Goal: Task Accomplishment & Management: Manage account settings

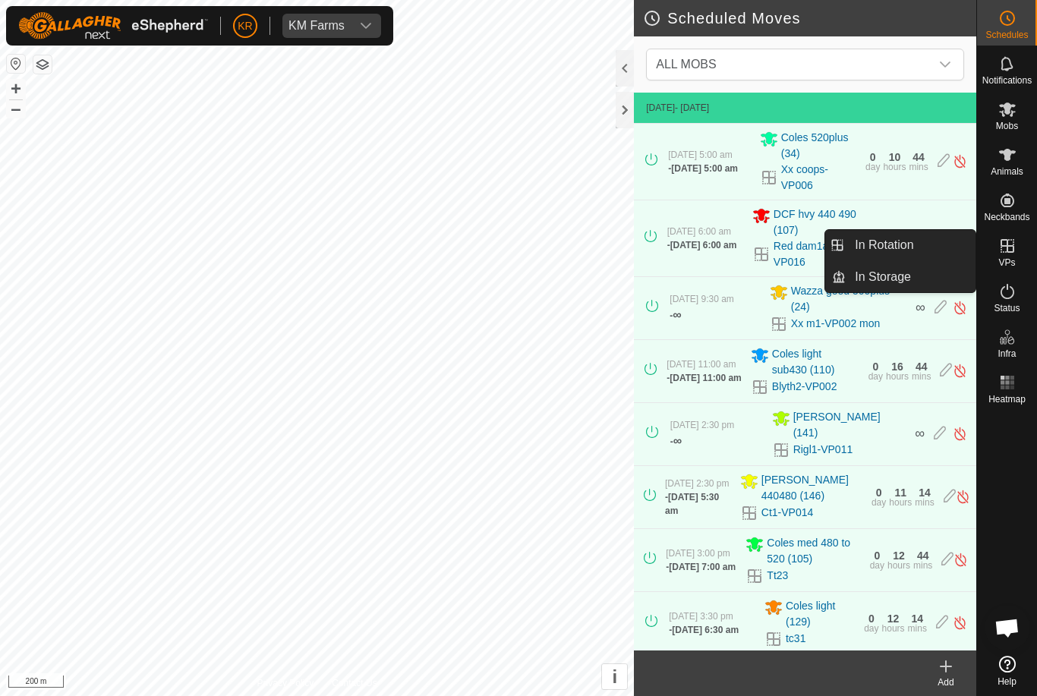
click at [941, 250] on link "In Rotation" at bounding box center [911, 245] width 130 height 30
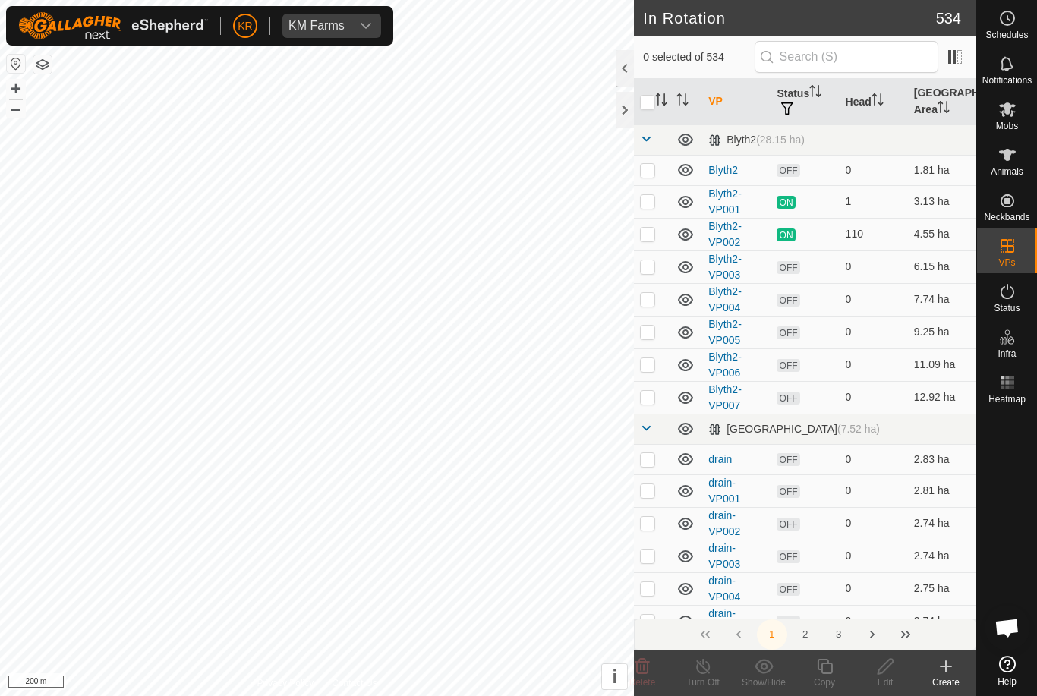
click at [907, 246] on td "110" at bounding box center [874, 234] width 68 height 33
click at [862, 58] on input "text" at bounding box center [847, 57] width 184 height 32
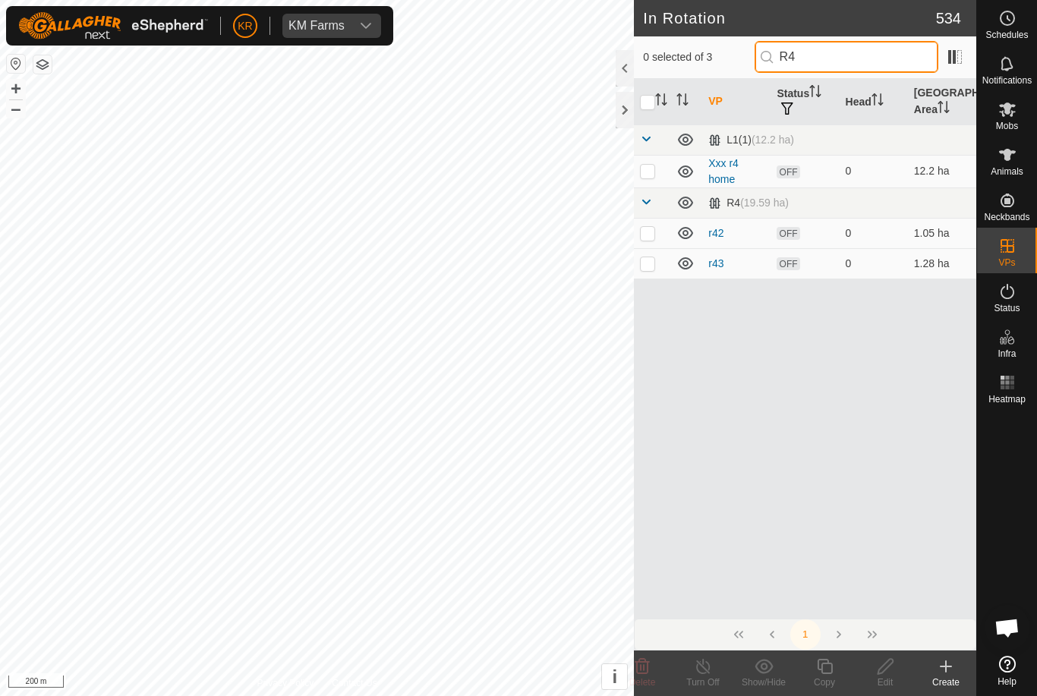
type input "R4"
click at [650, 169] on p-checkbox at bounding box center [647, 171] width 15 height 12
checkbox input "true"
click at [891, 665] on icon at bounding box center [885, 667] width 19 height 18
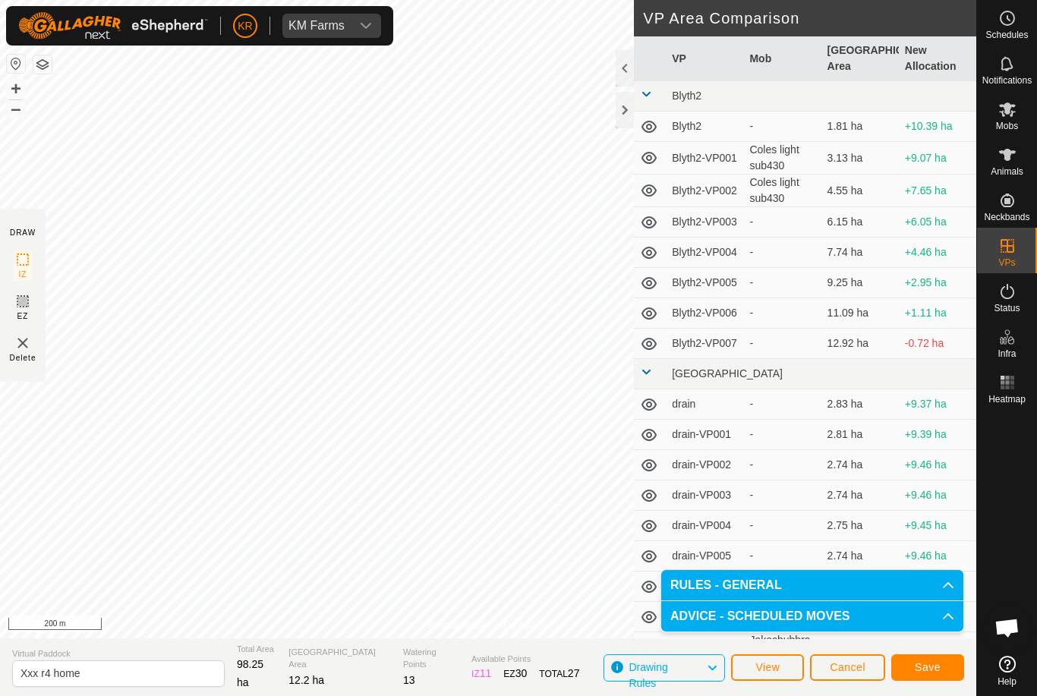
click at [932, 663] on span "Save" at bounding box center [928, 667] width 26 height 12
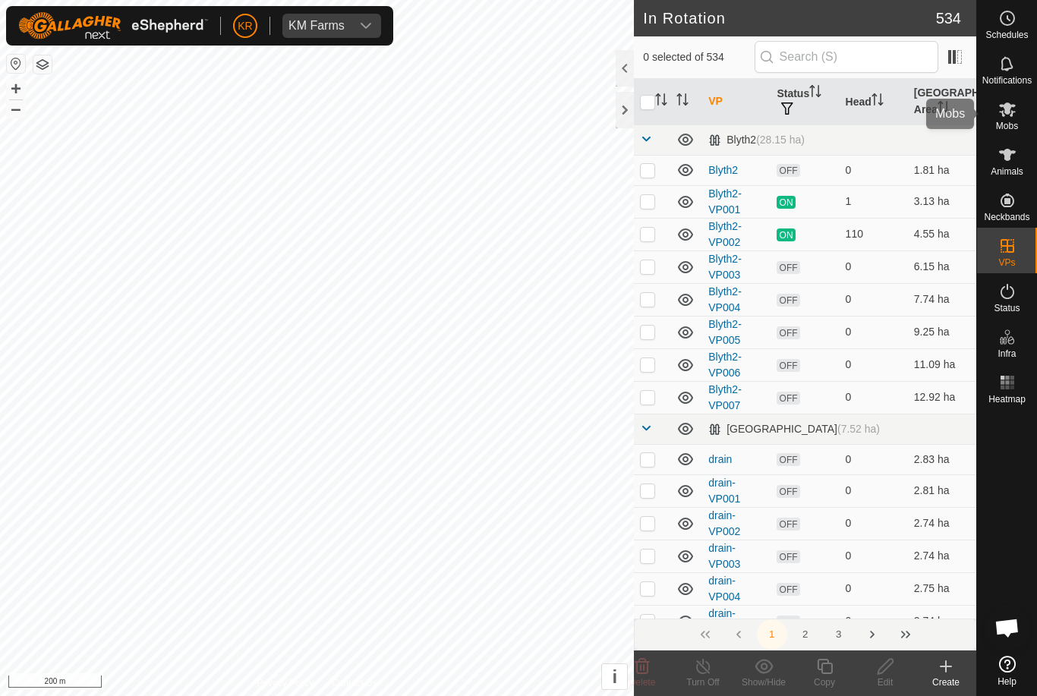
click at [1011, 112] on icon at bounding box center [1007, 109] width 18 height 18
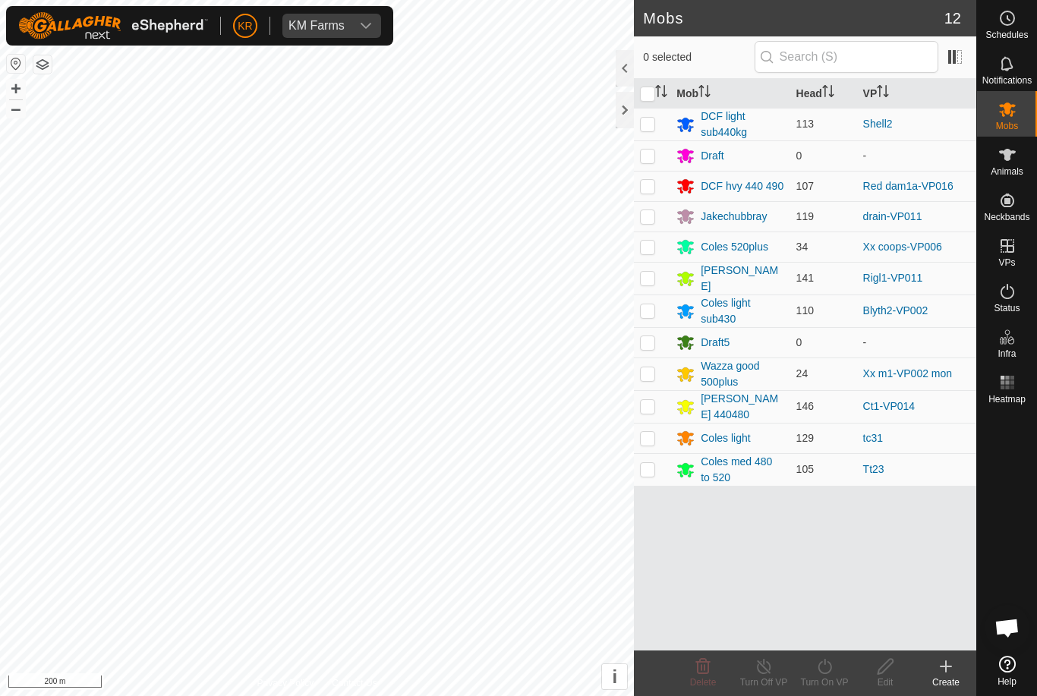
click at [651, 125] on p-checkbox at bounding box center [647, 124] width 15 height 12
checkbox input "true"
click at [831, 674] on icon at bounding box center [824, 667] width 19 height 18
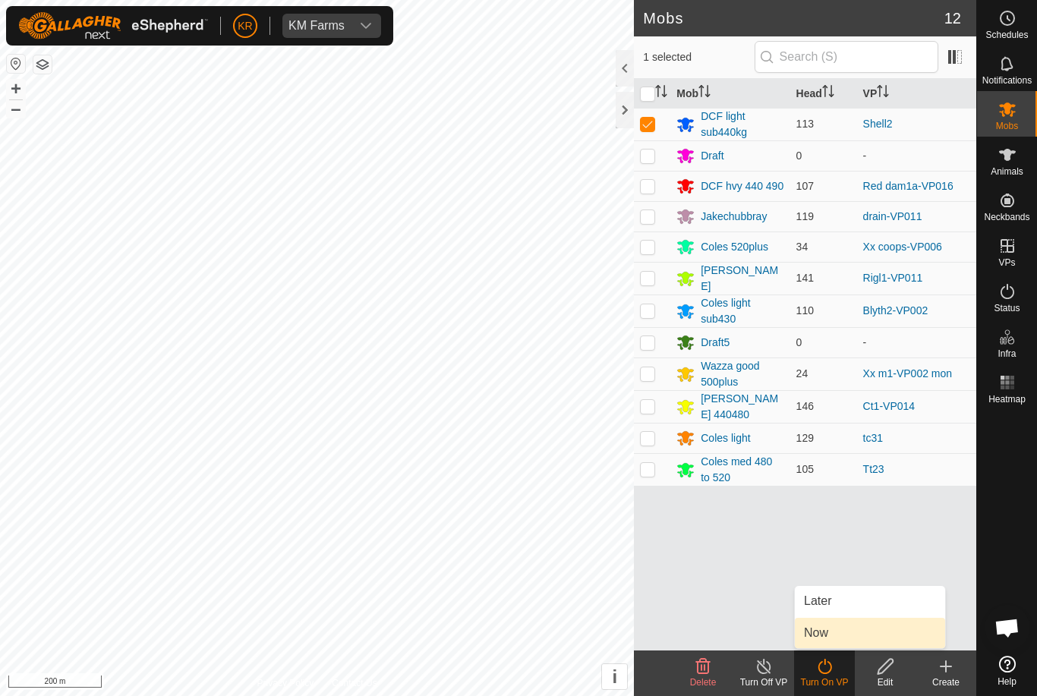
click at [840, 632] on link "Now" at bounding box center [870, 633] width 150 height 30
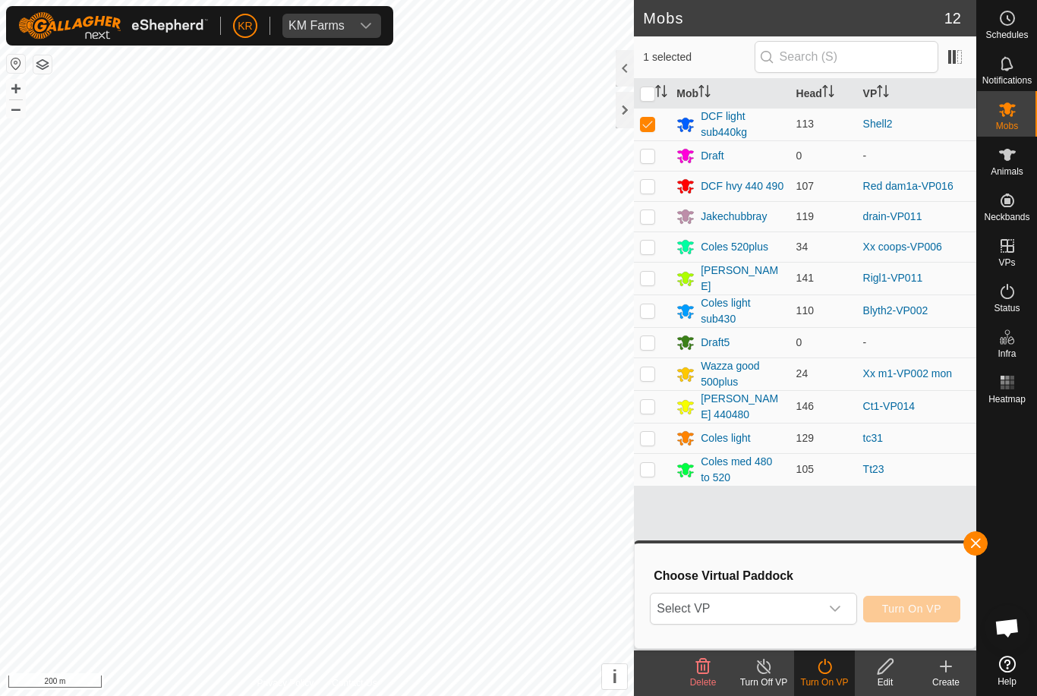
click at [818, 610] on span "Select VP" at bounding box center [735, 609] width 169 height 30
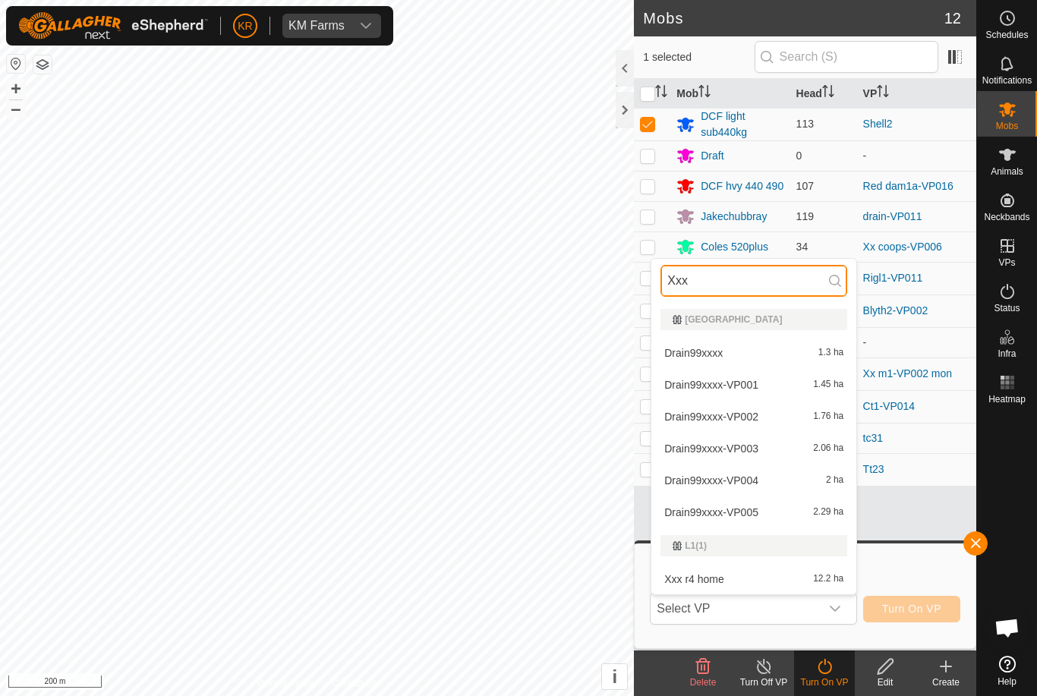
type input "Xxx"
click at [743, 567] on li "Xxx r4 home 12.2 ha" at bounding box center [753, 579] width 205 height 30
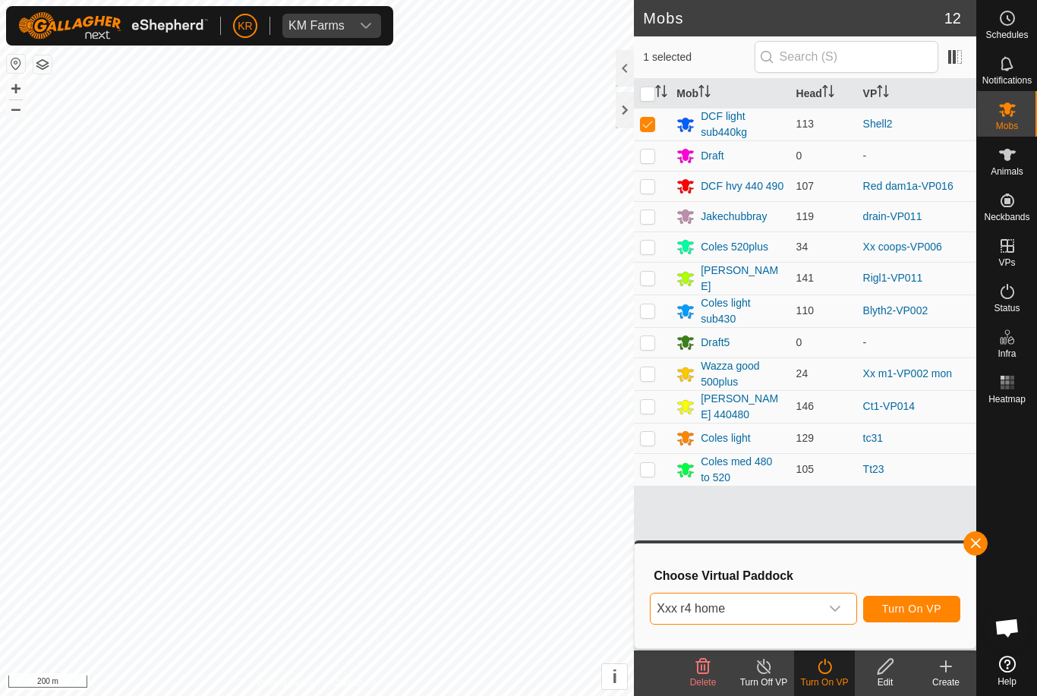
click at [922, 608] on span "Turn On VP" at bounding box center [911, 609] width 59 height 12
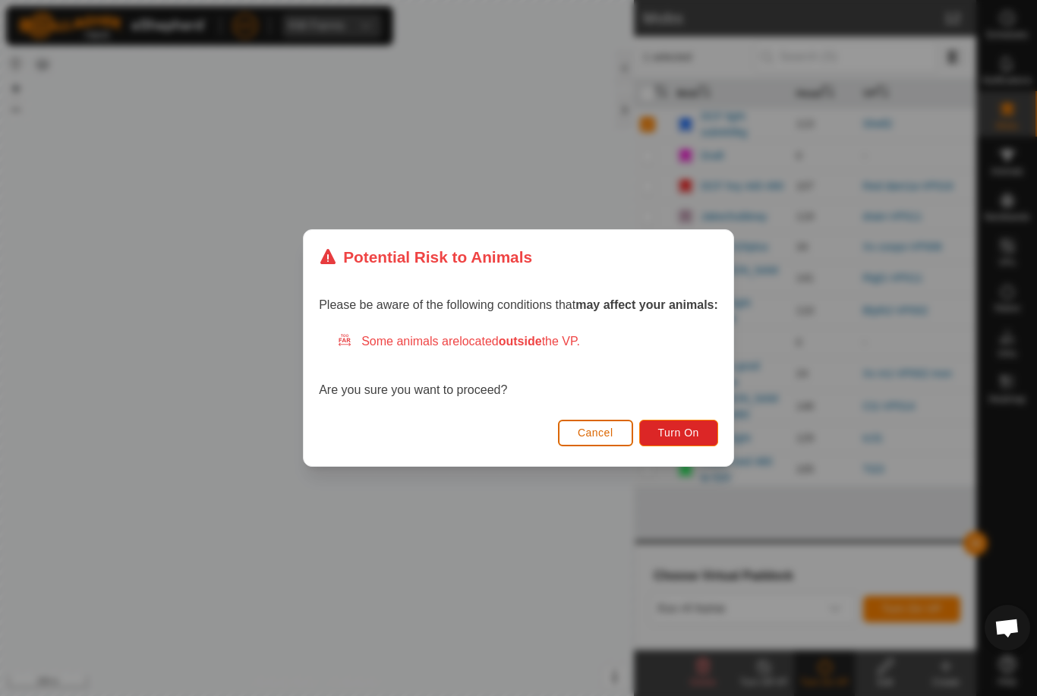
click at [673, 434] on span "Turn On" at bounding box center [678, 433] width 41 height 12
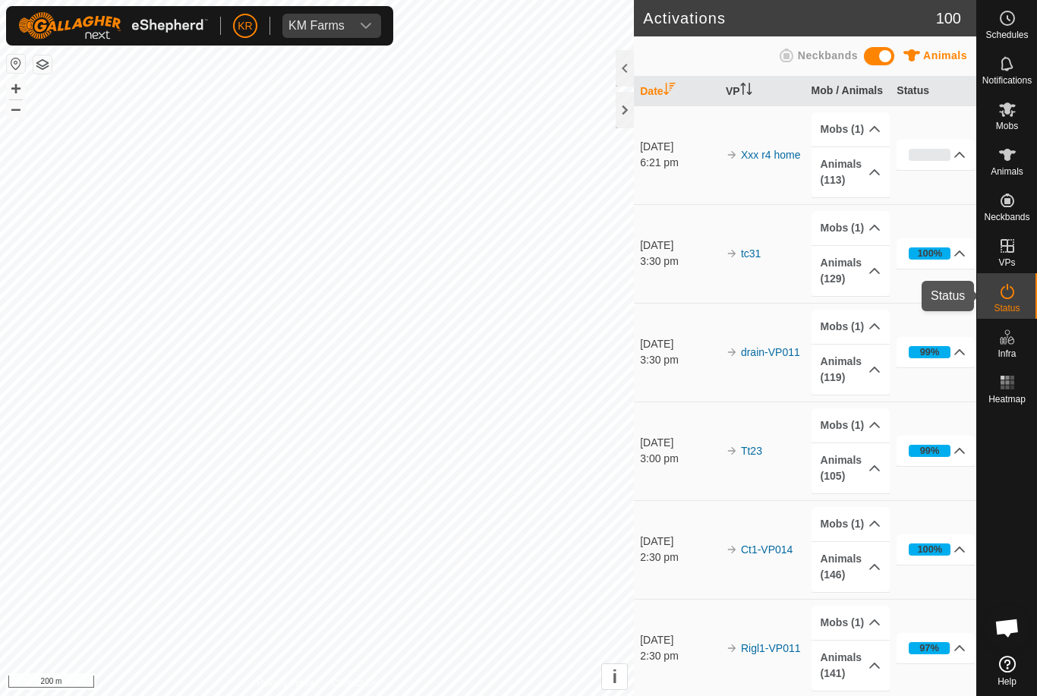
click at [1031, 278] on div "Status" at bounding box center [1007, 296] width 60 height 46
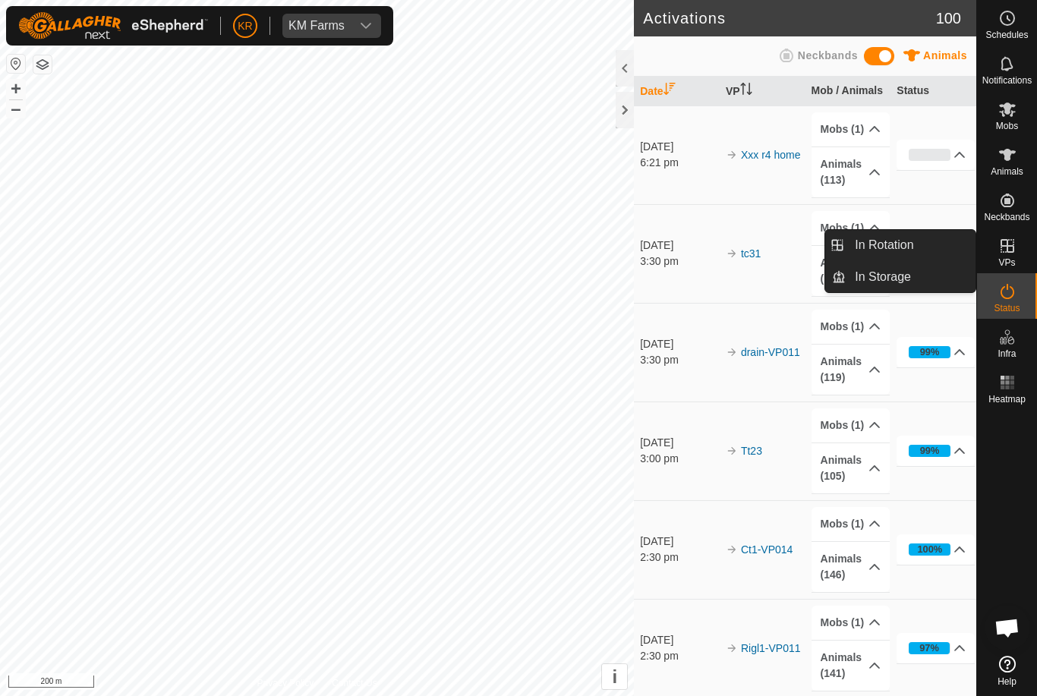
click at [923, 241] on link "In Rotation" at bounding box center [911, 245] width 130 height 30
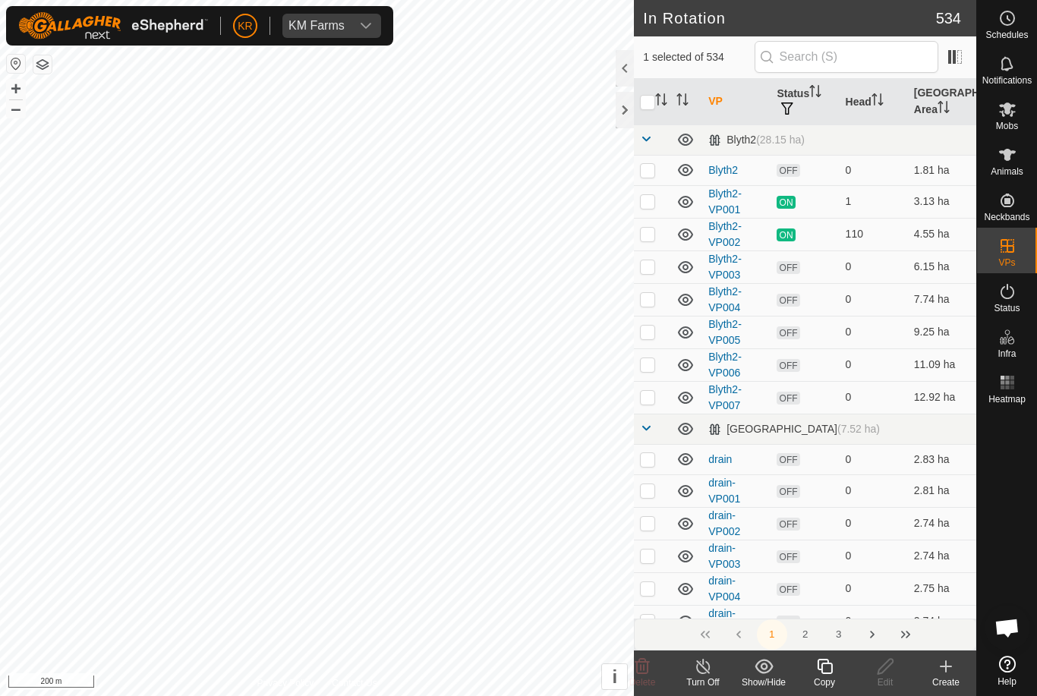
click at [946, 664] on icon at bounding box center [946, 666] width 0 height 11
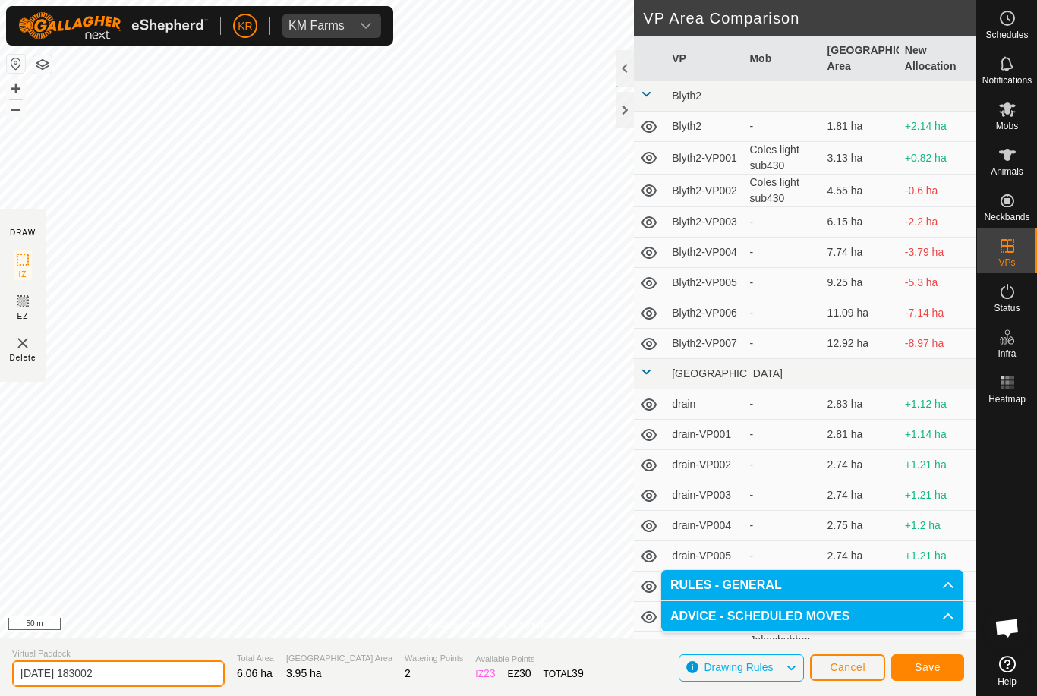
click at [139, 669] on input "[DATE] 183002" at bounding box center [118, 674] width 213 height 27
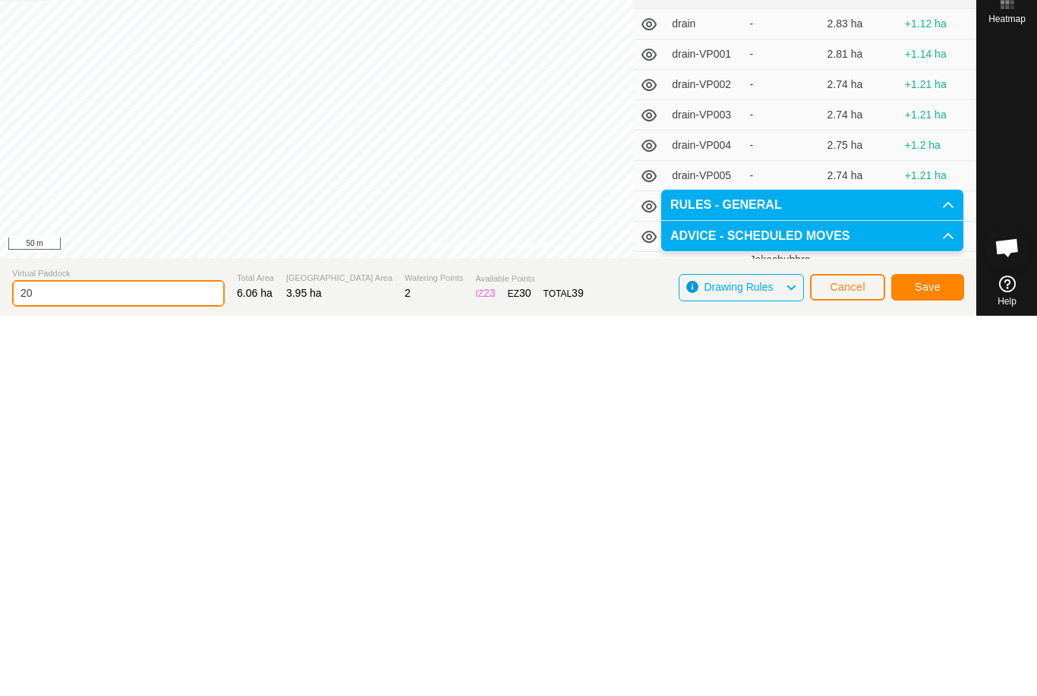
type input "2"
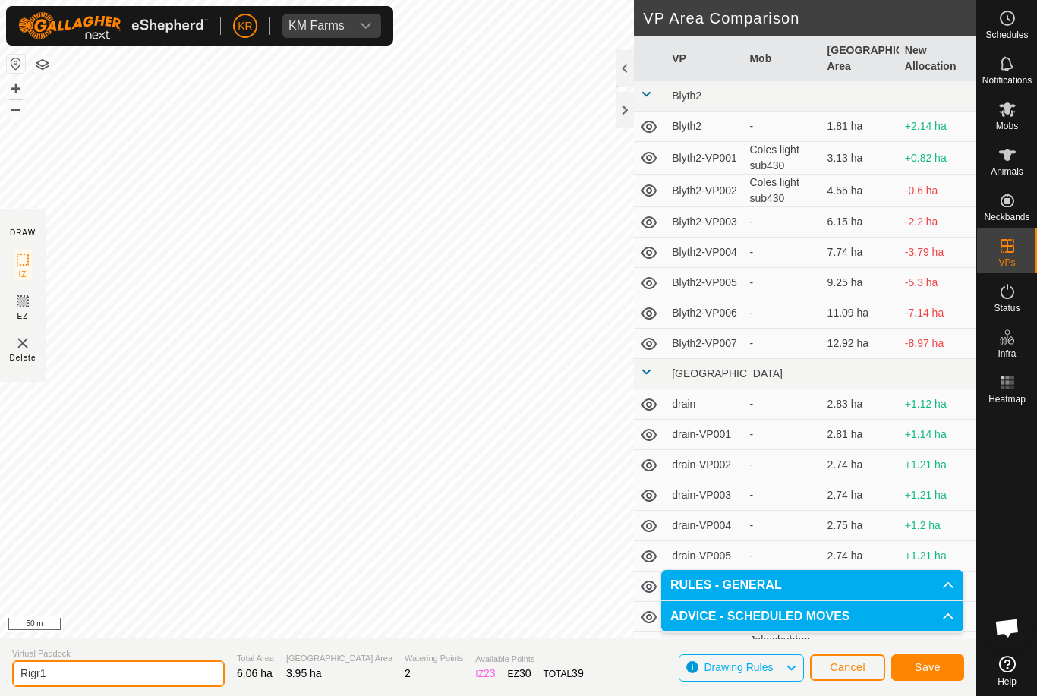
type input "Rigr1"
click at [932, 664] on span "Save" at bounding box center [928, 667] width 26 height 12
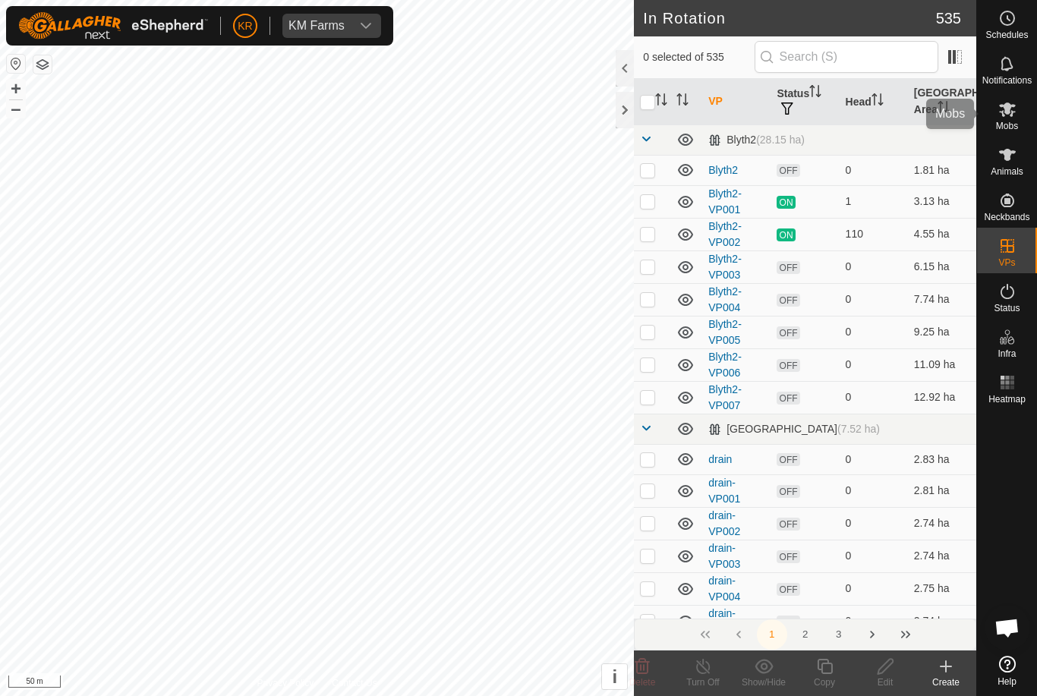
click at [1017, 112] on es-mob-svg-icon at bounding box center [1007, 109] width 27 height 24
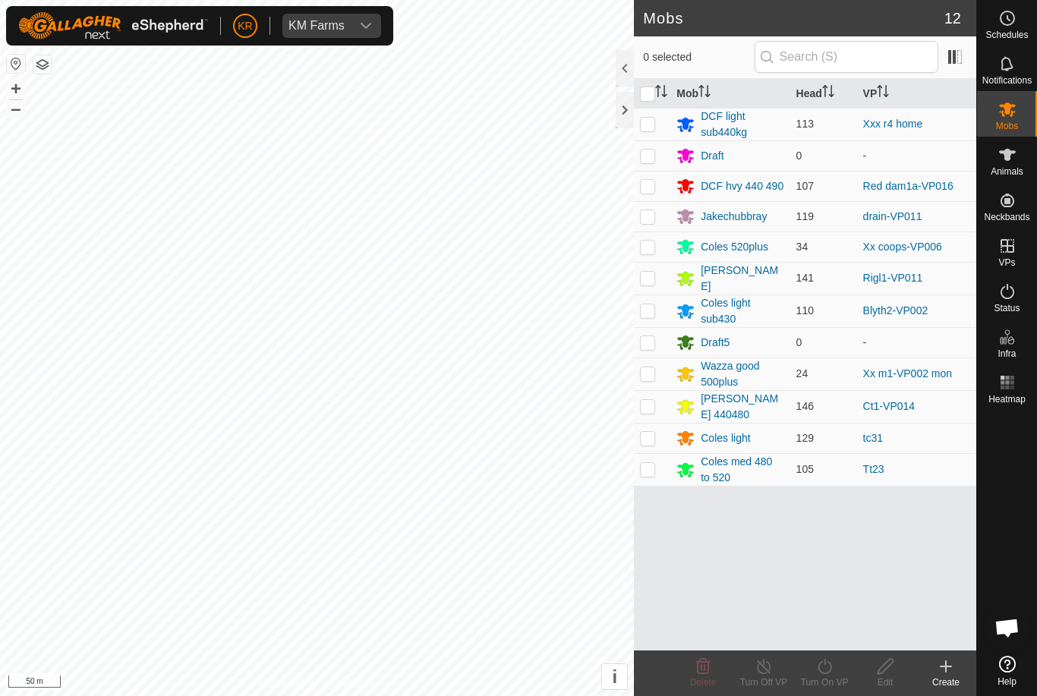
click at [651, 281] on p-checkbox at bounding box center [647, 278] width 15 height 12
checkbox input "true"
click at [834, 669] on turn-on-svg-icon at bounding box center [824, 667] width 61 height 18
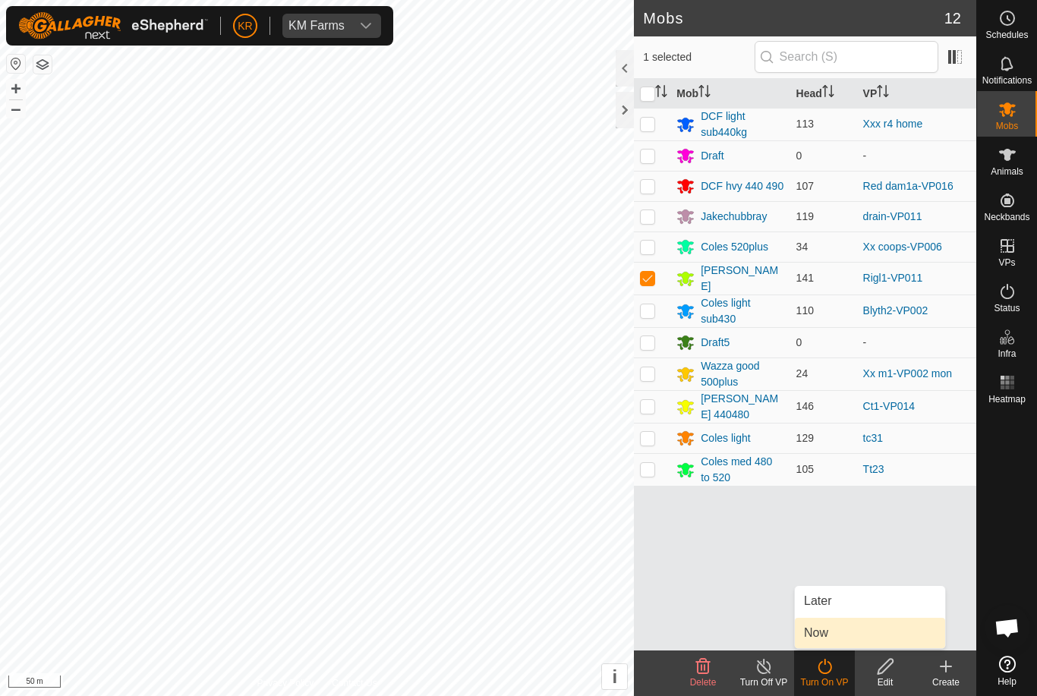
click at [827, 629] on span "Now" at bounding box center [816, 633] width 24 height 18
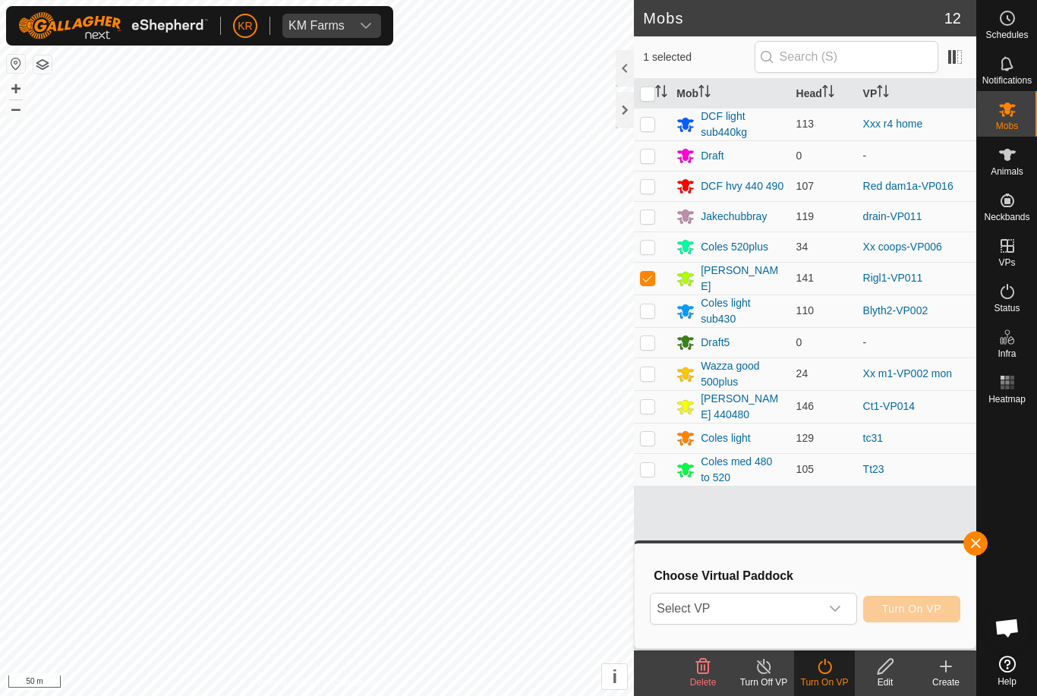
click at [771, 609] on span "Select VP" at bounding box center [735, 609] width 169 height 30
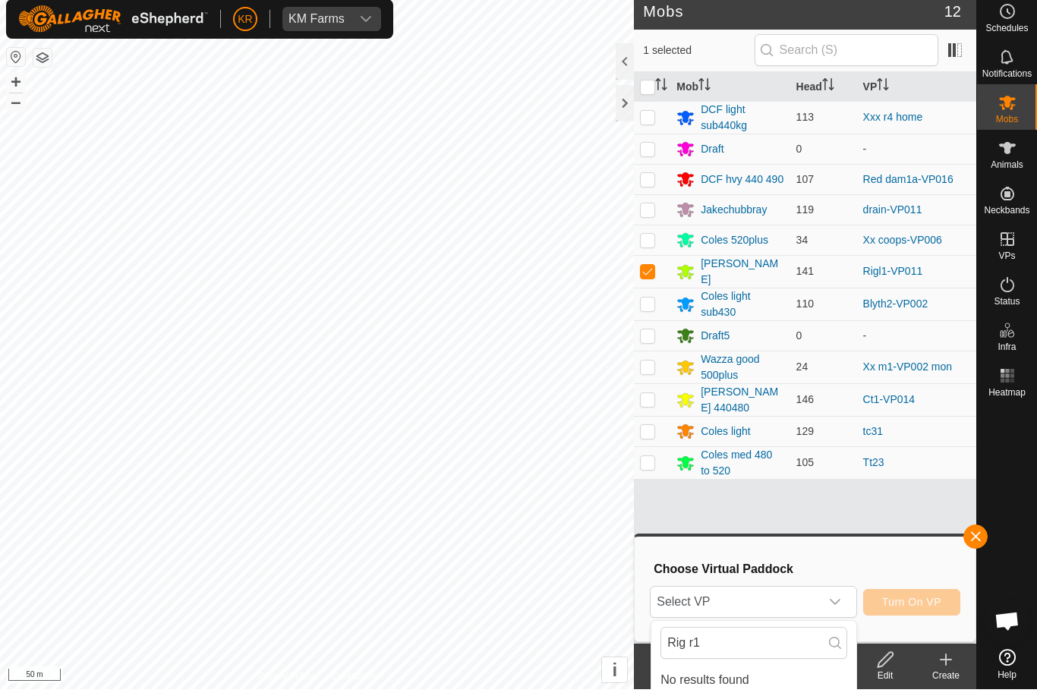
scroll to position [7, 0]
click at [743, 642] on input "Rig r1" at bounding box center [754, 643] width 187 height 32
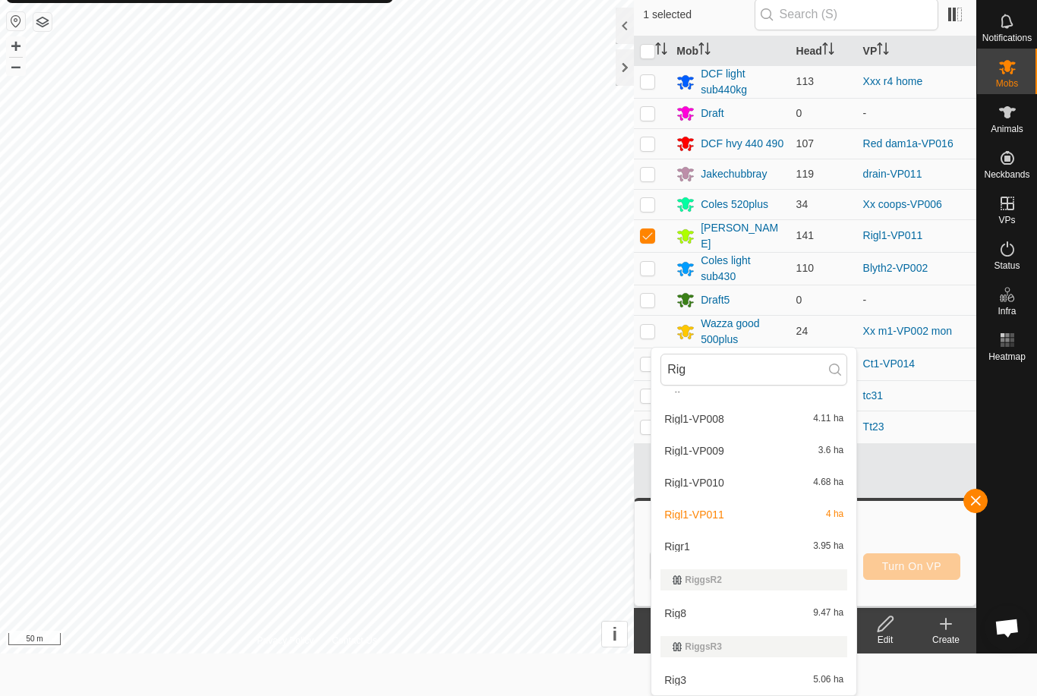
scroll to position [278, 0]
type input "Rig"
click at [746, 546] on div "Rigr1 3.95 ha" at bounding box center [754, 547] width 187 height 18
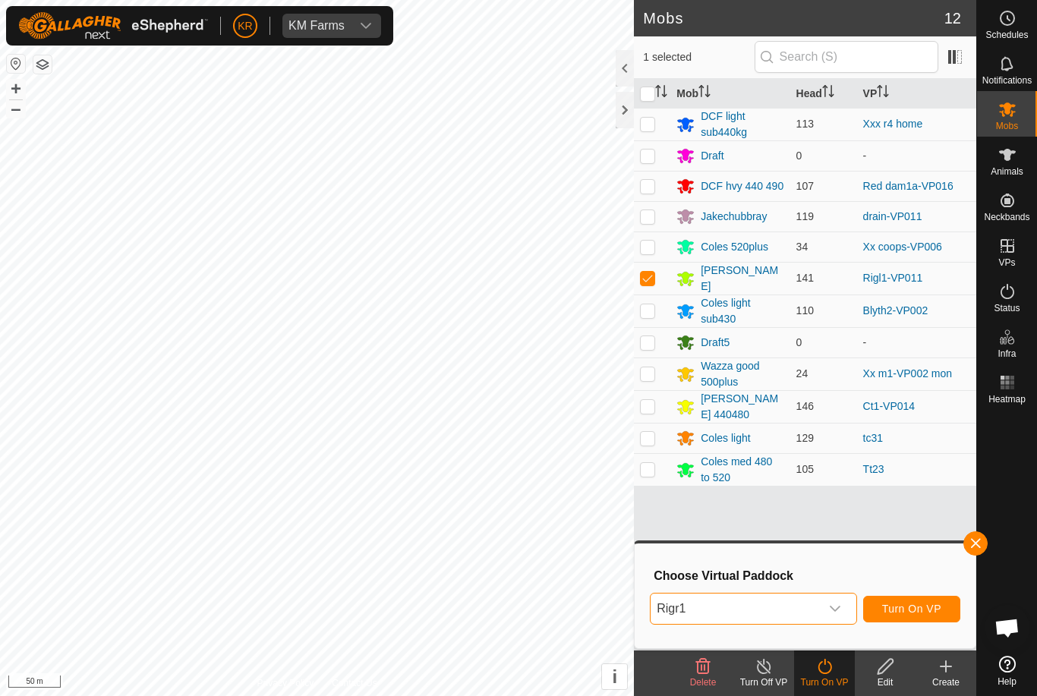
click at [925, 610] on span "Turn On VP" at bounding box center [911, 609] width 59 height 12
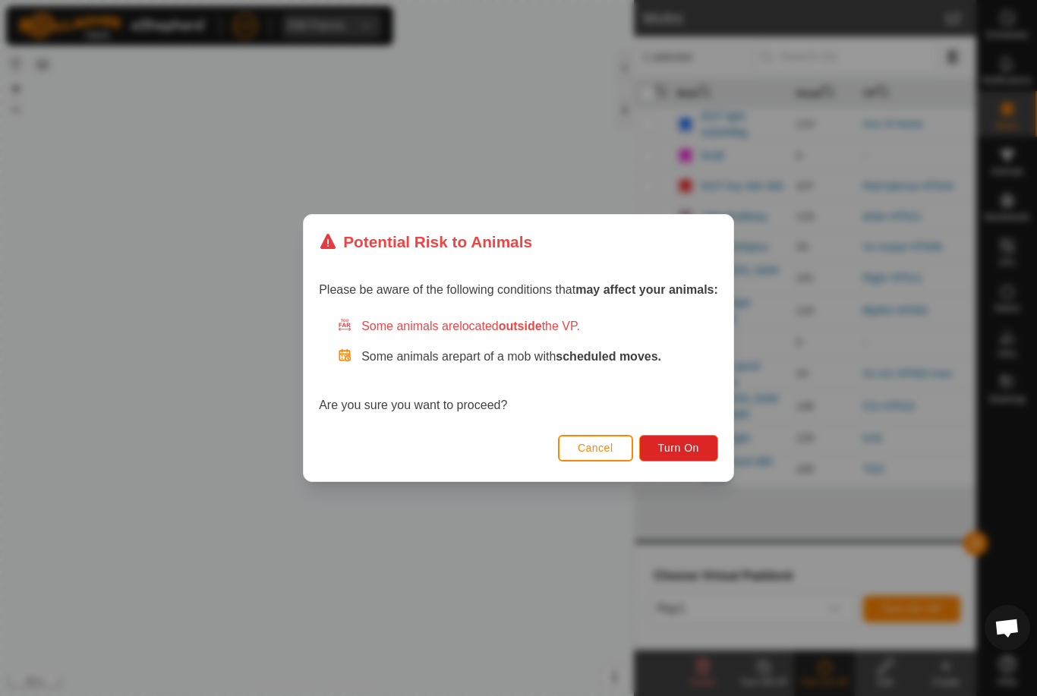
click at [682, 452] on span "Turn On" at bounding box center [678, 448] width 41 height 12
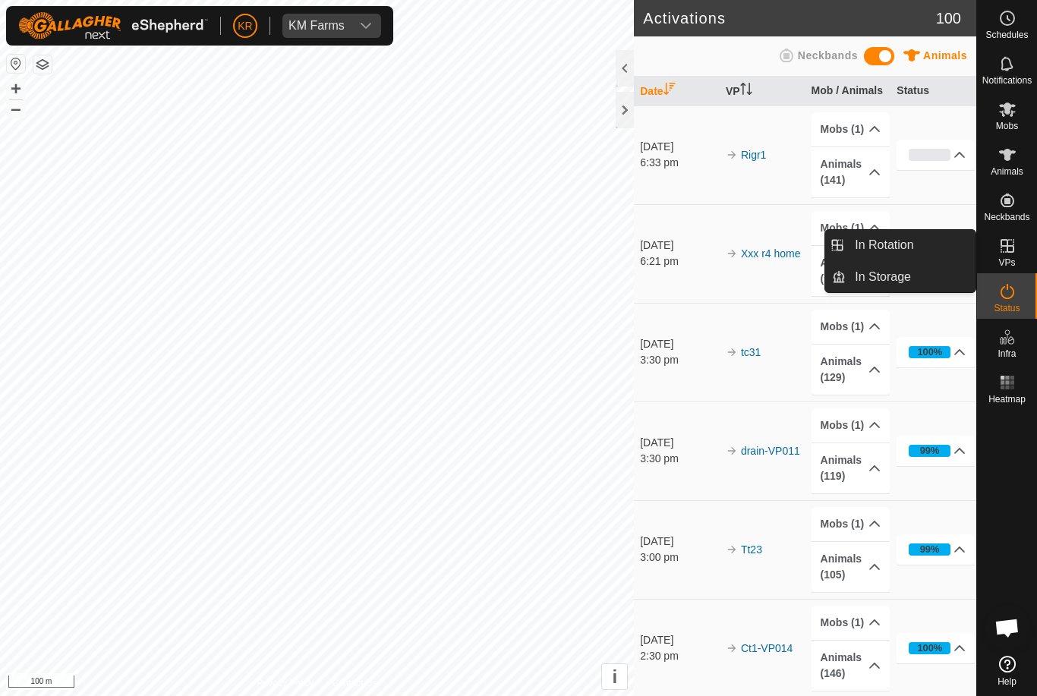
click at [935, 254] on link "In Rotation" at bounding box center [911, 245] width 130 height 30
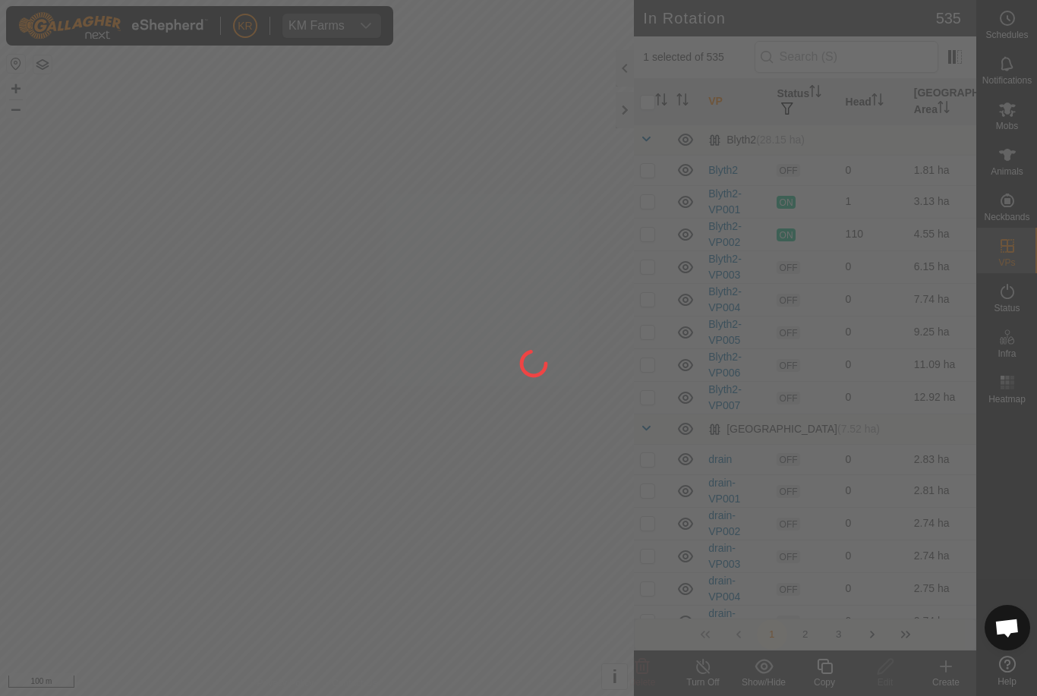
click at [948, 244] on div at bounding box center [518, 348] width 1037 height 696
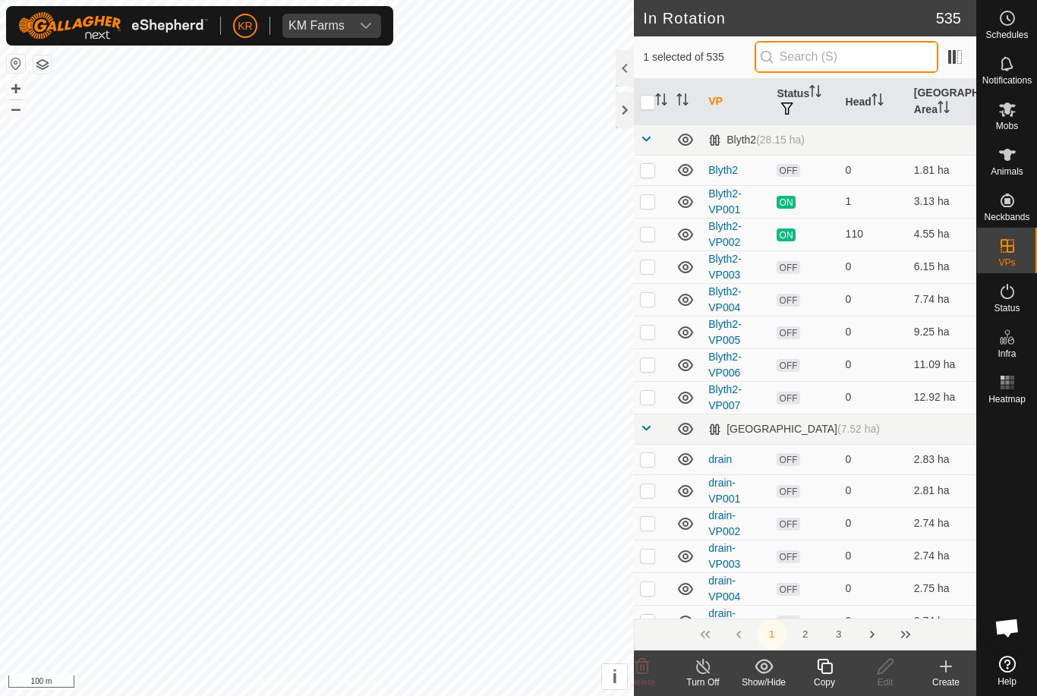
click at [866, 65] on input "text" at bounding box center [847, 57] width 184 height 32
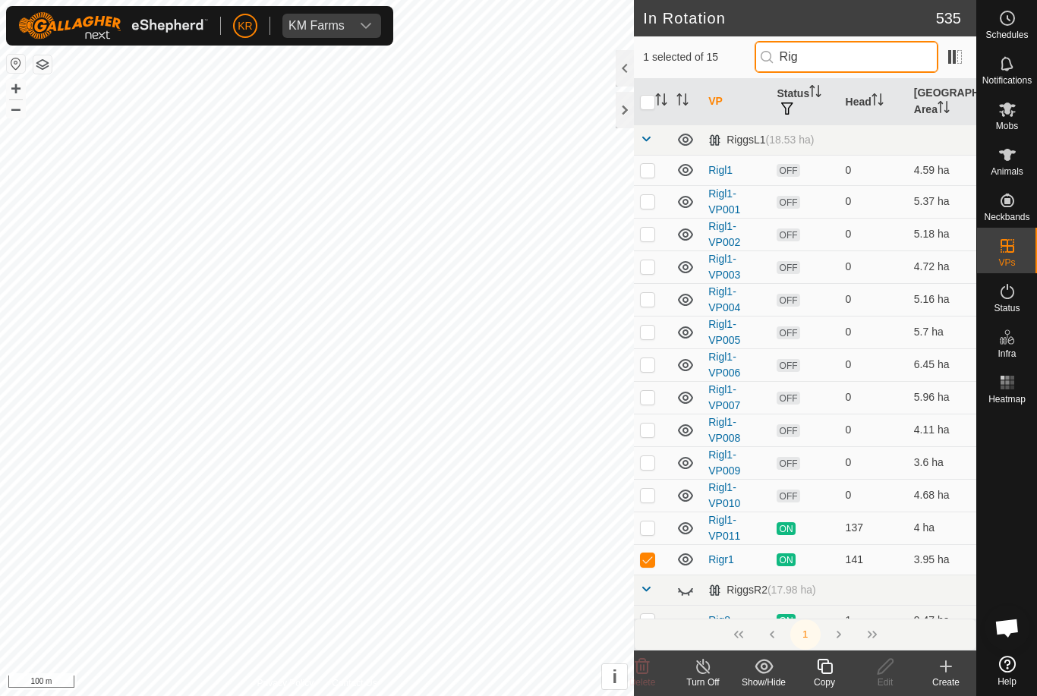
type input "Rig"
click at [653, 169] on p-checkbox at bounding box center [647, 170] width 15 height 12
checkbox input "true"
click at [651, 205] on p-checkbox at bounding box center [647, 201] width 15 height 12
checkbox input "true"
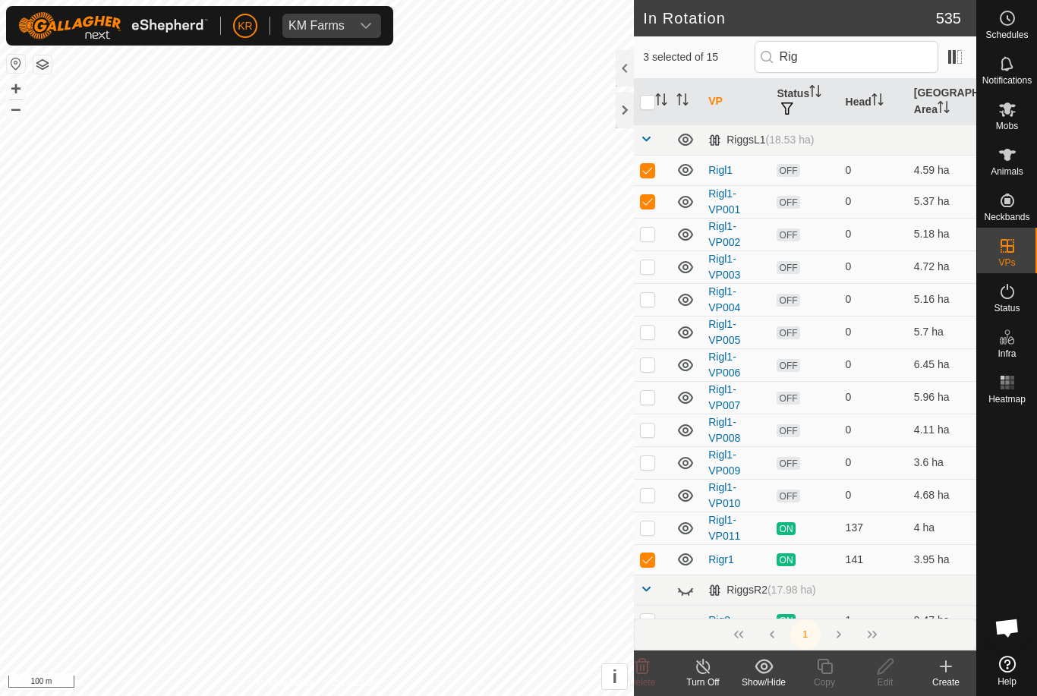
click at [648, 231] on p-checkbox at bounding box center [647, 234] width 15 height 12
checkbox input "true"
click at [649, 562] on p-checkbox at bounding box center [647, 559] width 15 height 12
checkbox input "false"
click at [654, 526] on p-checkbox at bounding box center [647, 528] width 15 height 12
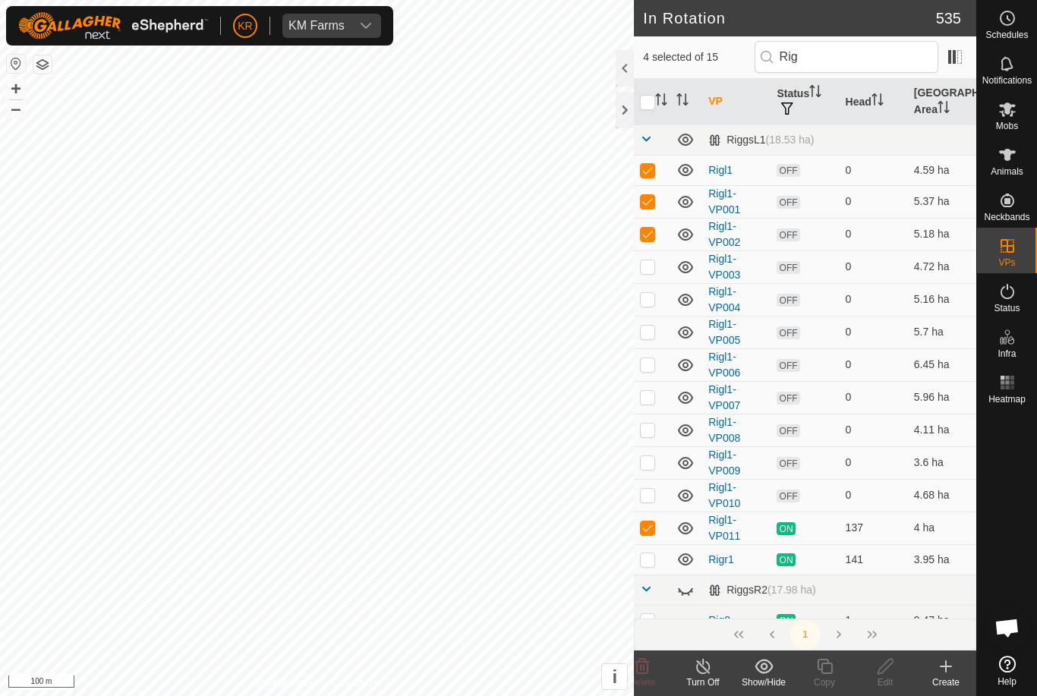
click at [651, 526] on p-checkbox at bounding box center [647, 528] width 15 height 12
checkbox input "false"
click at [651, 495] on p-checkbox at bounding box center [647, 495] width 15 height 12
checkbox input "true"
click at [648, 463] on p-checkbox at bounding box center [647, 462] width 15 height 12
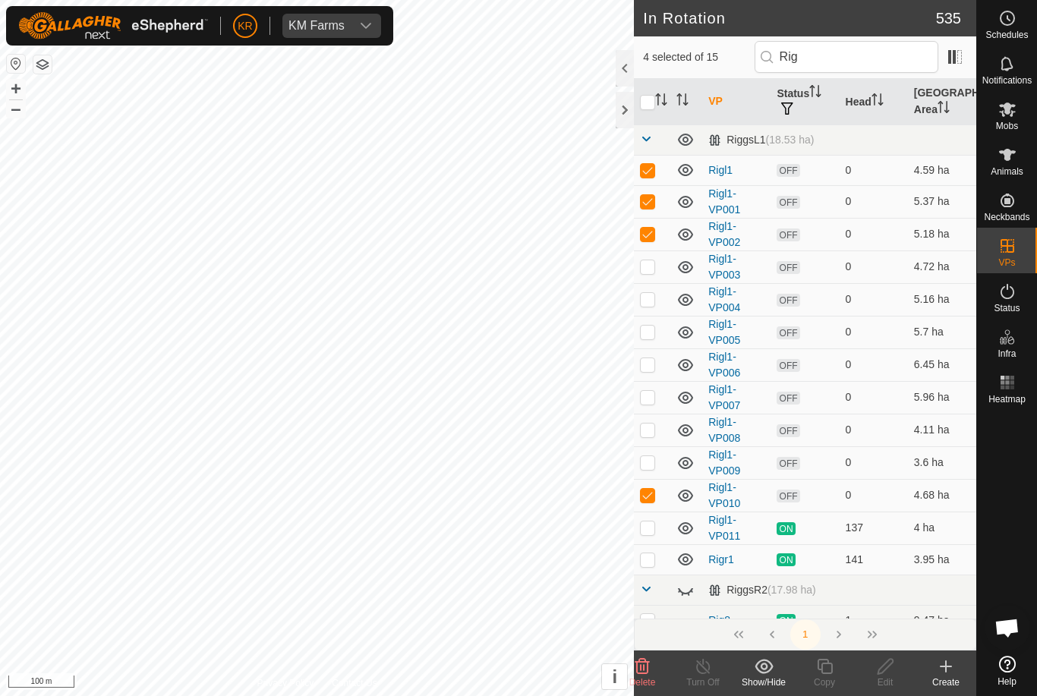
checkbox input "true"
click at [650, 430] on p-checkbox at bounding box center [647, 430] width 15 height 12
checkbox input "true"
click at [656, 392] on td at bounding box center [652, 397] width 36 height 33
checkbox input "true"
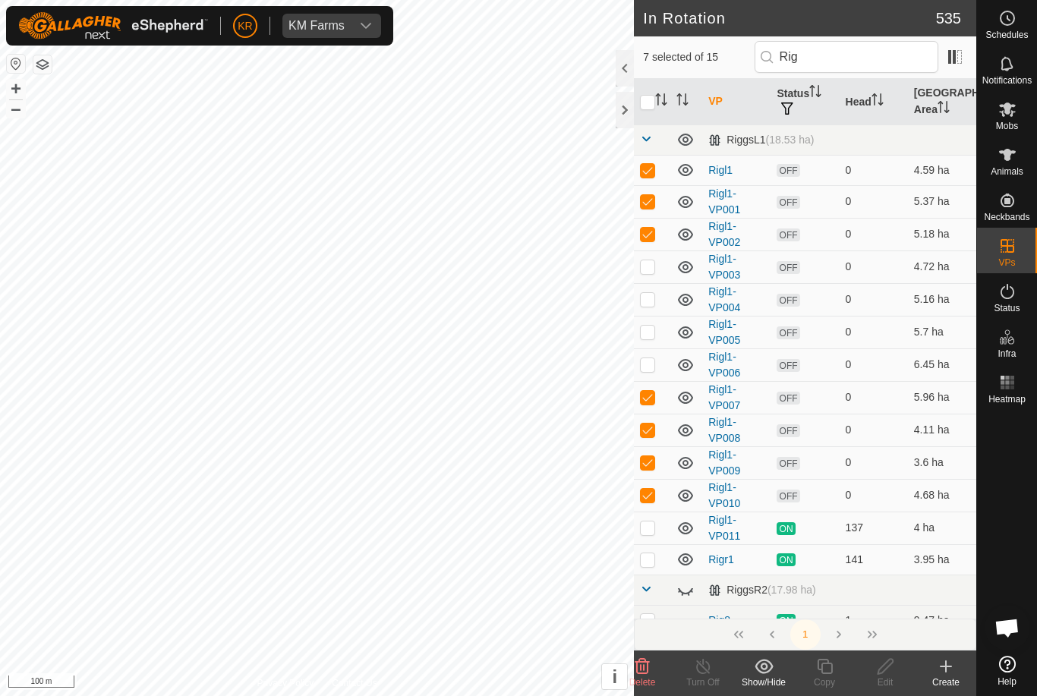
click at [649, 373] on td at bounding box center [652, 364] width 36 height 33
checkbox input "true"
click at [654, 327] on p-checkbox at bounding box center [647, 332] width 15 height 12
checkbox input "true"
click at [651, 298] on p-checkbox at bounding box center [647, 299] width 15 height 12
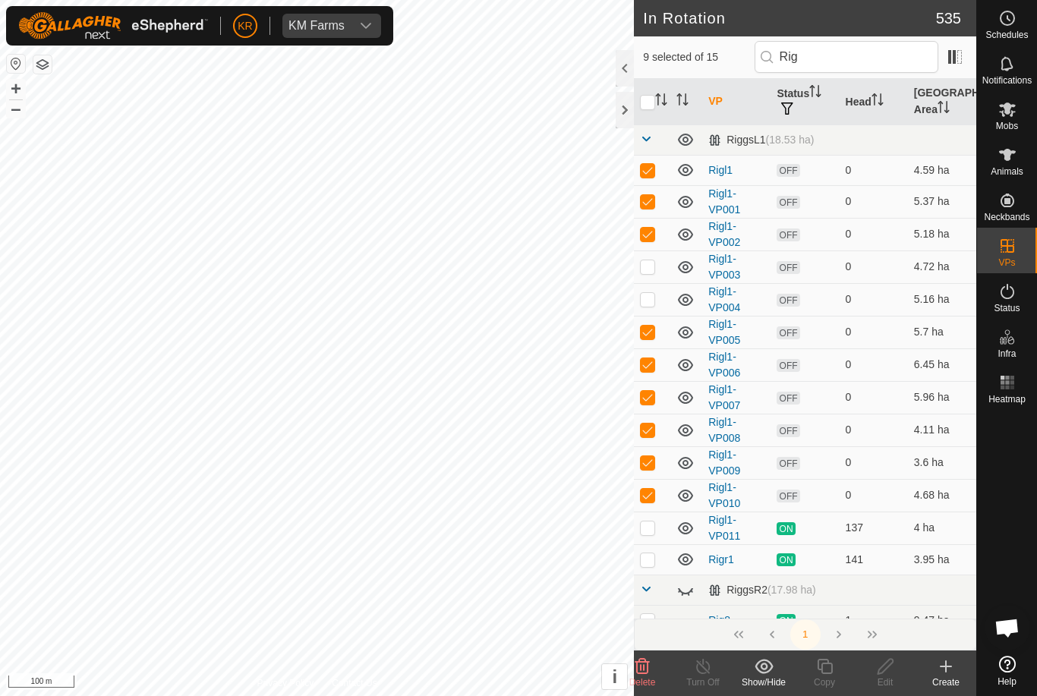
checkbox input "true"
click at [645, 272] on p-checkbox at bounding box center [647, 266] width 15 height 12
checkbox input "true"
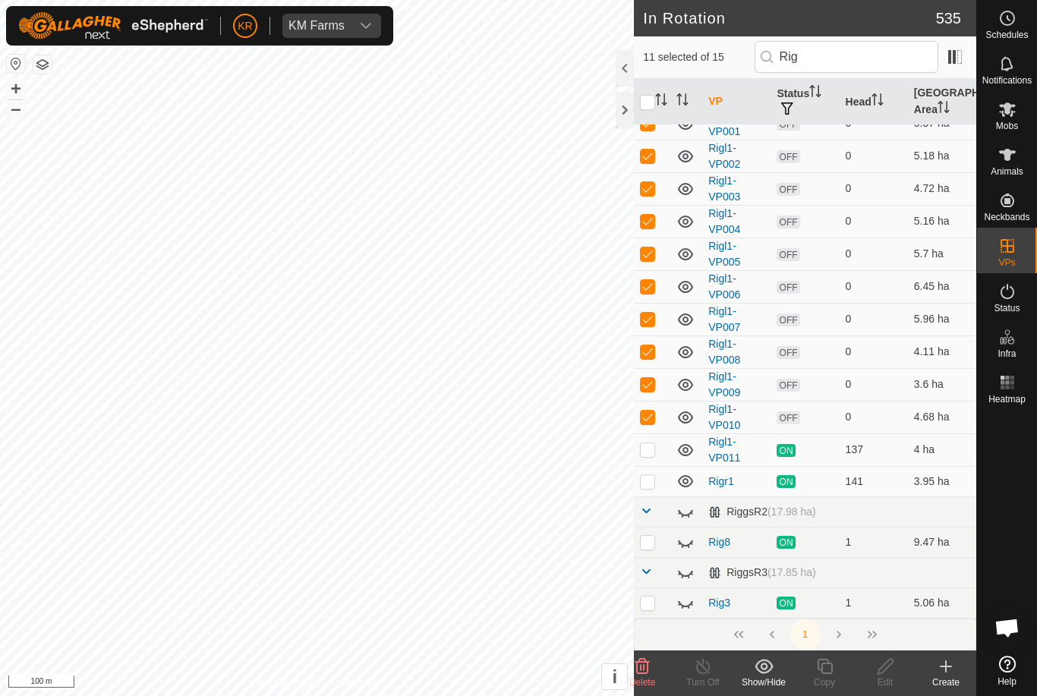
scroll to position [77, 0]
click at [647, 669] on icon at bounding box center [642, 666] width 14 height 15
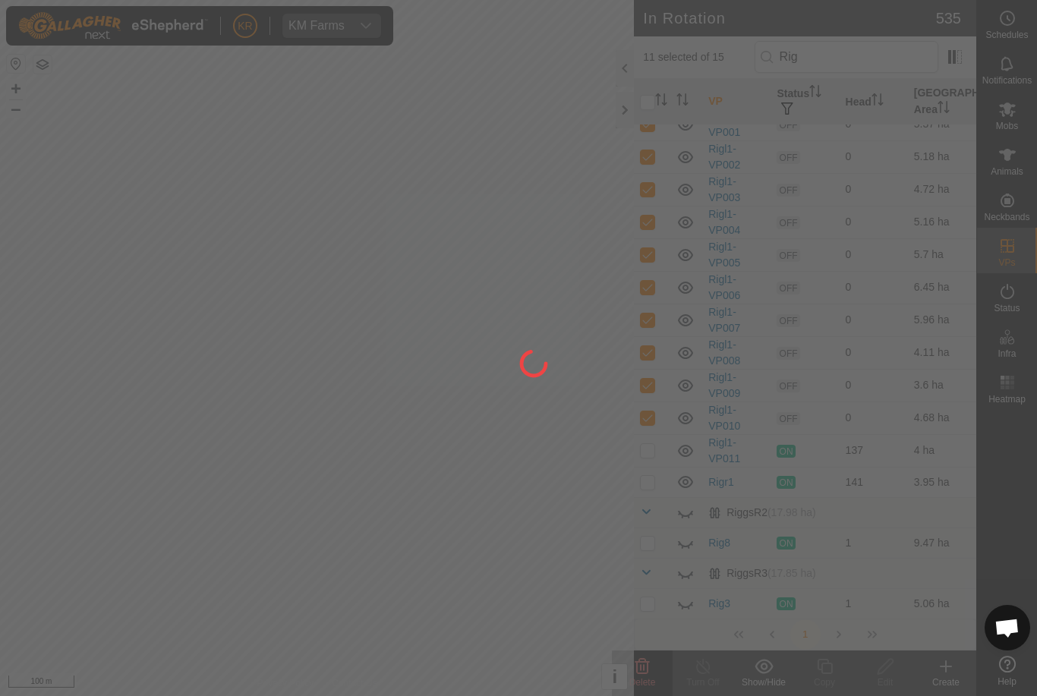
scroll to position [0, 0]
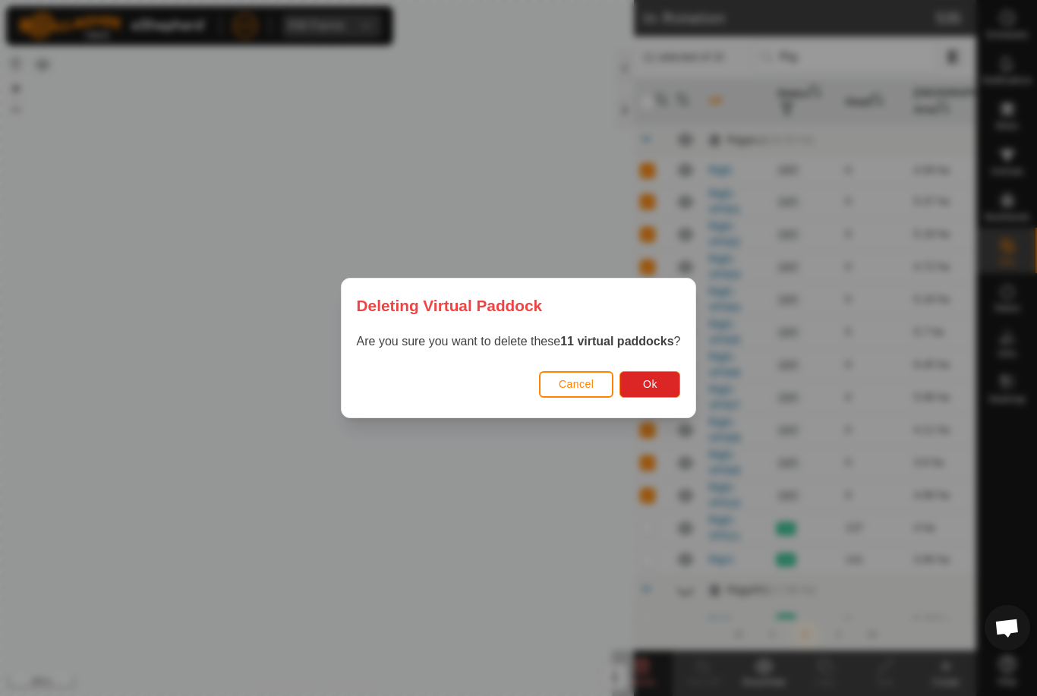
click at [657, 379] on span "Ok" at bounding box center [650, 384] width 14 height 12
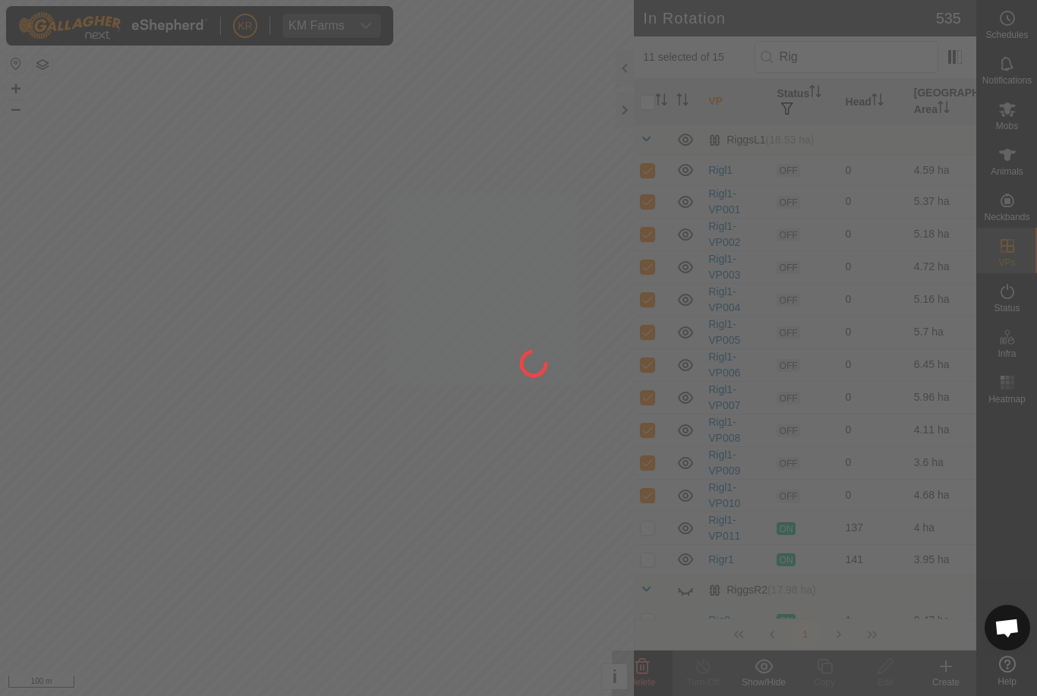
checkbox input "false"
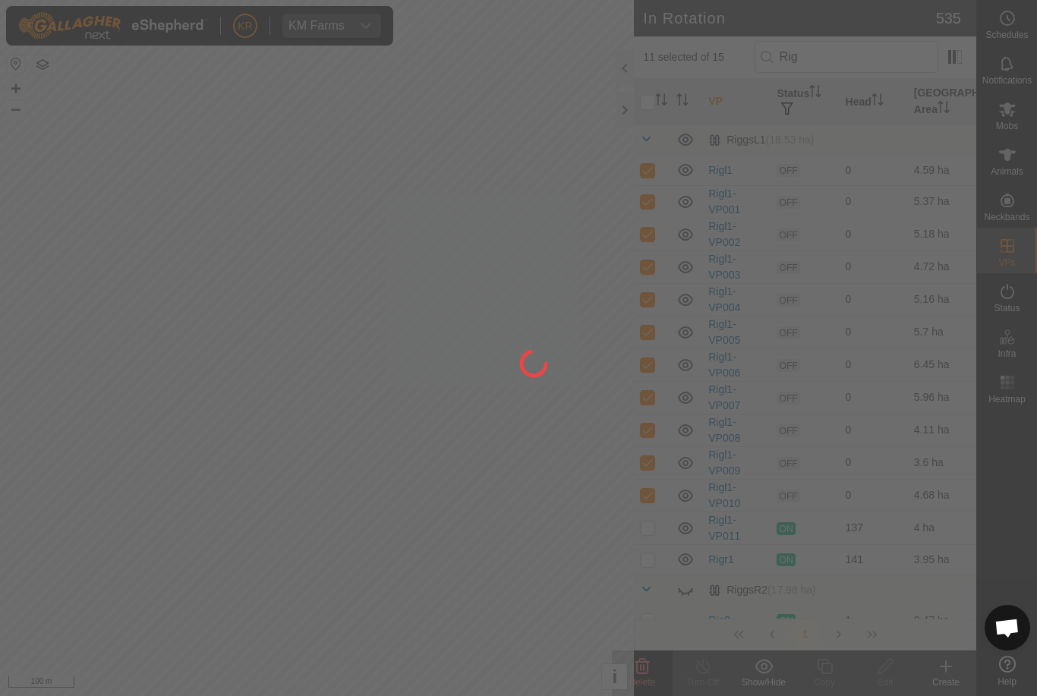
checkbox input "false"
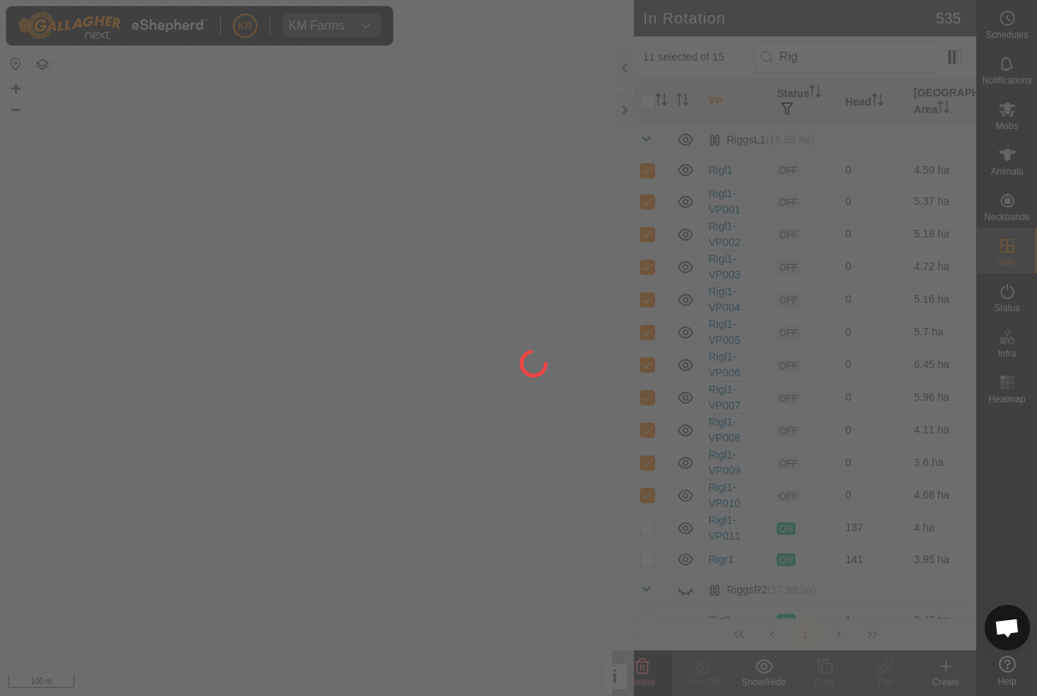
checkbox input "false"
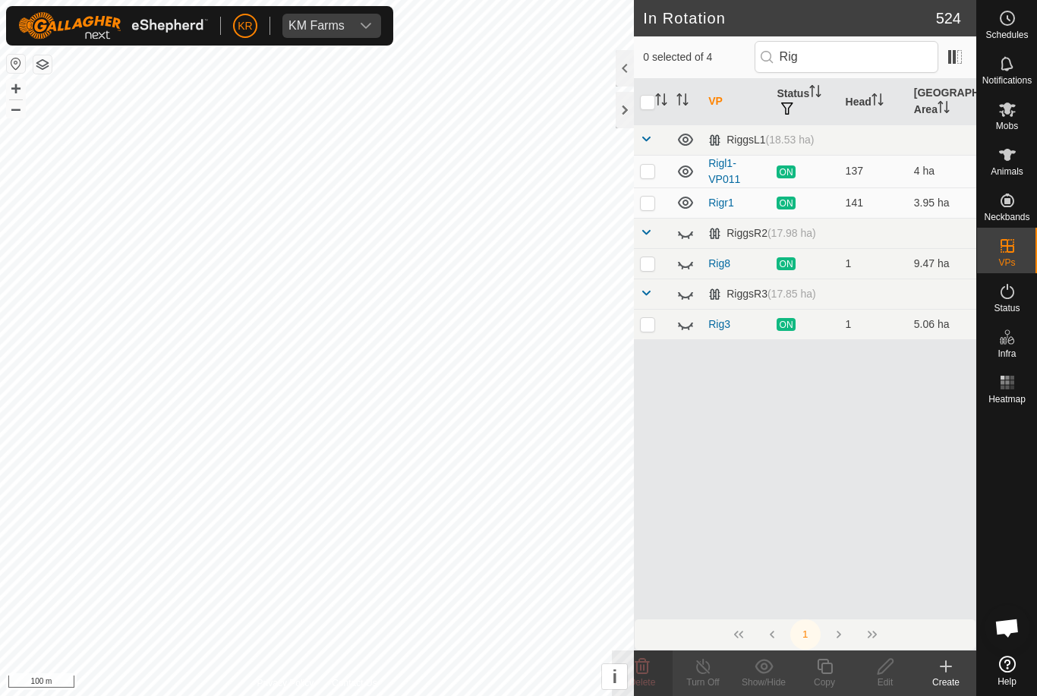
click at [651, 206] on p-checkbox at bounding box center [647, 203] width 15 height 12
checkbox input "true"
click at [829, 670] on icon at bounding box center [824, 667] width 19 height 18
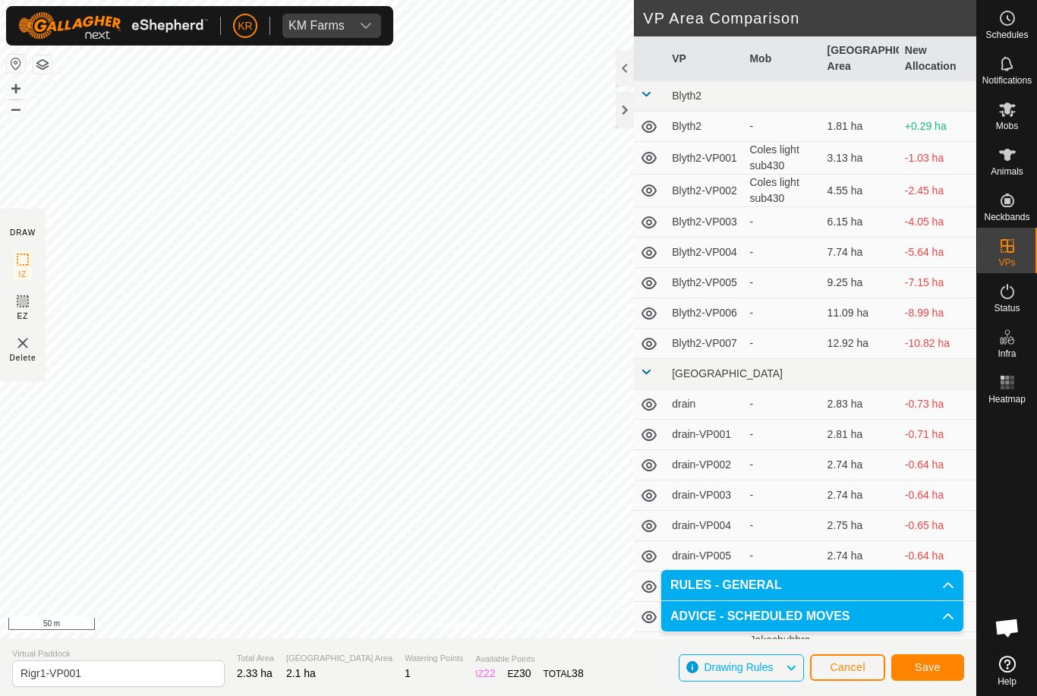
click at [925, 659] on button "Save" at bounding box center [927, 667] width 73 height 27
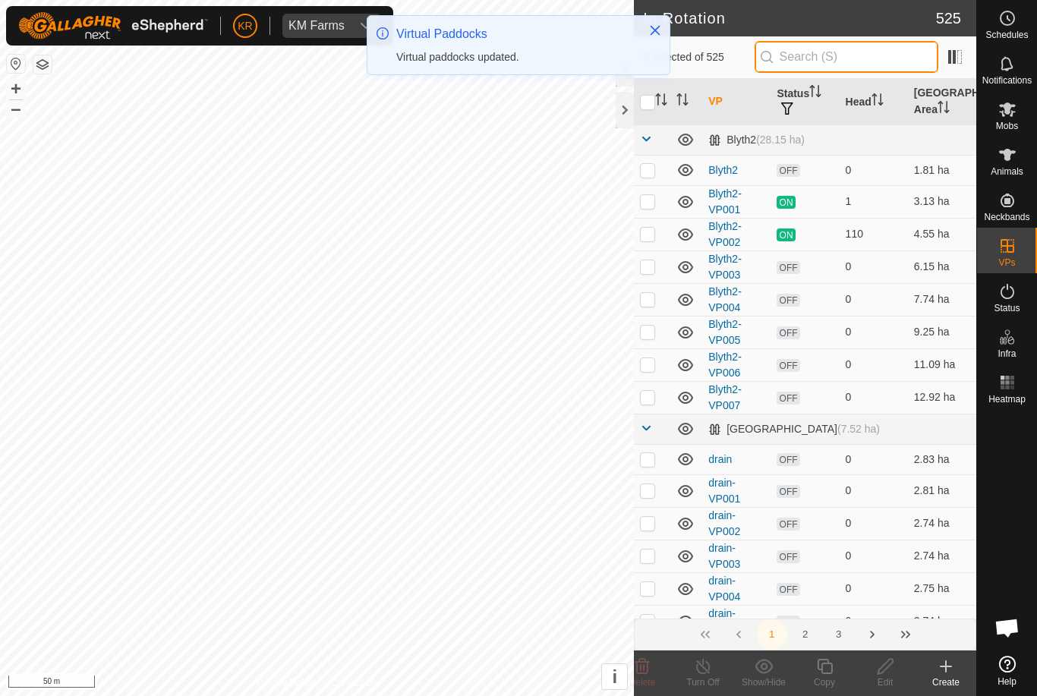
click at [869, 63] on input "text" at bounding box center [847, 57] width 184 height 32
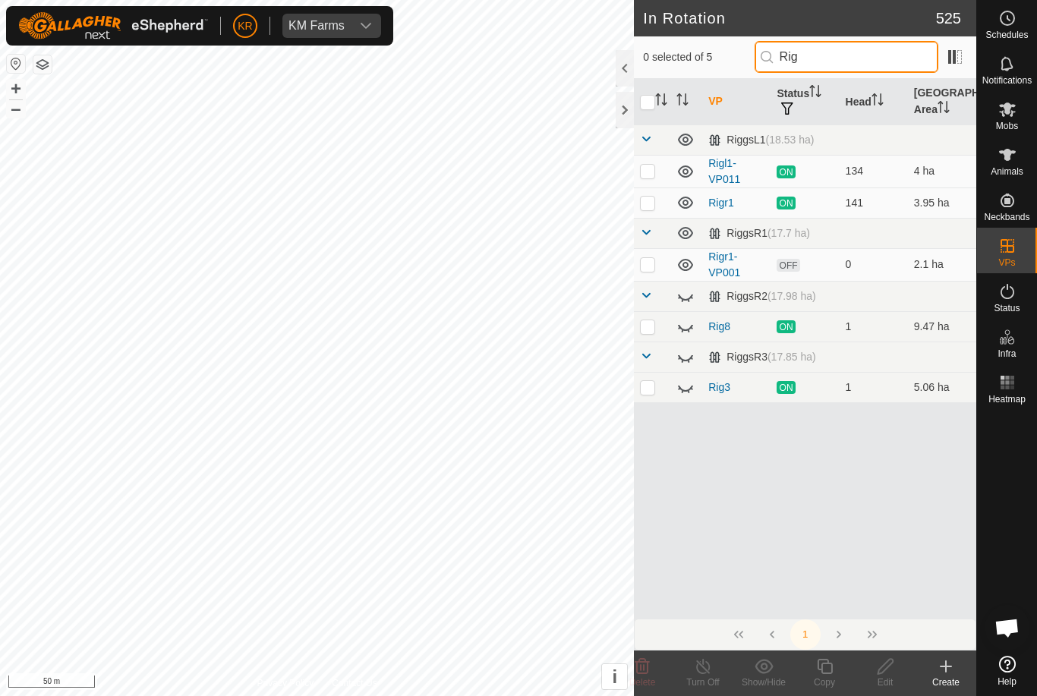
type input "Rig"
click at [649, 263] on p-checkbox at bounding box center [647, 264] width 15 height 12
checkbox input "true"
click at [833, 672] on icon at bounding box center [824, 667] width 19 height 18
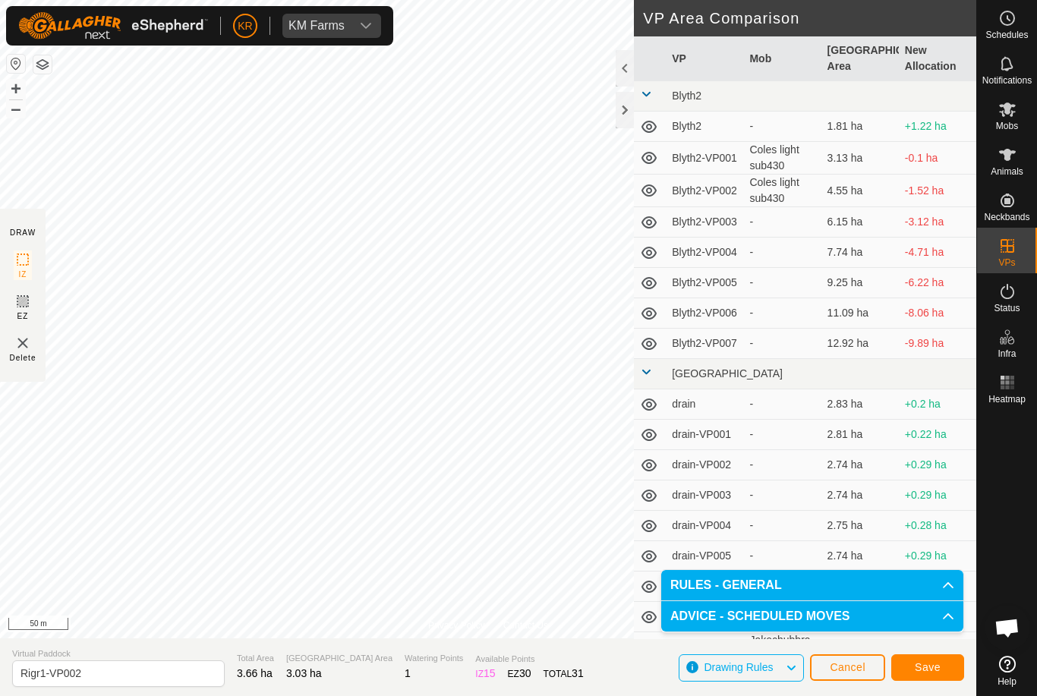
click at [945, 670] on button "Save" at bounding box center [927, 667] width 73 height 27
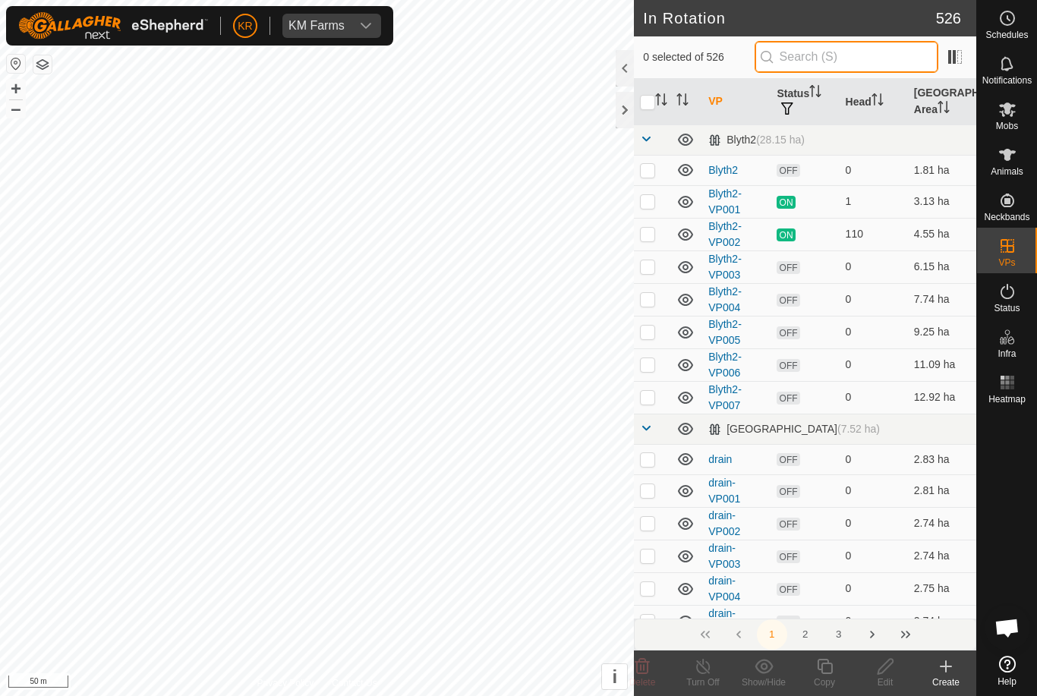
click at [892, 62] on input "text" at bounding box center [847, 57] width 184 height 32
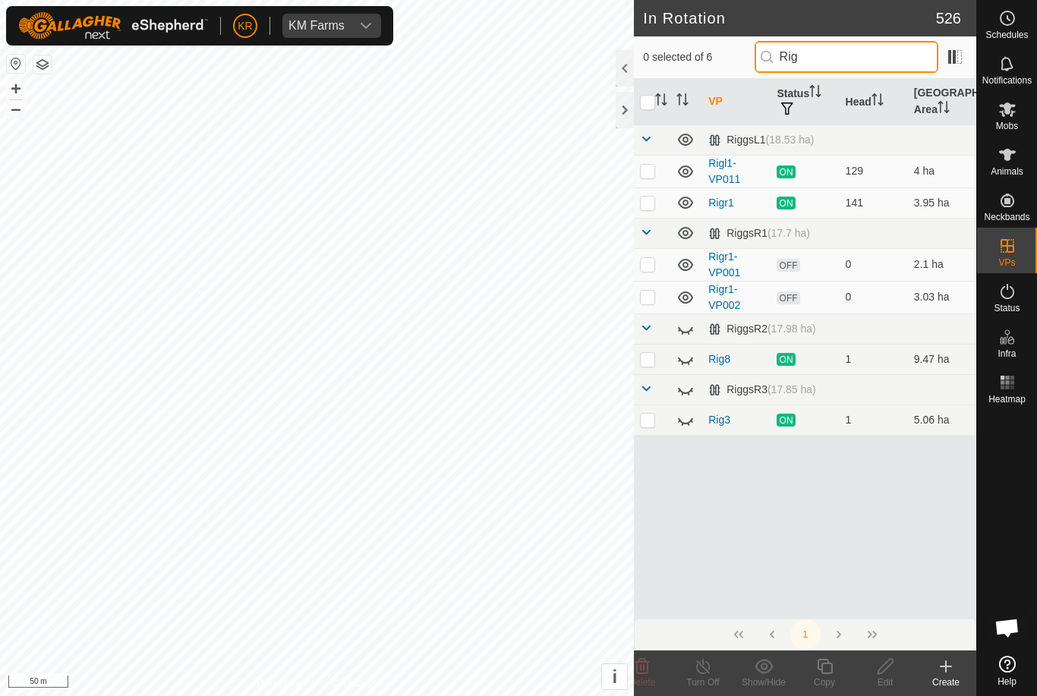
type input "Rig"
click at [652, 301] on p-checkbox at bounding box center [647, 297] width 15 height 12
checkbox input "true"
click at [826, 670] on icon at bounding box center [824, 667] width 19 height 18
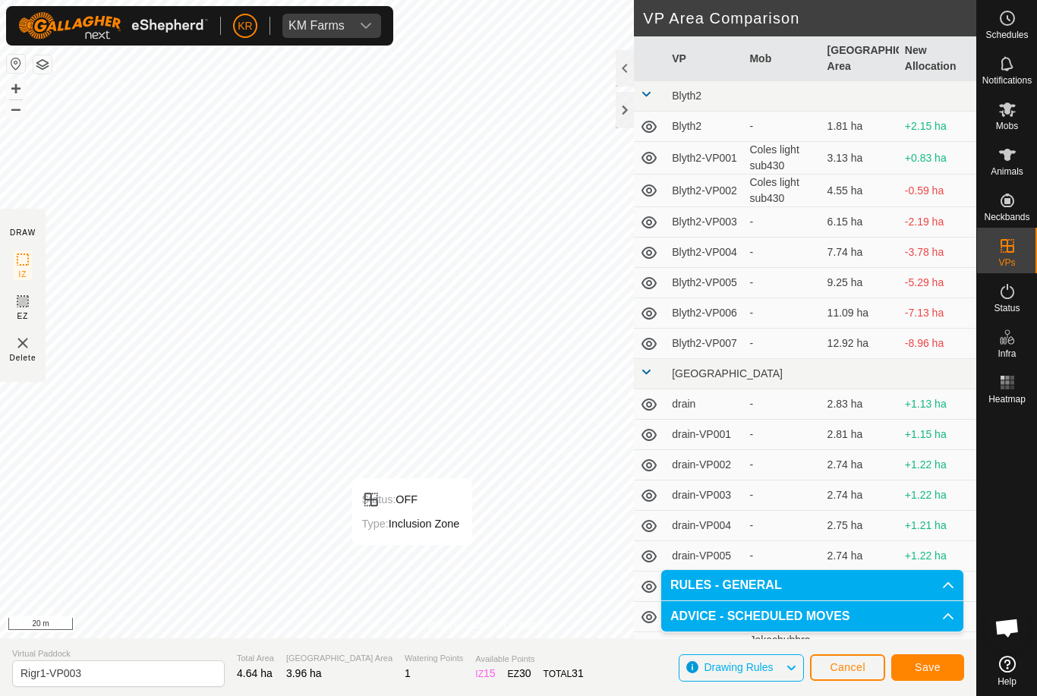
click at [932, 665] on span "Save" at bounding box center [928, 667] width 26 height 12
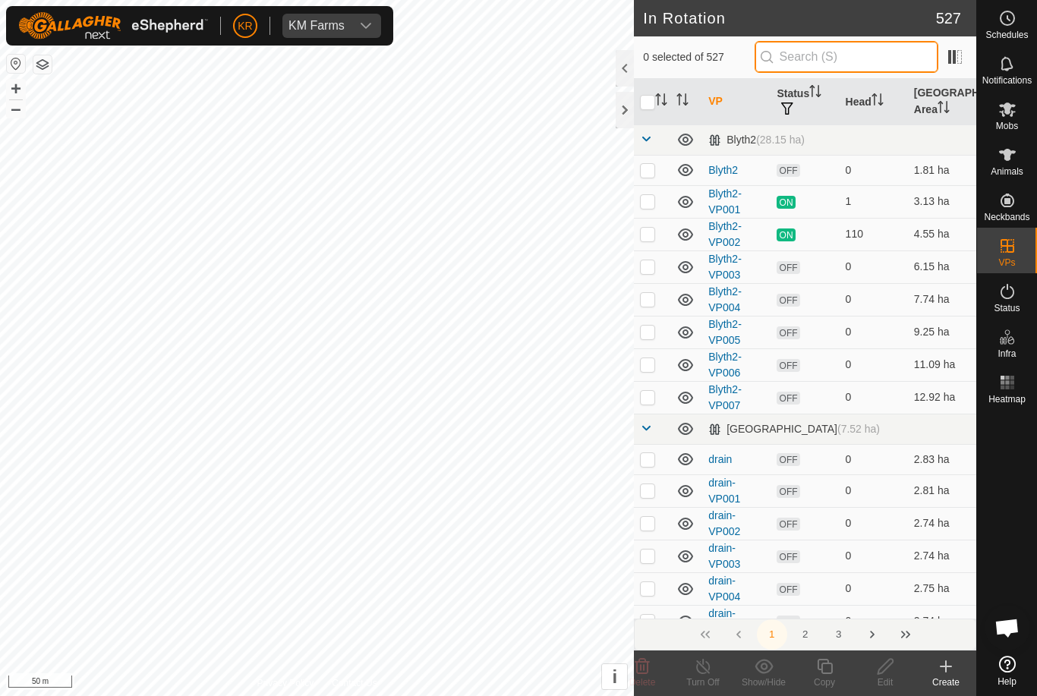
click at [856, 57] on input "text" at bounding box center [847, 57] width 184 height 32
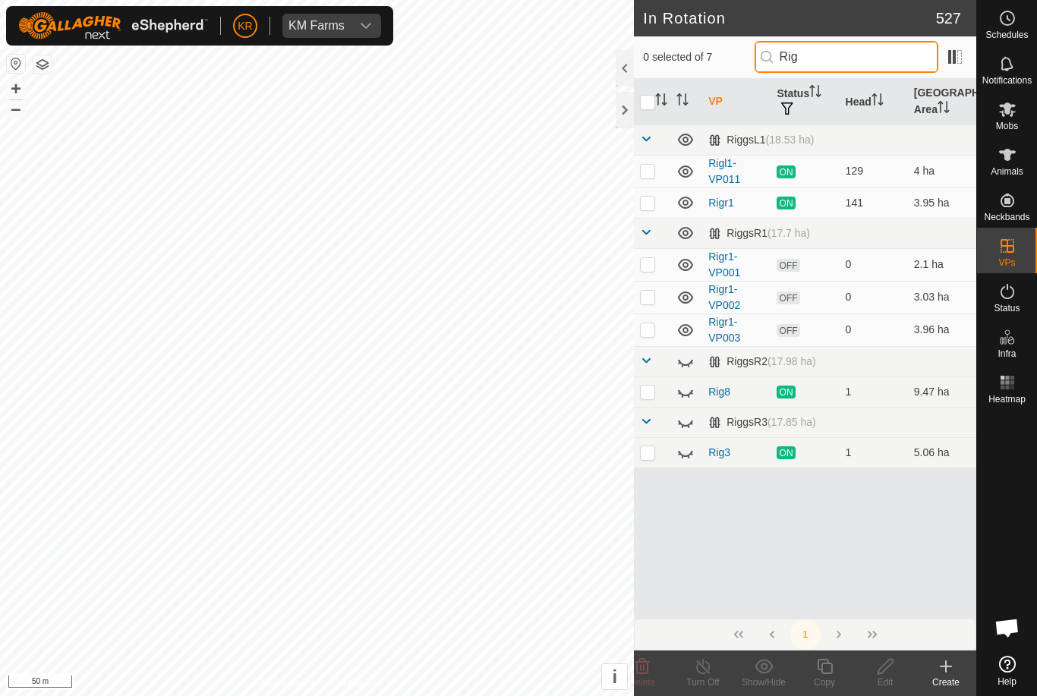
type input "Rig"
click at [644, 326] on p-checkbox at bounding box center [647, 329] width 15 height 12
checkbox input "true"
click at [824, 672] on icon at bounding box center [824, 667] width 19 height 18
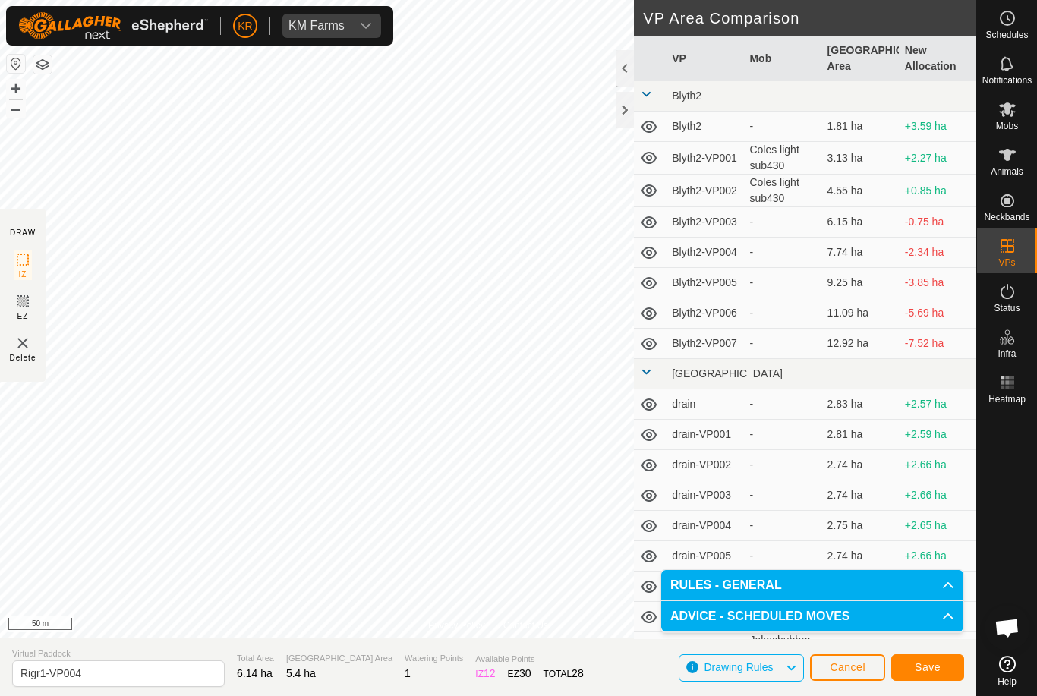
click at [935, 660] on button "Save" at bounding box center [927, 667] width 73 height 27
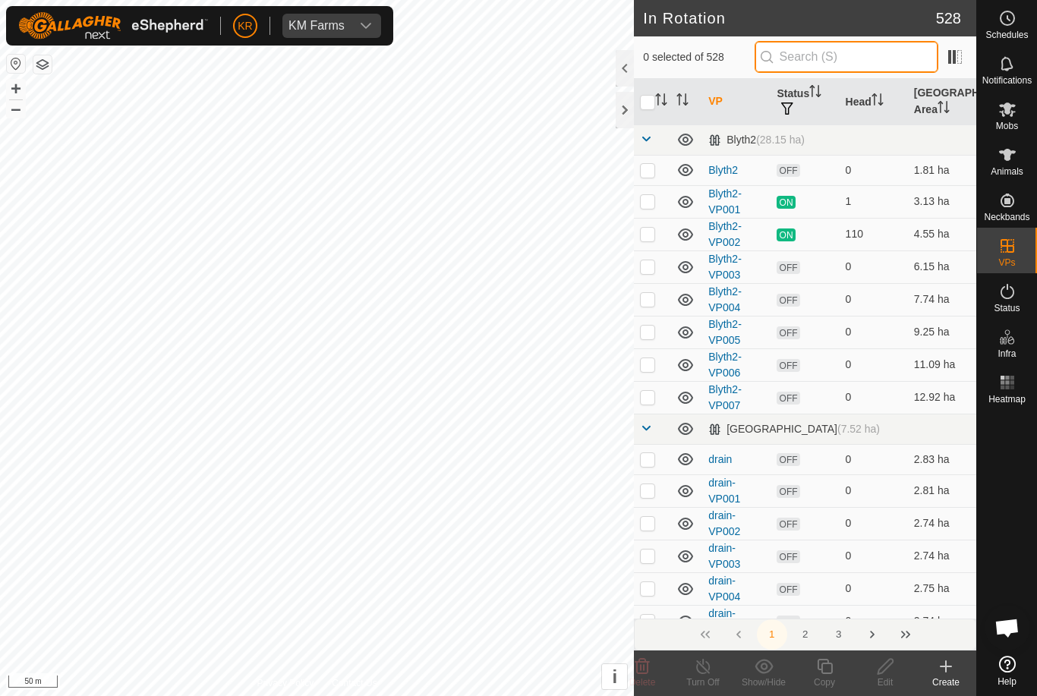
click at [861, 55] on input "text" at bounding box center [847, 57] width 184 height 32
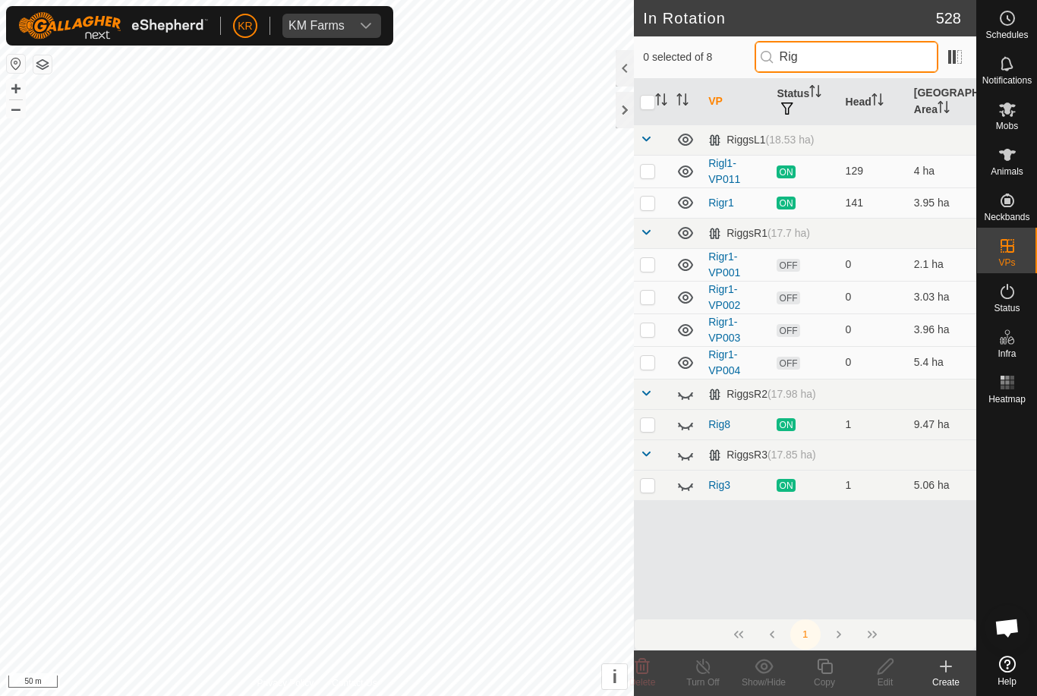
type input "Rig"
click at [655, 369] on td at bounding box center [652, 362] width 36 height 33
checkbox input "true"
click at [832, 667] on icon at bounding box center [824, 666] width 15 height 15
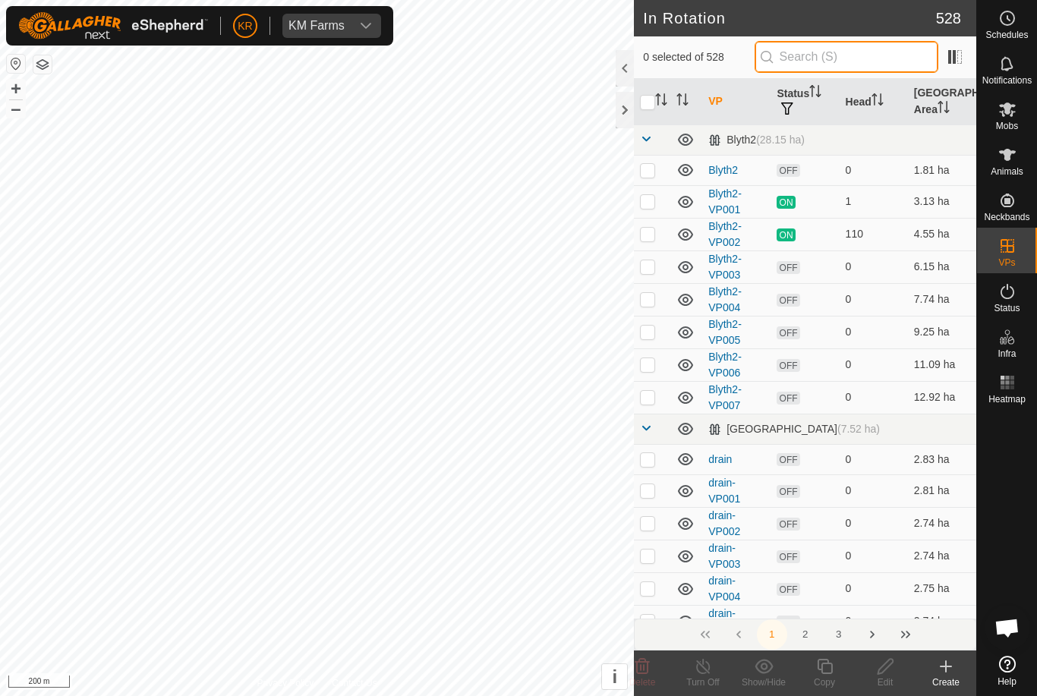
click at [847, 60] on input "text" at bounding box center [847, 57] width 184 height 32
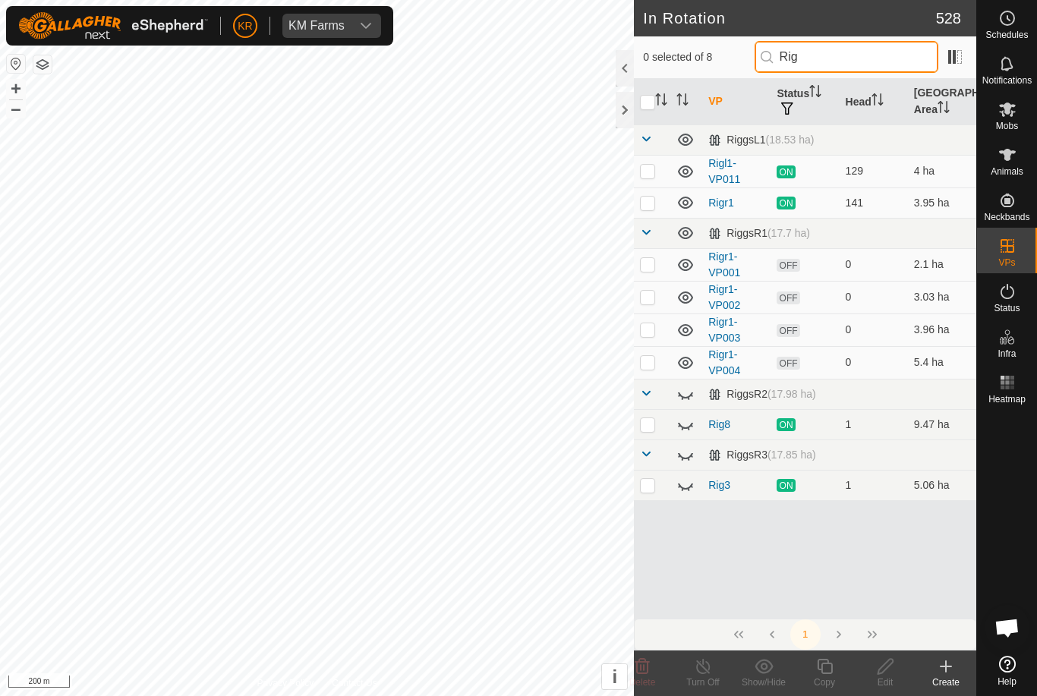
type input "Rig"
click at [650, 362] on p-checkbox at bounding box center [647, 362] width 15 height 12
checkbox input "true"
click at [813, 670] on copy-svg-icon at bounding box center [824, 667] width 61 height 18
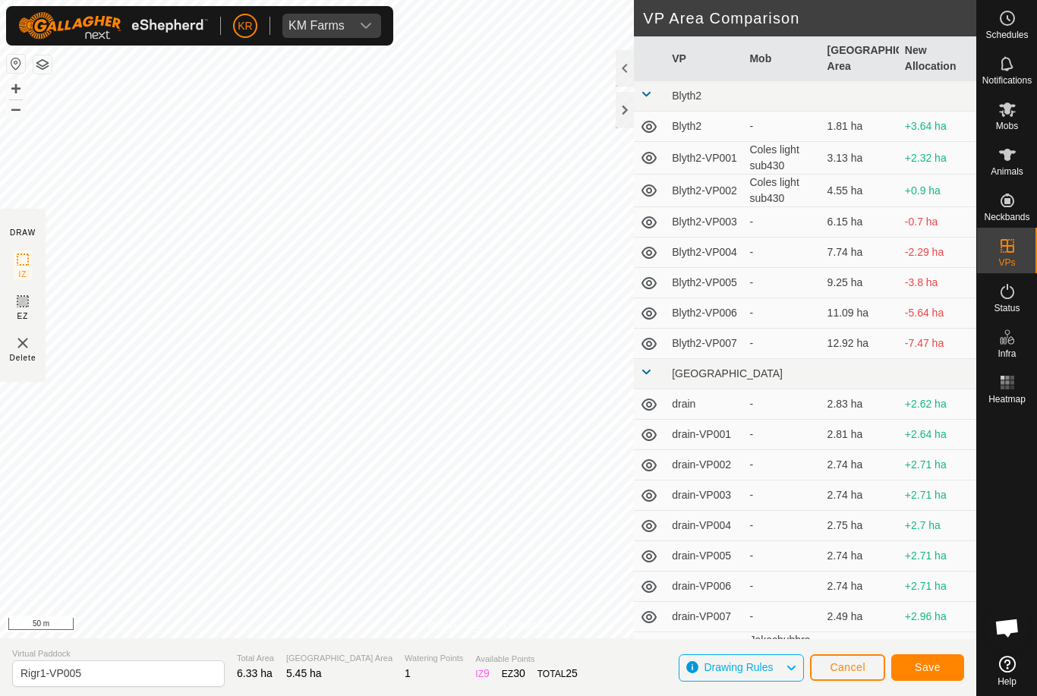
click at [933, 673] on span "Save" at bounding box center [928, 667] width 26 height 12
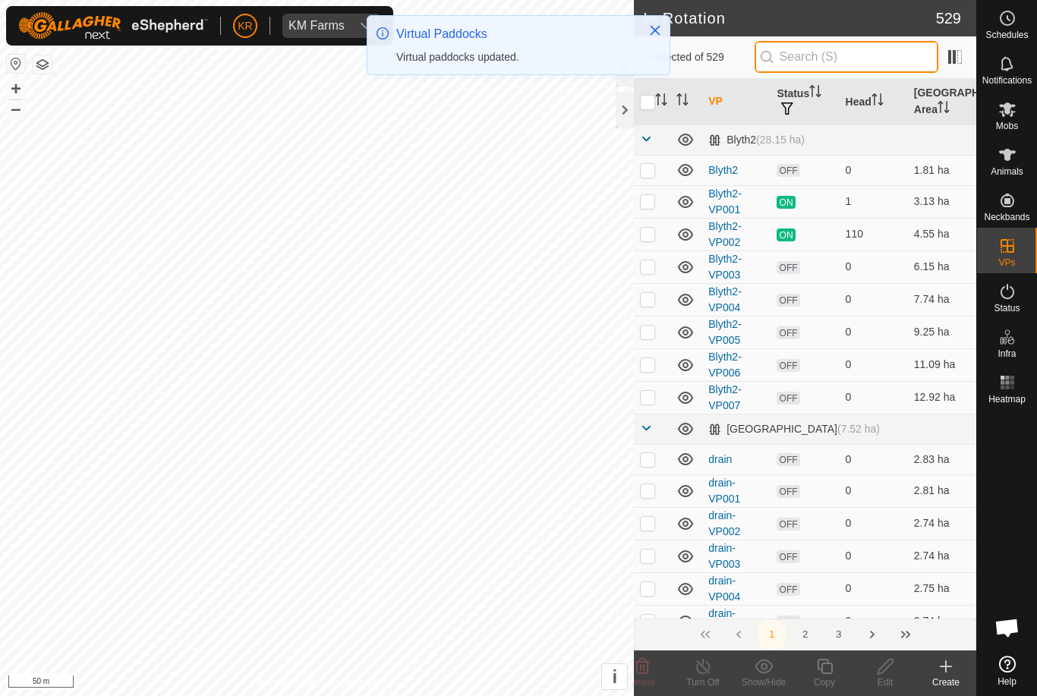
click at [871, 57] on input "text" at bounding box center [847, 57] width 184 height 32
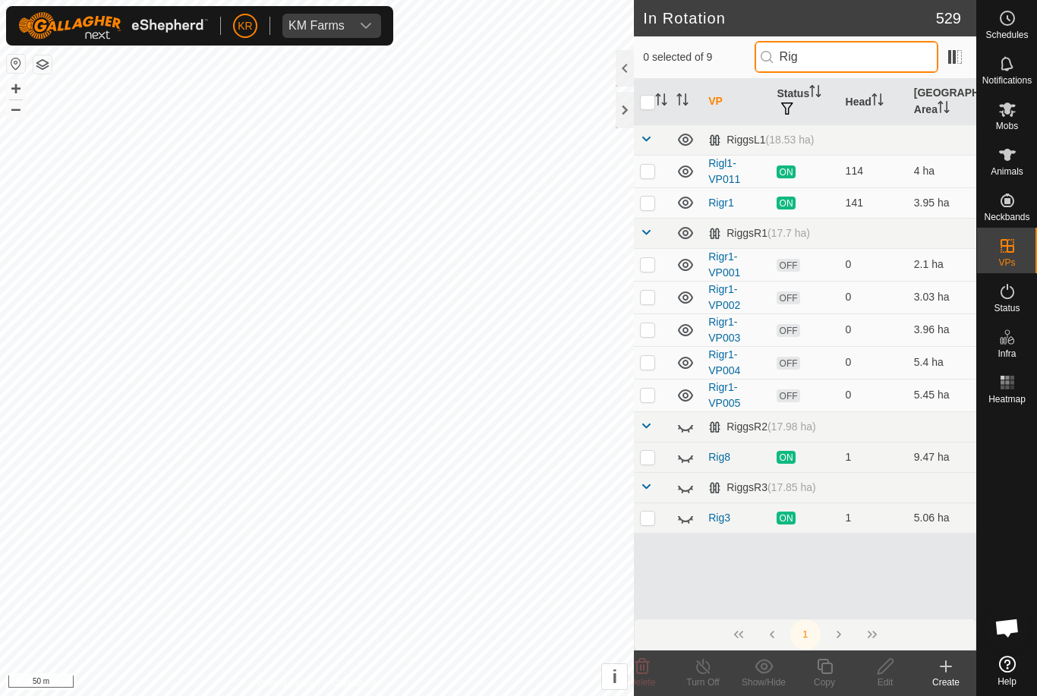
type input "Rig"
click at [650, 397] on p-checkbox at bounding box center [647, 395] width 15 height 12
checkbox input "true"
click at [831, 670] on icon at bounding box center [824, 667] width 19 height 18
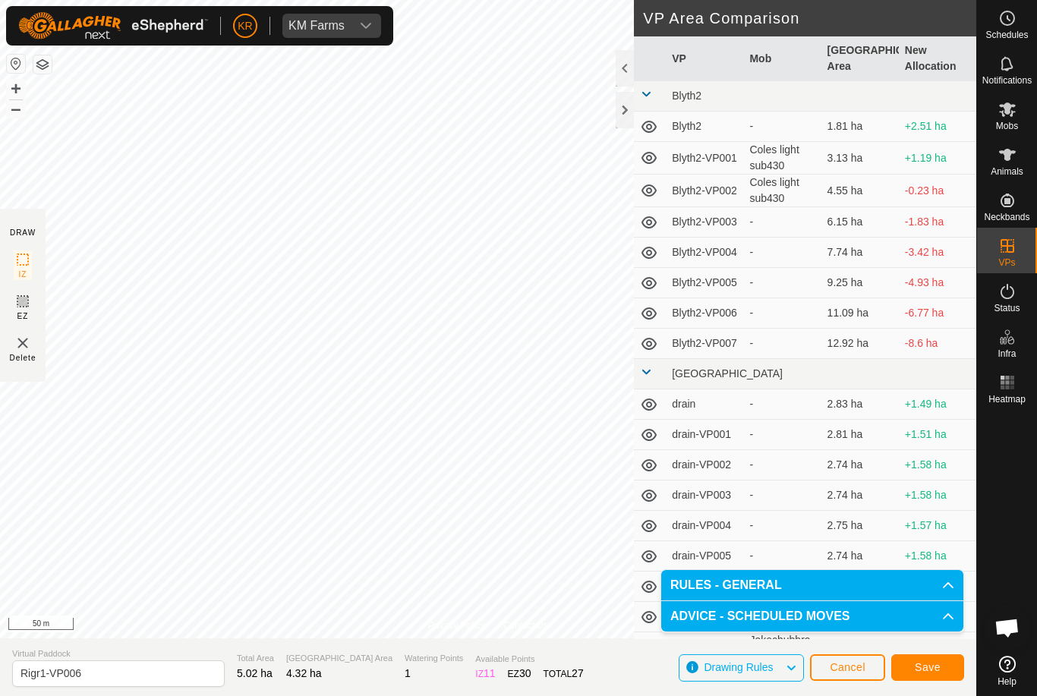
click at [930, 673] on span "Save" at bounding box center [928, 667] width 26 height 12
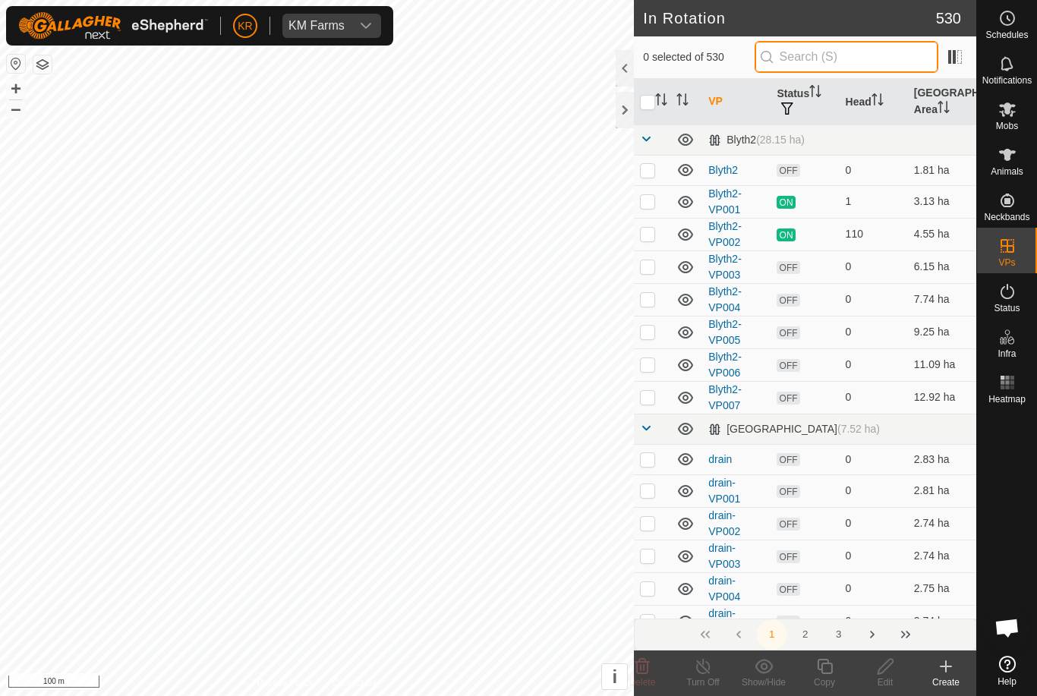
click at [866, 62] on input "text" at bounding box center [847, 57] width 184 height 32
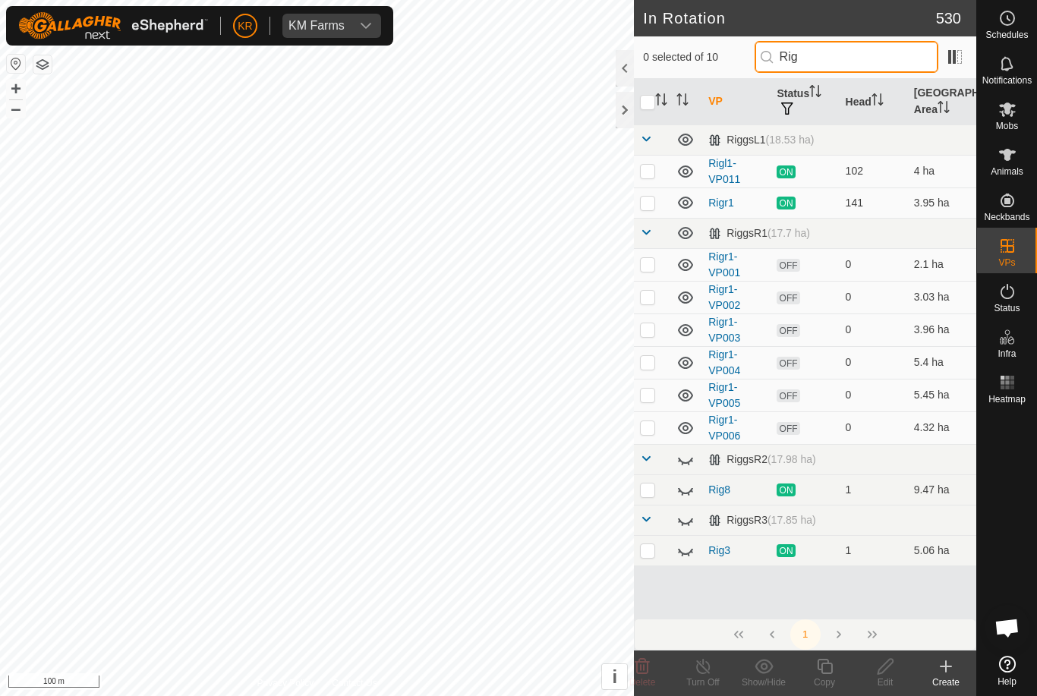
type input "Rig"
click at [639, 423] on td at bounding box center [652, 428] width 36 height 33
checkbox input "true"
click at [824, 667] on icon at bounding box center [824, 667] width 19 height 18
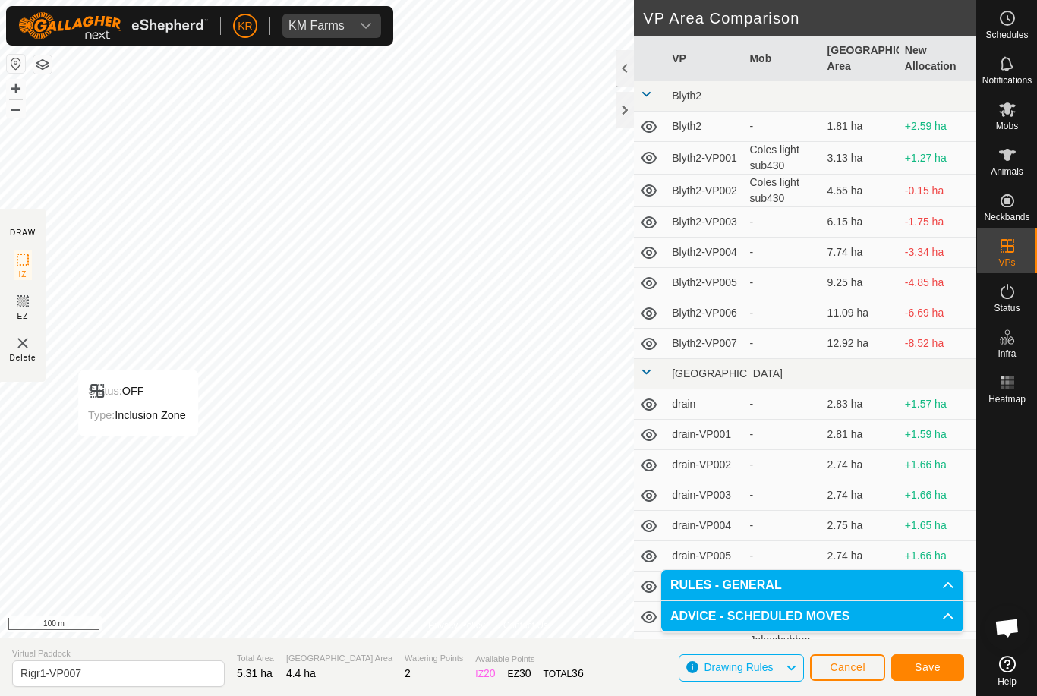
click at [922, 673] on span "Save" at bounding box center [928, 667] width 26 height 12
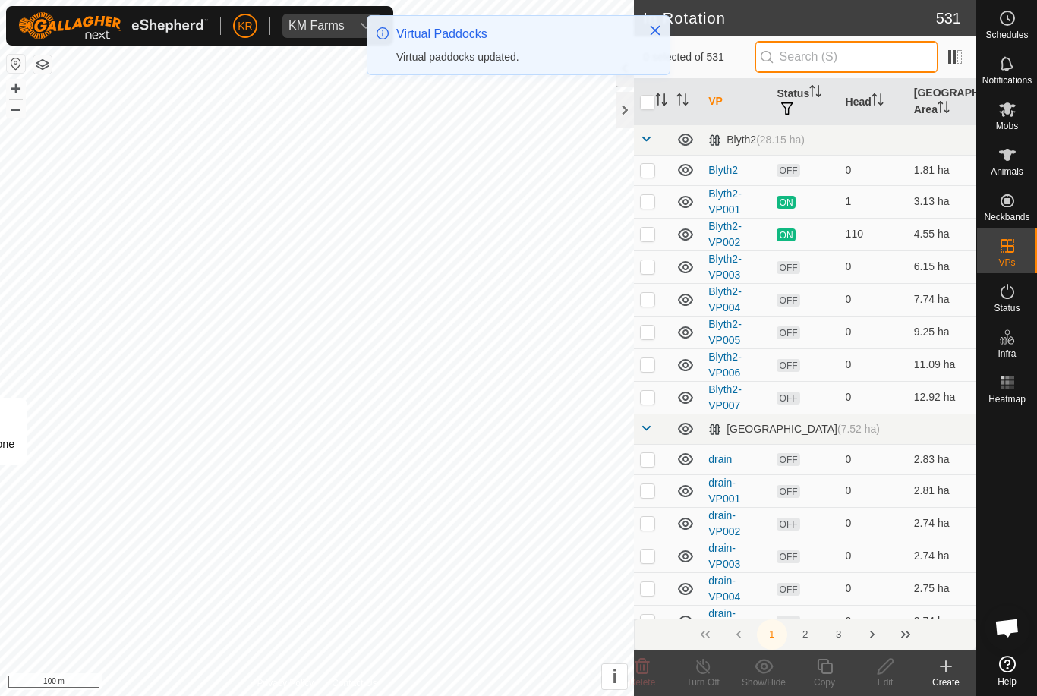
click at [865, 58] on input "text" at bounding box center [847, 57] width 184 height 32
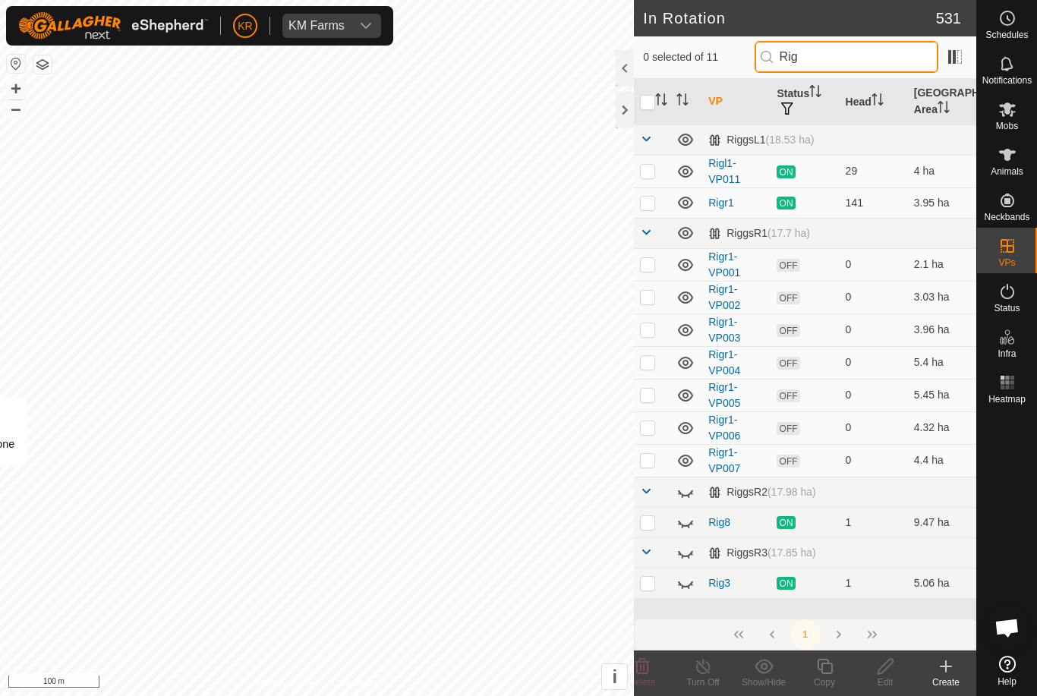
type input "Rig"
click at [648, 459] on p-checkbox at bounding box center [647, 460] width 15 height 12
checkbox input "true"
click at [826, 674] on icon at bounding box center [824, 666] width 15 height 15
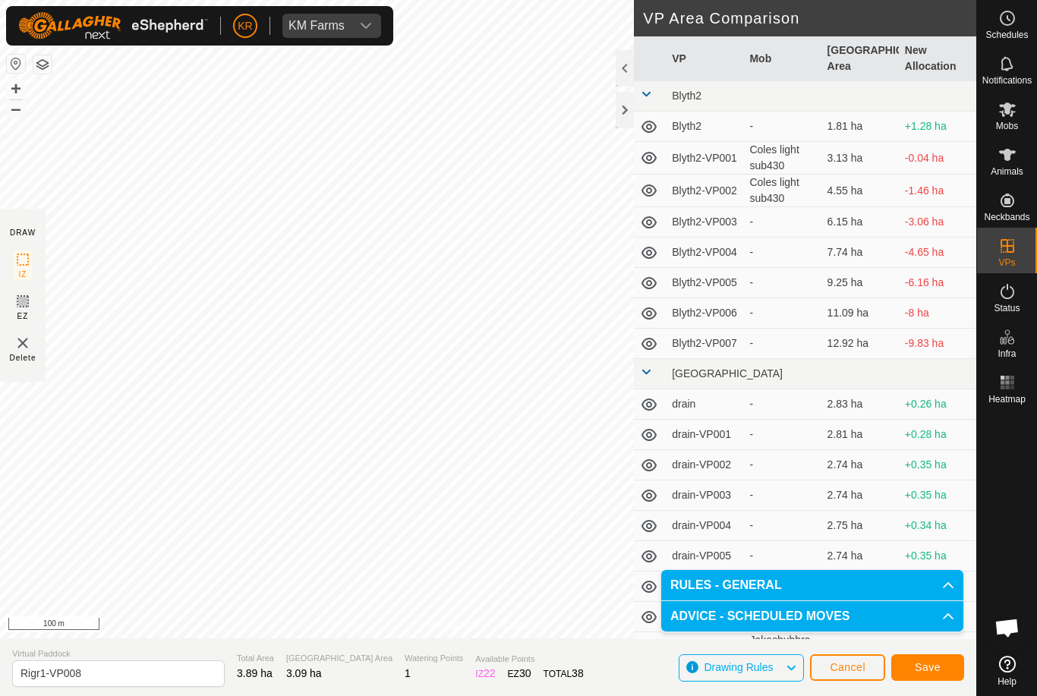
click at [933, 662] on span "Save" at bounding box center [928, 667] width 26 height 12
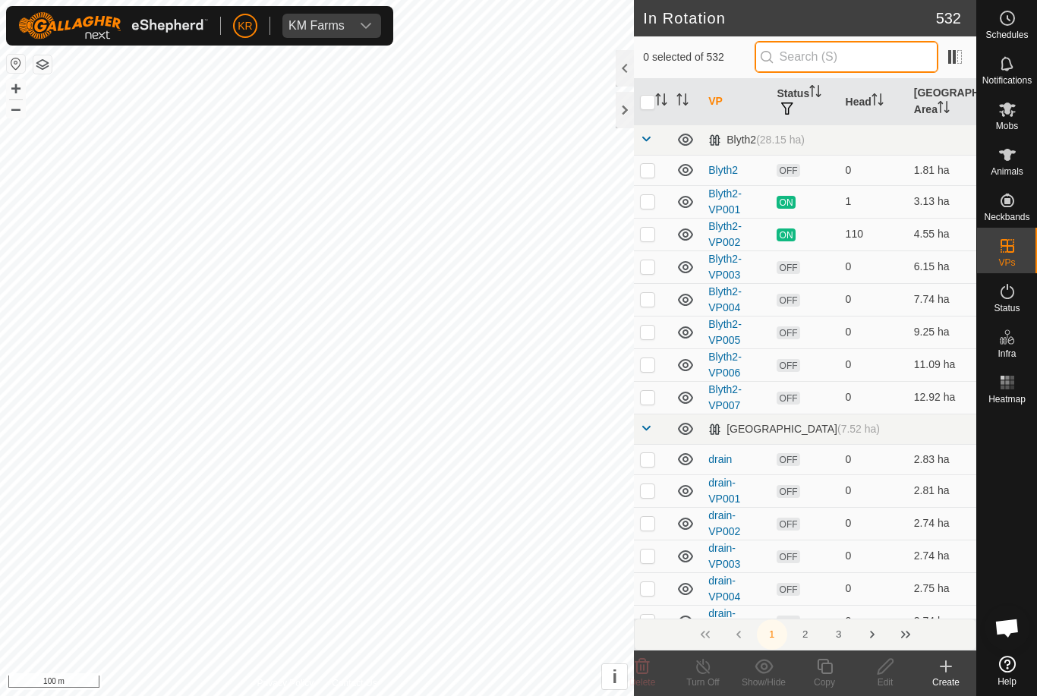
click at [875, 62] on input "text" at bounding box center [847, 57] width 184 height 32
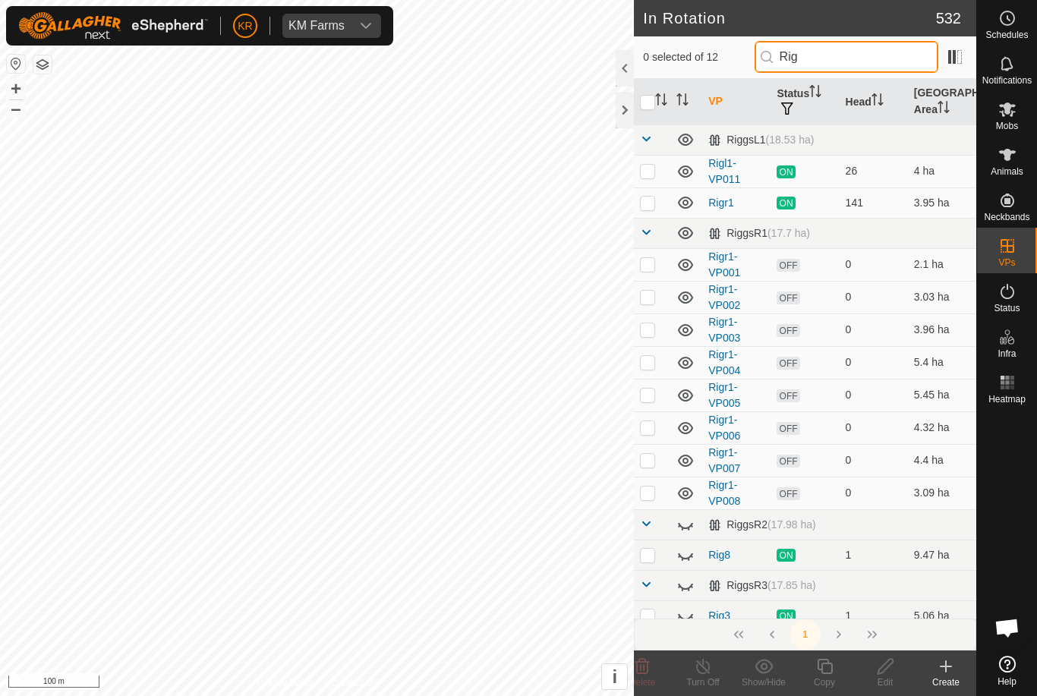
type input "Rig"
click at [648, 491] on p-checkbox at bounding box center [647, 493] width 15 height 12
checkbox input "true"
click at [836, 673] on copy-svg-icon at bounding box center [824, 667] width 61 height 18
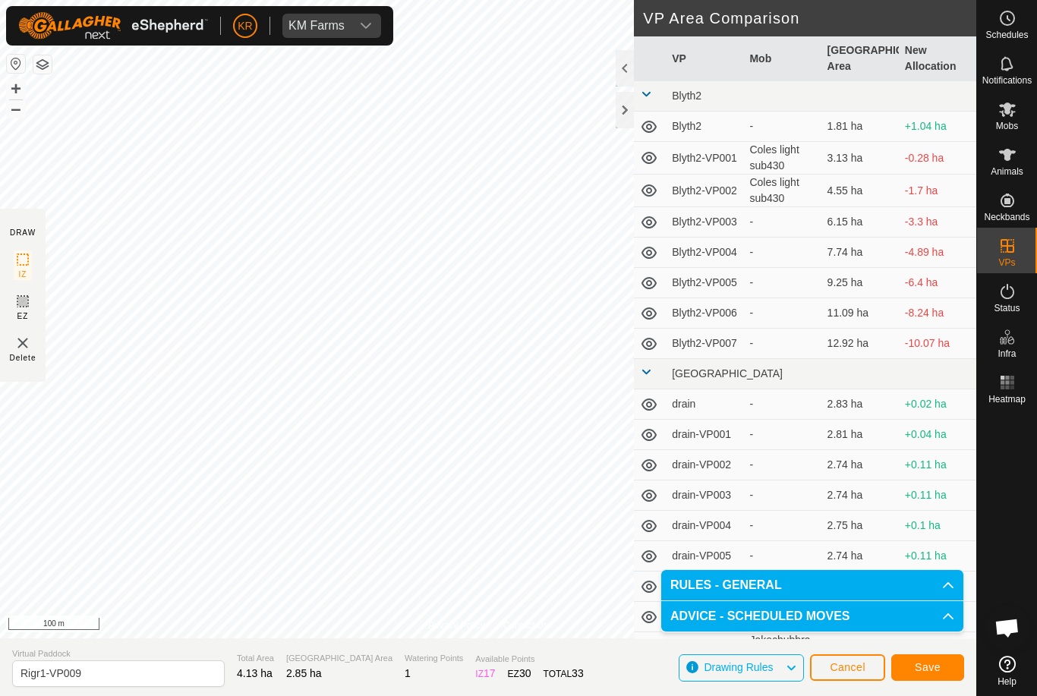
click at [934, 661] on span "Save" at bounding box center [928, 667] width 26 height 12
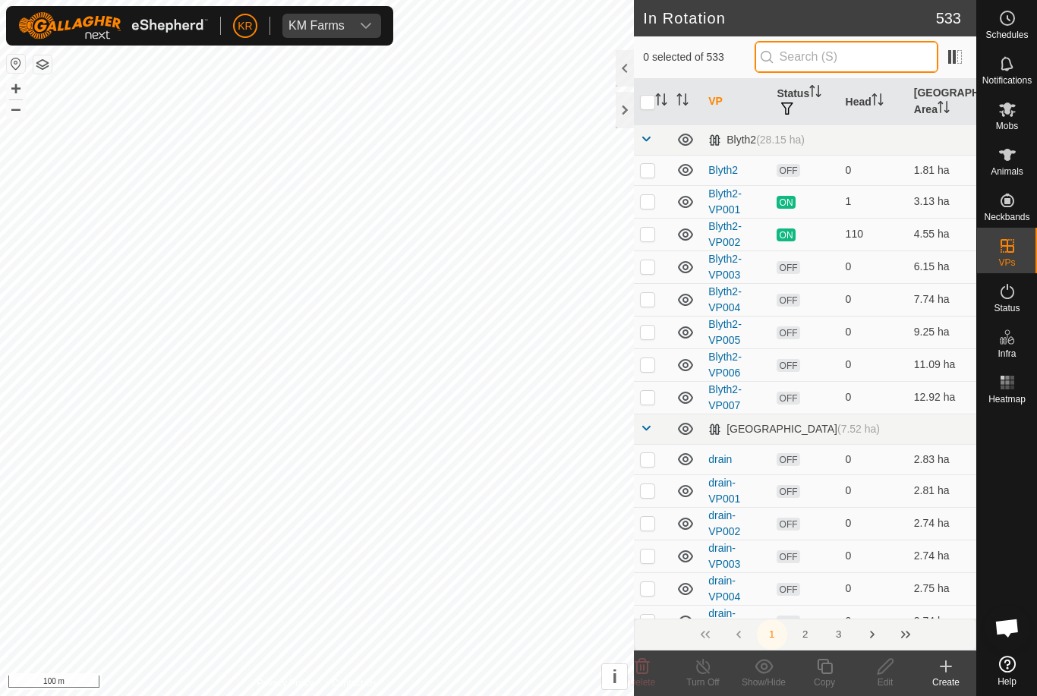
click at [846, 53] on input "text" at bounding box center [847, 57] width 184 height 32
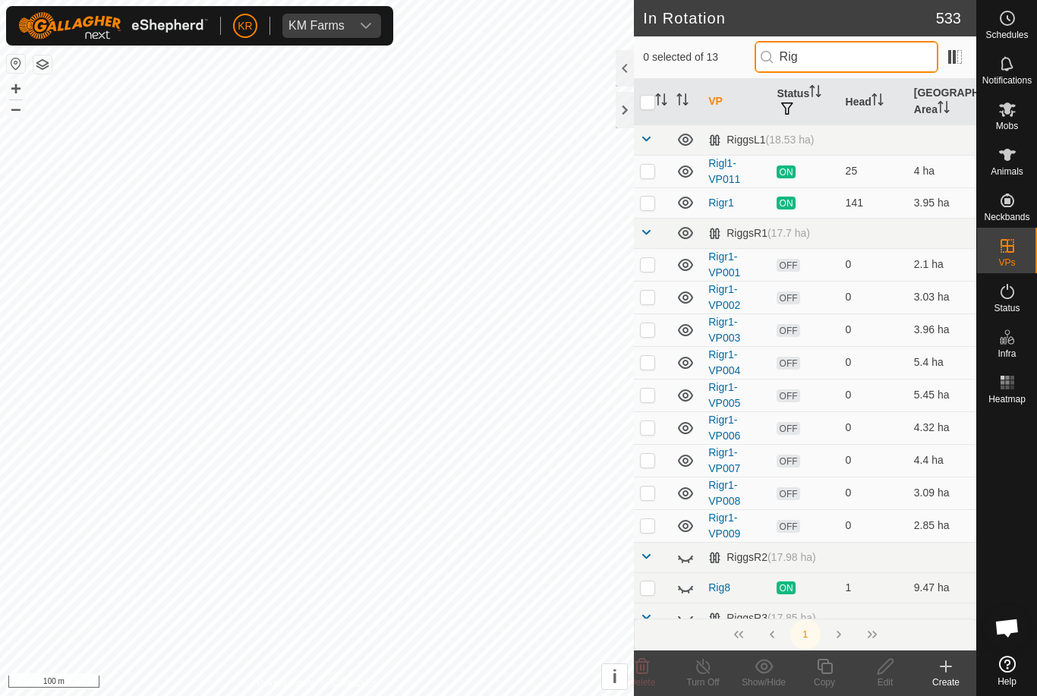
type input "Rig"
click at [648, 478] on td at bounding box center [652, 493] width 36 height 33
checkbox input "true"
click at [654, 524] on p-checkbox at bounding box center [647, 525] width 15 height 12
checkbox input "true"
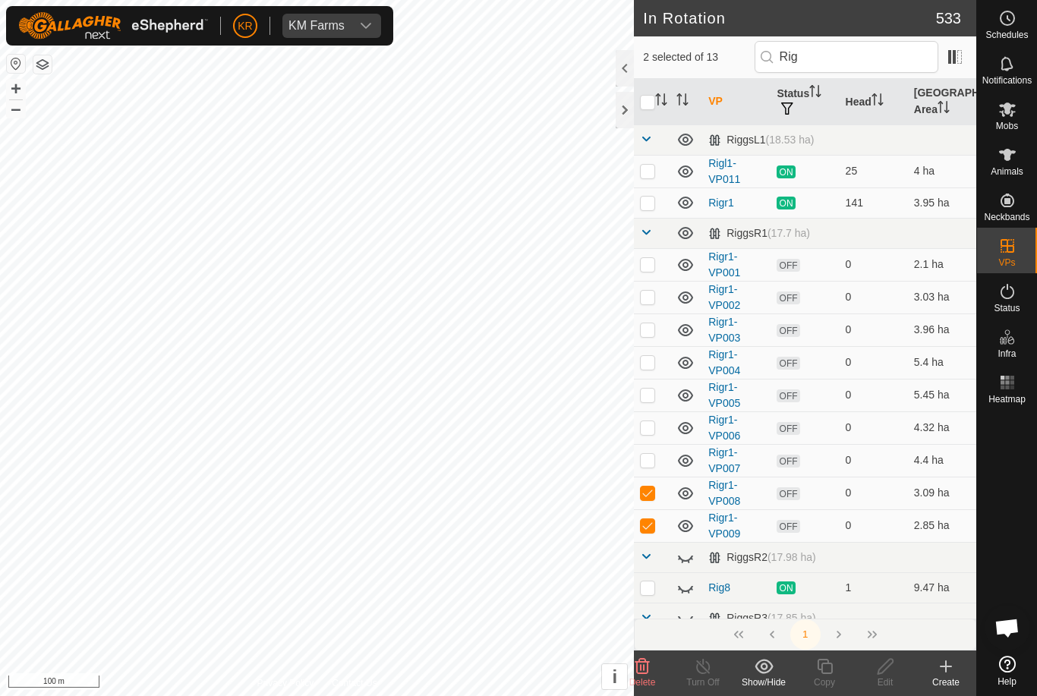
click at [652, 494] on p-checkbox at bounding box center [647, 493] width 15 height 12
checkbox input "false"
click at [825, 671] on icon at bounding box center [824, 667] width 19 height 18
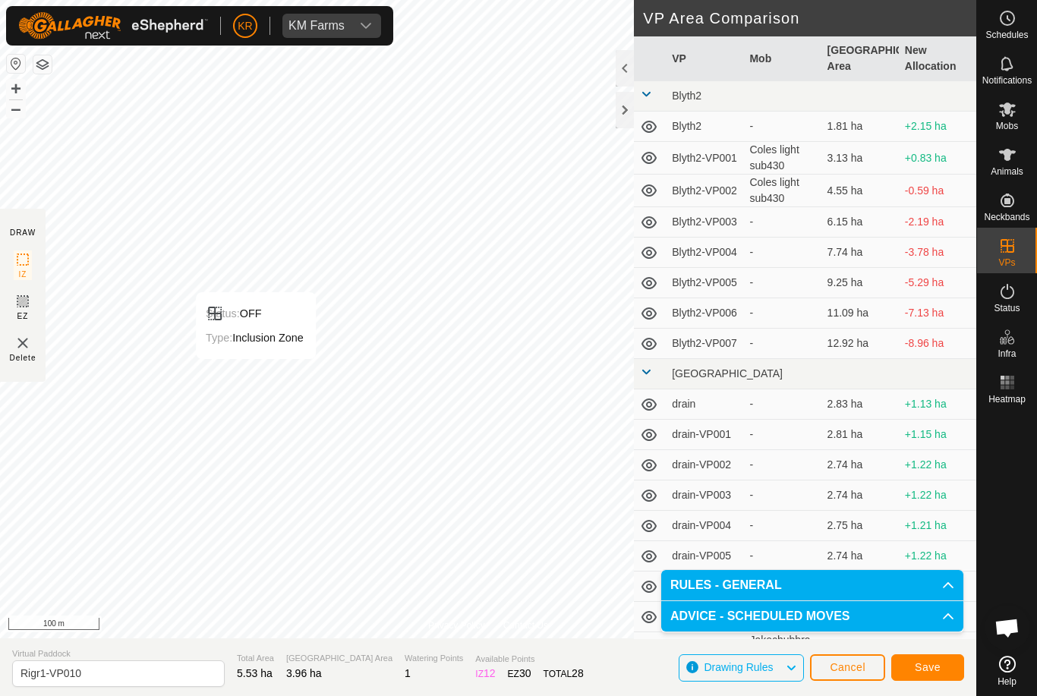
click at [933, 676] on button "Save" at bounding box center [927, 667] width 73 height 27
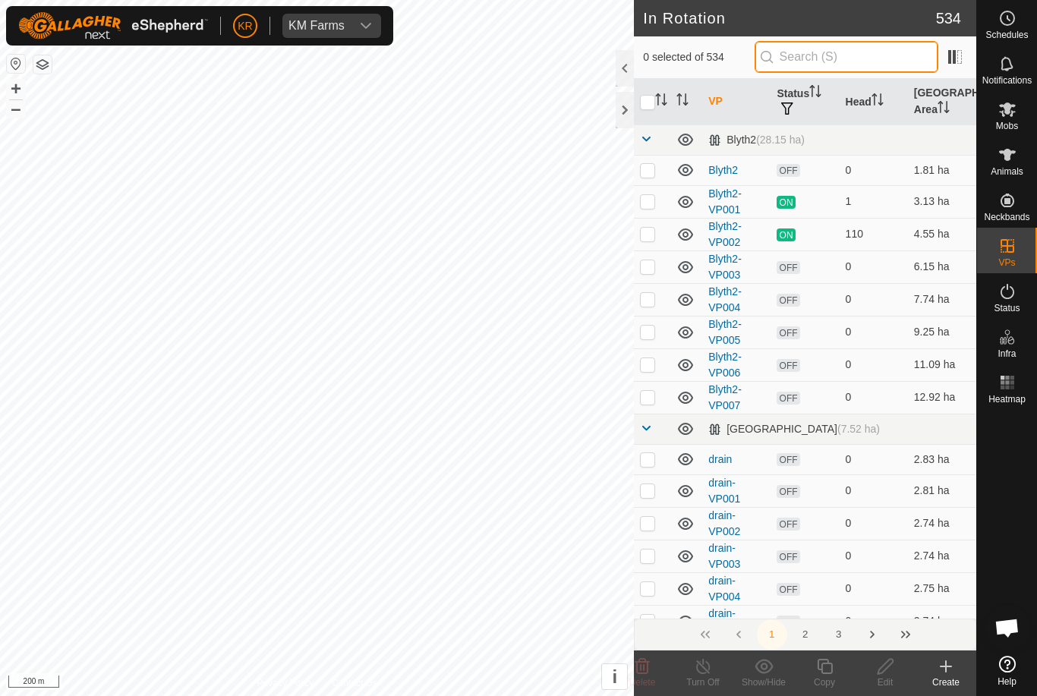
click at [867, 58] on input "text" at bounding box center [847, 57] width 184 height 32
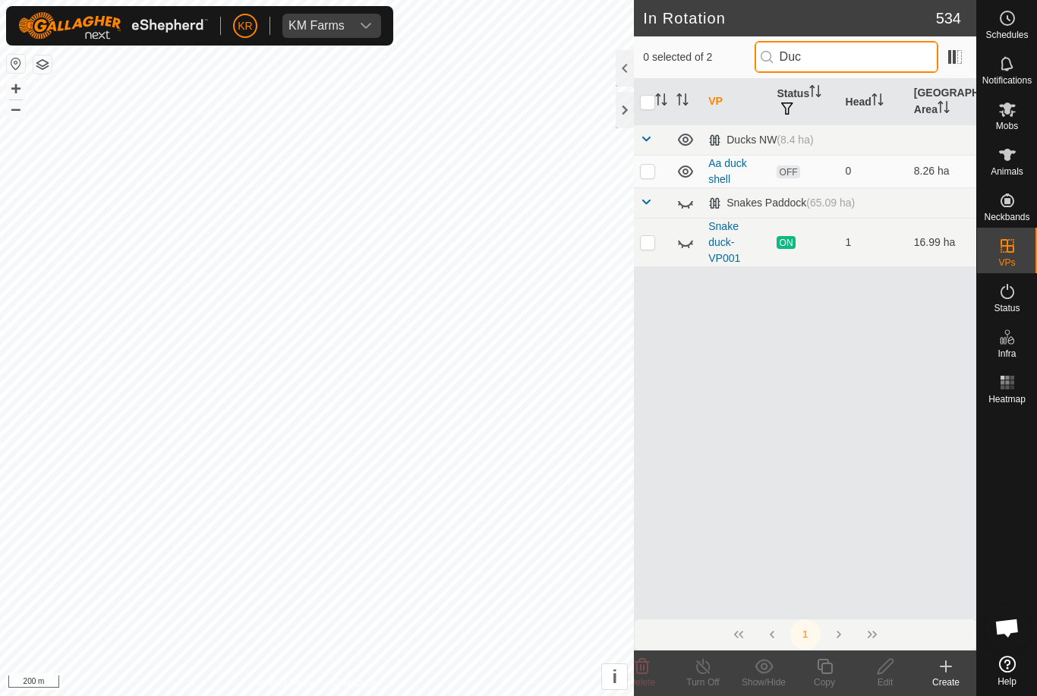
type input "Duc"
click at [647, 167] on p-checkbox at bounding box center [647, 171] width 15 height 12
click at [642, 673] on icon at bounding box center [642, 666] width 14 height 15
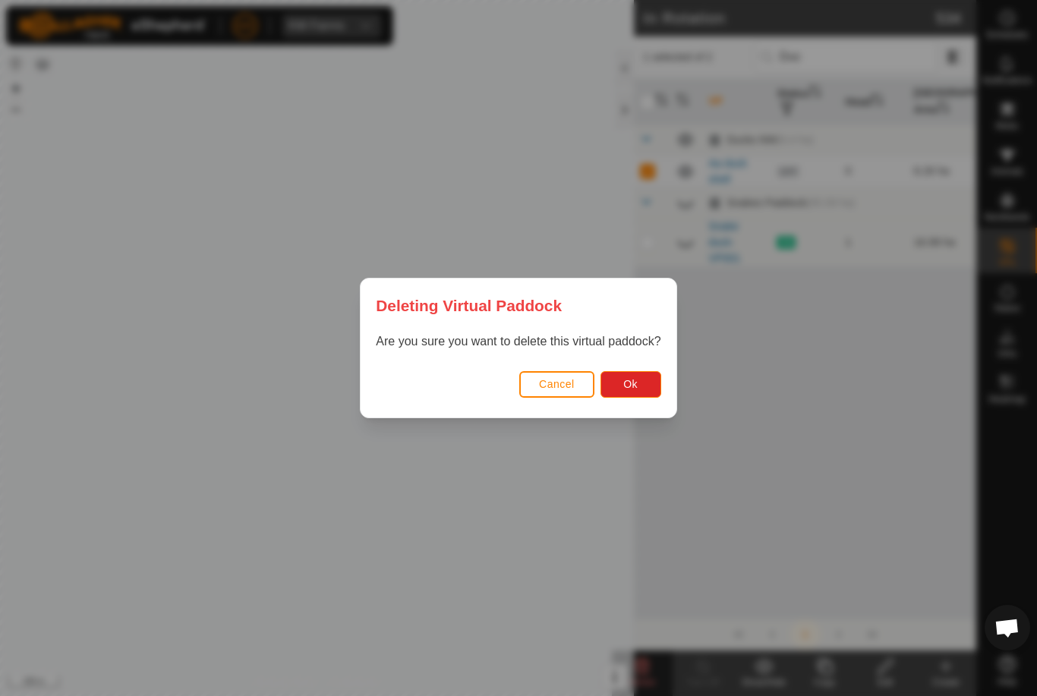
click at [643, 381] on button "Ok" at bounding box center [631, 384] width 61 height 27
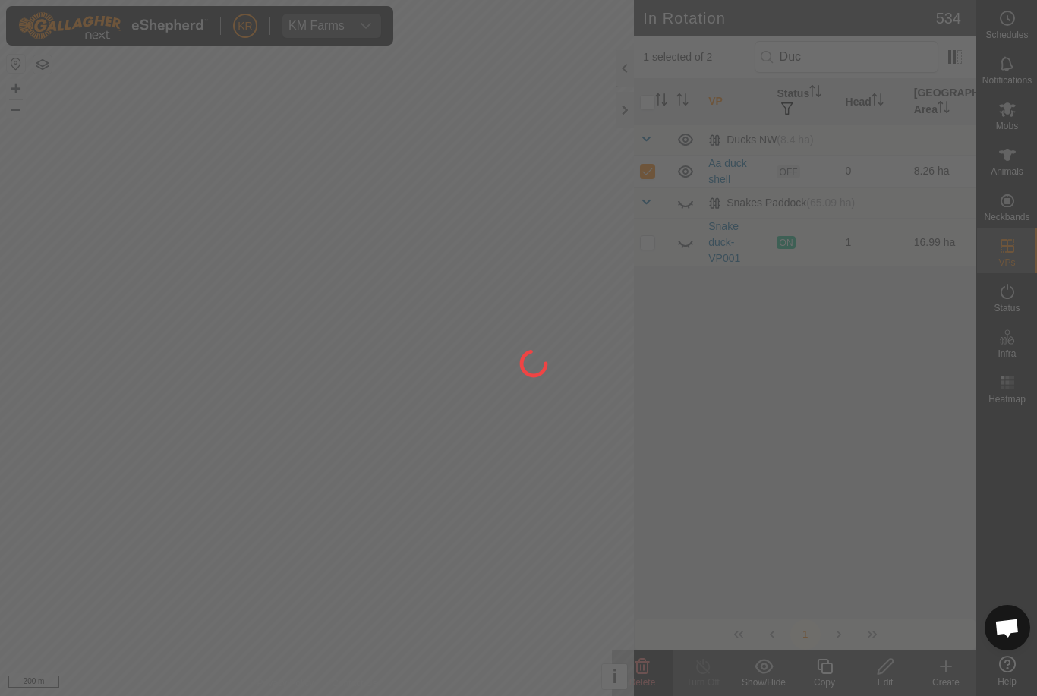
checkbox input "false"
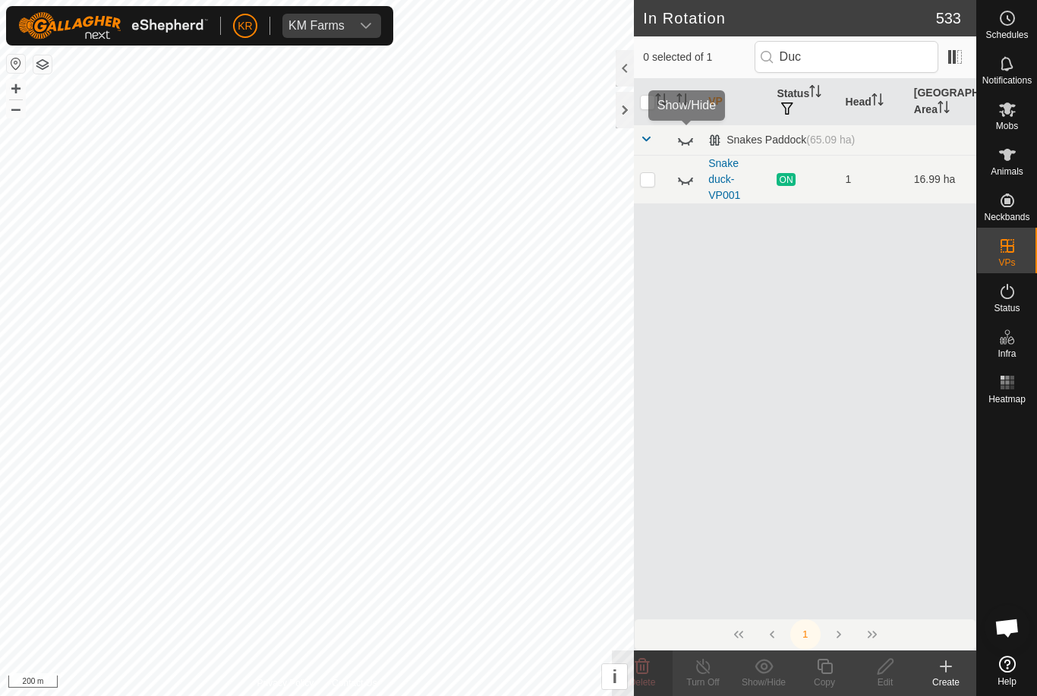
click at [689, 147] on icon at bounding box center [685, 140] width 18 height 18
click at [867, 54] on input "Duc" at bounding box center [847, 57] width 184 height 32
type input "D"
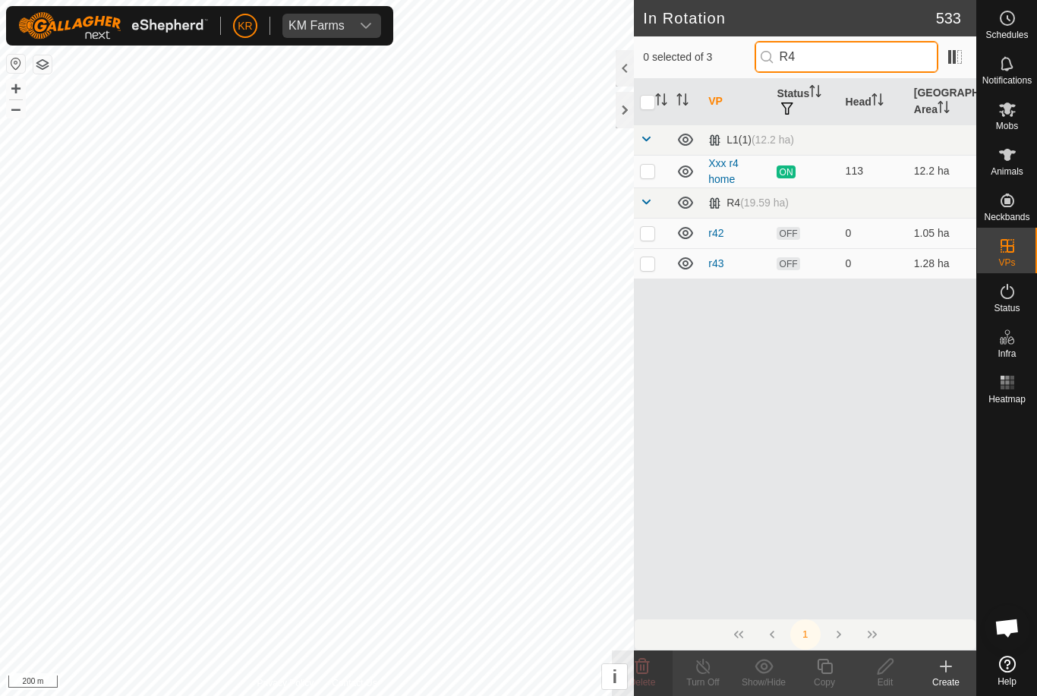
type input "R4"
click at [645, 229] on p-checkbox at bounding box center [647, 233] width 15 height 12
checkbox input "true"
click at [652, 267] on p-checkbox at bounding box center [647, 263] width 15 height 12
checkbox input "true"
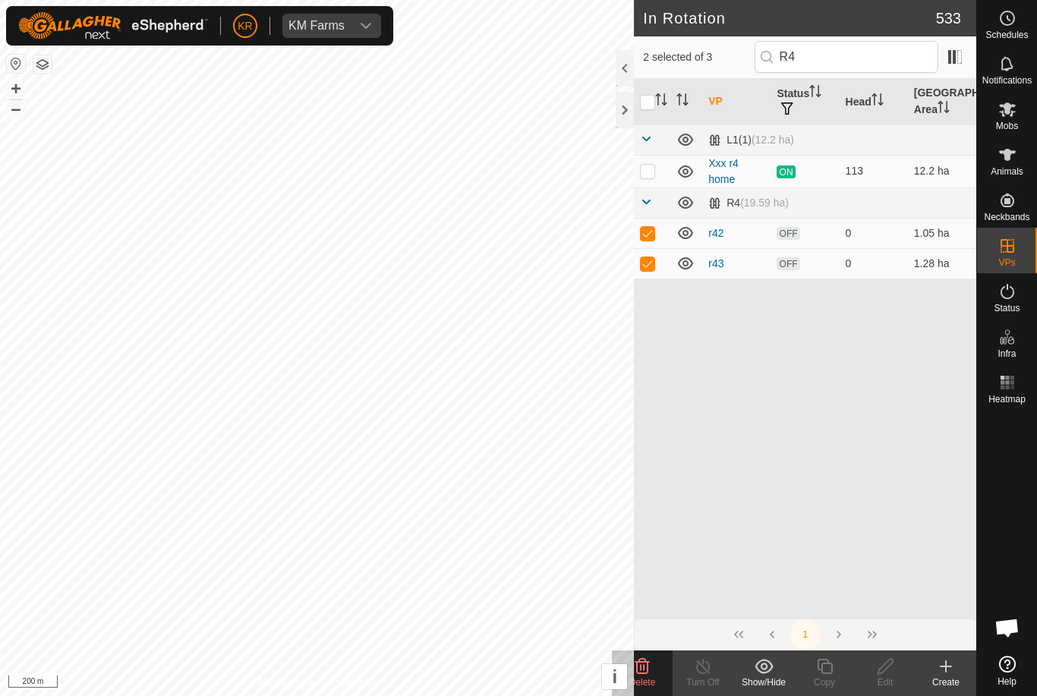
click at [650, 667] on icon at bounding box center [642, 667] width 18 height 18
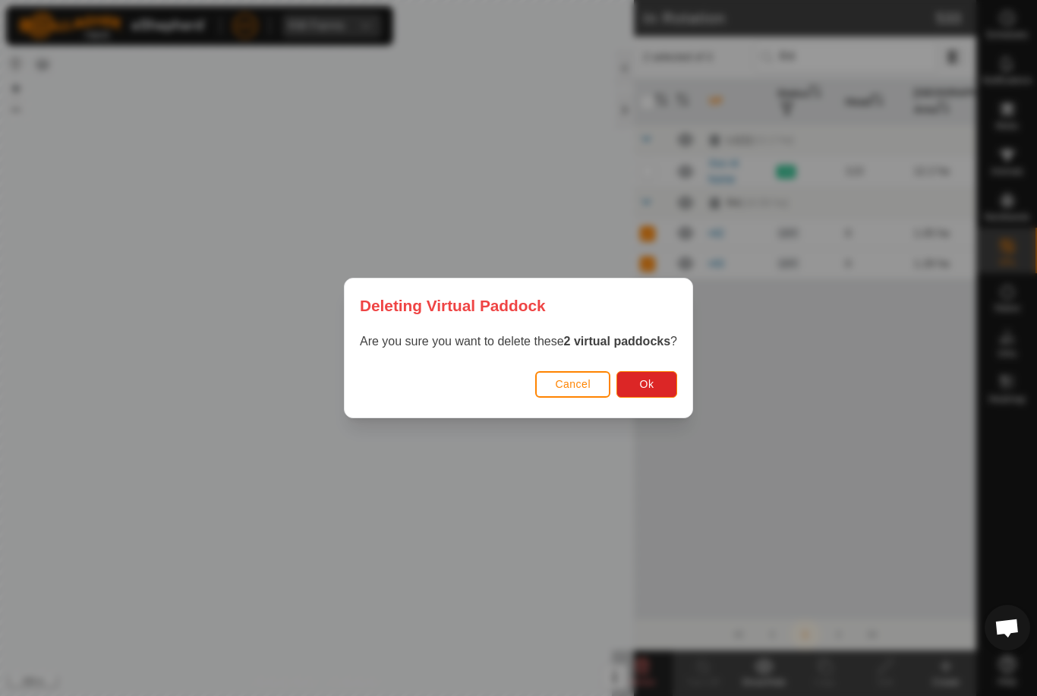
click at [664, 382] on button "Ok" at bounding box center [647, 384] width 61 height 27
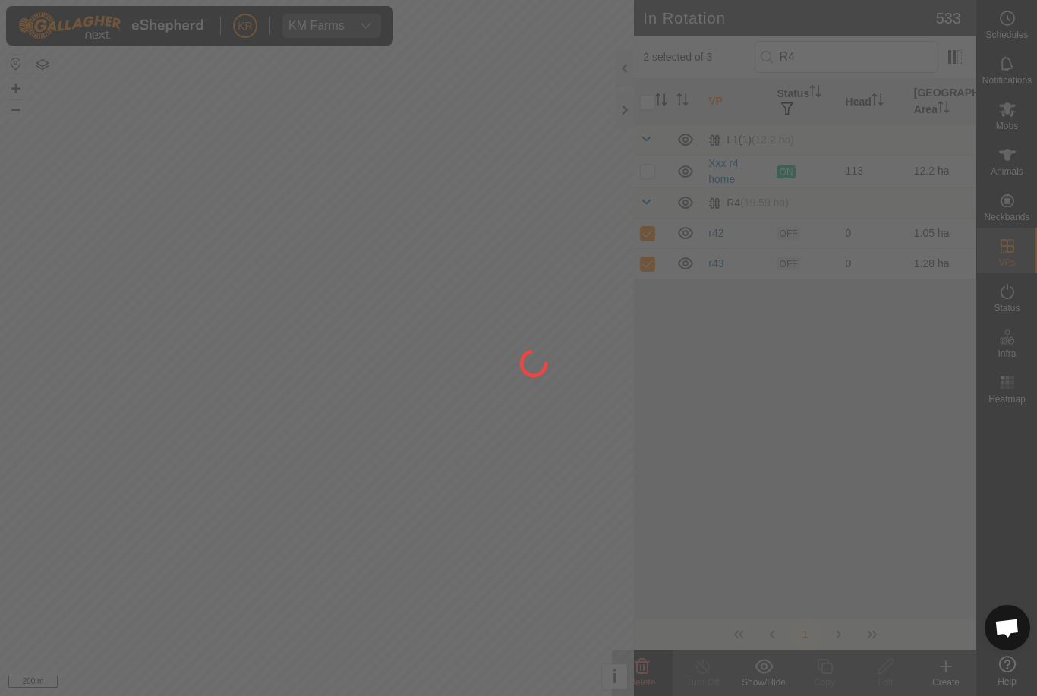
checkbox input "false"
click at [887, 57] on div at bounding box center [518, 348] width 1037 height 696
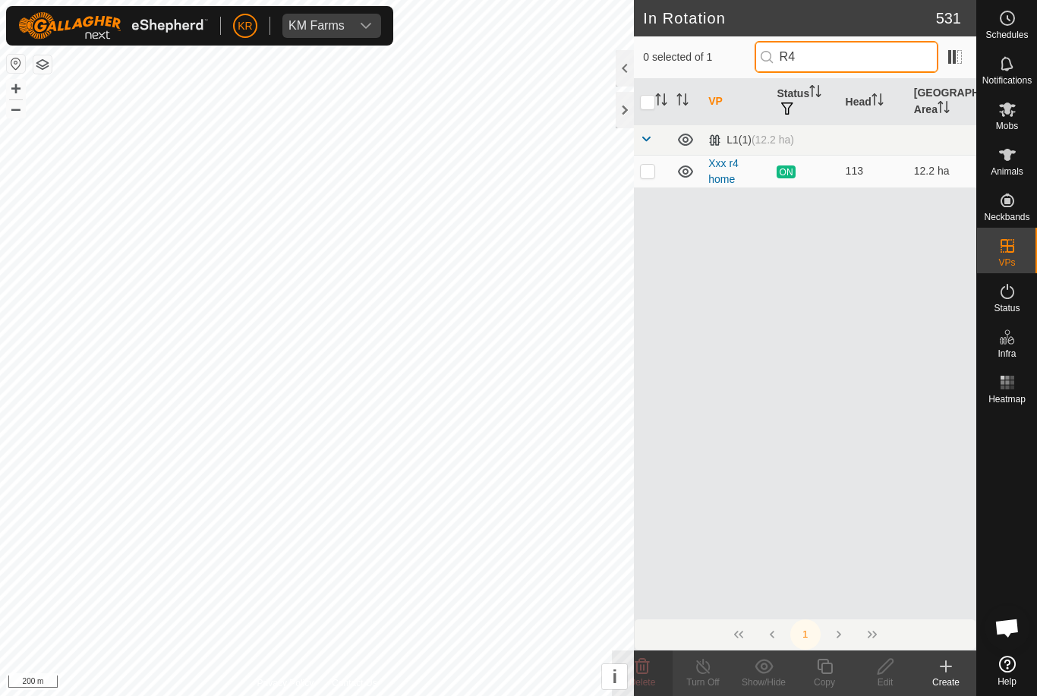
click at [875, 69] on input "R4" at bounding box center [847, 57] width 184 height 32
type input "R"
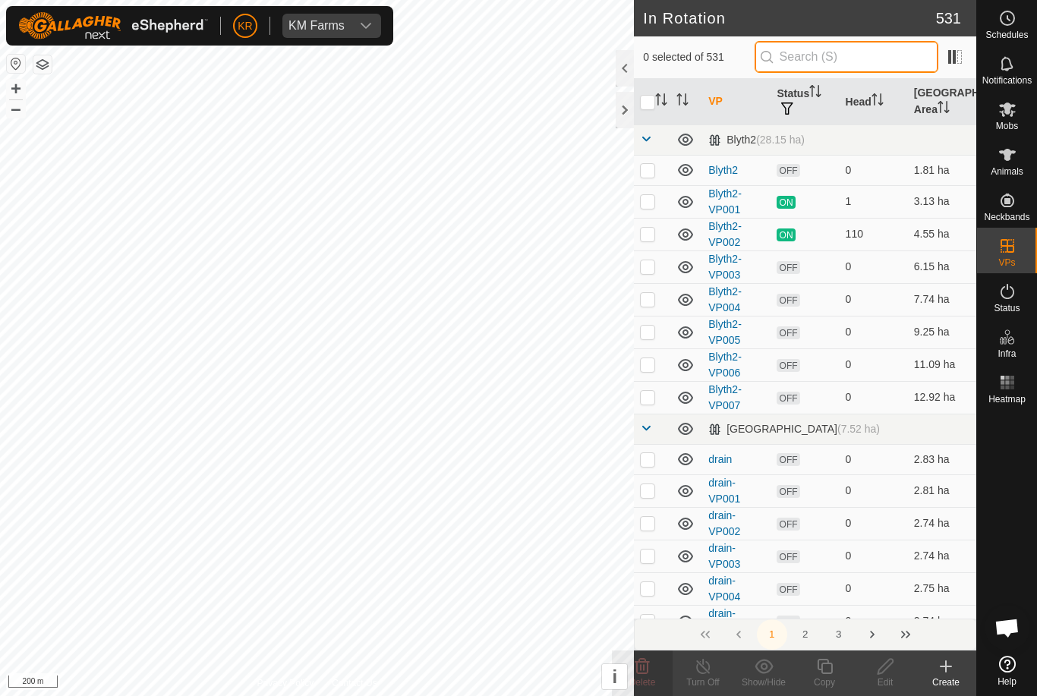
click at [843, 58] on input "text" at bounding box center [847, 57] width 184 height 32
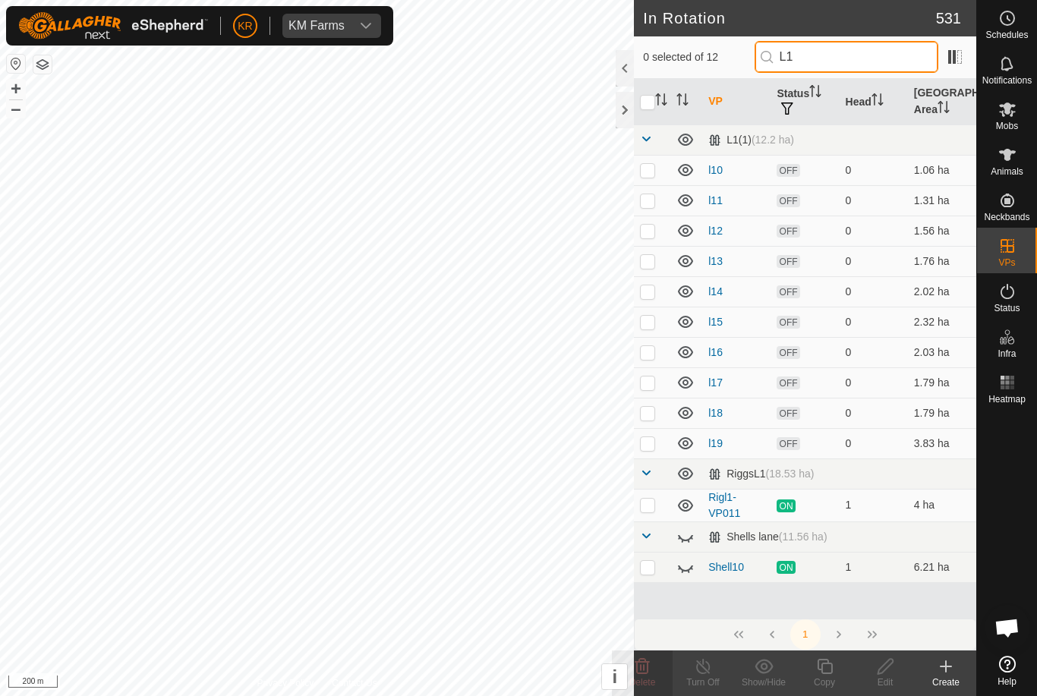
type input "L1"
click at [644, 170] on p-checkbox at bounding box center [647, 170] width 15 height 12
click at [648, 172] on p-checkbox at bounding box center [647, 170] width 15 height 12
checkbox input "false"
click at [690, 540] on icon at bounding box center [685, 537] width 18 height 18
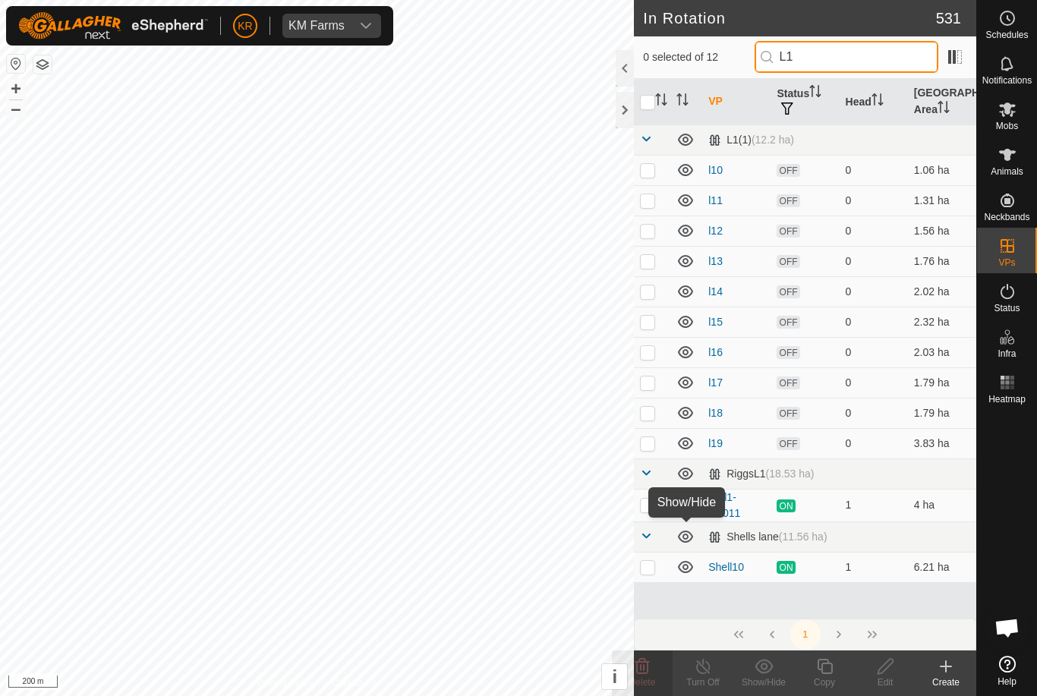
click at [871, 63] on input "L1" at bounding box center [847, 57] width 184 height 32
type input "L"
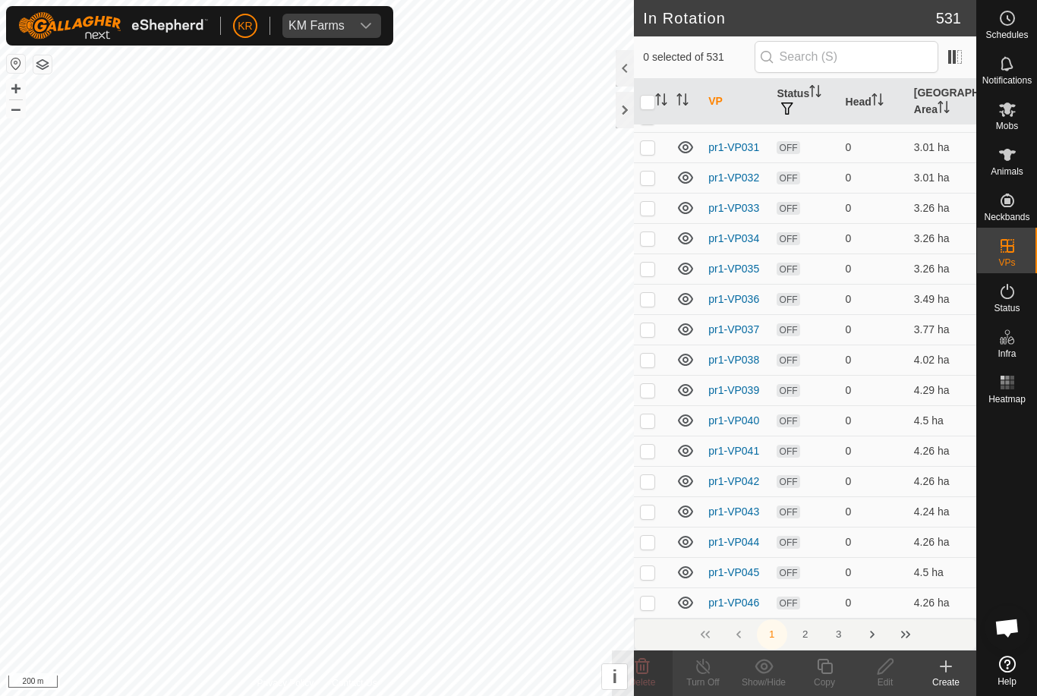
scroll to position [6011, 0]
click at [809, 632] on button "2" at bounding box center [805, 635] width 30 height 30
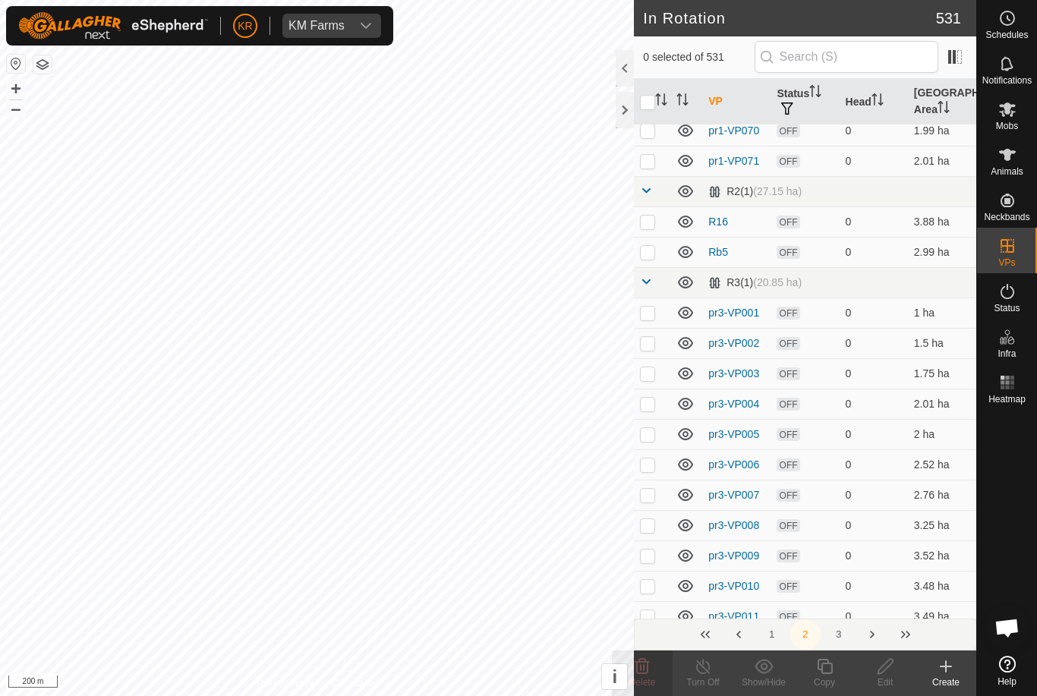
scroll to position [736, 0]
click at [654, 220] on p-checkbox at bounding box center [647, 223] width 15 height 12
click at [650, 217] on p-checkbox at bounding box center [647, 223] width 15 height 12
checkbox input "true"
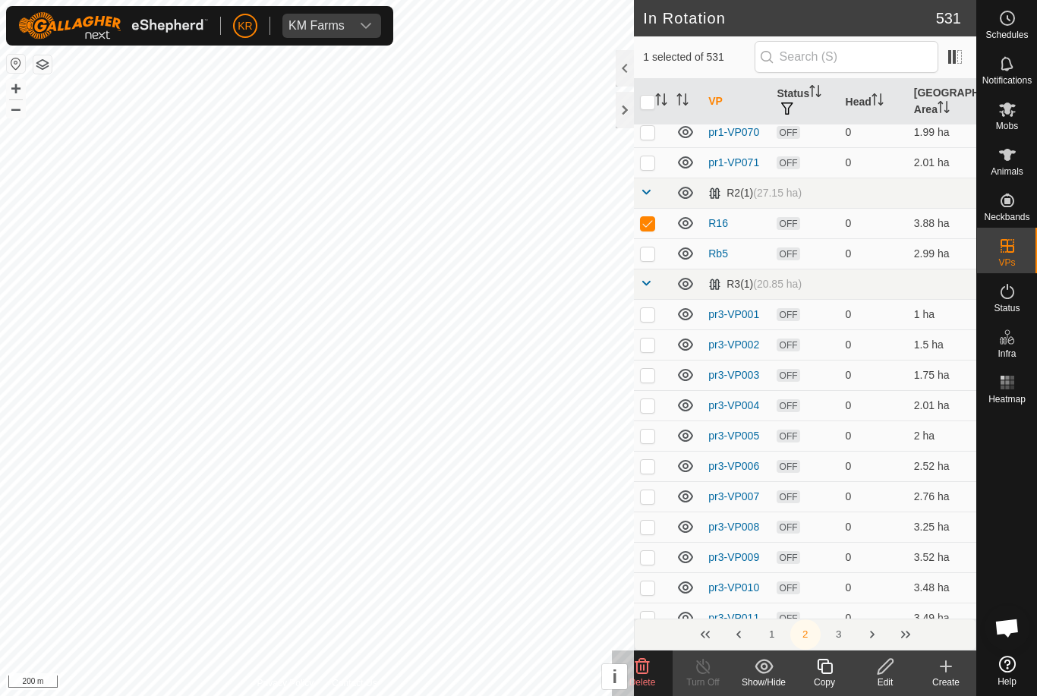
click at [650, 257] on p-checkbox at bounding box center [647, 254] width 15 height 12
checkbox input "true"
click at [654, 310] on p-checkbox at bounding box center [647, 314] width 15 height 12
checkbox input "false"
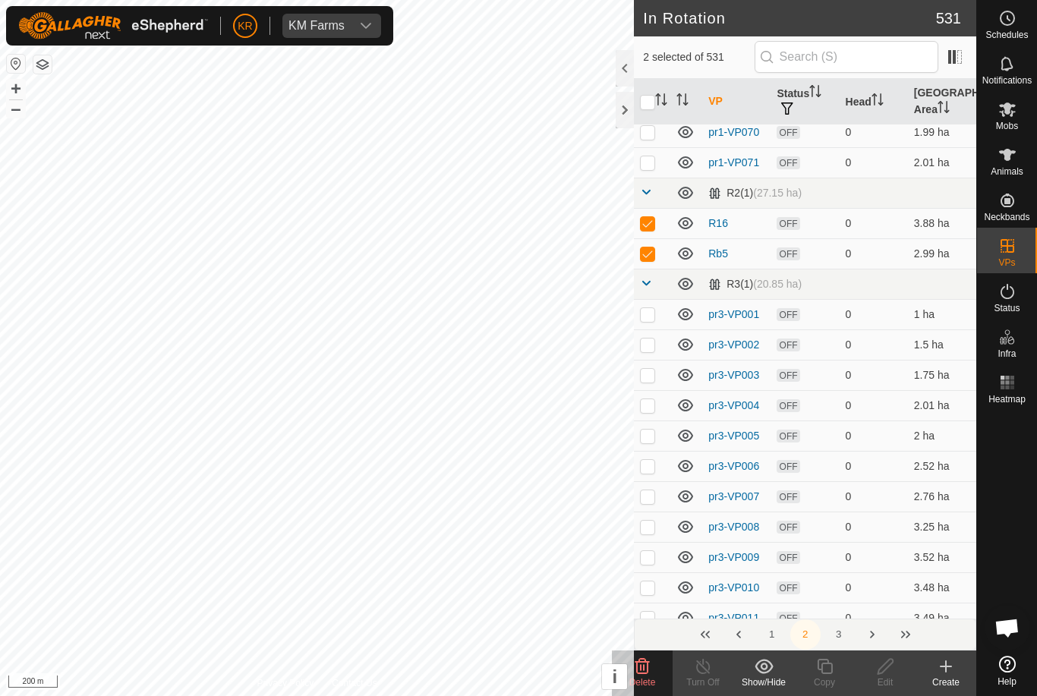
click at [654, 370] on p-checkbox at bounding box center [647, 375] width 15 height 12
checkbox input "true"
click at [645, 343] on p-checkbox at bounding box center [647, 345] width 15 height 12
click at [644, 342] on p-checkbox at bounding box center [647, 345] width 15 height 12
checkbox input "false"
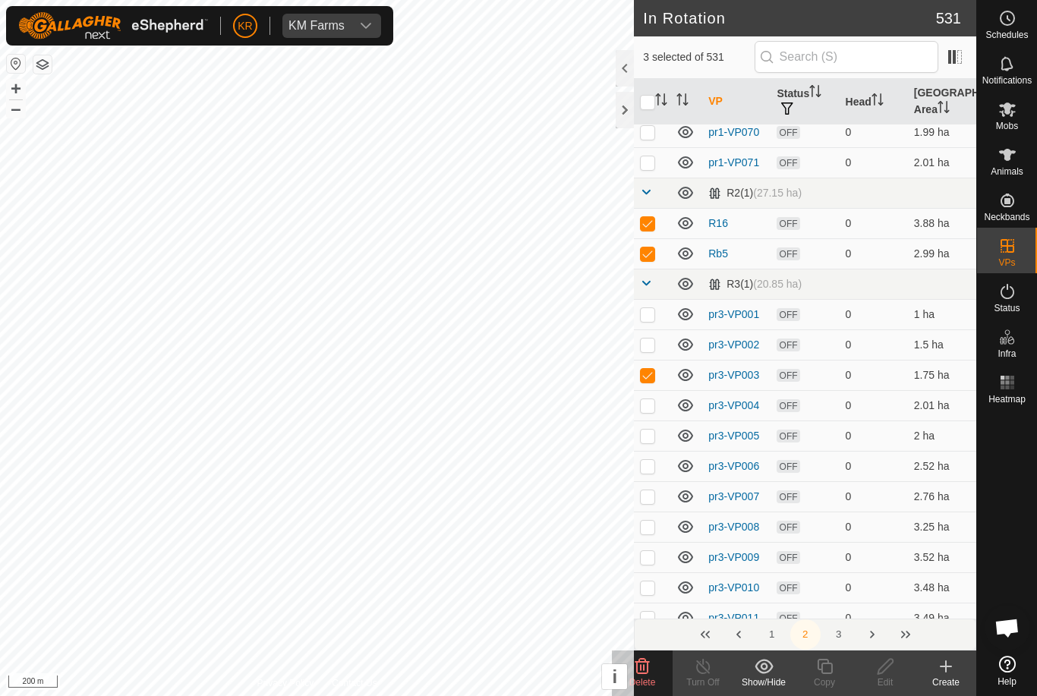
click at [652, 312] on p-checkbox at bounding box center [647, 314] width 15 height 12
checkbox input "true"
click at [654, 345] on p-checkbox at bounding box center [647, 345] width 15 height 12
checkbox input "true"
click at [645, 415] on td at bounding box center [652, 405] width 36 height 30
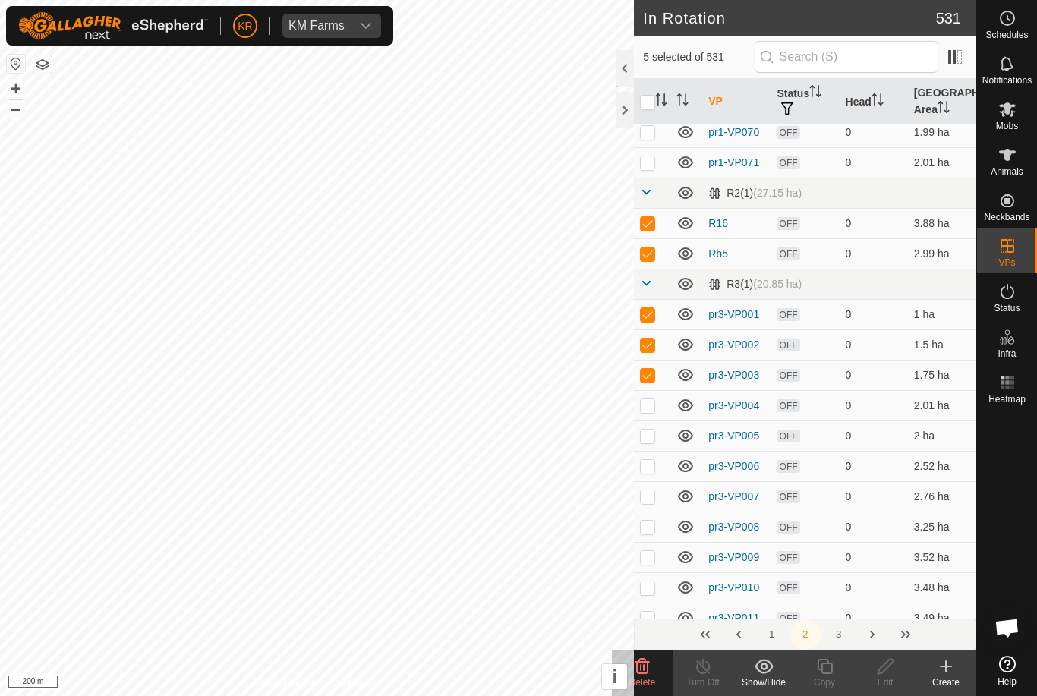
checkbox input "true"
click at [646, 442] on td at bounding box center [652, 436] width 36 height 30
checkbox input "true"
click at [654, 466] on p-checkbox at bounding box center [647, 466] width 15 height 12
checkbox input "true"
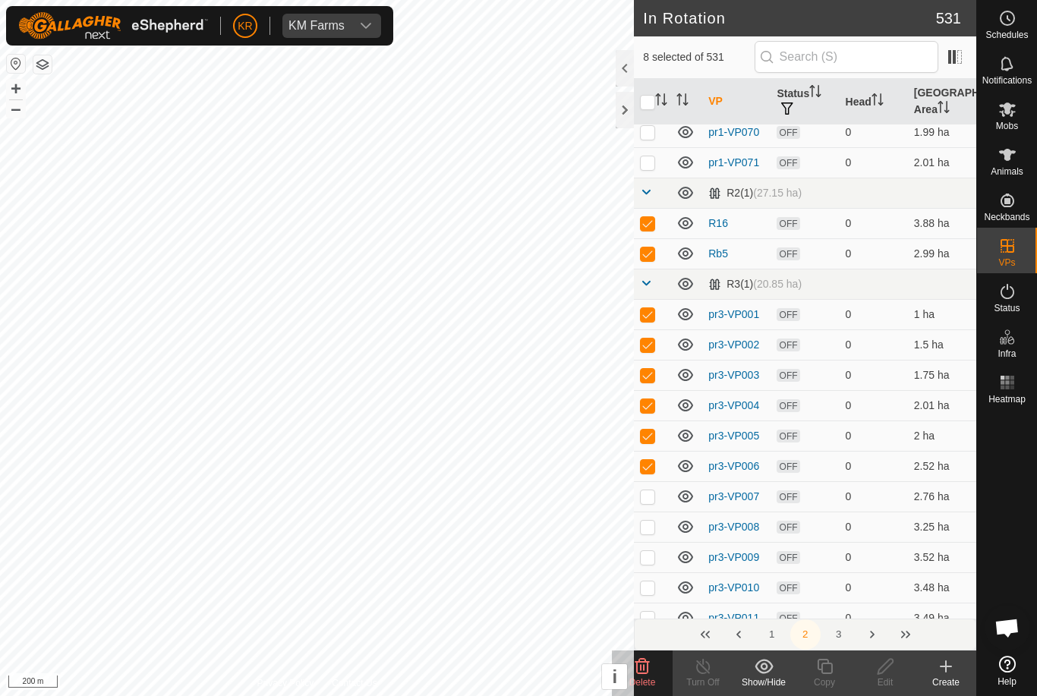
click at [647, 500] on p-checkbox at bounding box center [647, 496] width 15 height 12
checkbox input "true"
click at [648, 522] on p-checkbox at bounding box center [647, 527] width 15 height 12
checkbox input "true"
click at [650, 553] on p-checkbox at bounding box center [647, 557] width 15 height 12
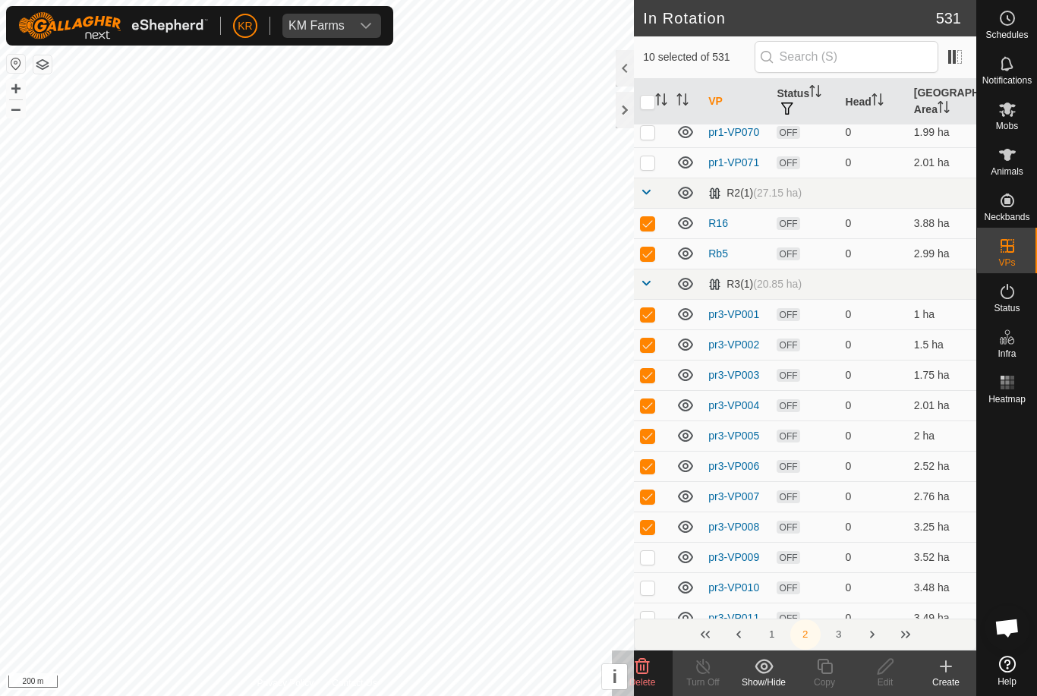
checkbox input "true"
click at [645, 589] on p-checkbox at bounding box center [647, 588] width 15 height 12
checkbox input "true"
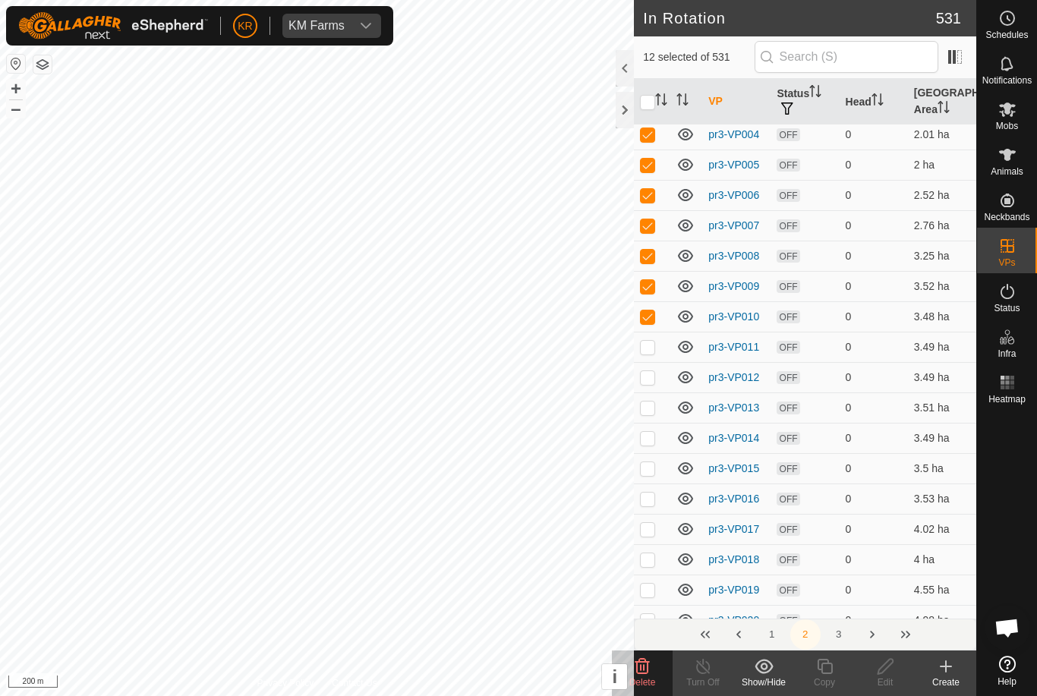
scroll to position [1015, 0]
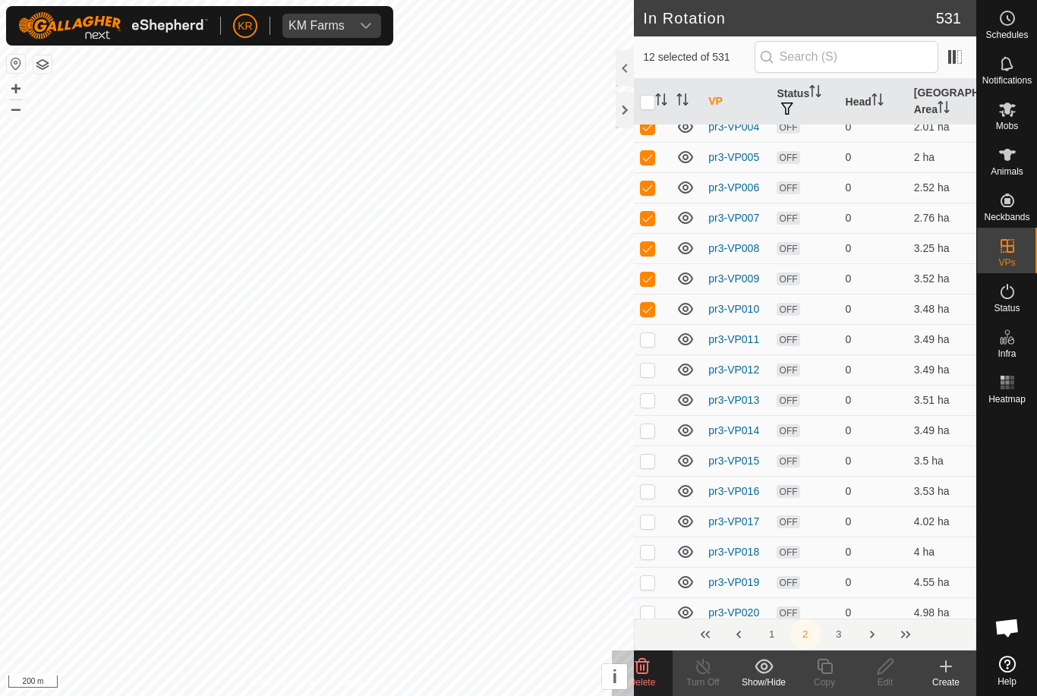
click at [650, 349] on td at bounding box center [652, 339] width 36 height 30
checkbox input "true"
click at [650, 374] on p-checkbox at bounding box center [647, 370] width 15 height 12
click at [649, 373] on p-checkbox at bounding box center [647, 370] width 15 height 12
checkbox input "false"
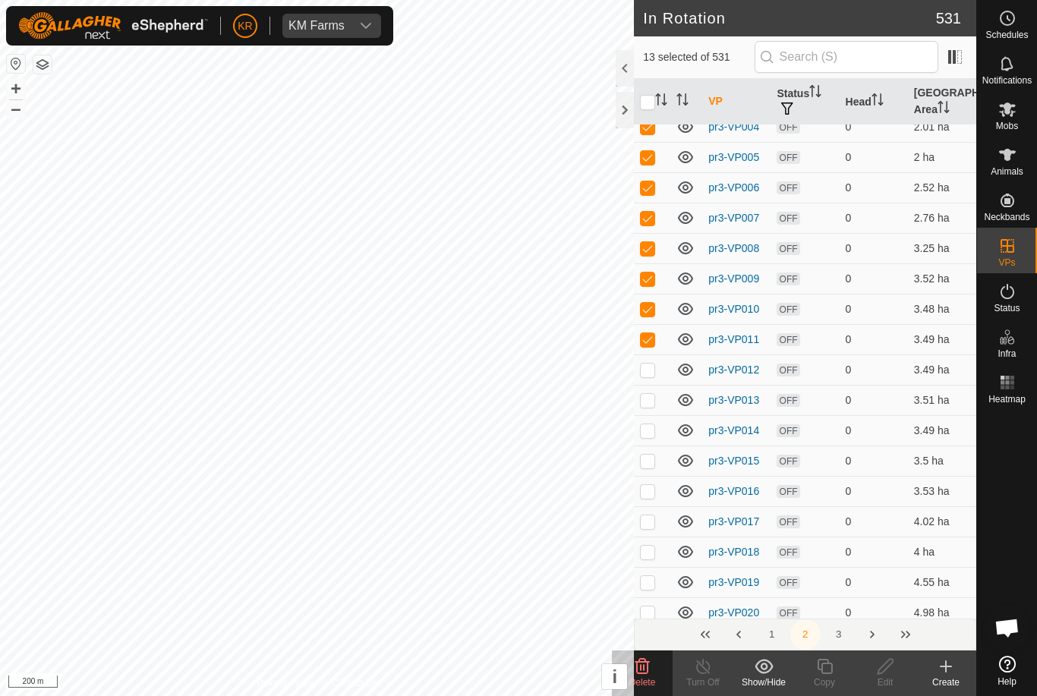
click at [652, 436] on p-checkbox at bounding box center [647, 430] width 15 height 12
checkbox input "true"
click at [654, 406] on td at bounding box center [652, 400] width 36 height 30
checkbox input "true"
click at [652, 364] on p-checkbox at bounding box center [647, 370] width 15 height 12
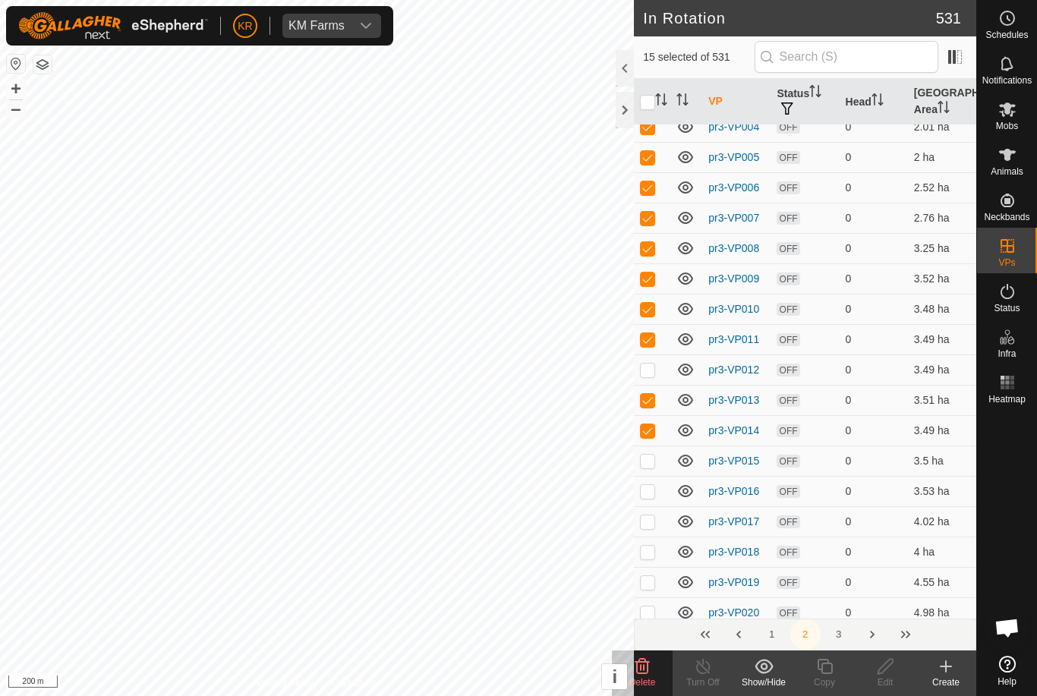
checkbox input "true"
click at [656, 457] on td at bounding box center [652, 461] width 36 height 30
checkbox input "true"
click at [647, 498] on td at bounding box center [652, 491] width 36 height 30
checkbox input "true"
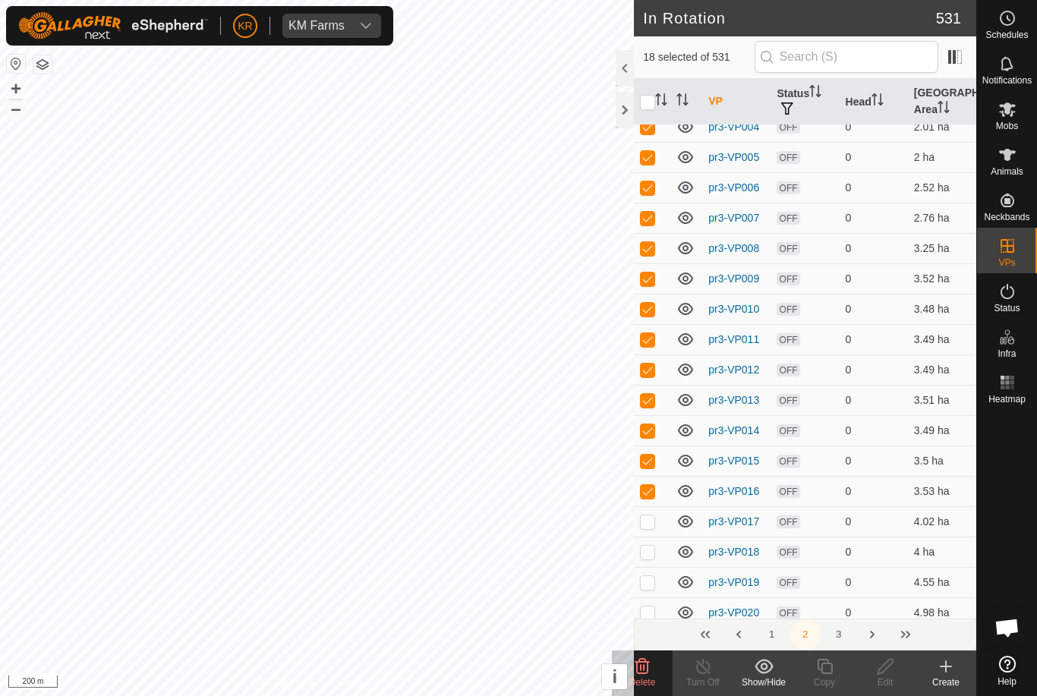
click at [654, 525] on p-checkbox at bounding box center [647, 522] width 15 height 12
checkbox input "true"
click at [650, 547] on p-checkbox at bounding box center [647, 552] width 15 height 12
checkbox input "true"
click at [650, 572] on td at bounding box center [652, 582] width 36 height 30
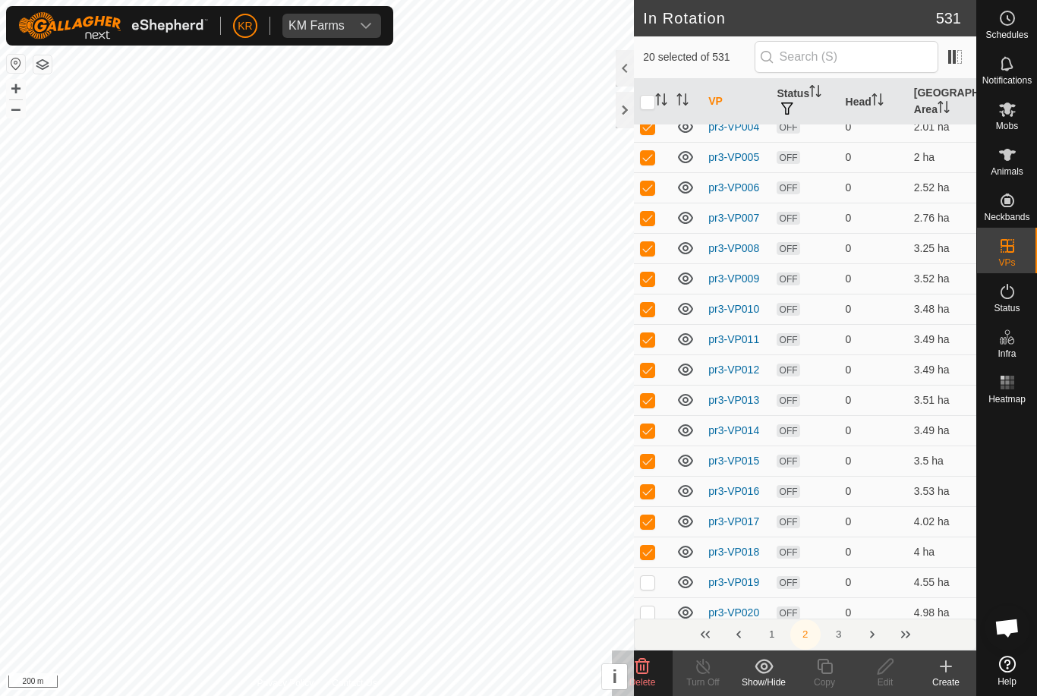
checkbox input "true"
click at [648, 613] on p-checkbox at bounding box center [647, 613] width 15 height 12
checkbox input "true"
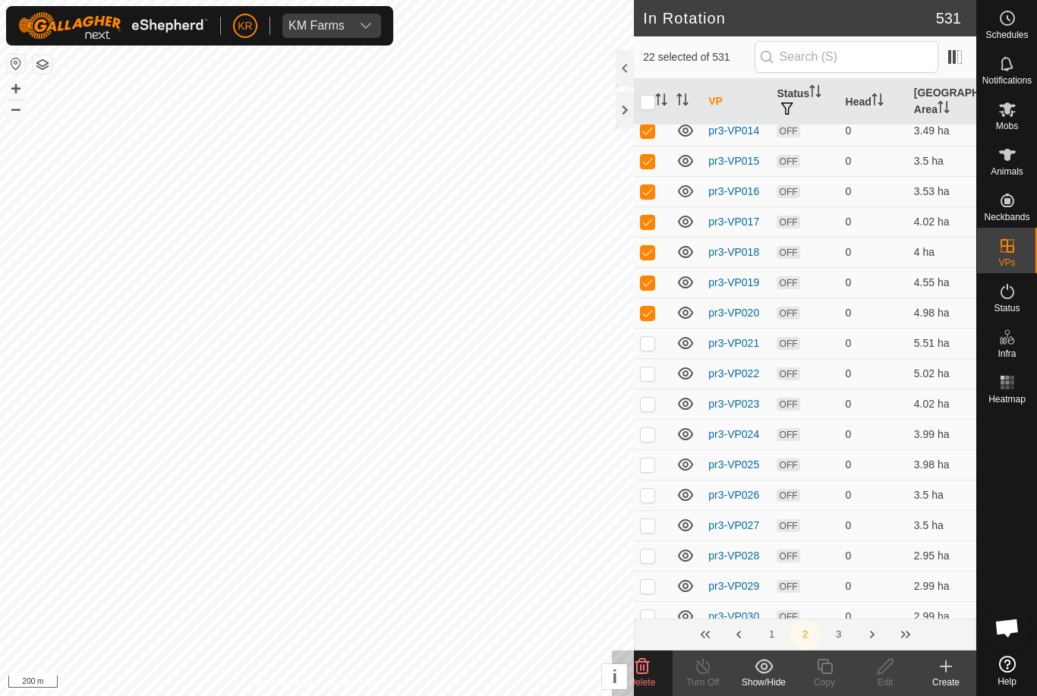
scroll to position [1318, 0]
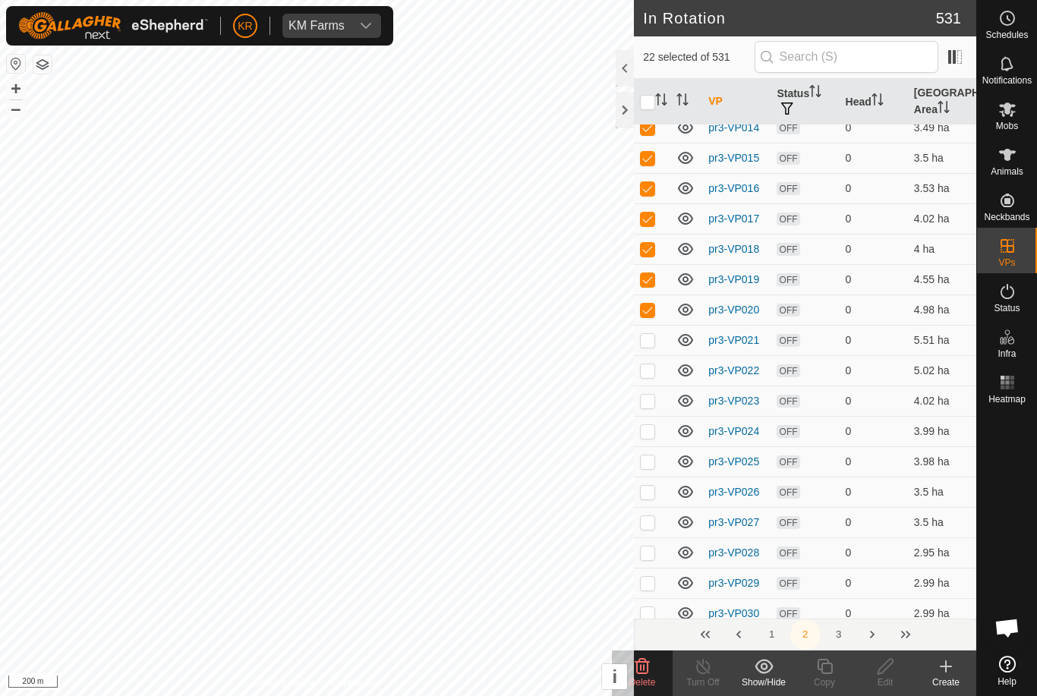
click at [651, 345] on p-checkbox at bounding box center [647, 340] width 15 height 12
click at [654, 345] on p-checkbox at bounding box center [647, 340] width 15 height 12
click at [653, 345] on p-checkbox at bounding box center [647, 340] width 15 height 12
click at [652, 344] on p-checkbox at bounding box center [647, 340] width 15 height 12
checkbox input "false"
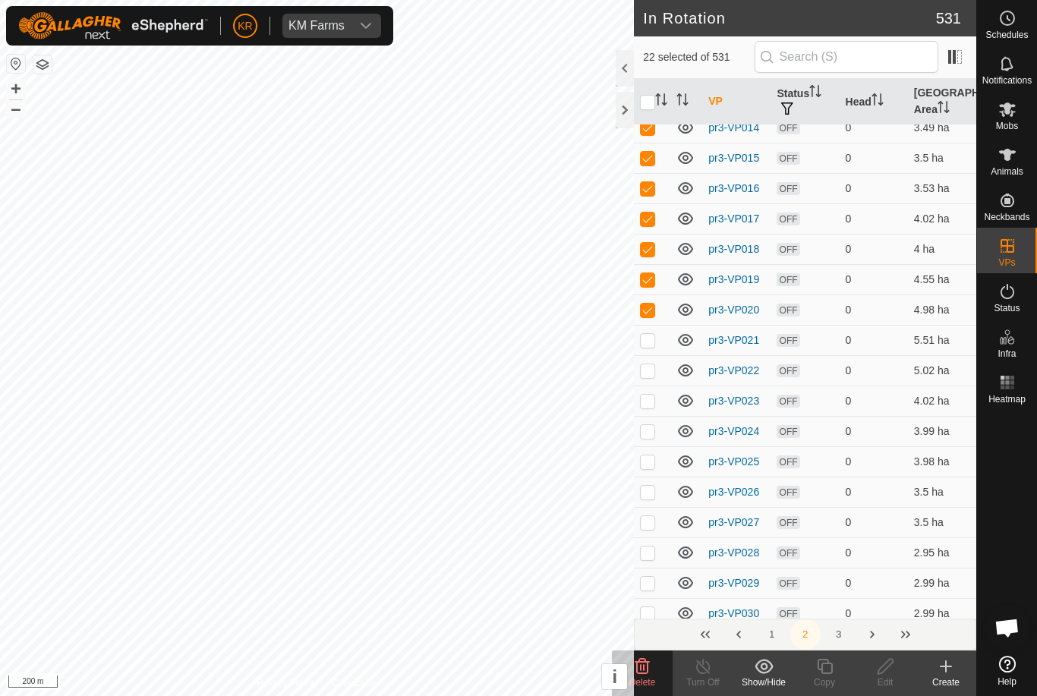
click at [651, 372] on p-checkbox at bounding box center [647, 370] width 15 height 12
click at [650, 372] on p-checkbox at bounding box center [647, 370] width 15 height 12
checkbox input "false"
click at [651, 337] on p-checkbox at bounding box center [647, 340] width 15 height 12
checkbox input "true"
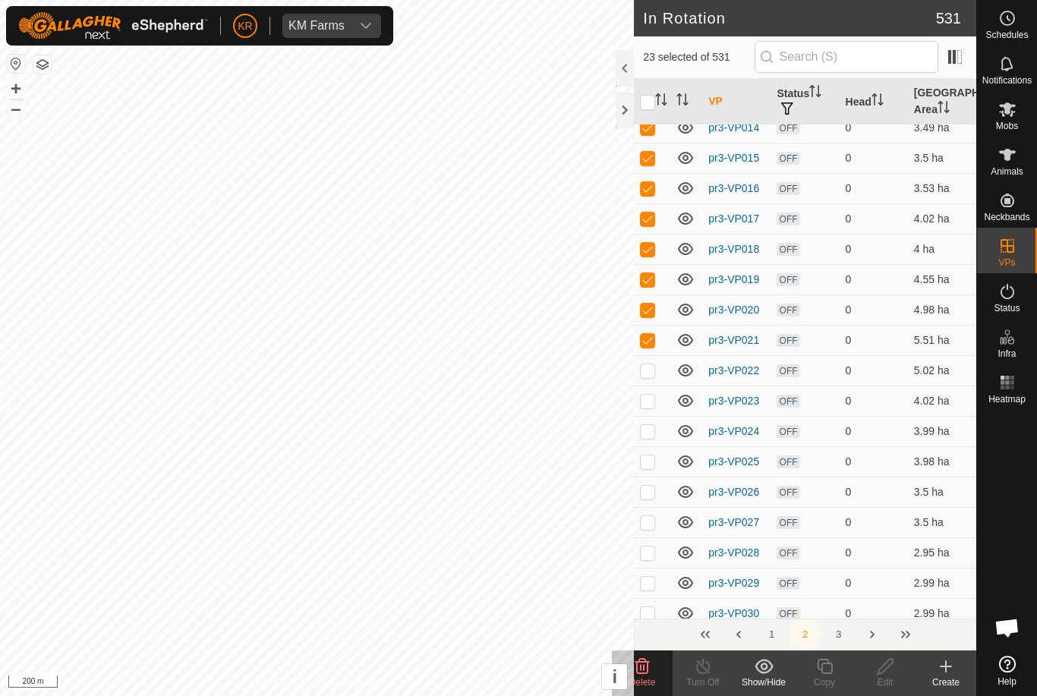
click at [651, 373] on p-checkbox at bounding box center [647, 370] width 15 height 12
checkbox input "true"
click at [656, 405] on td at bounding box center [652, 401] width 36 height 30
checkbox input "true"
click at [661, 434] on td at bounding box center [652, 431] width 36 height 30
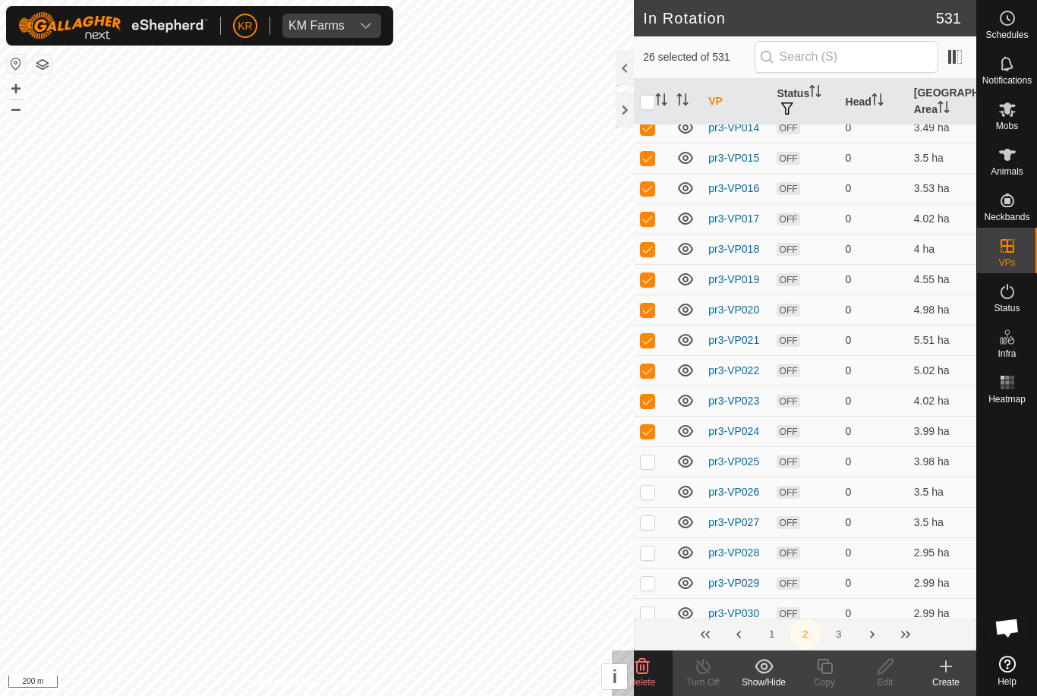
checkbox input "true"
click at [650, 462] on p-checkbox at bounding box center [647, 462] width 15 height 12
checkbox input "true"
click at [651, 490] on p-checkbox at bounding box center [647, 492] width 15 height 12
checkbox input "true"
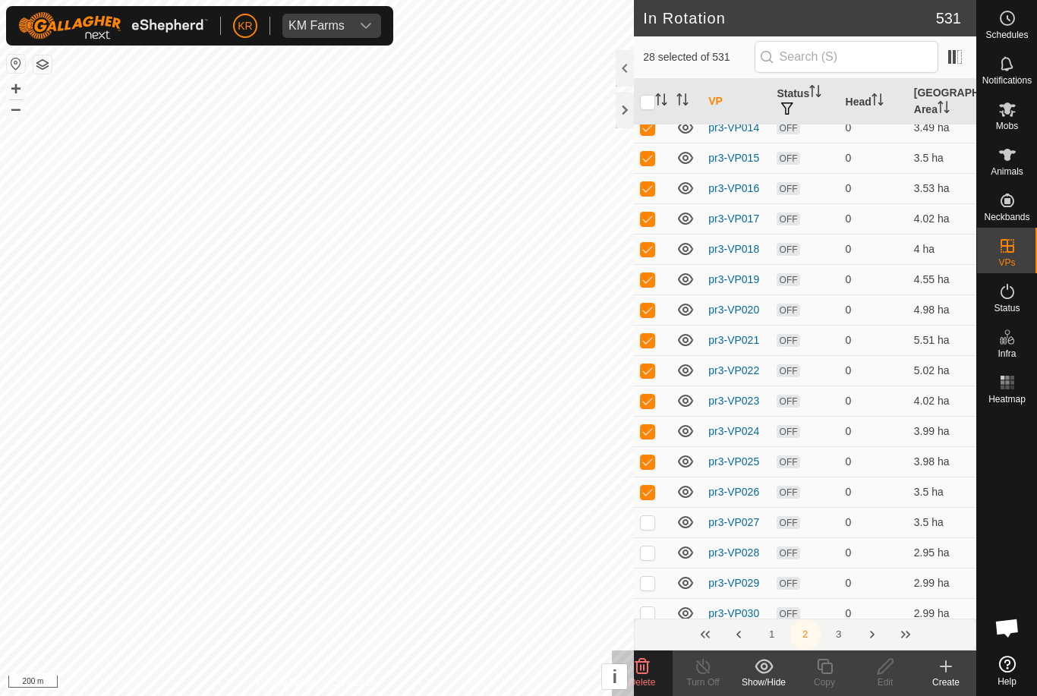
click at [647, 525] on p-checkbox at bounding box center [647, 522] width 15 height 12
checkbox input "true"
click at [652, 554] on p-checkbox at bounding box center [647, 553] width 15 height 12
checkbox input "true"
click at [653, 587] on p-checkbox at bounding box center [647, 583] width 15 height 12
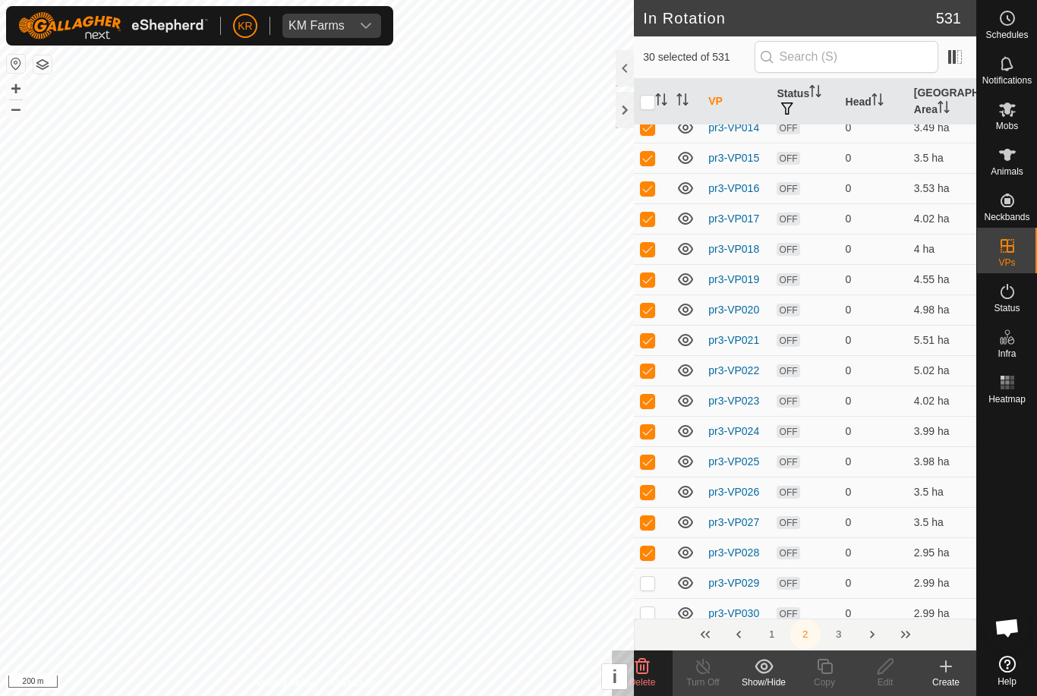
checkbox input "true"
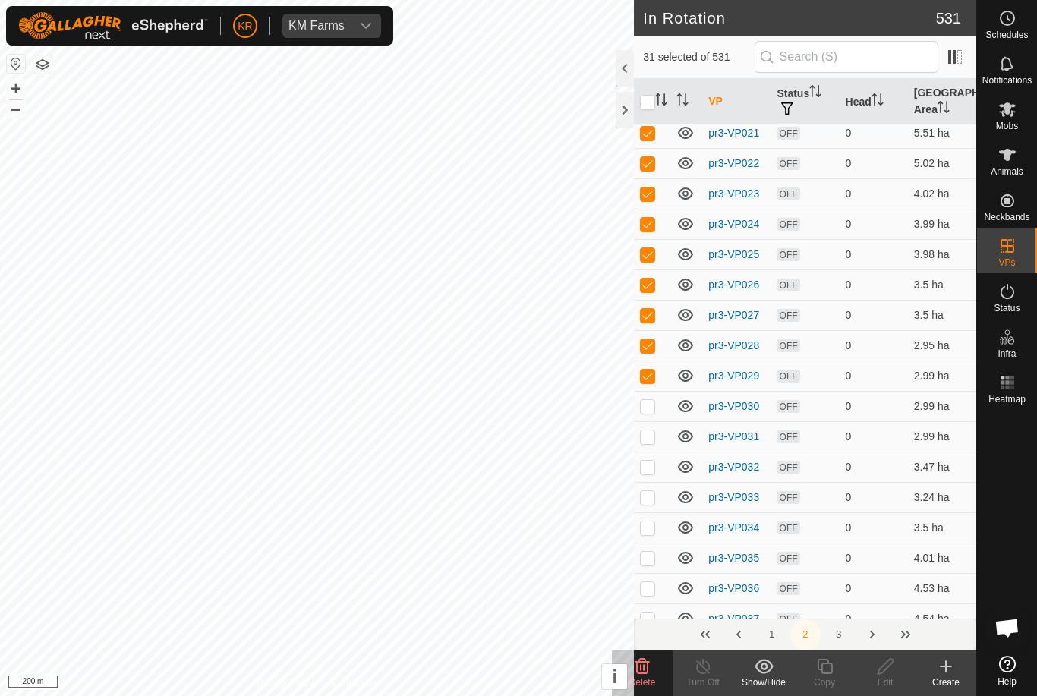
scroll to position [1544, 0]
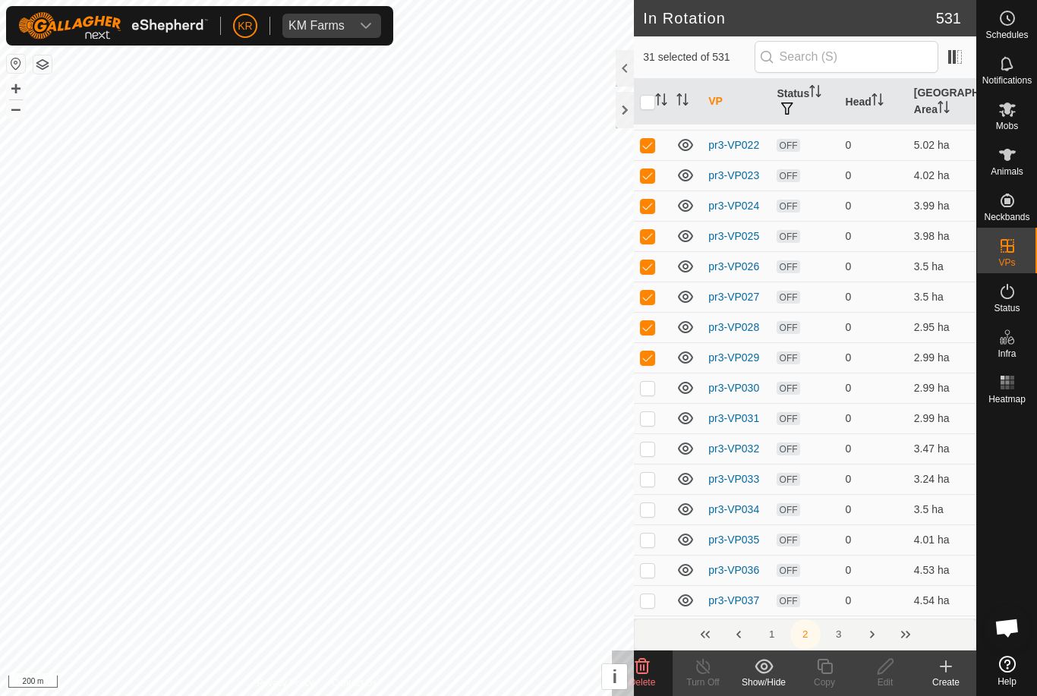
click at [654, 390] on p-checkbox at bounding box center [647, 388] width 15 height 12
checkbox input "true"
click at [648, 416] on p-checkbox at bounding box center [647, 418] width 15 height 12
checkbox input "true"
click at [647, 262] on p-checkbox at bounding box center [647, 266] width 15 height 12
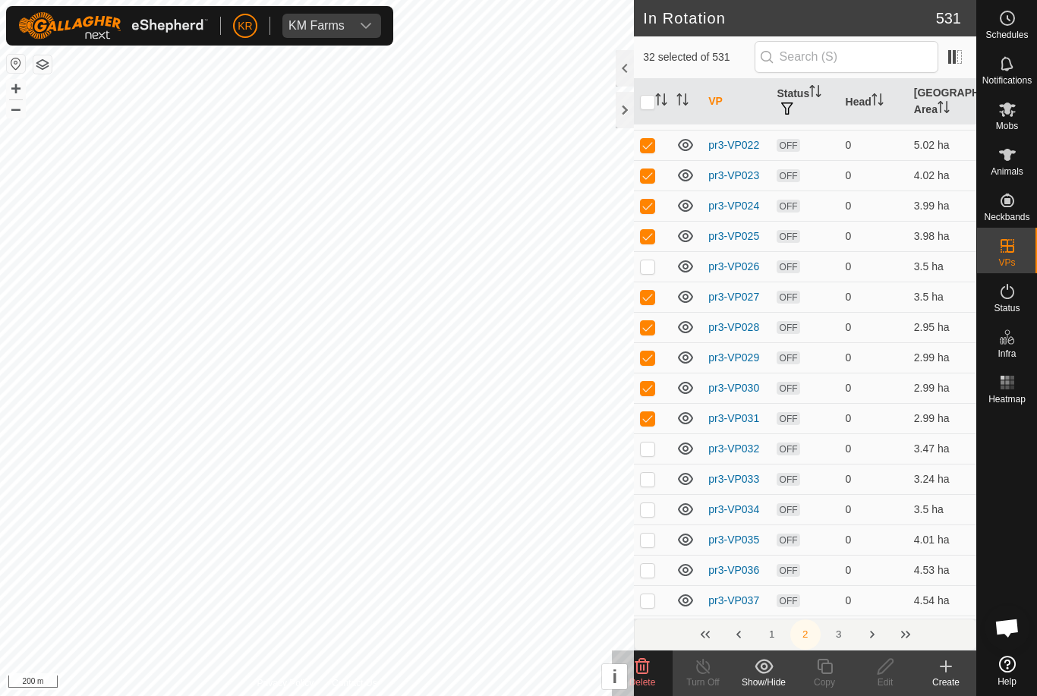
click at [647, 262] on p-checkbox at bounding box center [647, 266] width 15 height 12
click at [649, 275] on td at bounding box center [652, 266] width 36 height 30
click at [648, 262] on p-checkbox at bounding box center [647, 266] width 15 height 12
checkbox input "true"
click at [645, 247] on td at bounding box center [652, 236] width 36 height 30
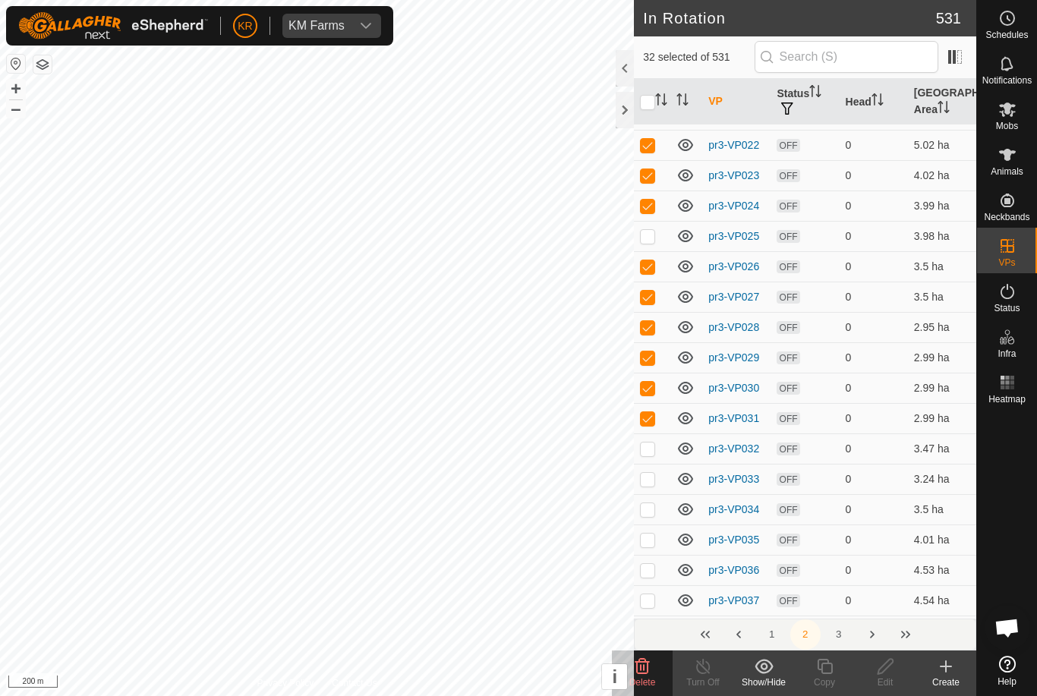
click at [642, 238] on p-checkbox at bounding box center [647, 236] width 15 height 12
checkbox input "true"
click at [649, 452] on p-checkbox at bounding box center [647, 449] width 15 height 12
checkbox input "true"
click at [648, 480] on p-checkbox at bounding box center [647, 479] width 15 height 12
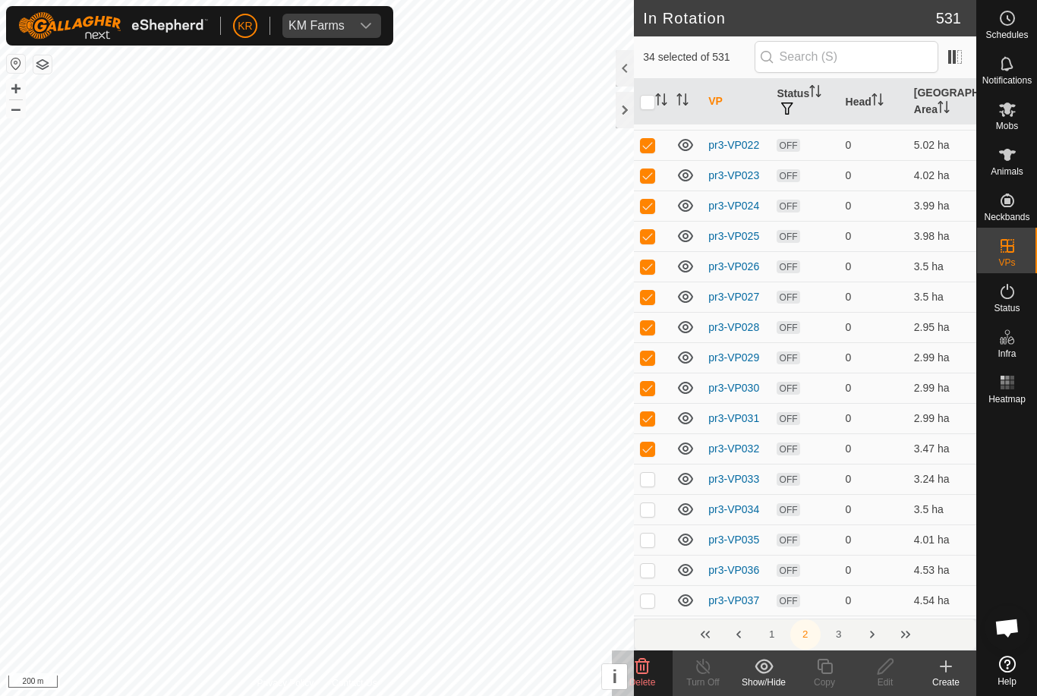
checkbox input "true"
click at [644, 506] on p-checkbox at bounding box center [647, 509] width 15 height 12
checkbox input "true"
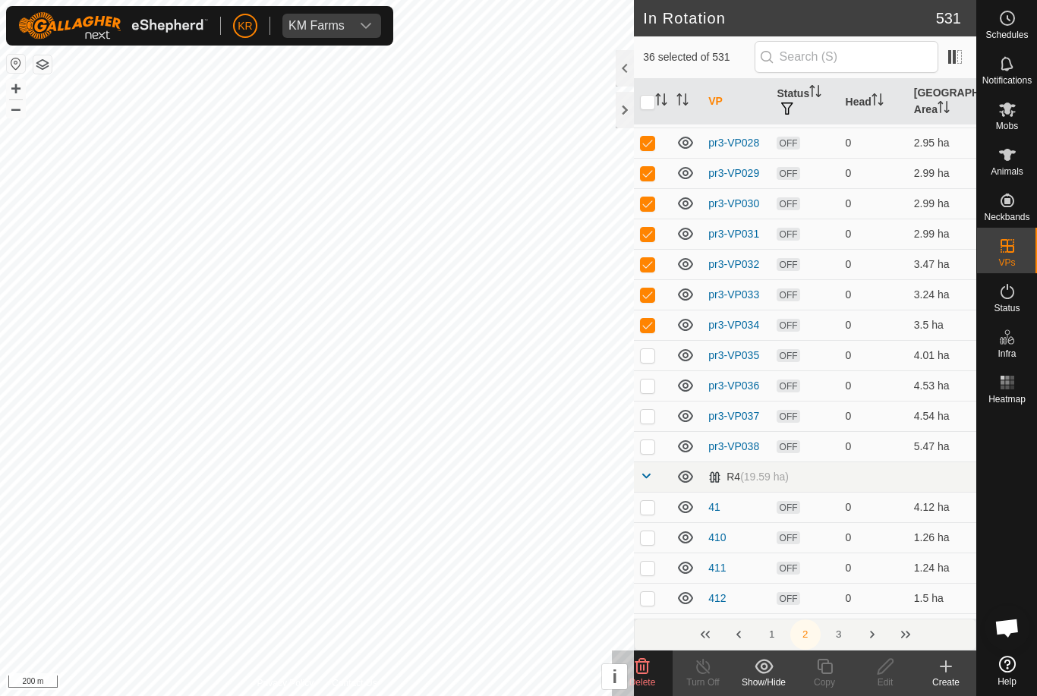
click at [649, 358] on p-checkbox at bounding box center [647, 355] width 15 height 12
checkbox input "true"
click at [650, 381] on p-checkbox at bounding box center [647, 386] width 15 height 12
checkbox input "true"
click at [645, 415] on p-checkbox at bounding box center [647, 416] width 15 height 12
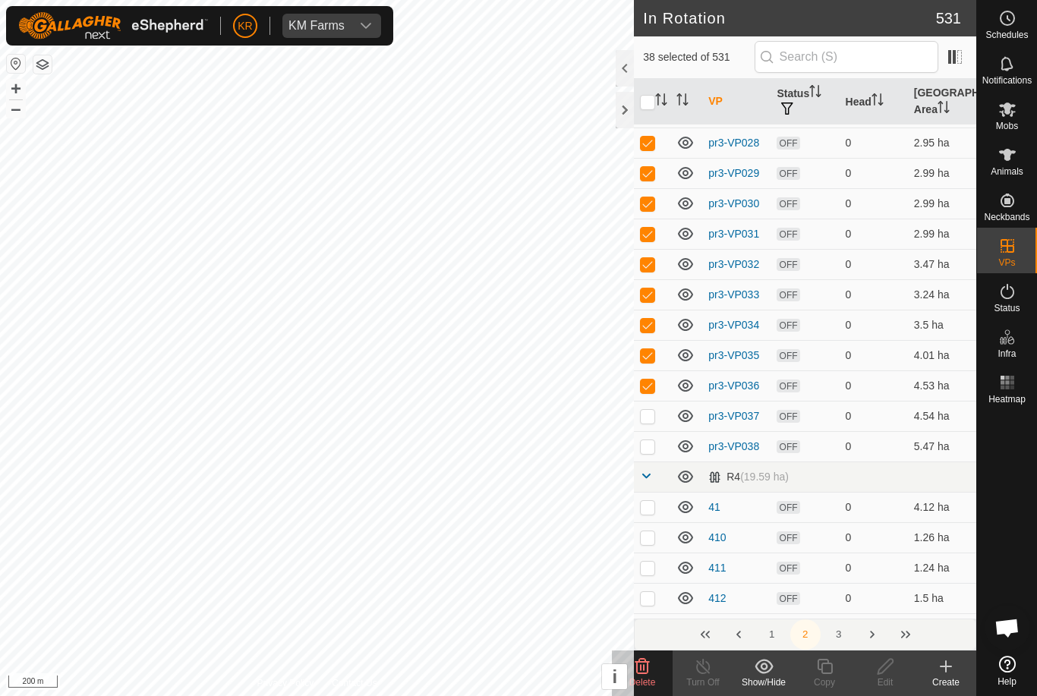
checkbox input "true"
click at [646, 443] on p-checkbox at bounding box center [647, 446] width 15 height 12
checkbox input "true"
click at [653, 503] on p-checkbox at bounding box center [647, 507] width 15 height 12
checkbox input "true"
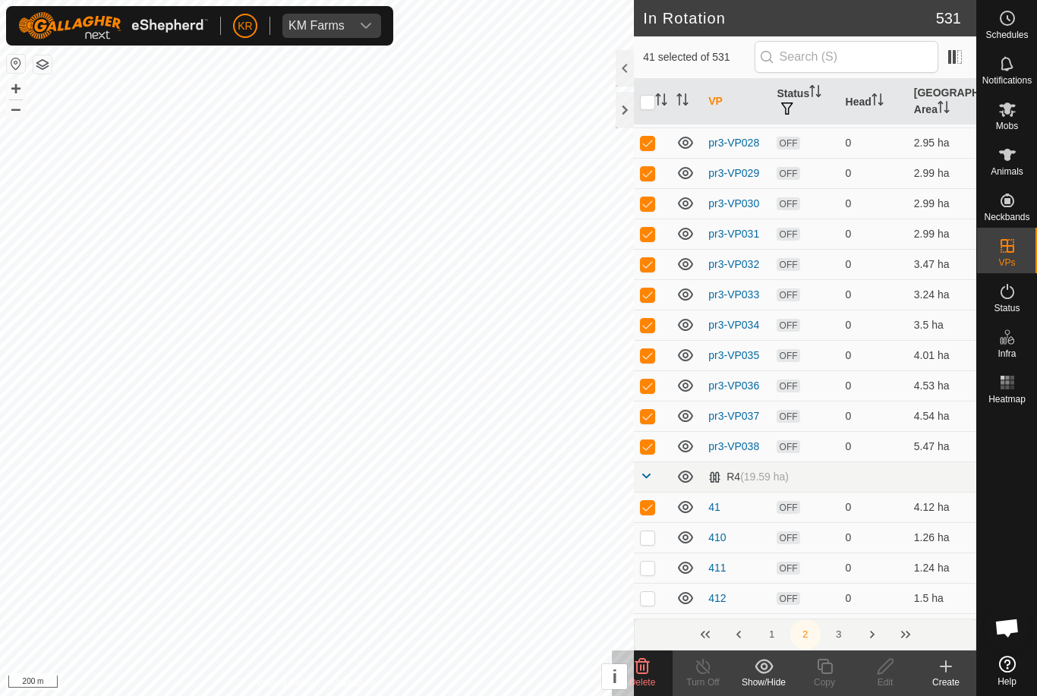
click at [649, 536] on p-checkbox at bounding box center [647, 537] width 15 height 12
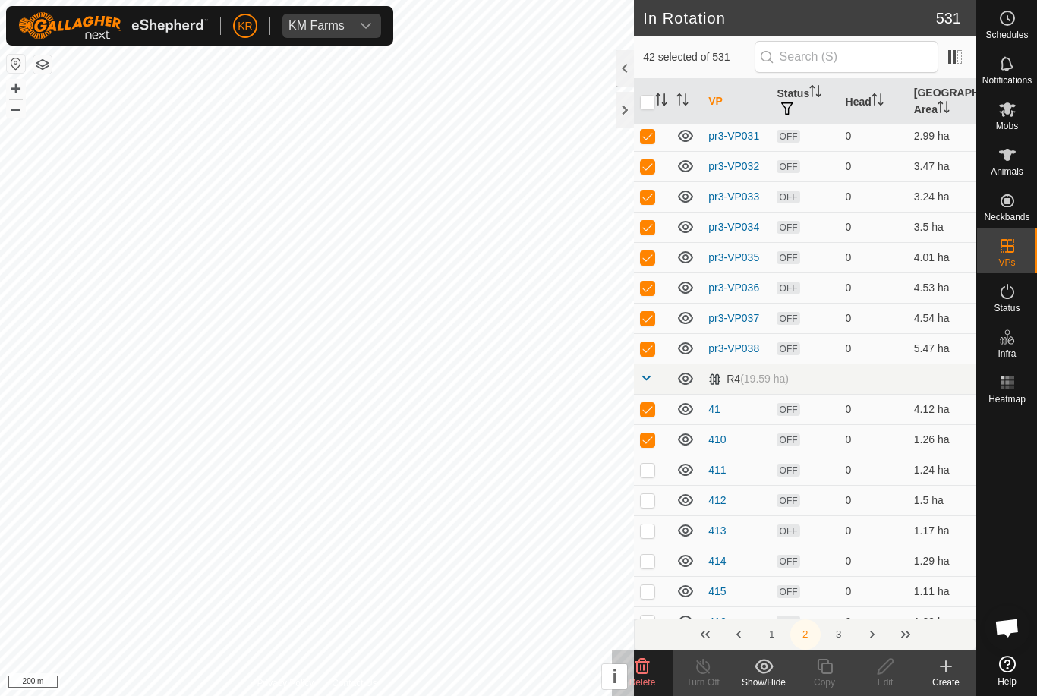
click at [648, 443] on p-checkbox at bounding box center [647, 440] width 15 height 12
checkbox input "false"
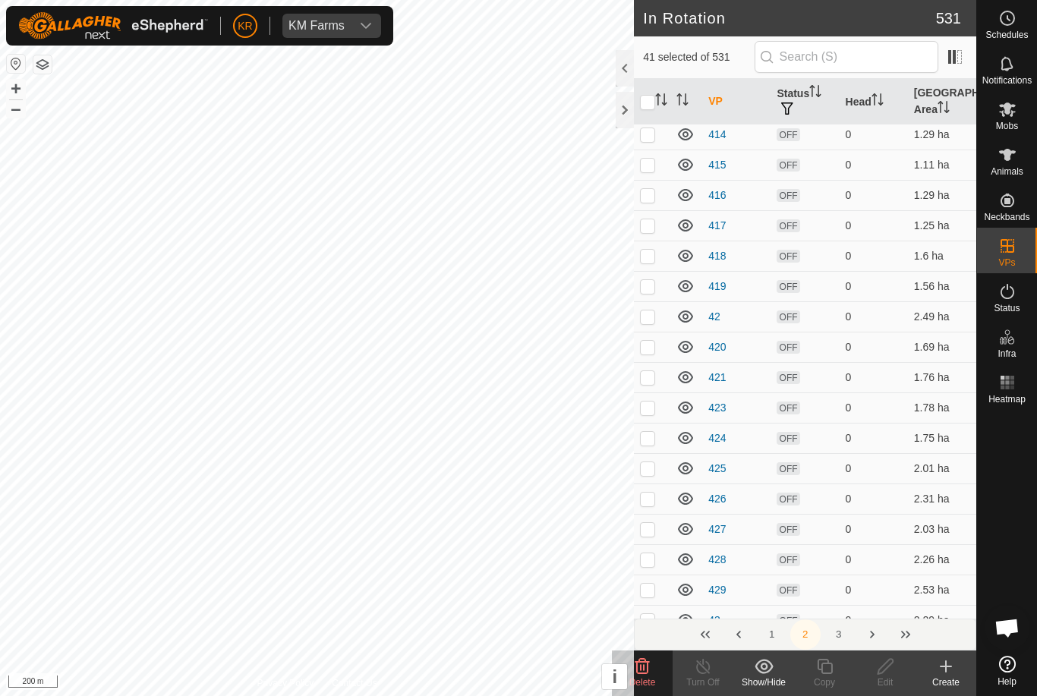
scroll to position [2253, 0]
click at [648, 313] on p-checkbox at bounding box center [647, 316] width 15 height 12
checkbox input "true"
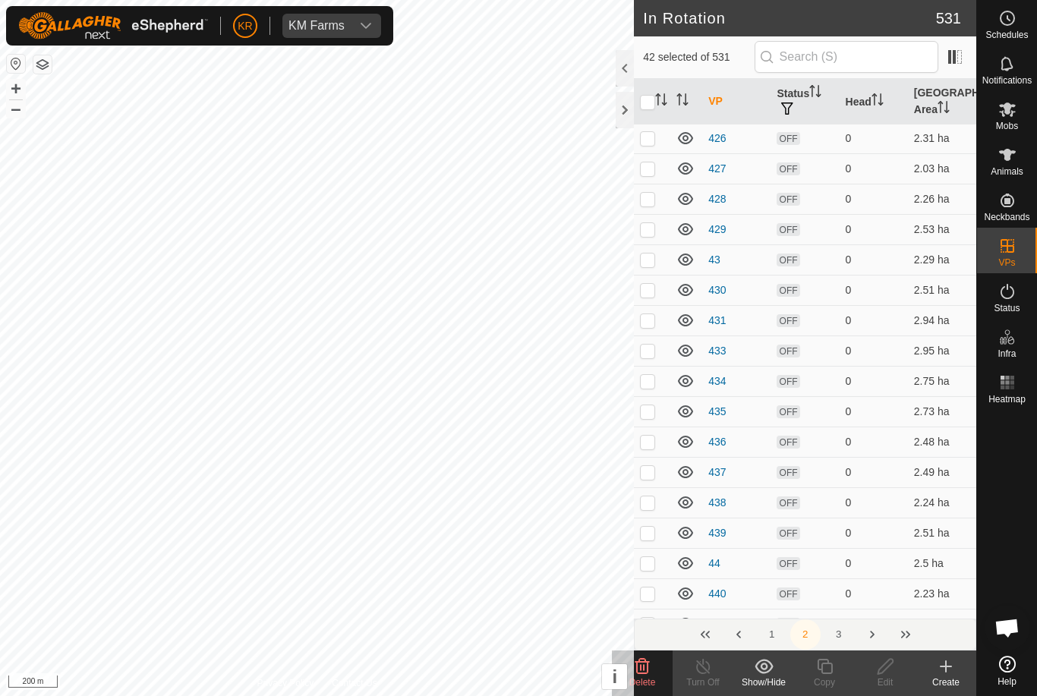
scroll to position [2619, 0]
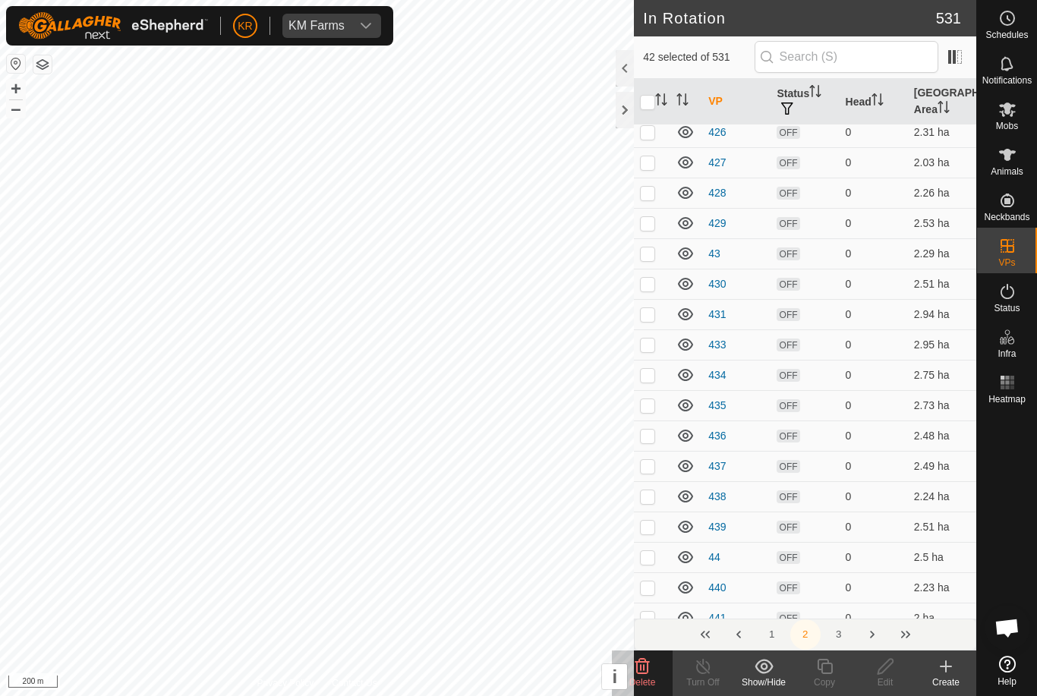
click at [645, 254] on p-checkbox at bounding box center [647, 254] width 15 height 12
checkbox input "true"
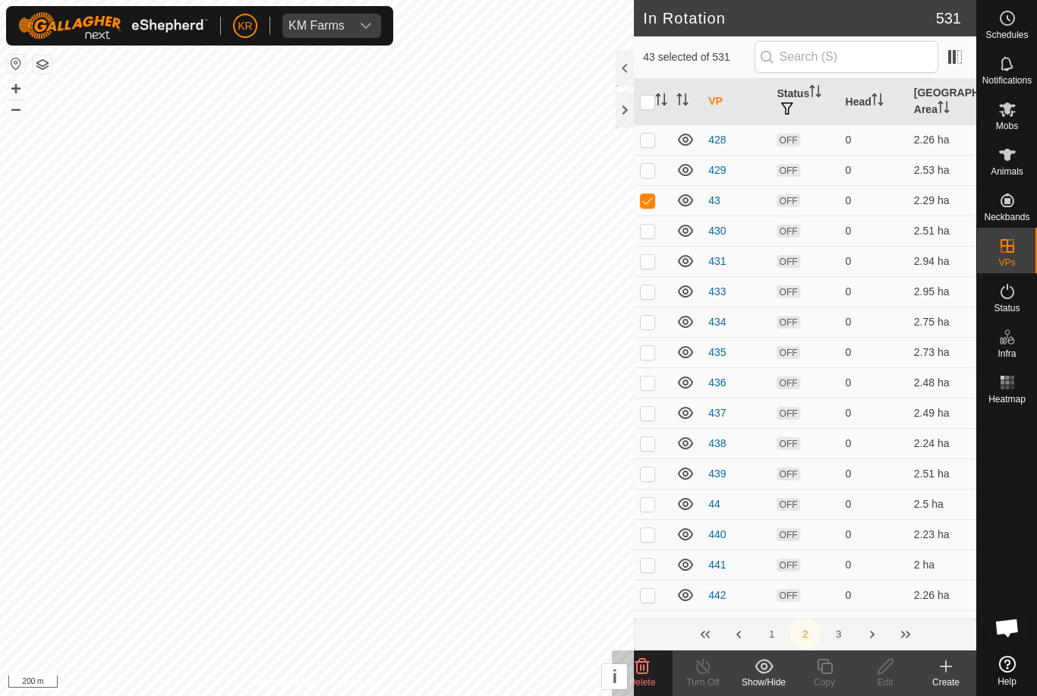
scroll to position [2679, 0]
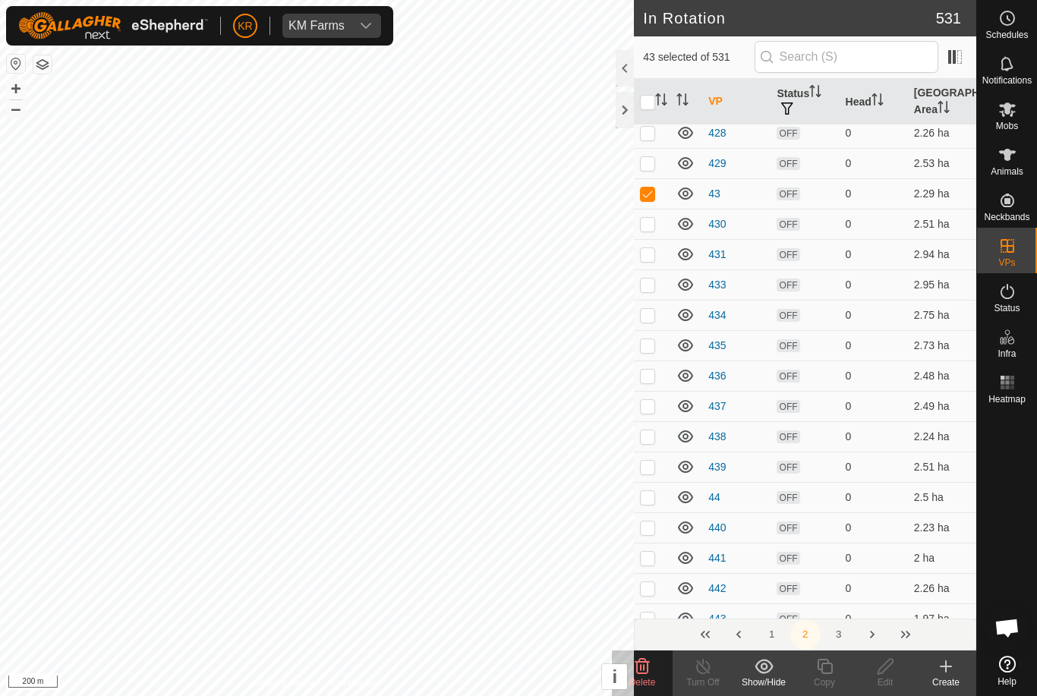
click at [645, 497] on p-checkbox at bounding box center [647, 497] width 15 height 12
checkbox input "true"
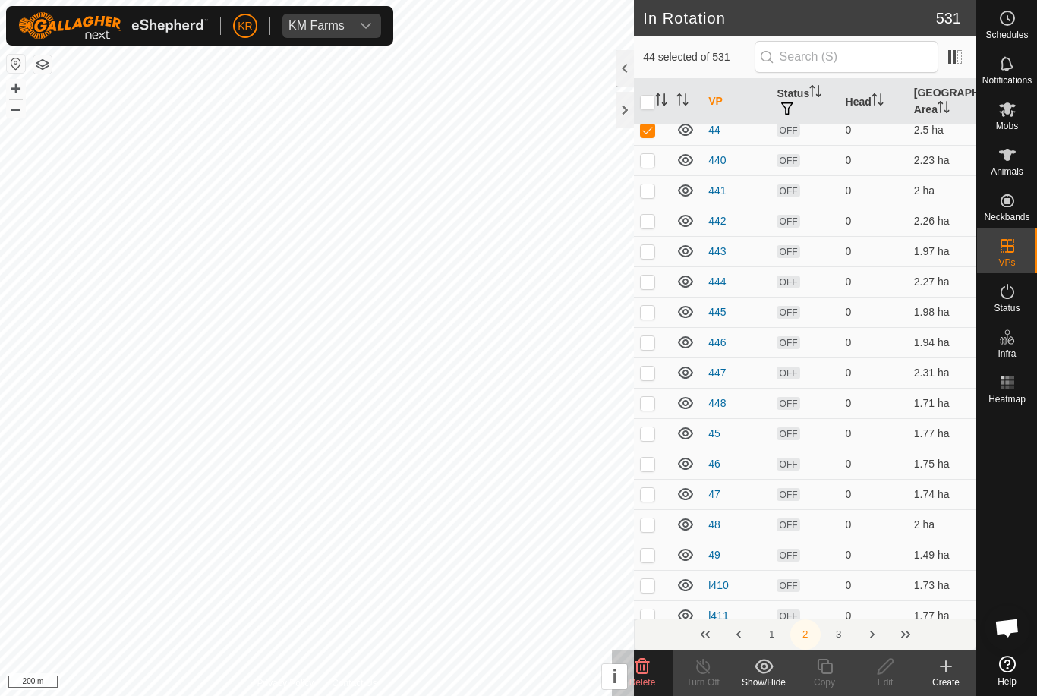
scroll to position [3047, 0]
click at [653, 431] on p-checkbox at bounding box center [647, 433] width 15 height 12
checkbox input "true"
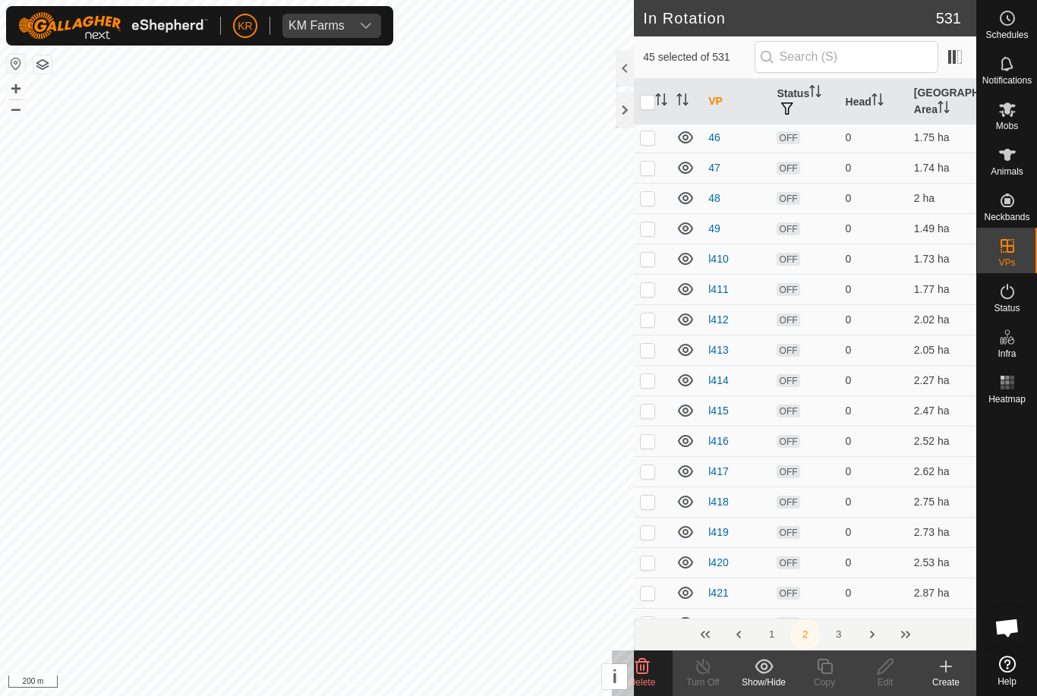
scroll to position [3381, 0]
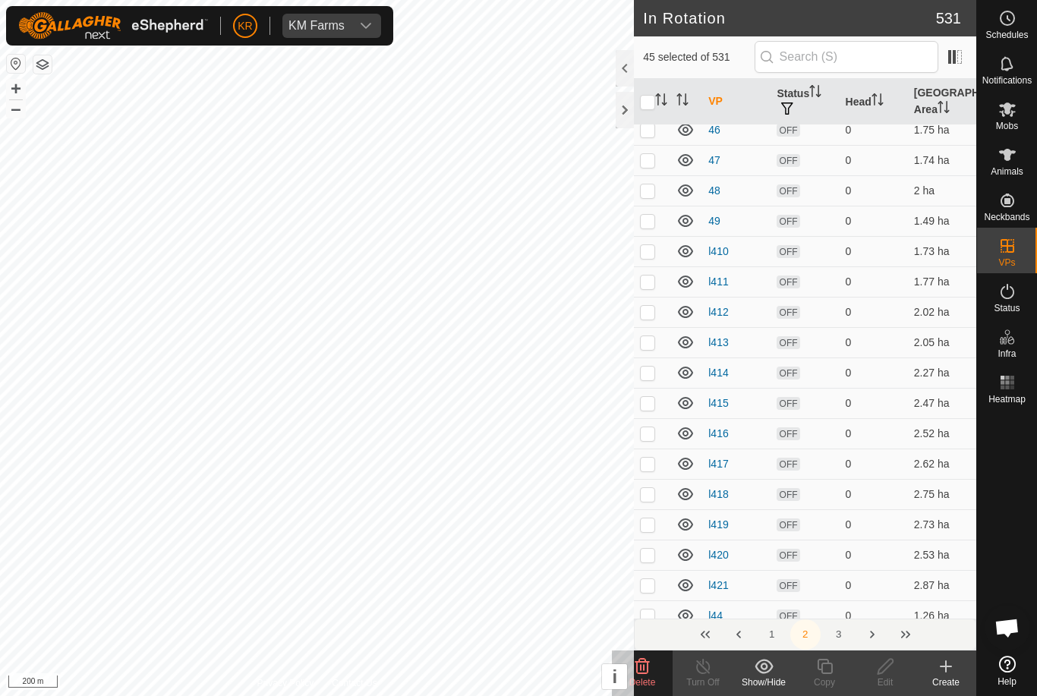
click at [651, 249] on p-checkbox at bounding box center [647, 251] width 15 height 12
checkbox input "true"
click at [650, 282] on p-checkbox at bounding box center [647, 282] width 15 height 12
checkbox input "true"
click at [648, 314] on p-checkbox at bounding box center [647, 312] width 15 height 12
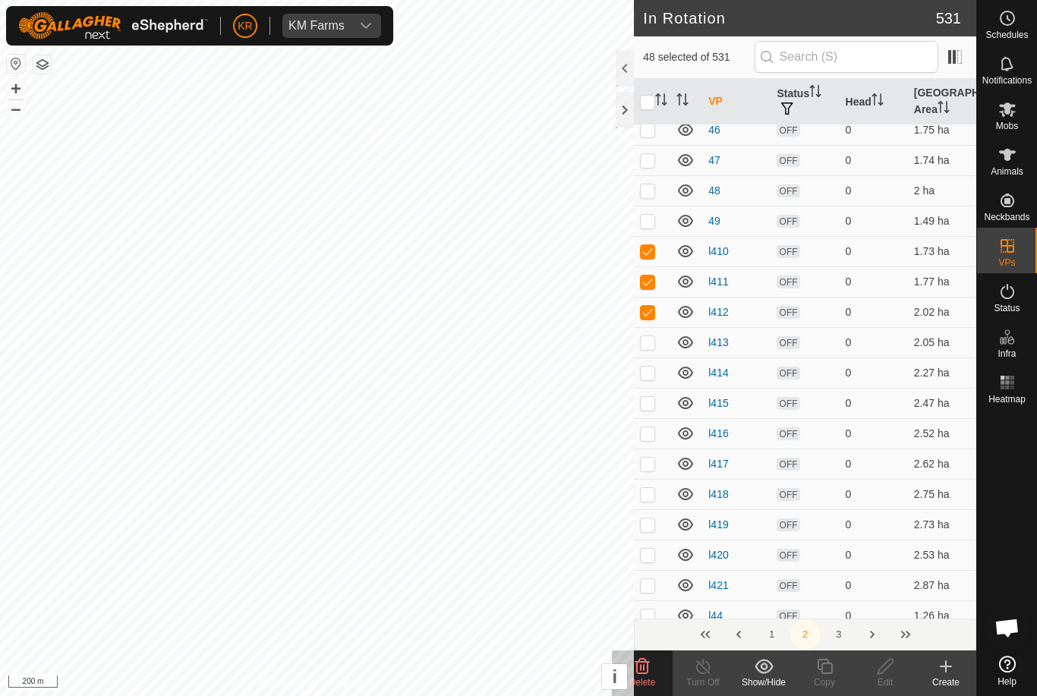
click at [648, 314] on p-checkbox at bounding box center [647, 312] width 15 height 12
checkbox input "false"
click at [648, 367] on p-checkbox at bounding box center [647, 373] width 15 height 12
checkbox input "true"
click at [648, 342] on p-checkbox at bounding box center [647, 342] width 15 height 12
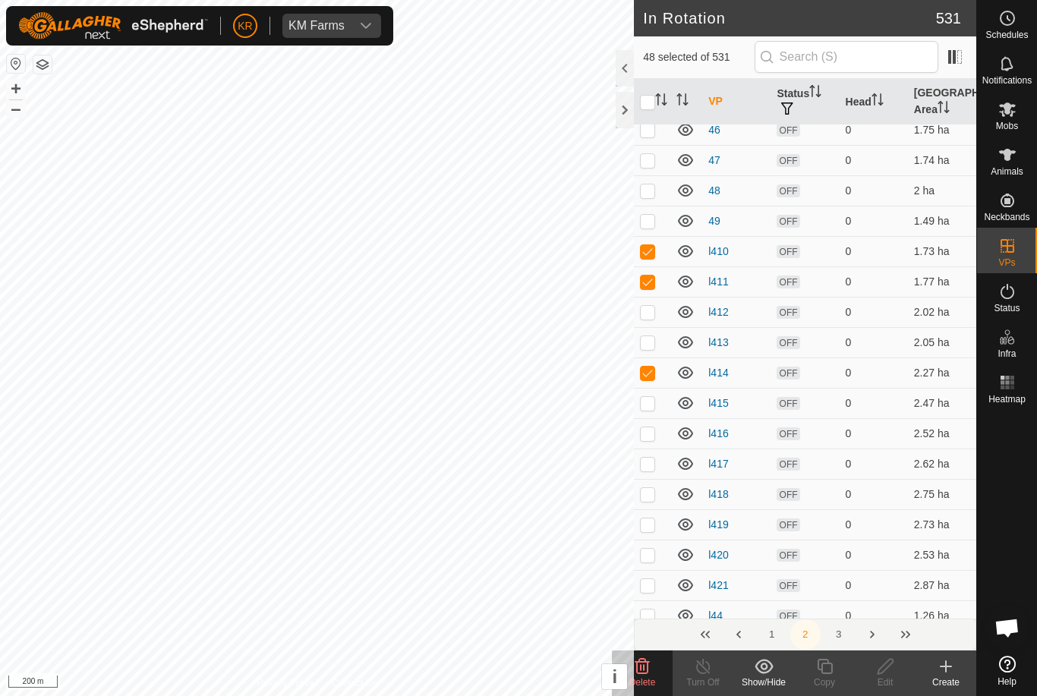
checkbox input "true"
click at [650, 311] on p-checkbox at bounding box center [647, 312] width 15 height 12
checkbox input "true"
click at [645, 405] on p-checkbox at bounding box center [647, 403] width 15 height 12
checkbox input "true"
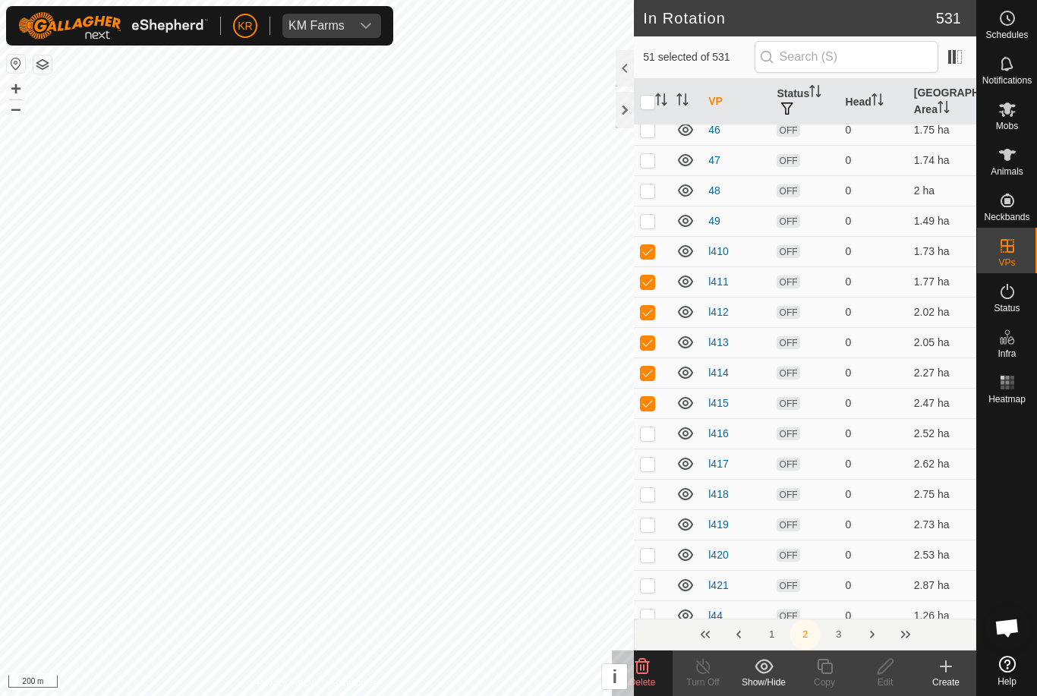
click at [645, 439] on p-checkbox at bounding box center [647, 433] width 15 height 12
checkbox input "true"
click at [649, 458] on p-checkbox at bounding box center [647, 464] width 15 height 12
checkbox input "true"
click at [649, 495] on p-checkbox at bounding box center [647, 494] width 15 height 12
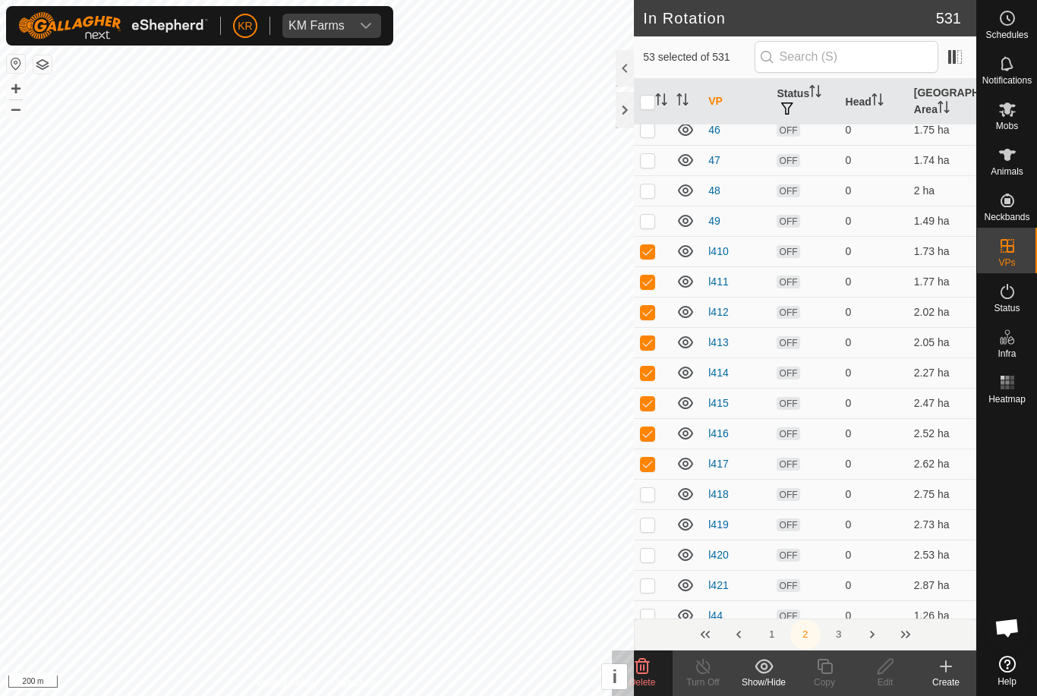
checkbox input "true"
click at [651, 526] on p-checkbox at bounding box center [647, 525] width 15 height 12
checkbox input "true"
click at [651, 550] on p-checkbox at bounding box center [647, 555] width 15 height 12
checkbox input "true"
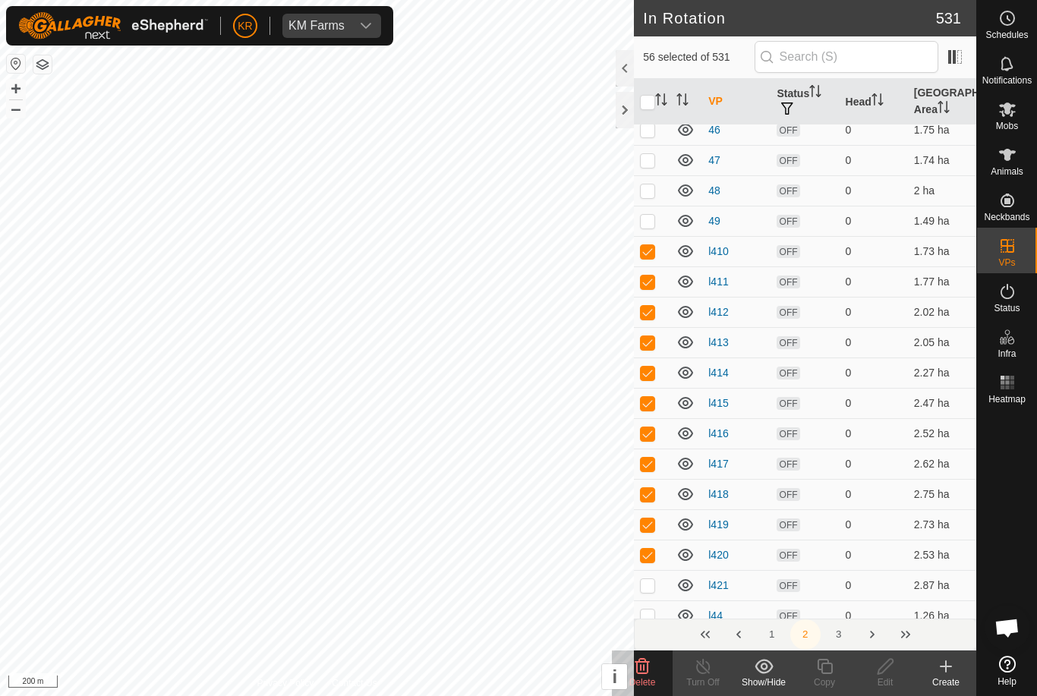
click at [655, 585] on p-checkbox at bounding box center [647, 585] width 15 height 12
checkbox input "true"
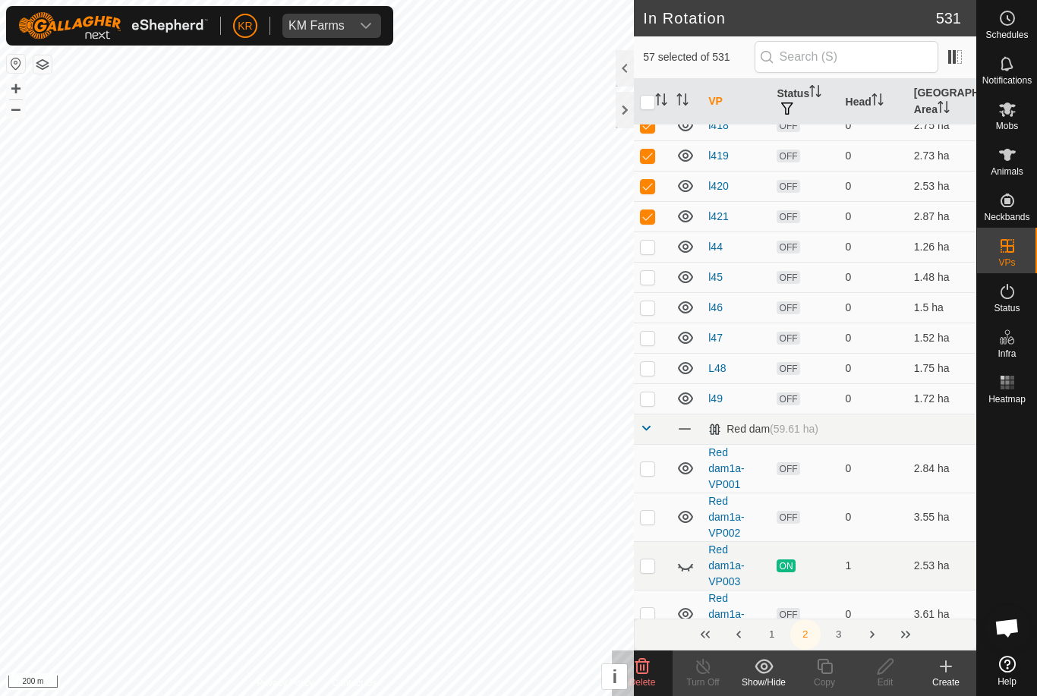
scroll to position [3751, 0]
click at [653, 674] on delete-svg-icon at bounding box center [642, 667] width 61 height 18
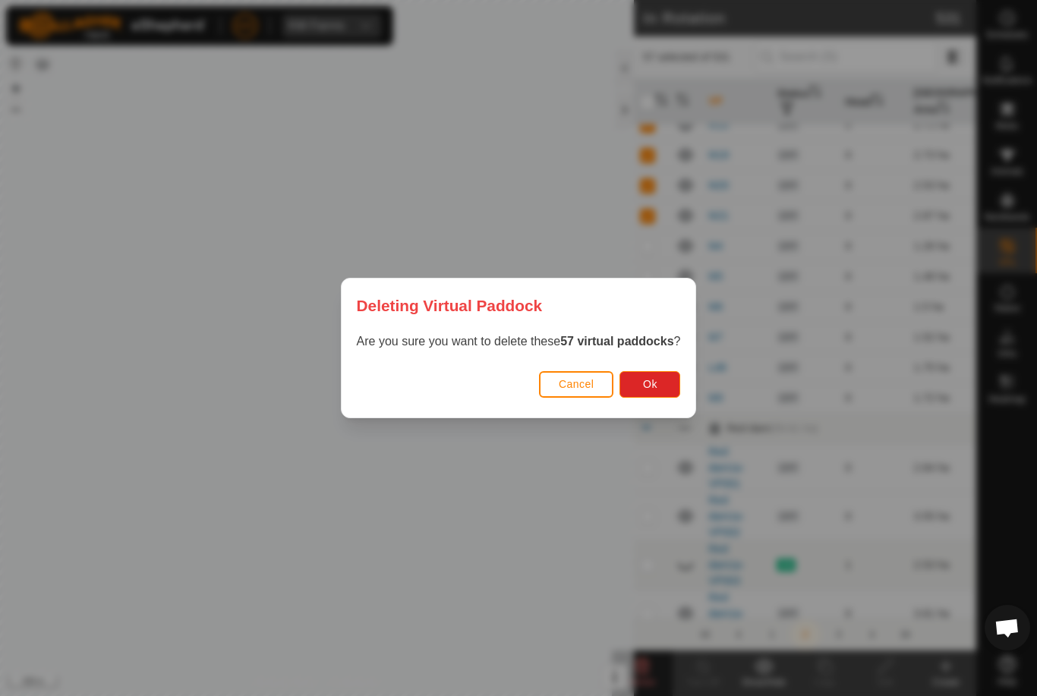
click at [654, 380] on span "Ok" at bounding box center [650, 384] width 14 height 12
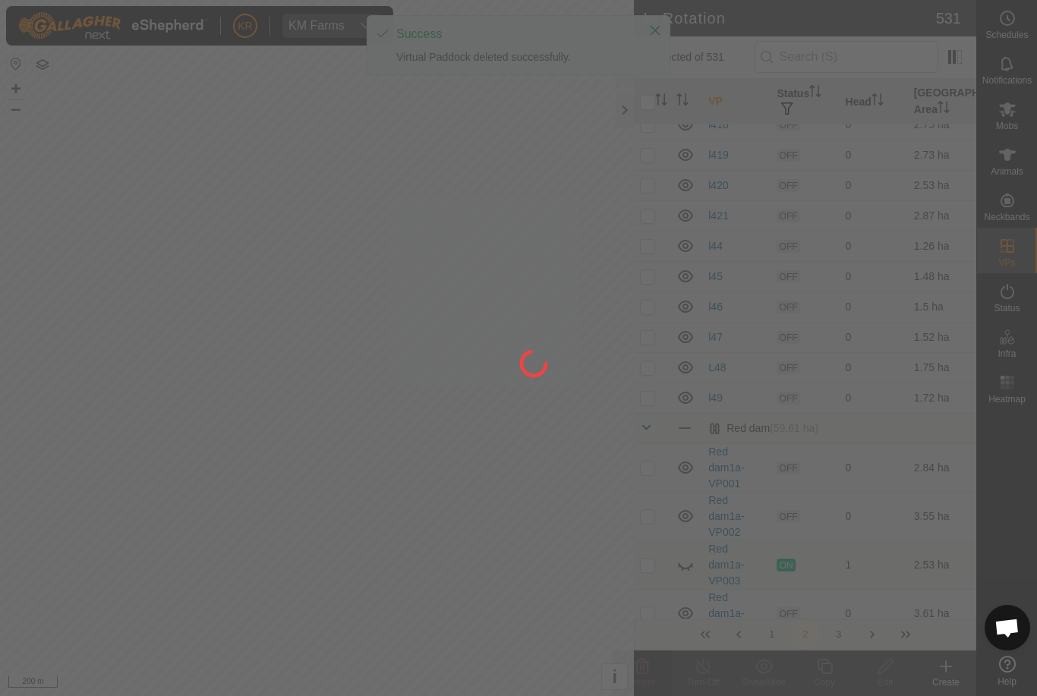
checkbox input "false"
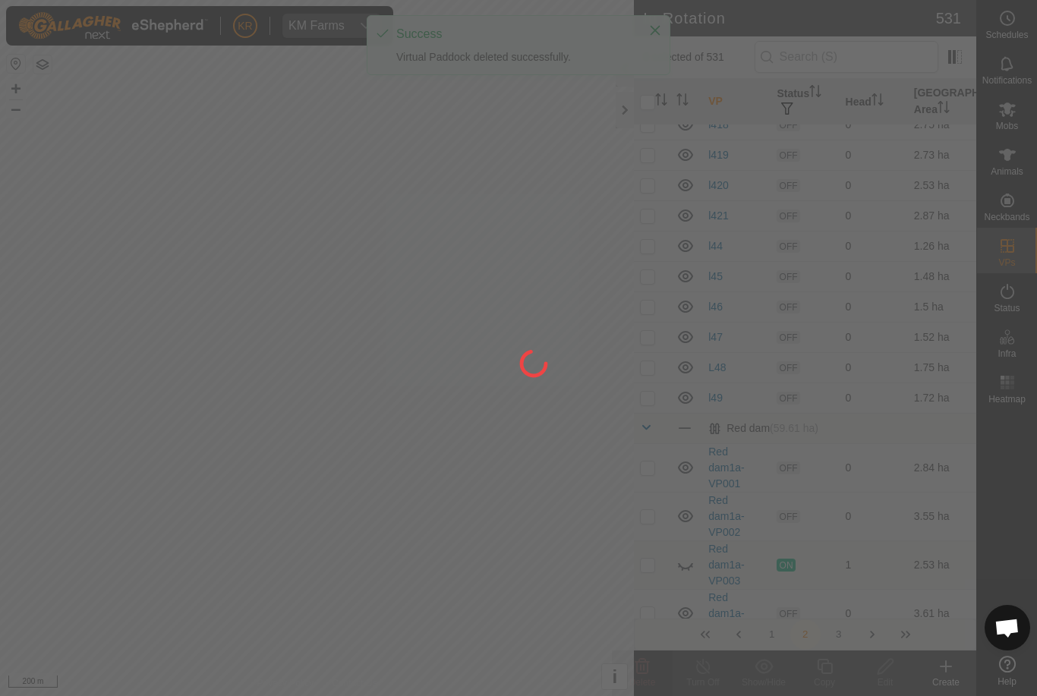
checkbox input "false"
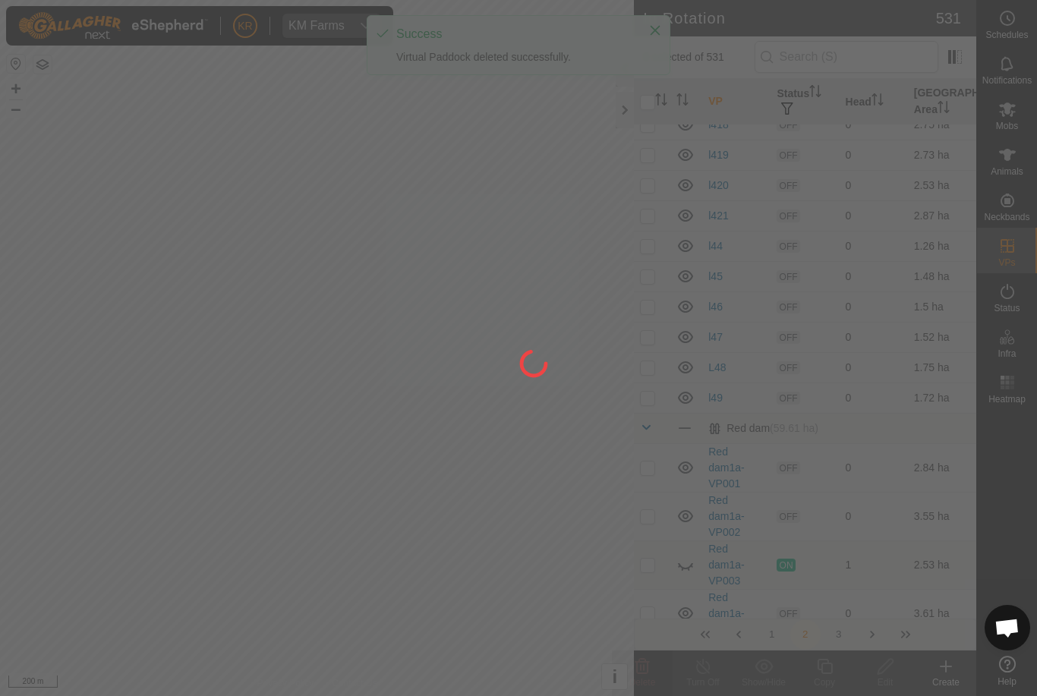
checkbox input "false"
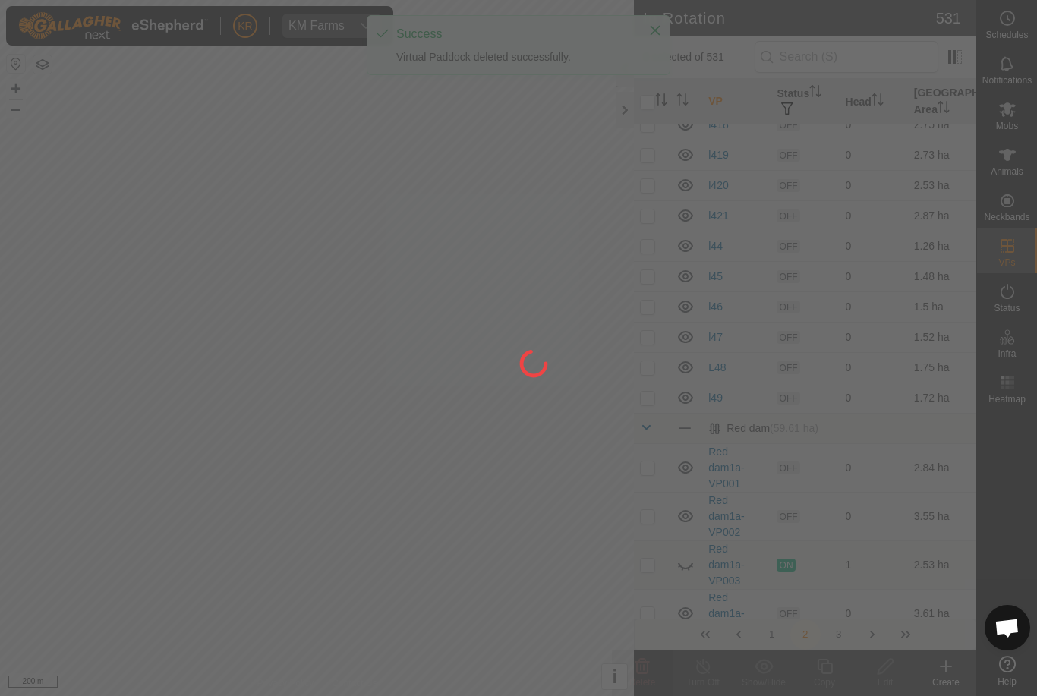
checkbox input "false"
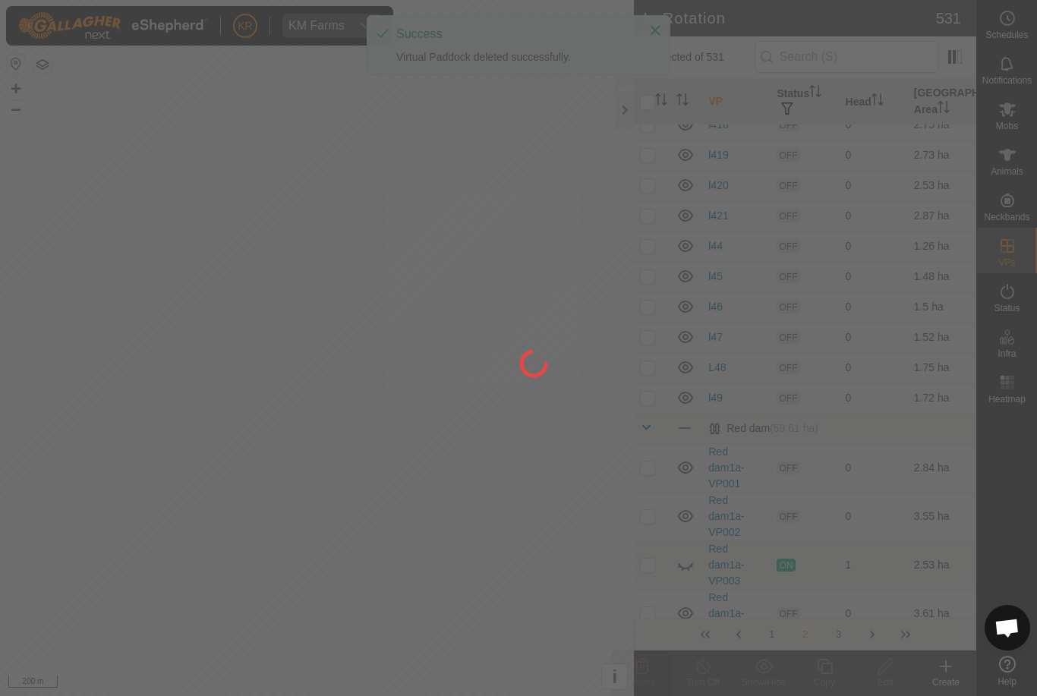
checkbox input "false"
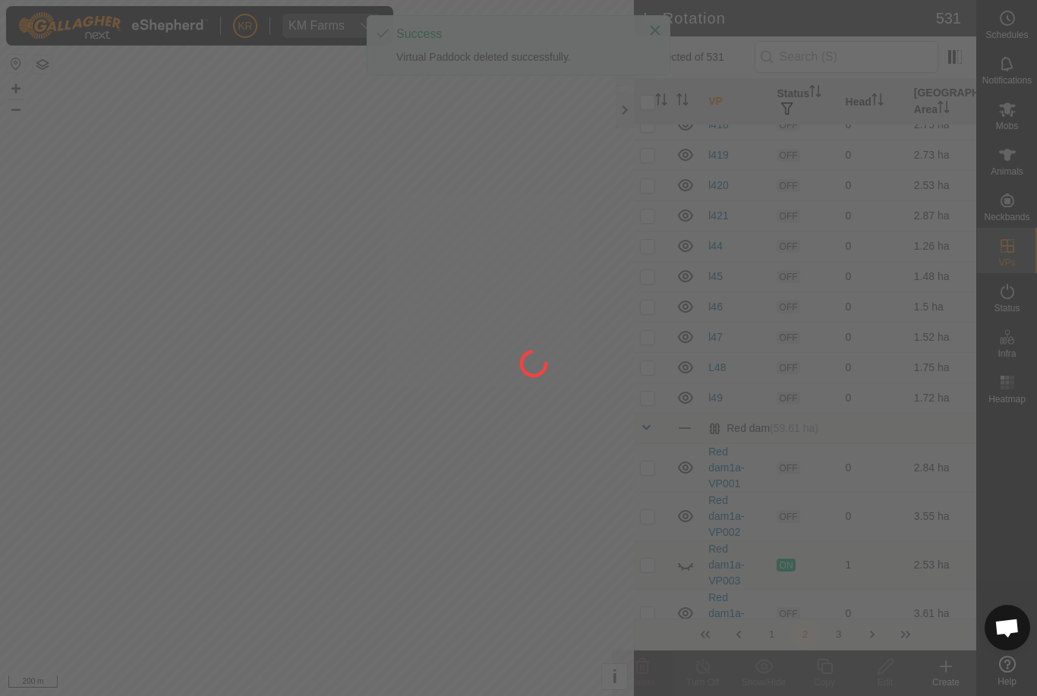
checkbox input "false"
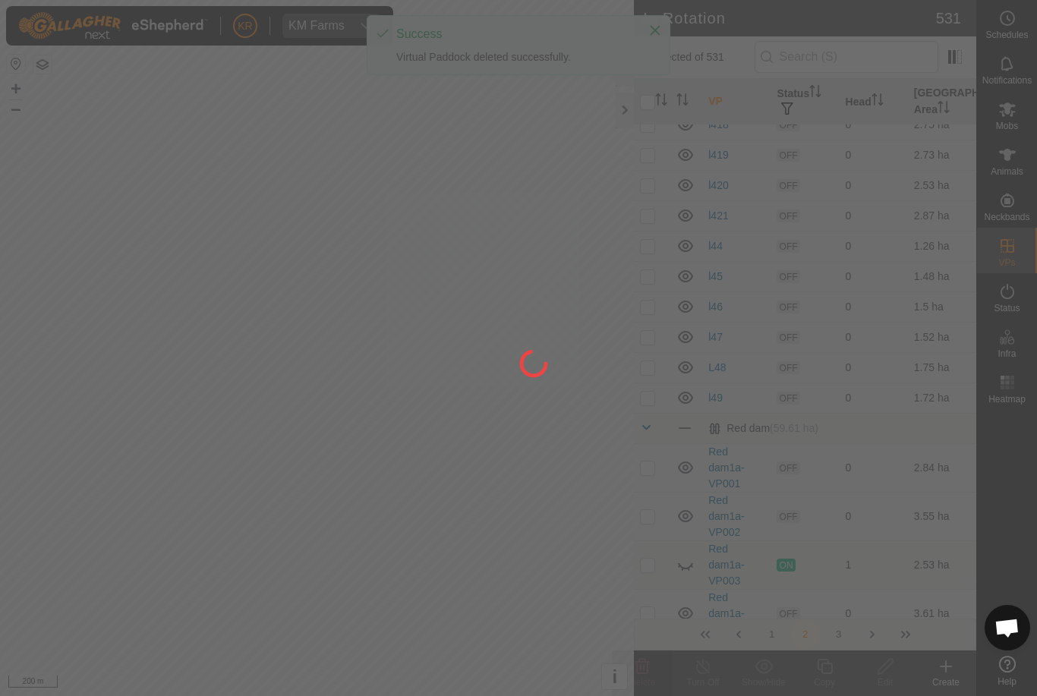
checkbox input "false"
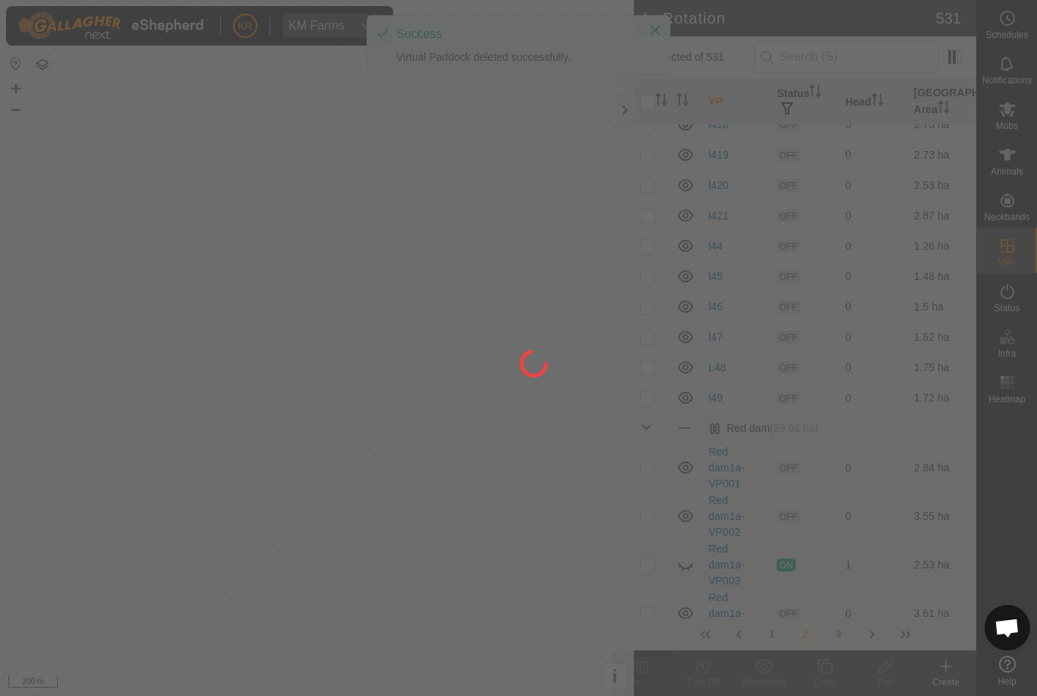
checkbox input "false"
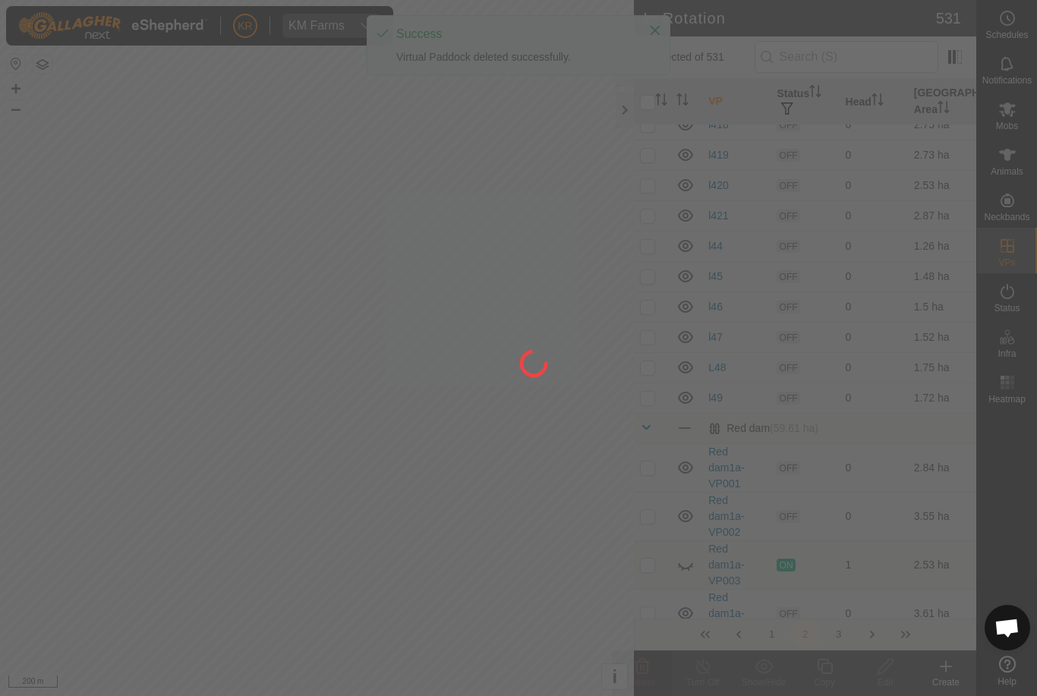
checkbox input "false"
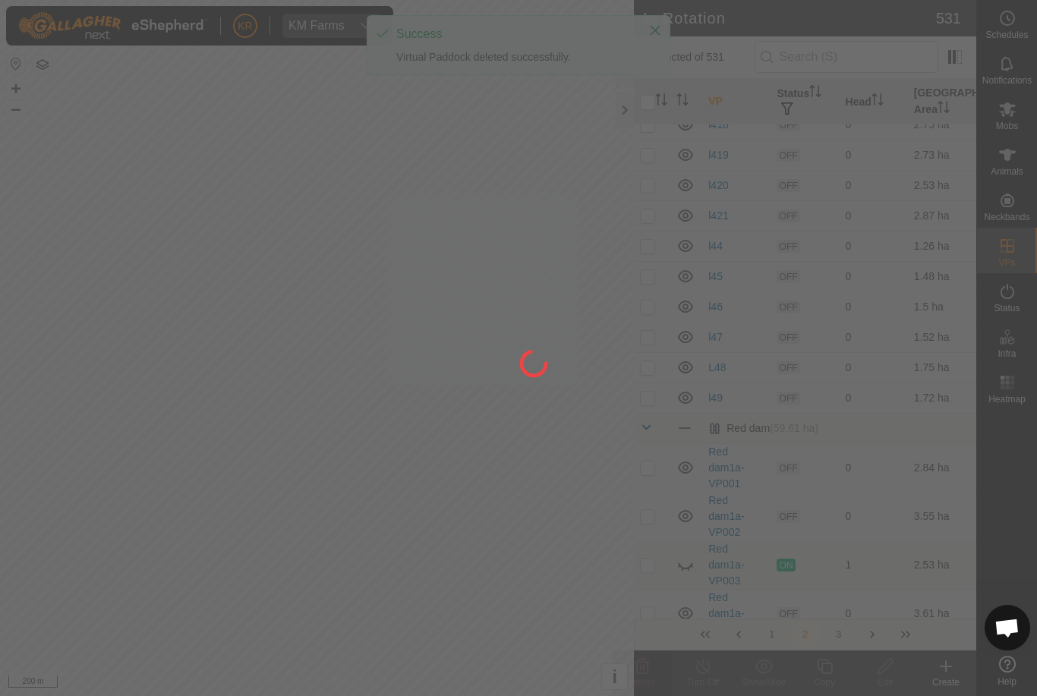
checkbox input "false"
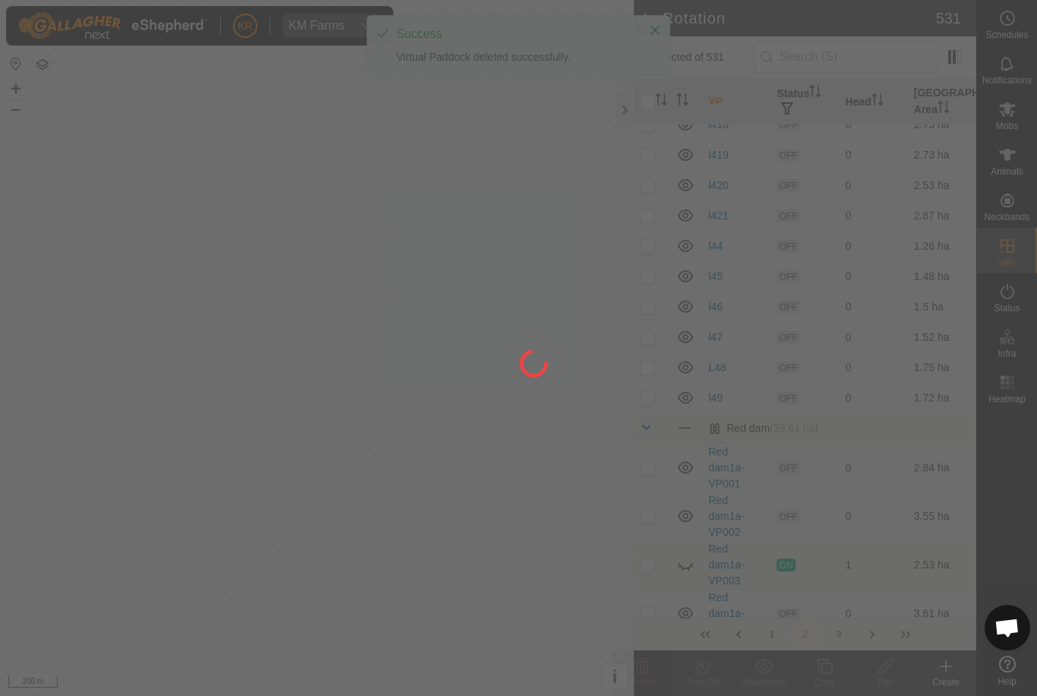
checkbox input "false"
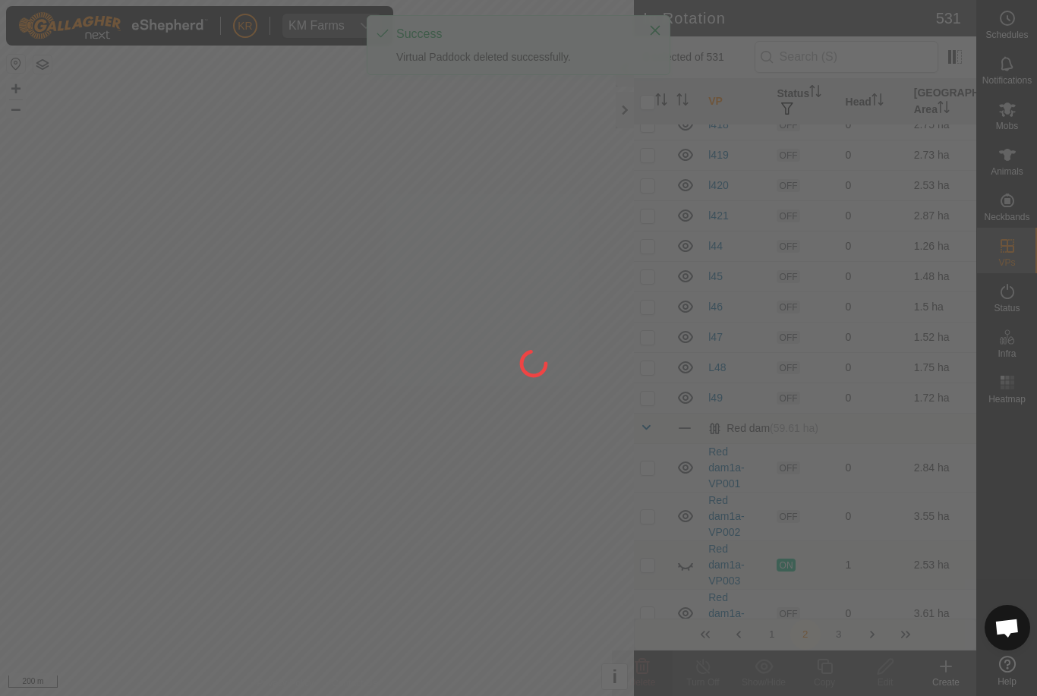
checkbox input "false"
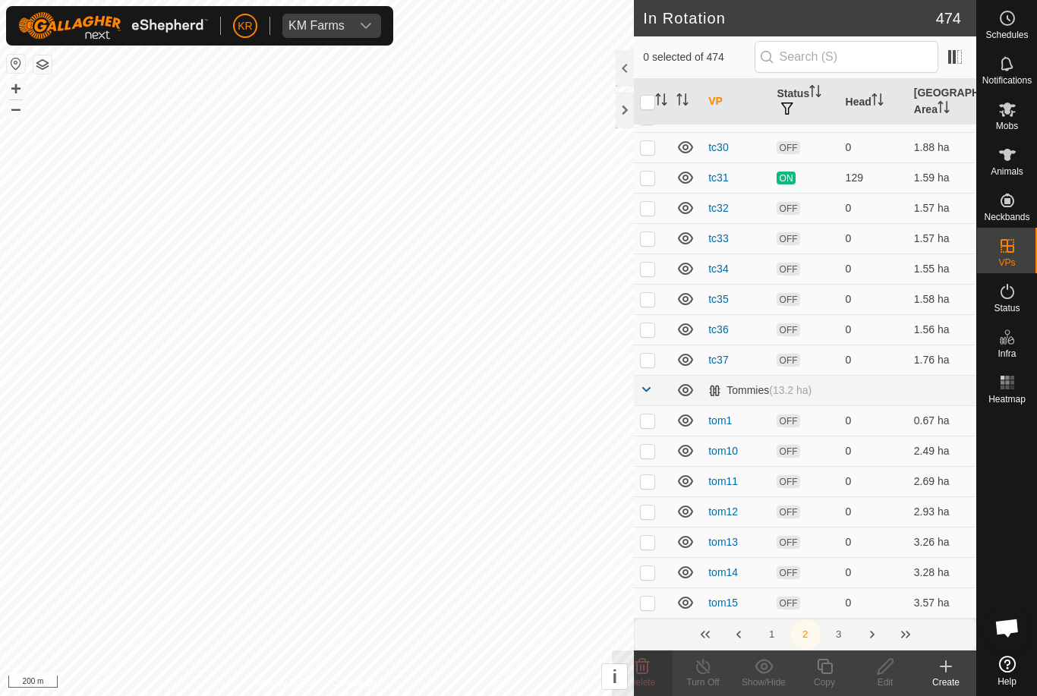
scroll to position [6353, 0]
click at [842, 633] on button "3" at bounding box center [839, 635] width 30 height 30
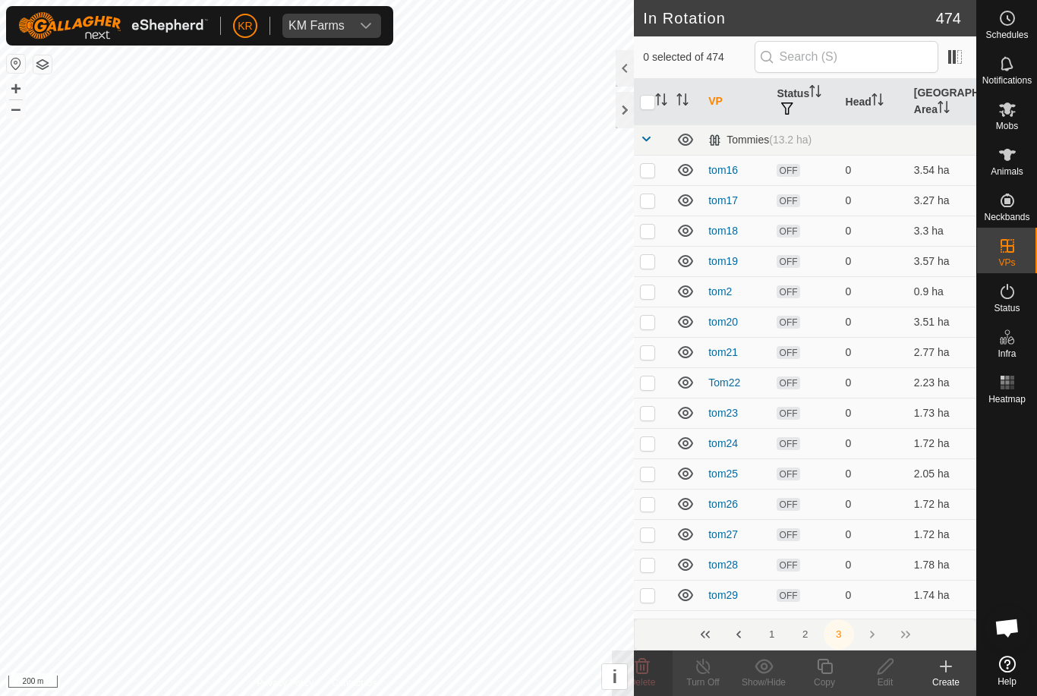
scroll to position [0, 0]
click at [800, 635] on button "2" at bounding box center [805, 635] width 30 height 30
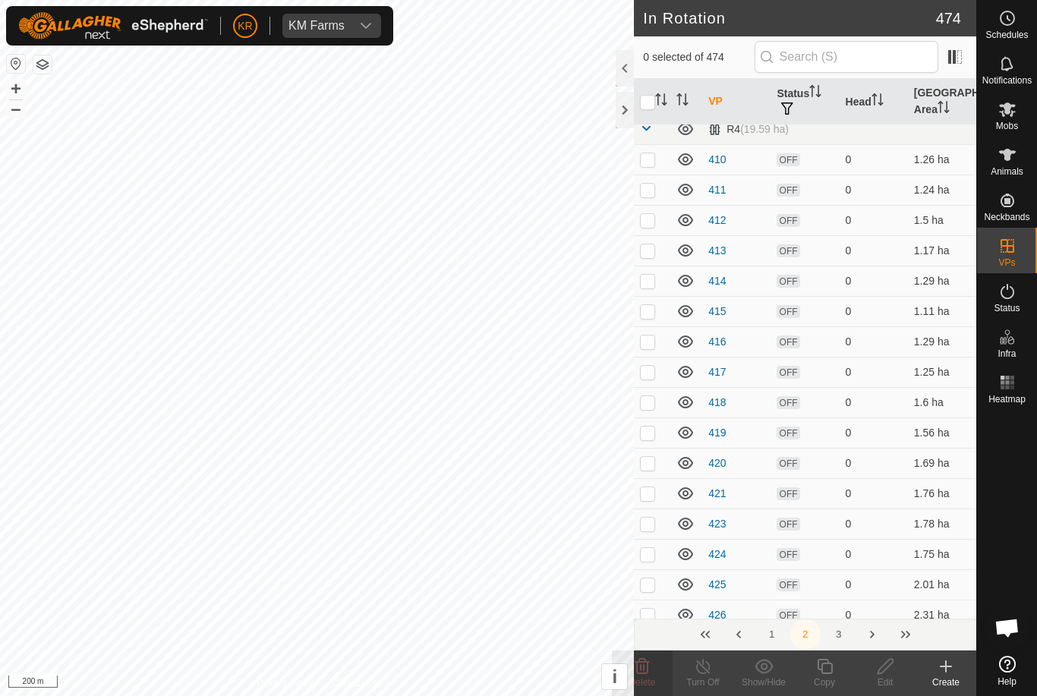
scroll to position [805, 0]
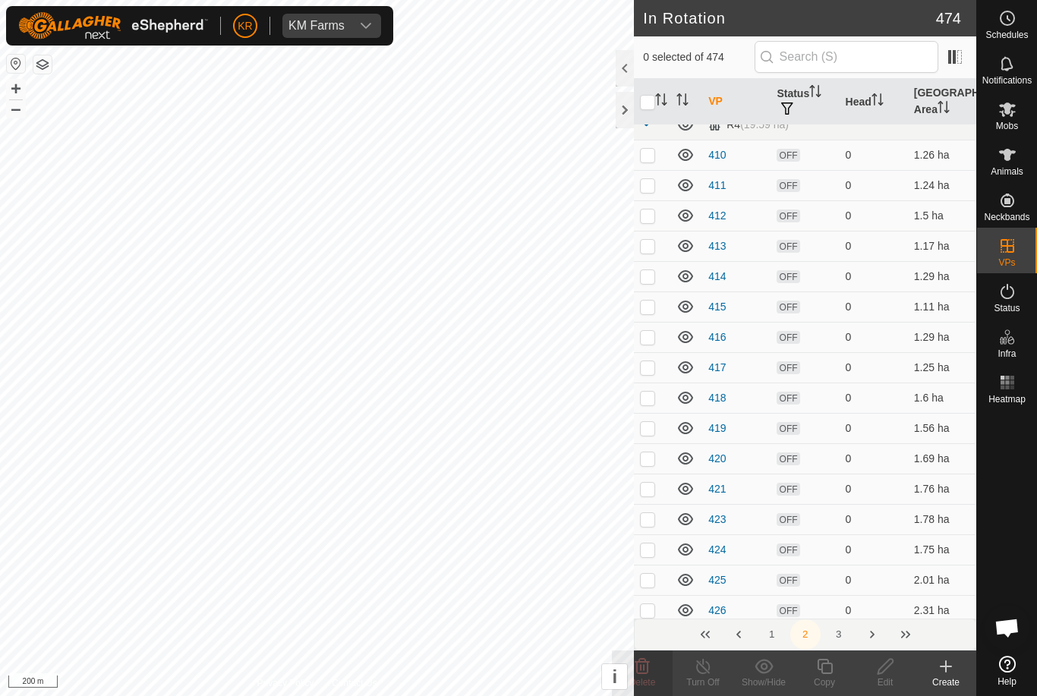
click at [648, 155] on p-checkbox at bounding box center [647, 155] width 15 height 12
click at [645, 156] on p-checkbox at bounding box center [647, 155] width 15 height 12
checkbox input "false"
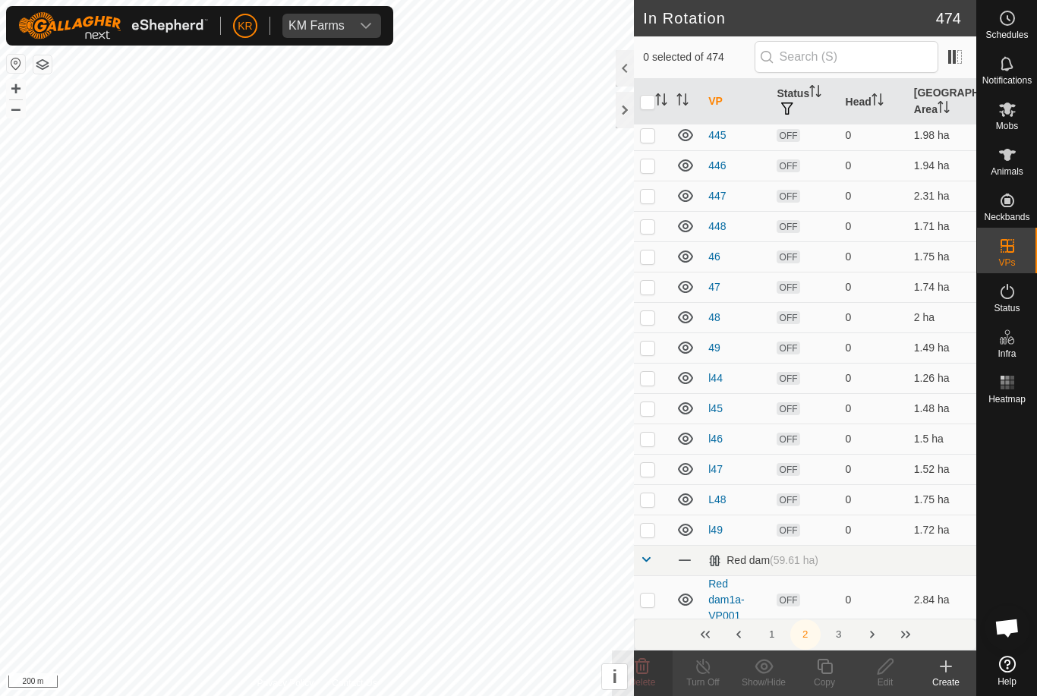
scroll to position [1834, 0]
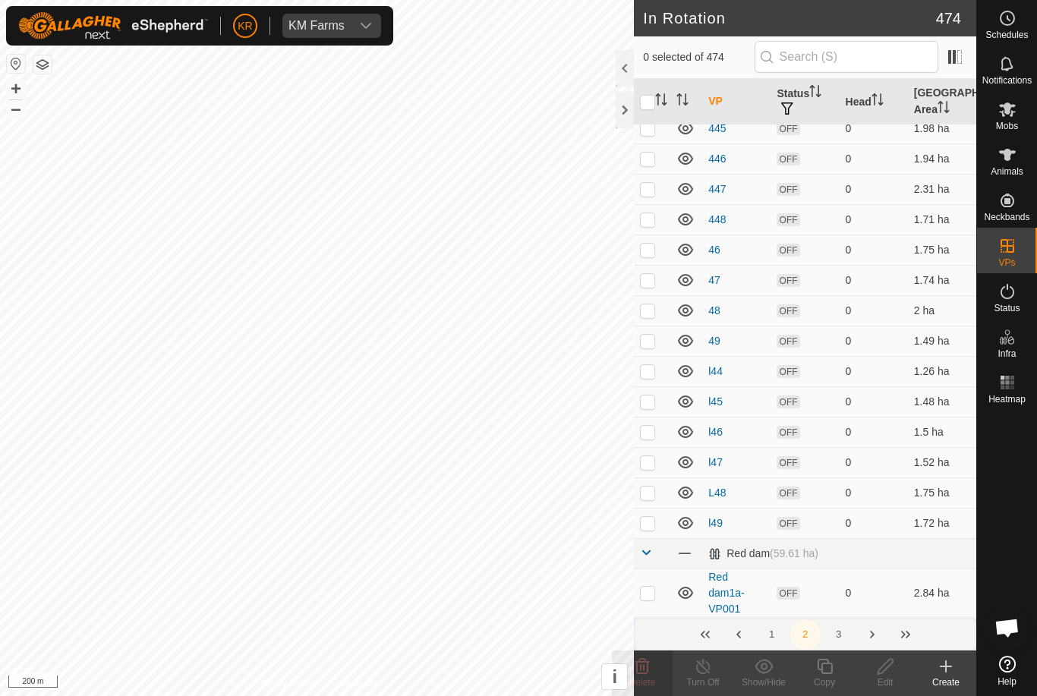
click at [647, 377] on td at bounding box center [652, 371] width 36 height 30
checkbox input "true"
click at [654, 401] on p-checkbox at bounding box center [647, 402] width 15 height 12
checkbox input "true"
click at [651, 427] on p-checkbox at bounding box center [647, 432] width 15 height 12
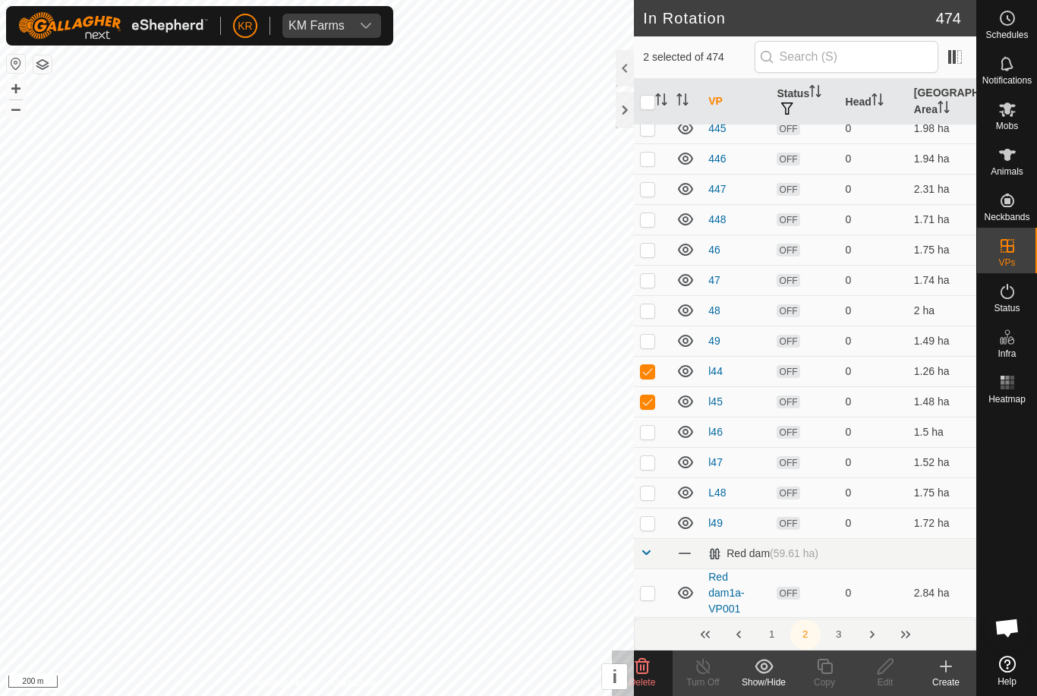
checkbox input "true"
click at [649, 461] on p-checkbox at bounding box center [647, 462] width 15 height 12
checkbox input "true"
click at [645, 487] on p-checkbox at bounding box center [647, 493] width 15 height 12
checkbox input "true"
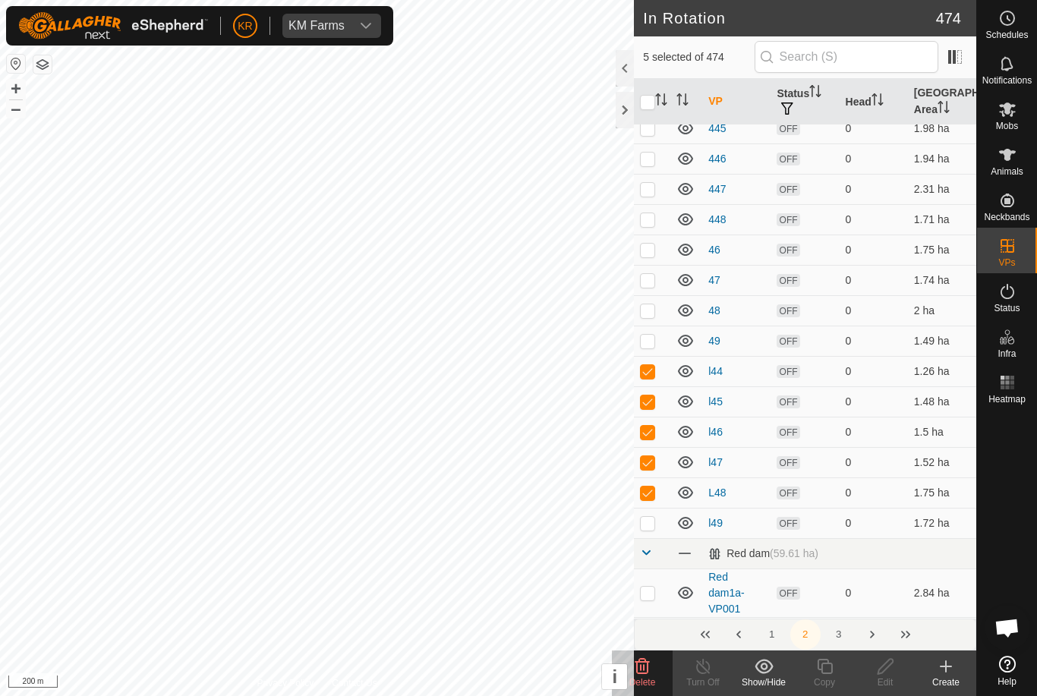
click at [648, 527] on p-checkbox at bounding box center [647, 523] width 15 height 12
checkbox input "true"
click at [641, 667] on icon at bounding box center [642, 666] width 14 height 15
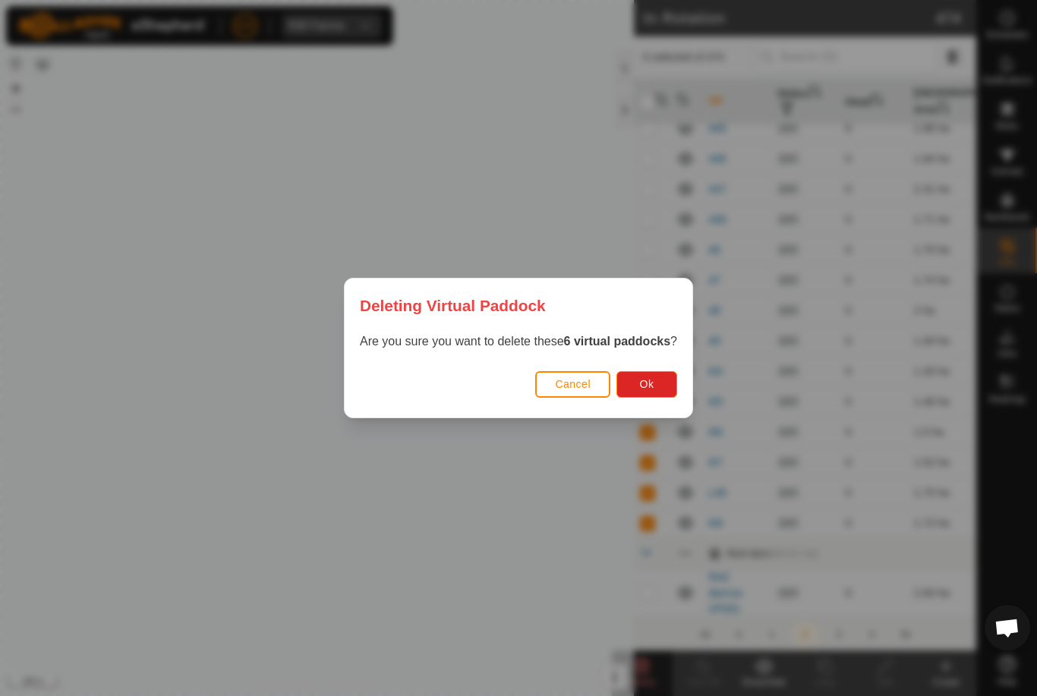
click at [657, 388] on button "Ok" at bounding box center [647, 384] width 61 height 27
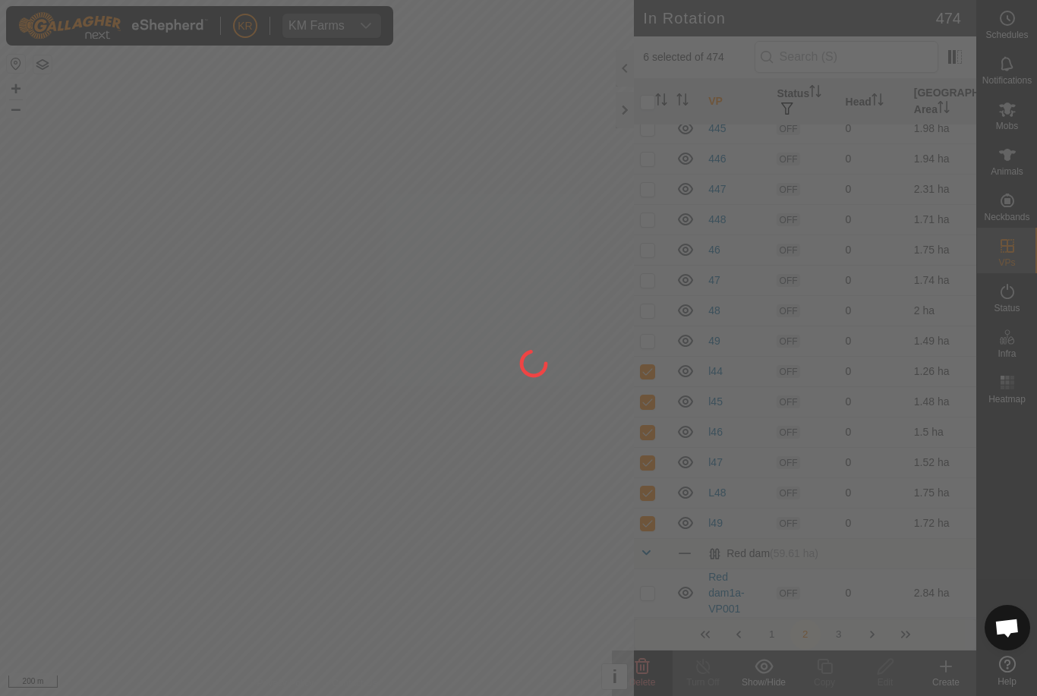
checkbox input "false"
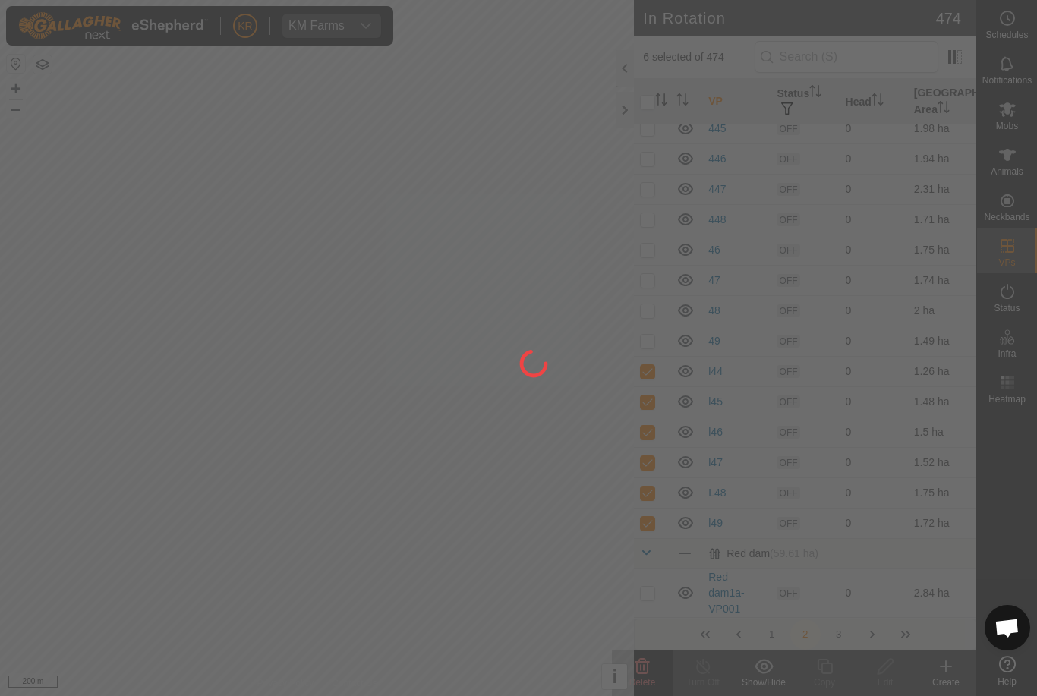
checkbox input "false"
click at [442, 576] on div at bounding box center [518, 348] width 1037 height 696
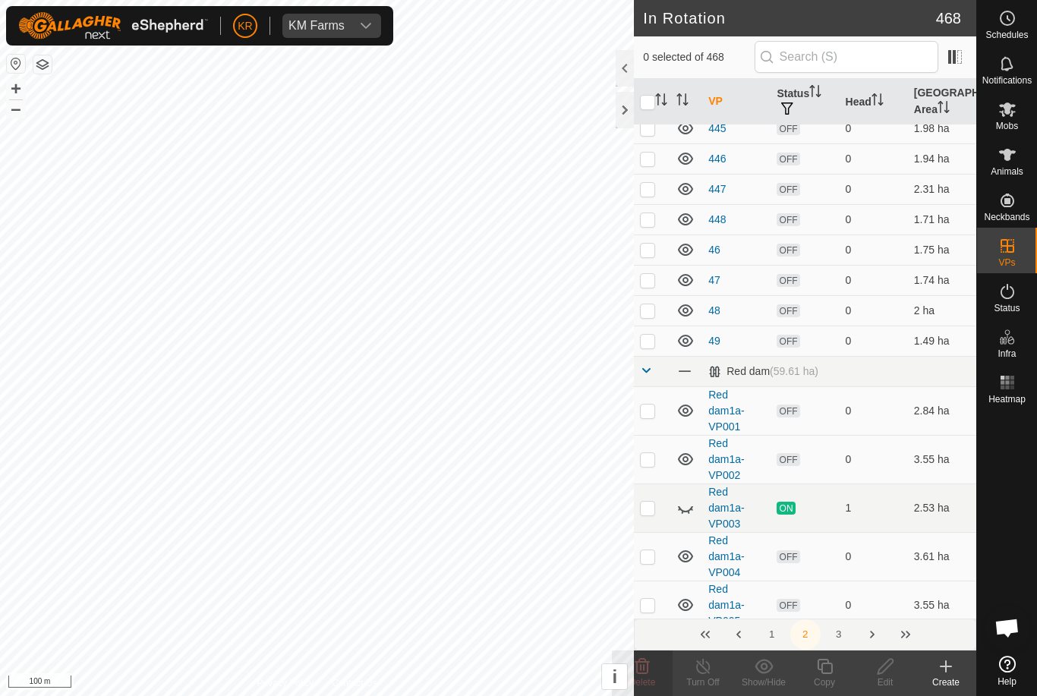
click at [652, 251] on p-checkbox at bounding box center [647, 250] width 15 height 12
click at [653, 254] on p-checkbox at bounding box center [647, 250] width 15 height 12
click at [647, 245] on p-checkbox at bounding box center [647, 250] width 15 height 12
click at [648, 255] on p-checkbox at bounding box center [647, 250] width 15 height 12
checkbox input "false"
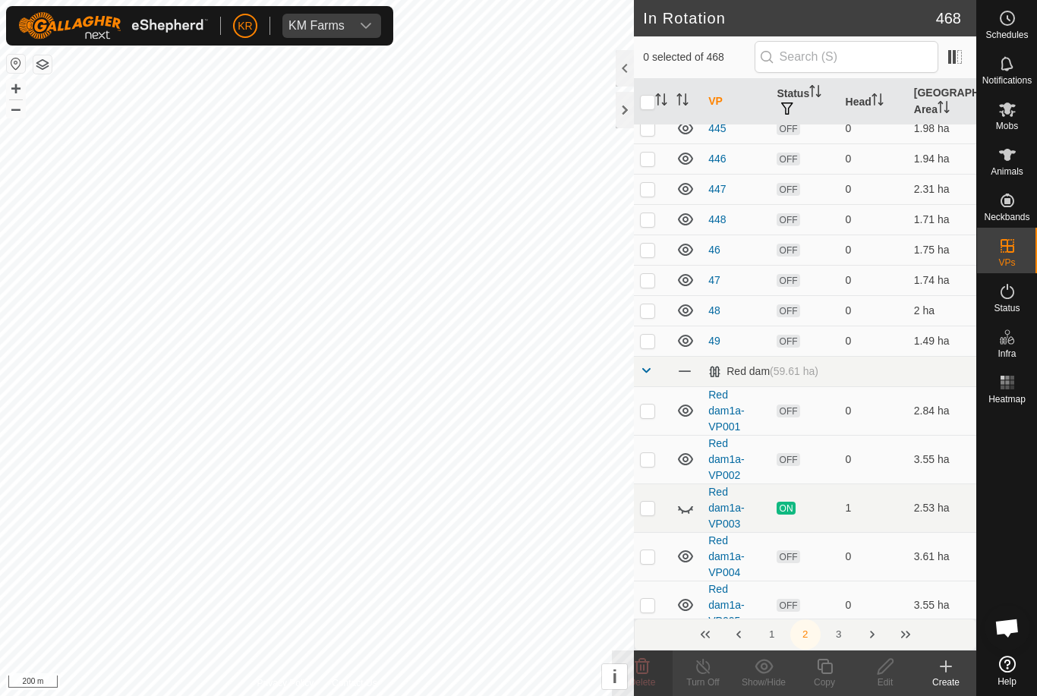
click at [650, 189] on p-checkbox at bounding box center [647, 189] width 15 height 12
click at [651, 189] on p-checkbox at bounding box center [647, 189] width 15 height 12
checkbox input "false"
click at [646, 335] on p-checkbox at bounding box center [647, 341] width 15 height 12
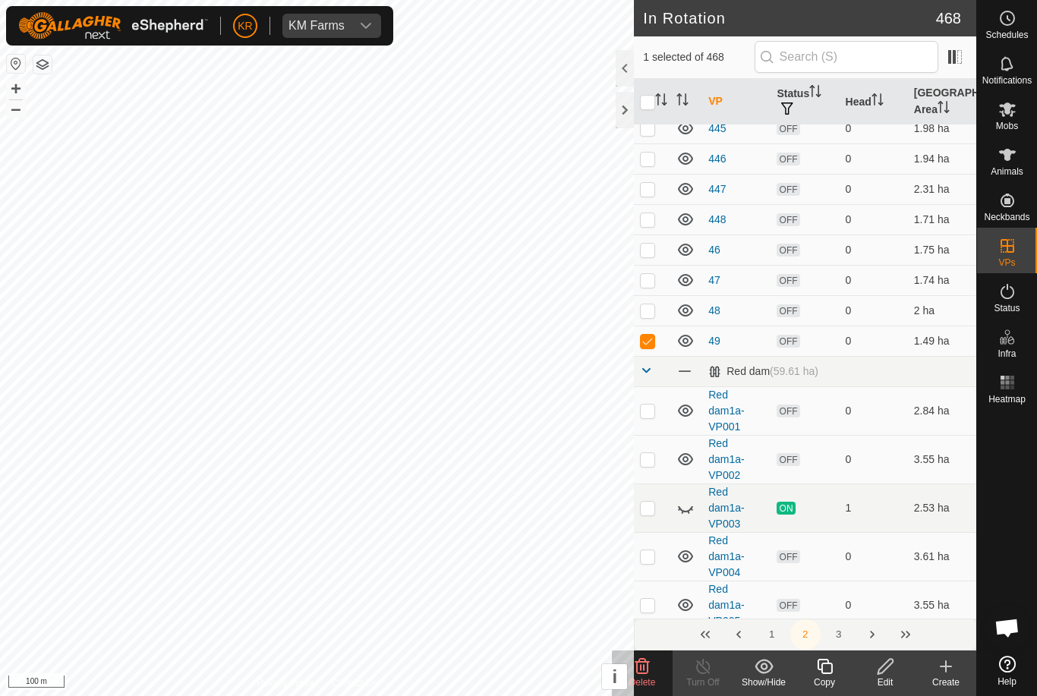
checkbox input "false"
click at [651, 290] on td at bounding box center [652, 280] width 36 height 30
checkbox input "true"
click at [656, 311] on td at bounding box center [652, 310] width 36 height 30
click at [655, 311] on p-checkbox at bounding box center [647, 310] width 15 height 12
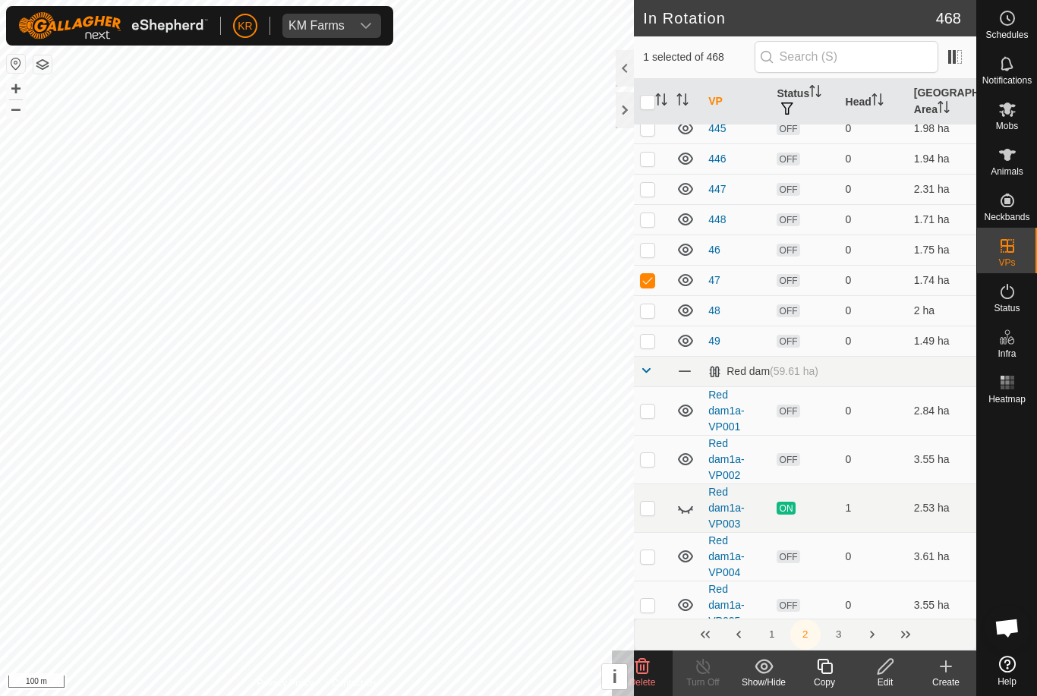
checkbox input "false"
click at [654, 338] on p-checkbox at bounding box center [647, 341] width 15 height 12
click at [654, 337] on p-checkbox at bounding box center [647, 341] width 15 height 12
click at [651, 337] on p-checkbox at bounding box center [647, 341] width 15 height 12
checkbox input "true"
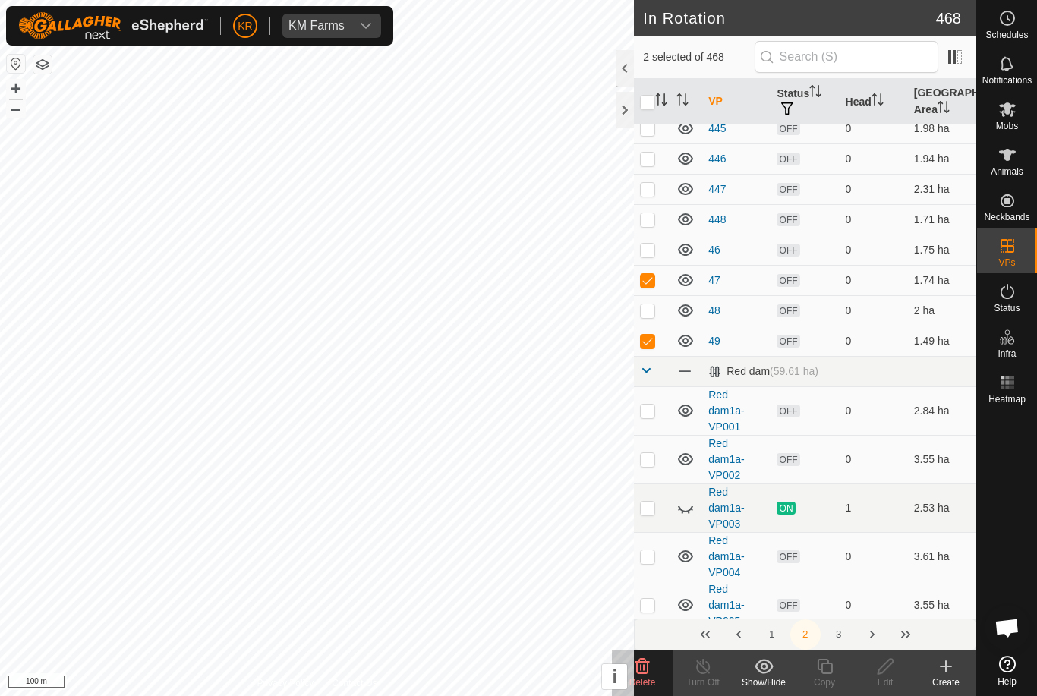
click at [652, 307] on p-checkbox at bounding box center [647, 310] width 15 height 12
checkbox input "true"
click at [648, 250] on p-checkbox at bounding box center [647, 250] width 15 height 12
checkbox input "true"
click at [648, 219] on p-checkbox at bounding box center [647, 219] width 15 height 12
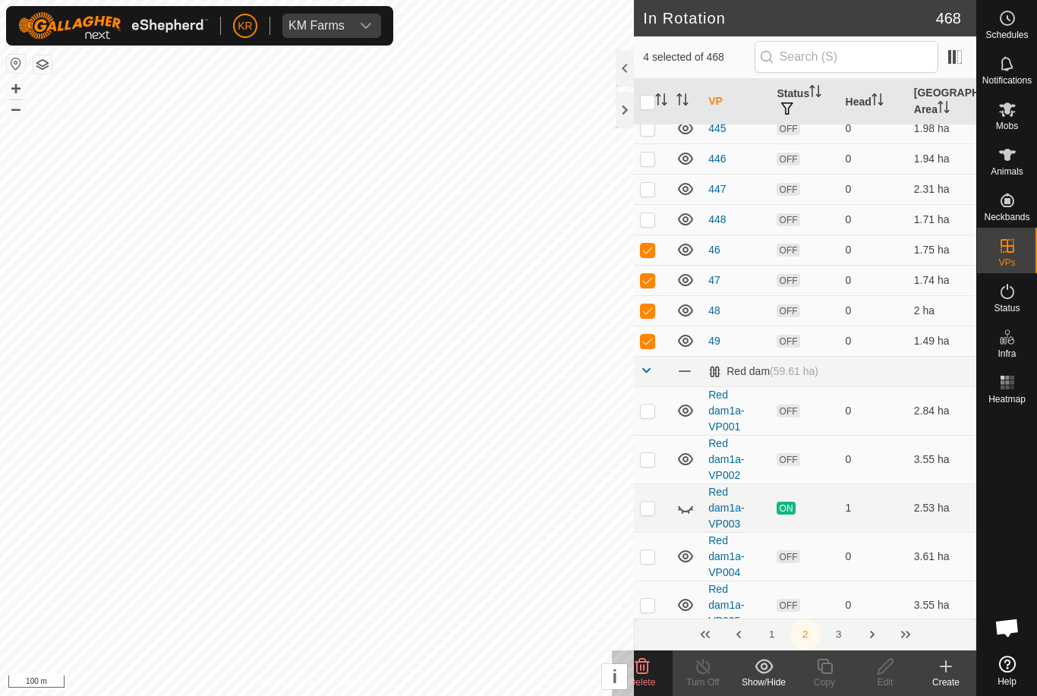
checkbox input "true"
click at [645, 189] on p-checkbox at bounding box center [647, 189] width 15 height 12
checkbox input "true"
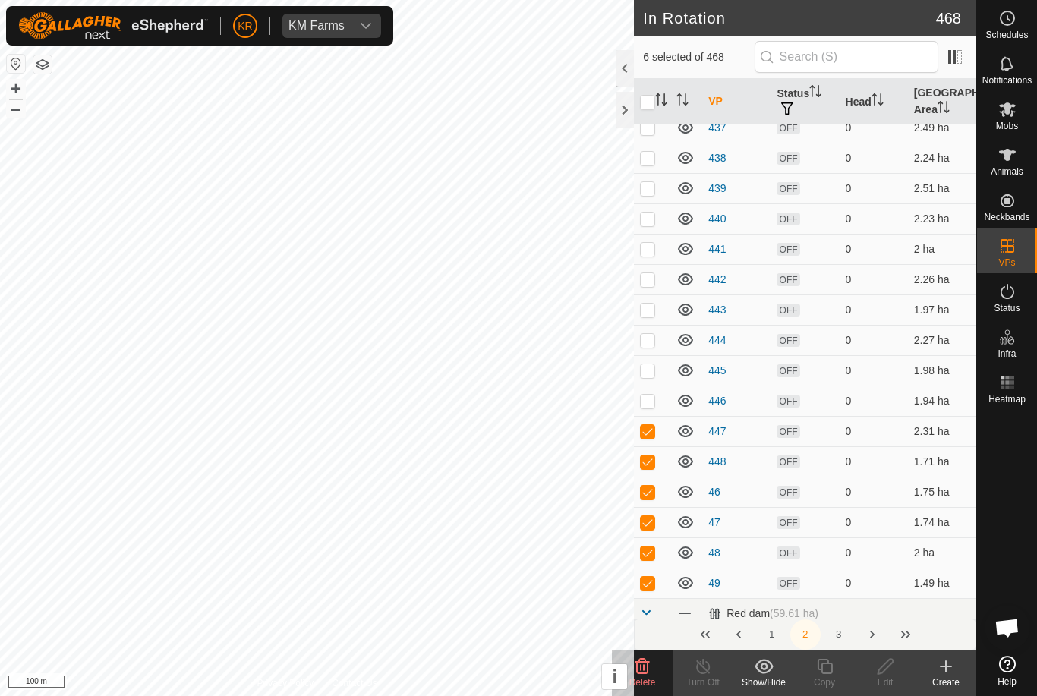
scroll to position [1576, 0]
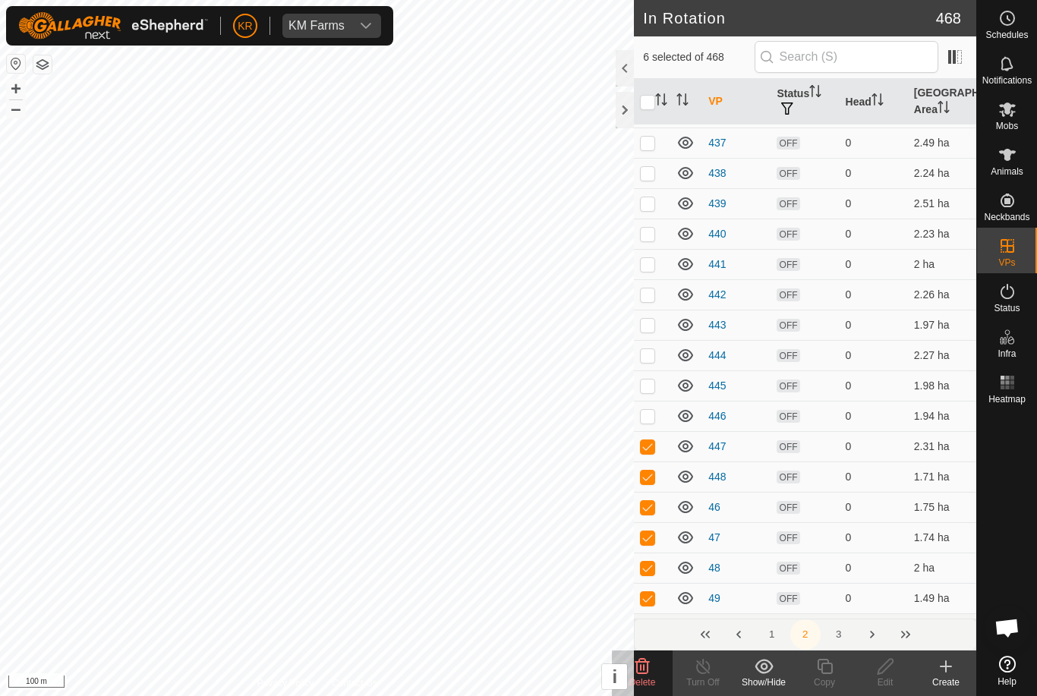
click at [652, 413] on p-checkbox at bounding box center [647, 416] width 15 height 12
checkbox input "true"
click at [647, 387] on p-checkbox at bounding box center [647, 386] width 15 height 12
checkbox input "true"
click at [647, 351] on p-checkbox at bounding box center [647, 355] width 15 height 12
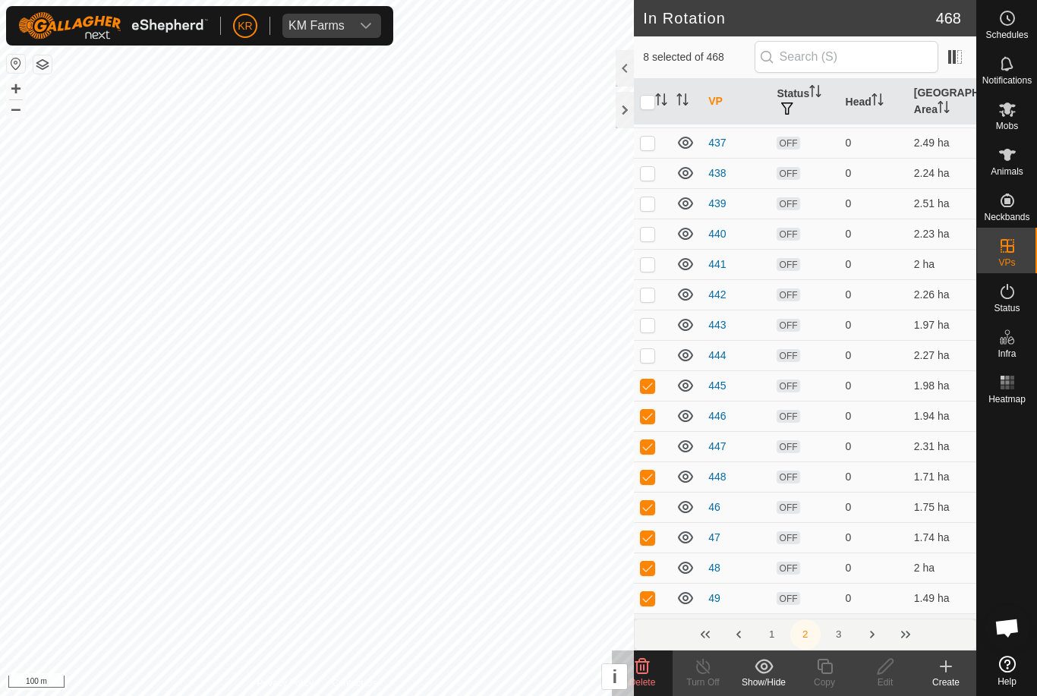
checkbox input "true"
click at [648, 323] on p-checkbox at bounding box center [647, 325] width 15 height 12
checkbox input "true"
click at [653, 298] on p-checkbox at bounding box center [647, 295] width 15 height 12
checkbox input "true"
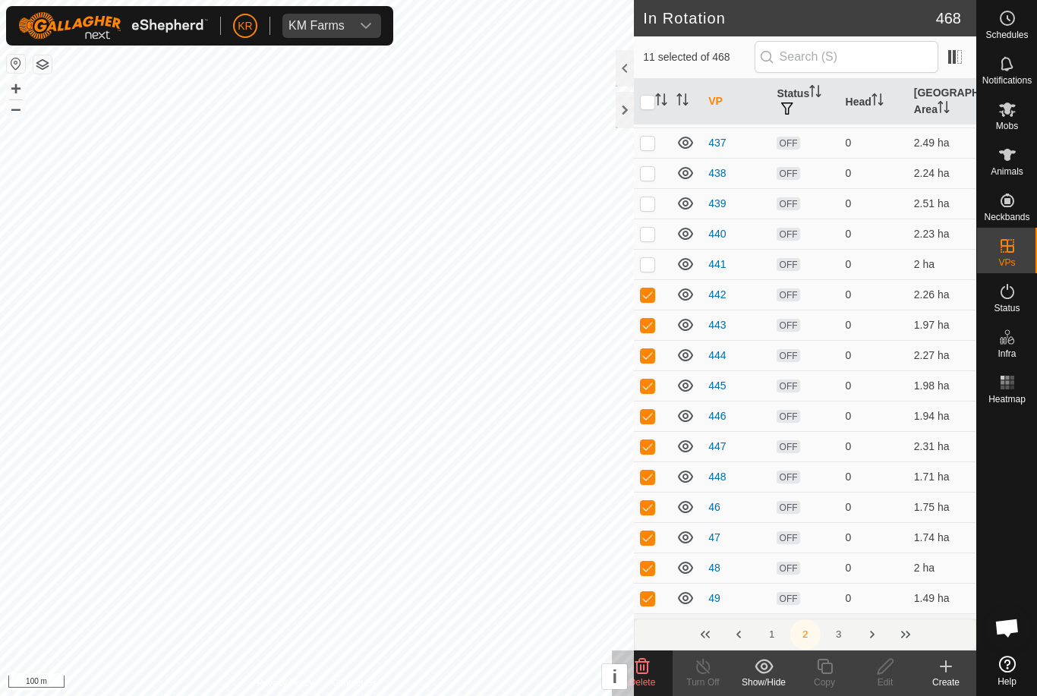
click at [654, 268] on p-checkbox at bounding box center [647, 264] width 15 height 12
checkbox input "true"
click at [654, 235] on p-checkbox at bounding box center [647, 234] width 15 height 12
checkbox input "true"
click at [652, 200] on p-checkbox at bounding box center [647, 203] width 15 height 12
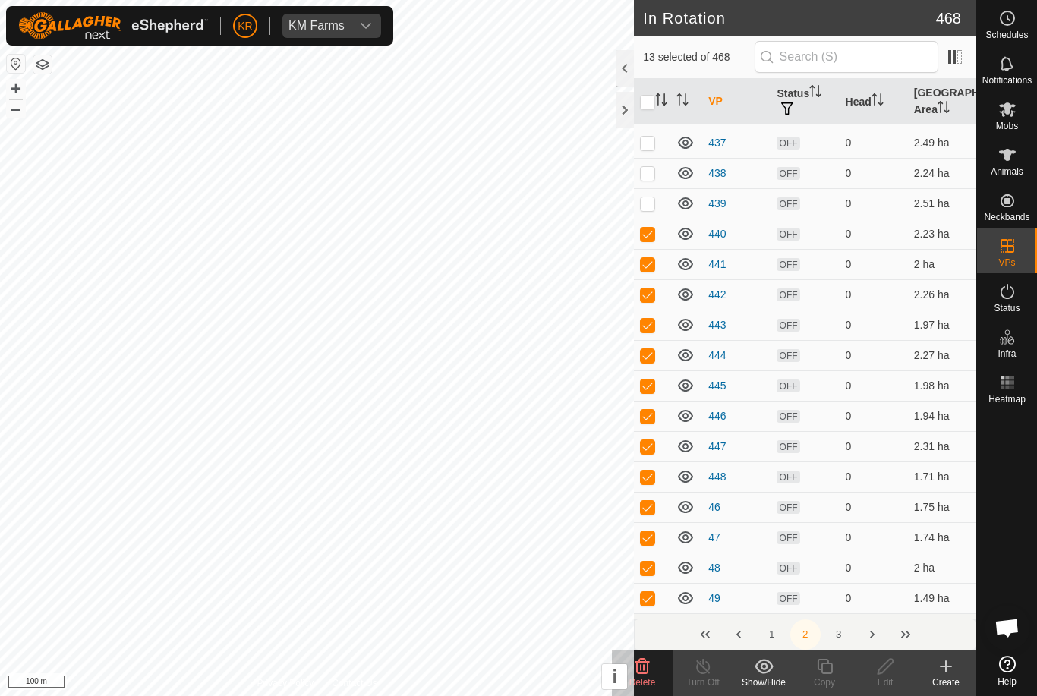
checkbox input "true"
click at [652, 175] on p-checkbox at bounding box center [647, 173] width 15 height 12
checkbox input "true"
click at [651, 147] on p-checkbox at bounding box center [647, 143] width 15 height 12
checkbox input "true"
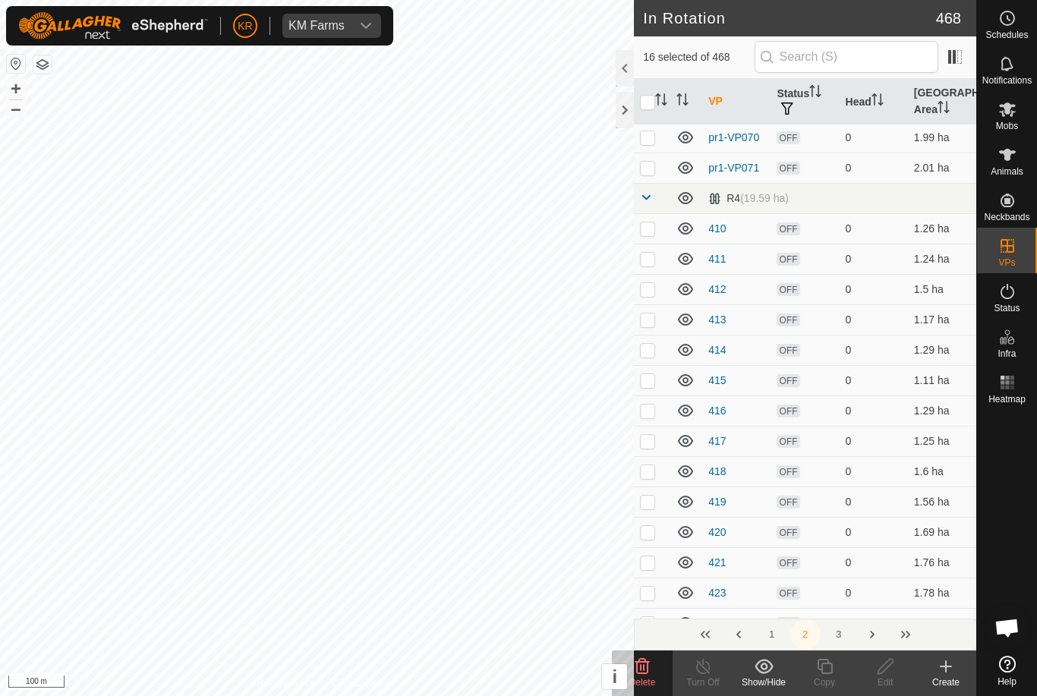
scroll to position [733, 0]
click at [650, 227] on p-checkbox at bounding box center [647, 227] width 15 height 12
checkbox input "true"
click at [656, 256] on td at bounding box center [652, 257] width 36 height 30
checkbox input "true"
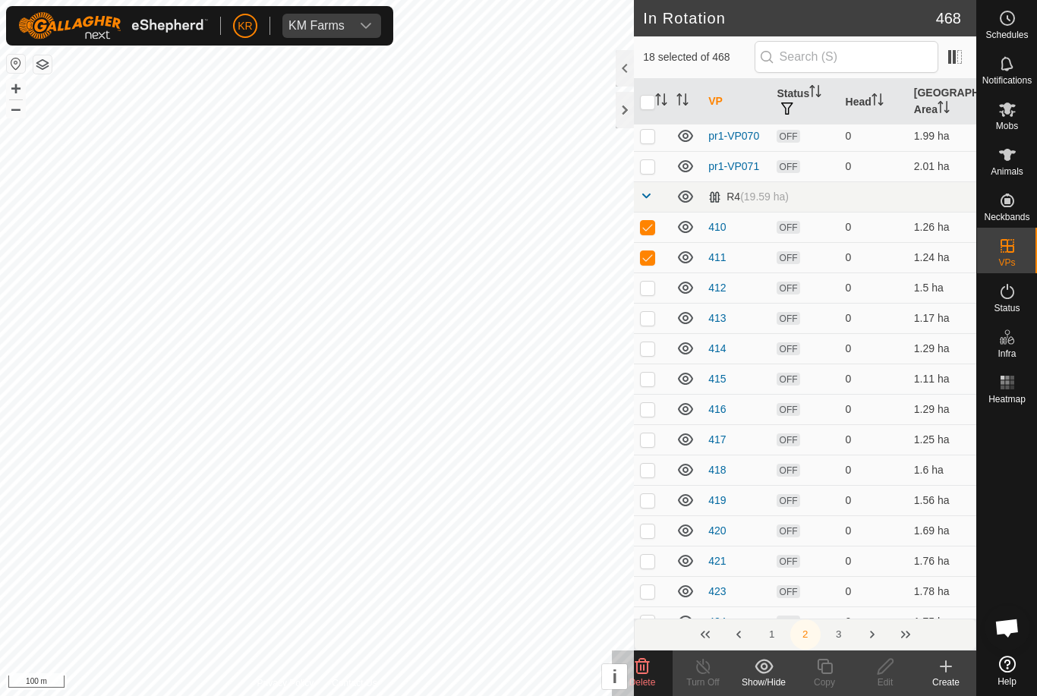
click at [652, 291] on p-checkbox at bounding box center [647, 288] width 15 height 12
checkbox input "true"
click at [647, 322] on p-checkbox at bounding box center [647, 318] width 15 height 12
checkbox input "true"
click at [650, 106] on input "checkbox" at bounding box center [647, 102] width 15 height 15
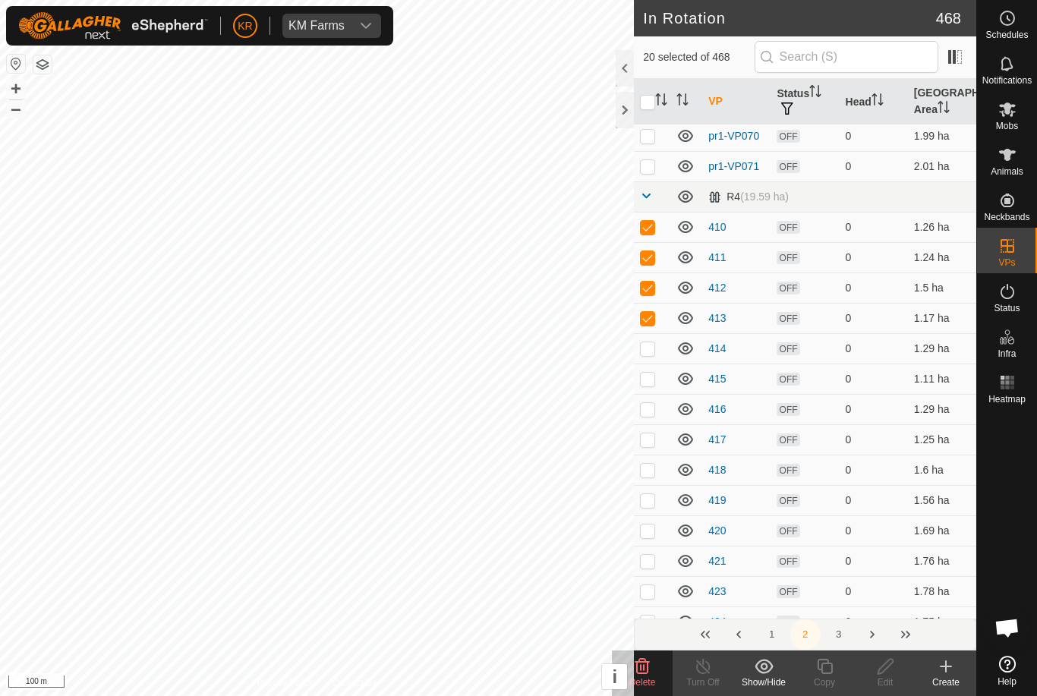
checkbox input "true"
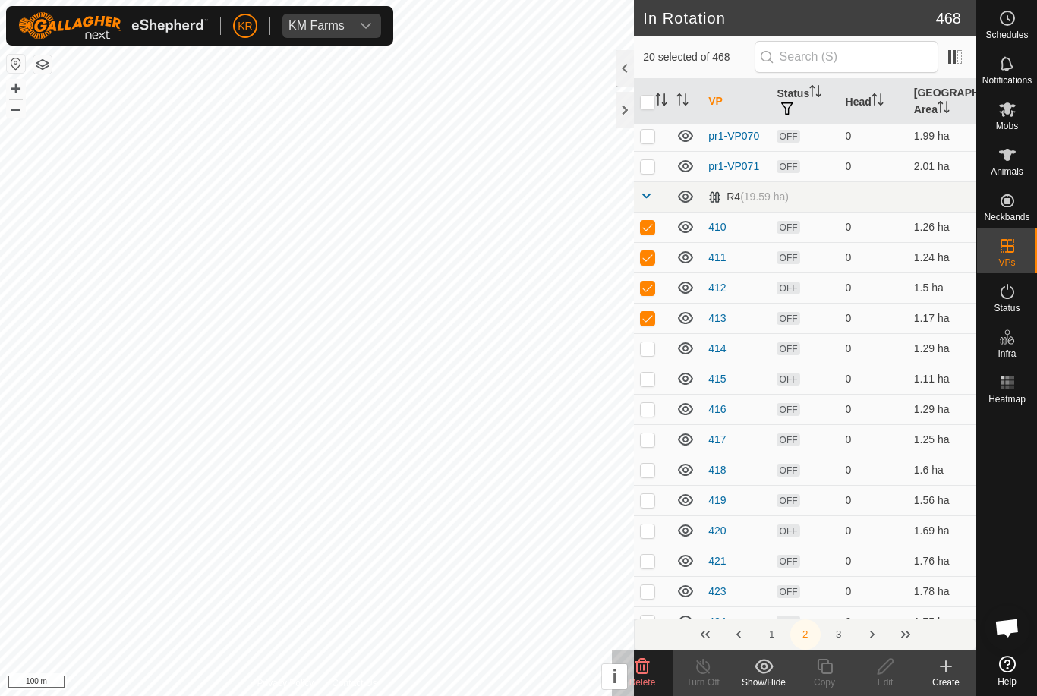
checkbox input "true"
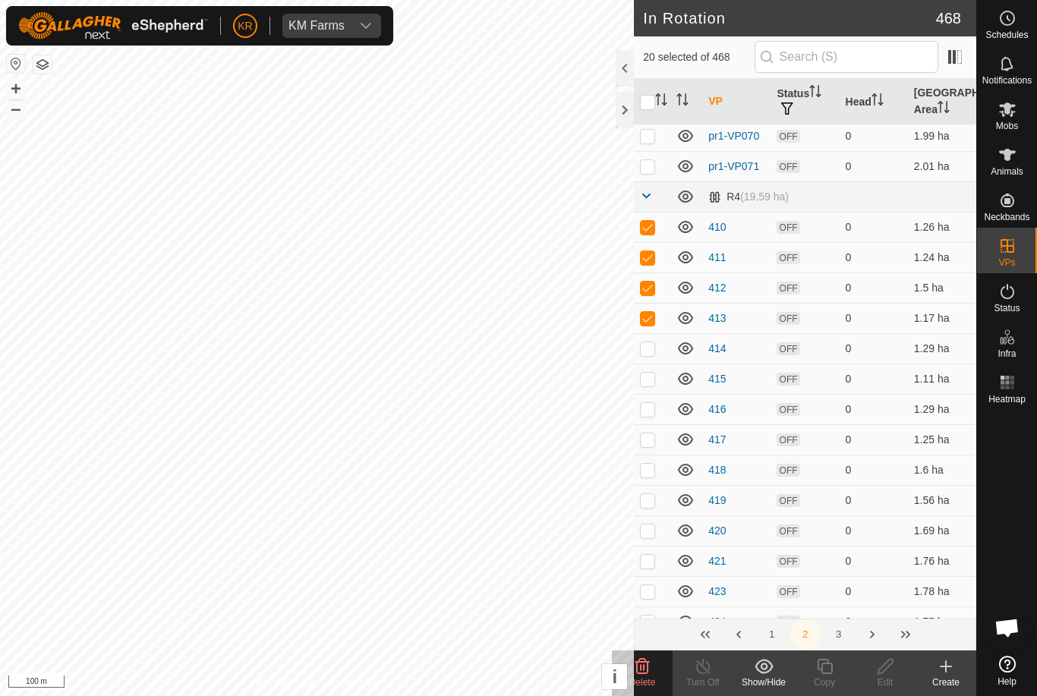
checkbox input "true"
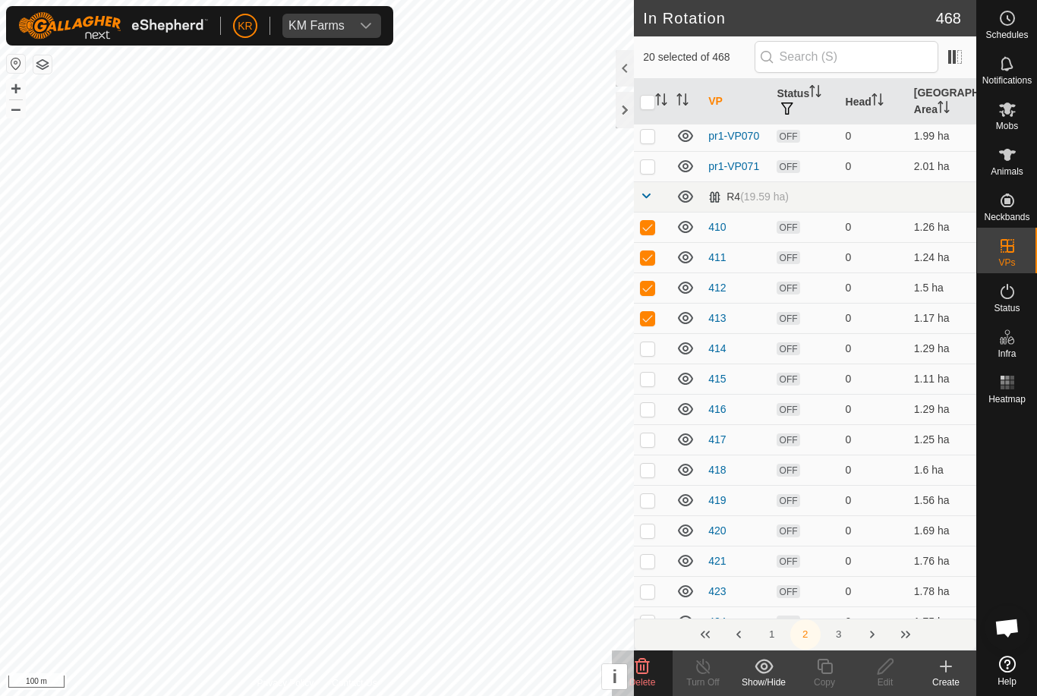
checkbox input "true"
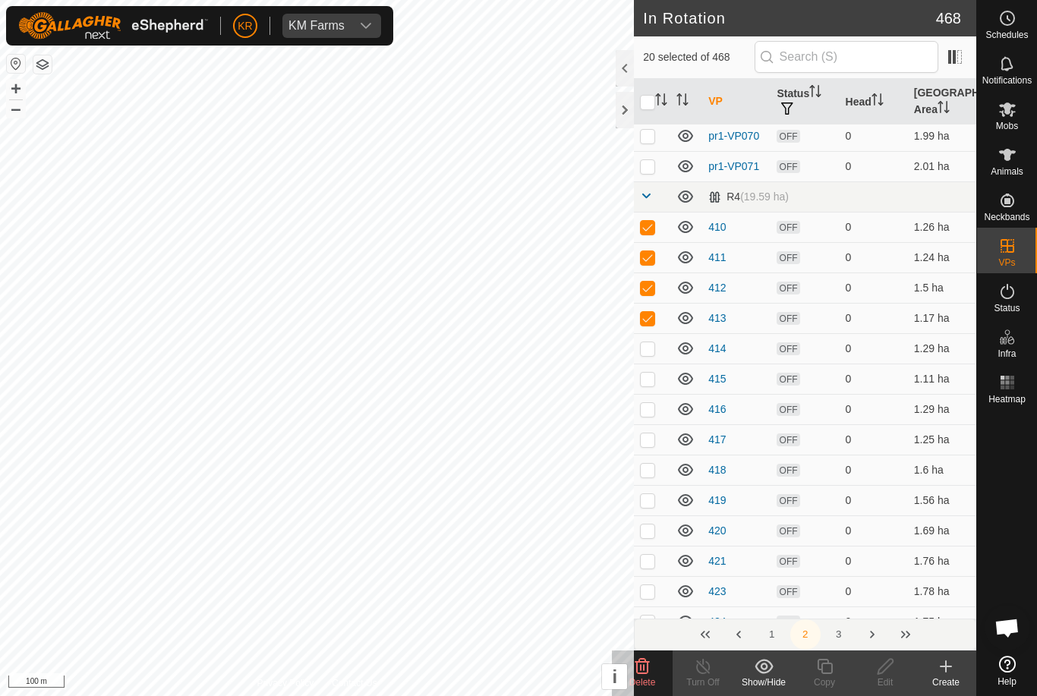
checkbox input "true"
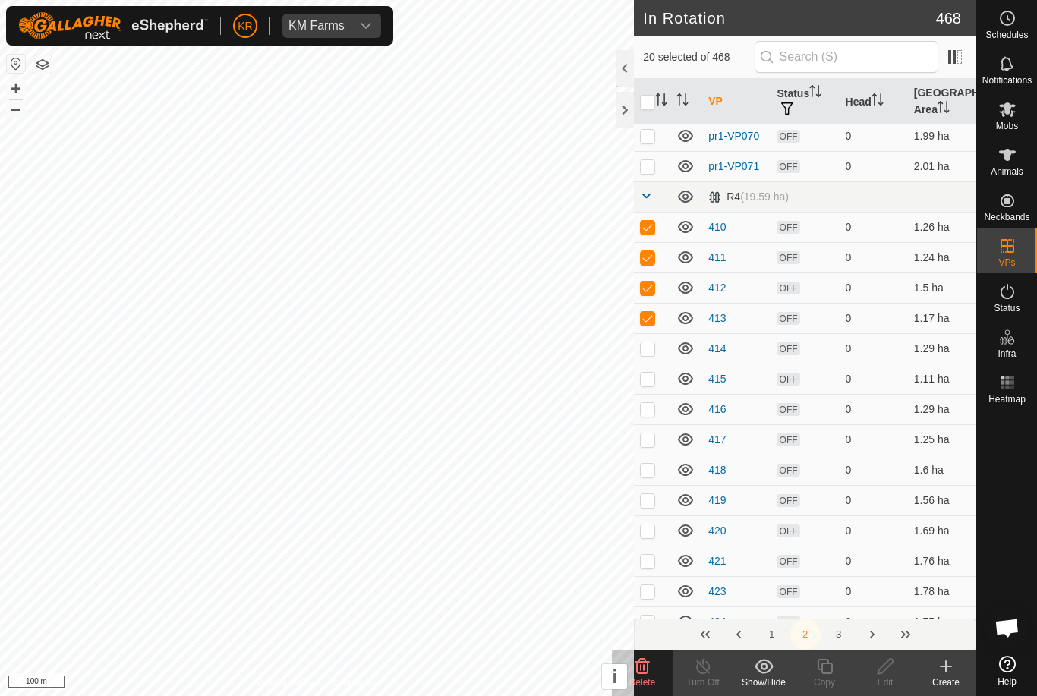
checkbox input "true"
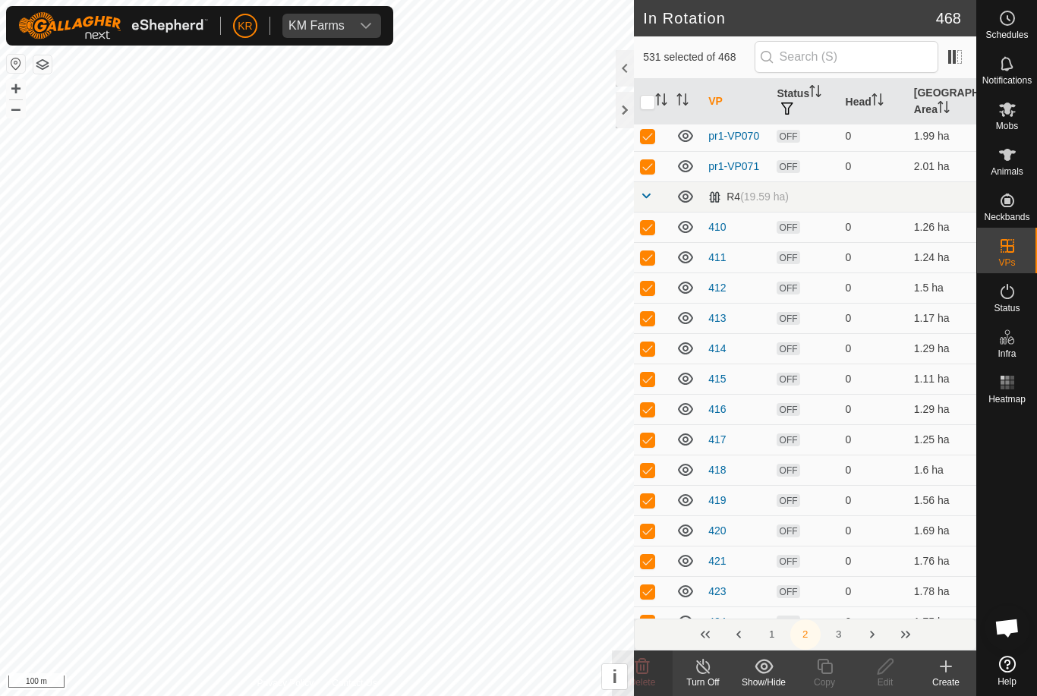
click at [646, 102] on input "checkbox" at bounding box center [647, 102] width 15 height 15
click at [645, 103] on input "checkbox" at bounding box center [647, 102] width 15 height 15
click at [648, 104] on input "checkbox" at bounding box center [647, 102] width 15 height 15
click at [649, 101] on input "checkbox" at bounding box center [647, 102] width 15 height 15
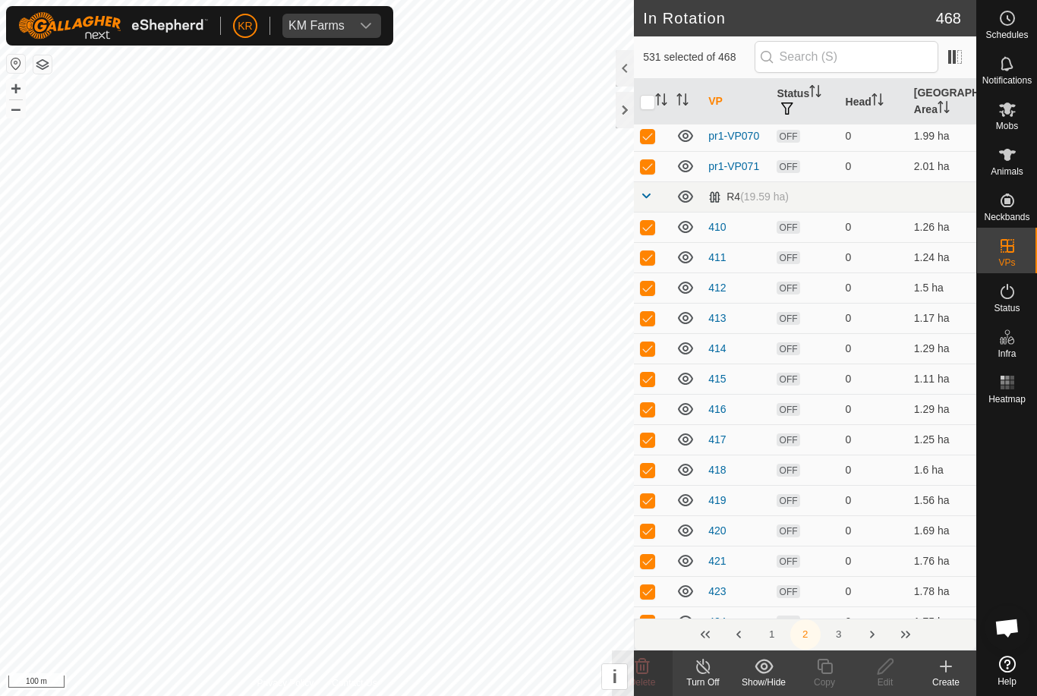
click at [651, 102] on input "checkbox" at bounding box center [647, 102] width 15 height 15
click at [650, 102] on input "checkbox" at bounding box center [647, 102] width 15 height 15
click at [650, 103] on input "checkbox" at bounding box center [647, 102] width 15 height 15
click at [650, 102] on input "checkbox" at bounding box center [647, 102] width 15 height 15
click at [650, 105] on input "checkbox" at bounding box center [647, 102] width 15 height 15
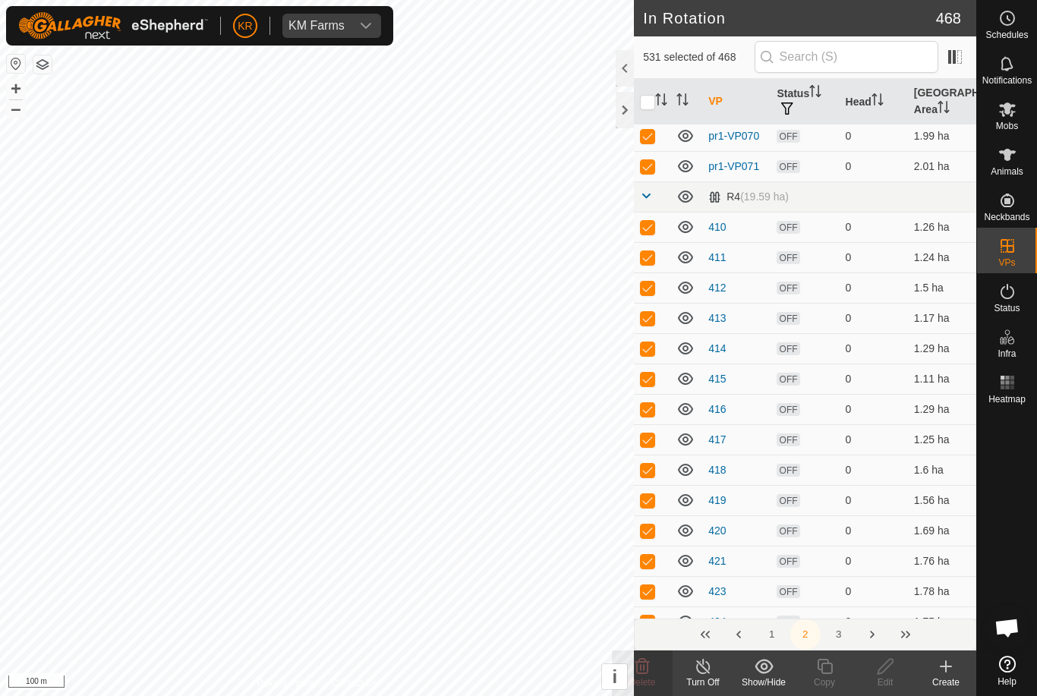
click at [650, 104] on input "checkbox" at bounding box center [647, 102] width 15 height 15
click at [654, 103] on input "checkbox" at bounding box center [647, 102] width 15 height 15
click at [654, 102] on input "checkbox" at bounding box center [647, 102] width 15 height 15
click at [649, 106] on input "checkbox" at bounding box center [647, 102] width 15 height 15
click at [649, 105] on input "checkbox" at bounding box center [647, 102] width 15 height 15
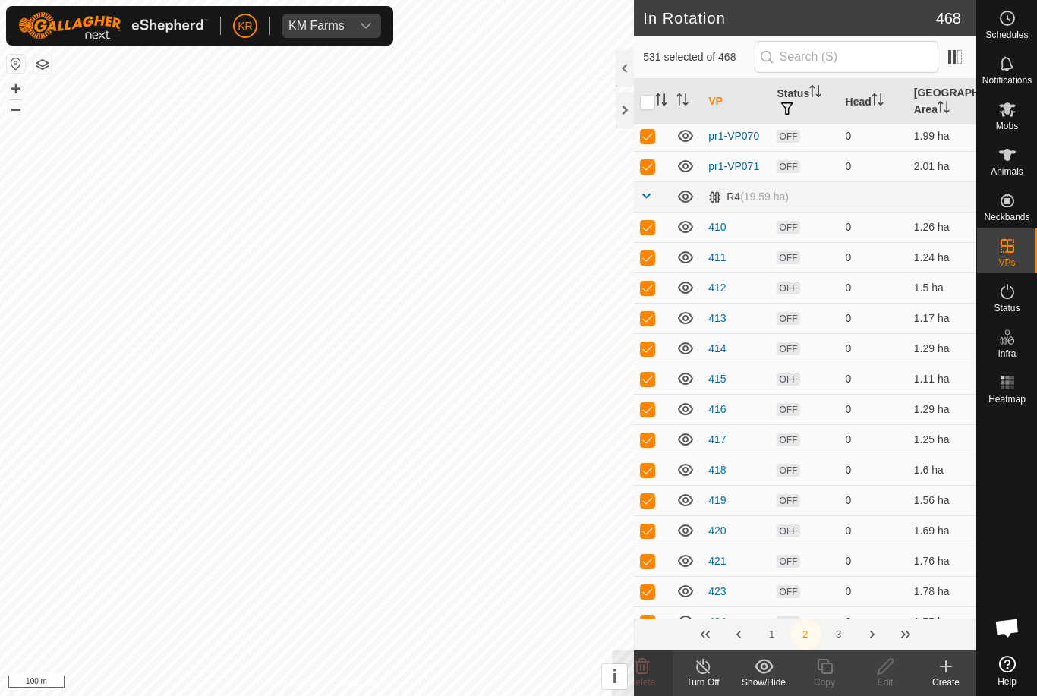
click at [661, 99] on icon "Activate to sort" at bounding box center [661, 99] width 12 height 12
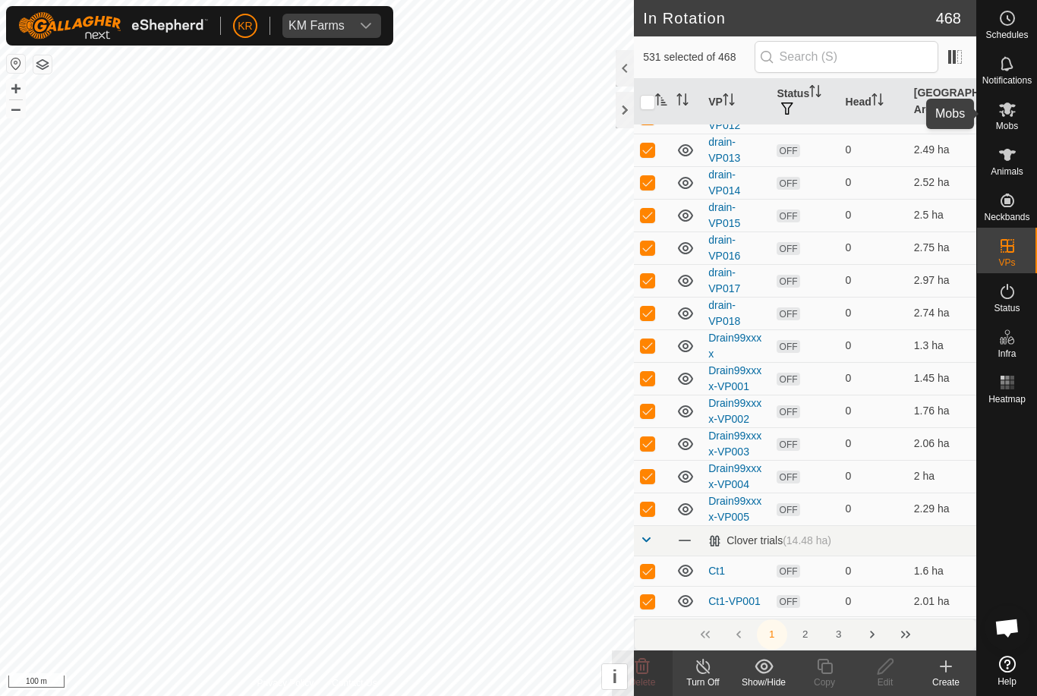
click at [1027, 124] on div "Mobs" at bounding box center [1007, 114] width 60 height 46
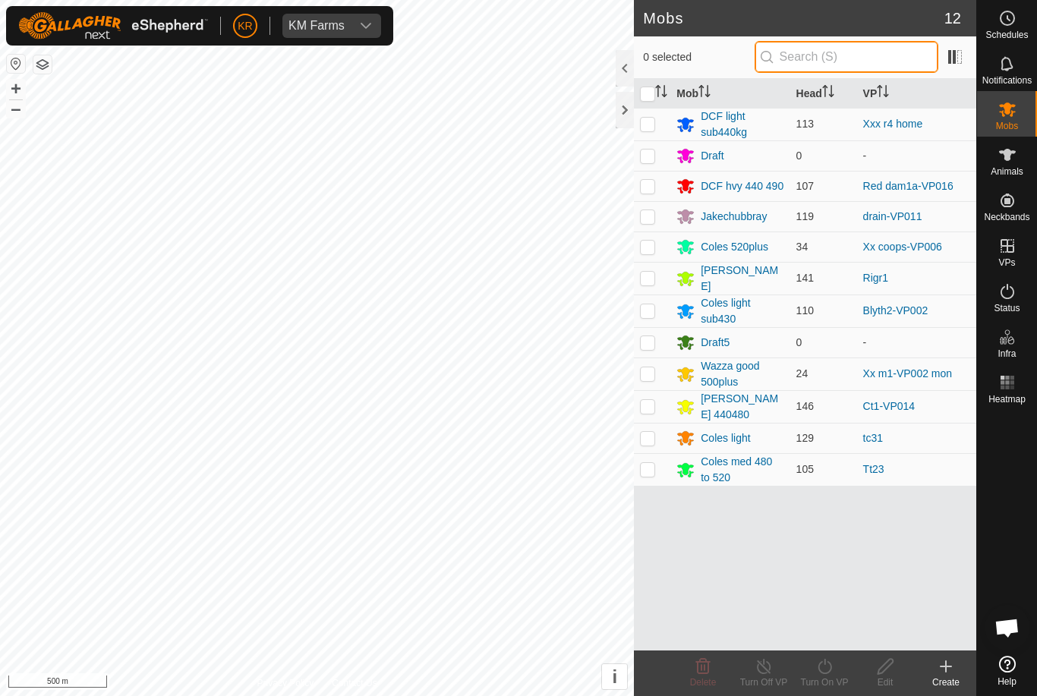
click at [859, 60] on input "text" at bounding box center [847, 57] width 184 height 32
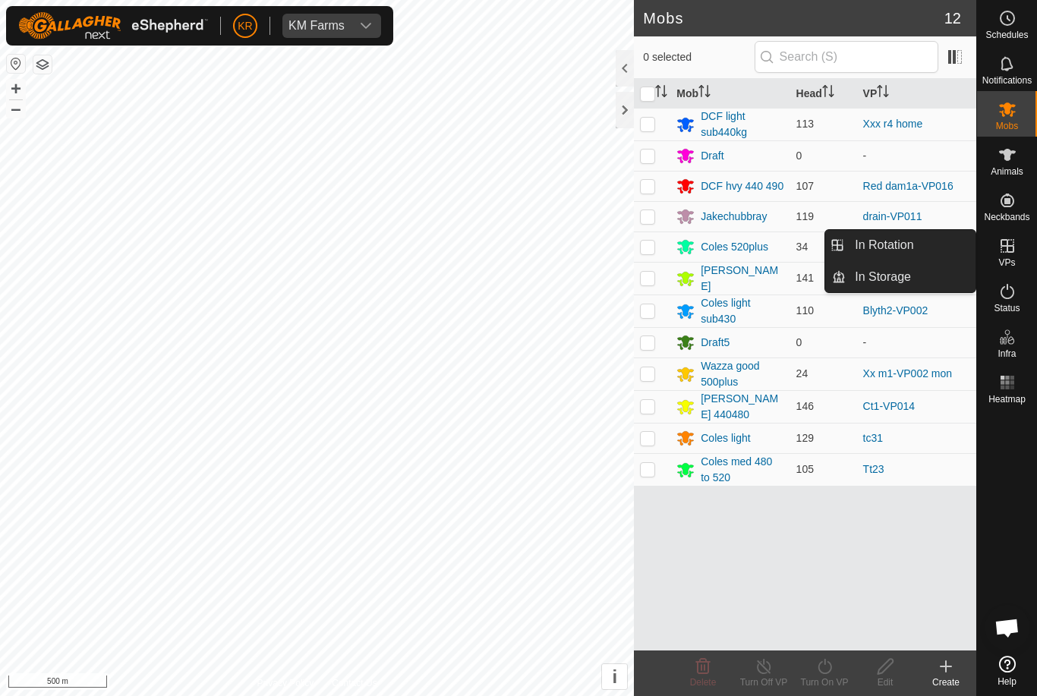
click at [922, 249] on link "In Rotation" at bounding box center [911, 245] width 130 height 30
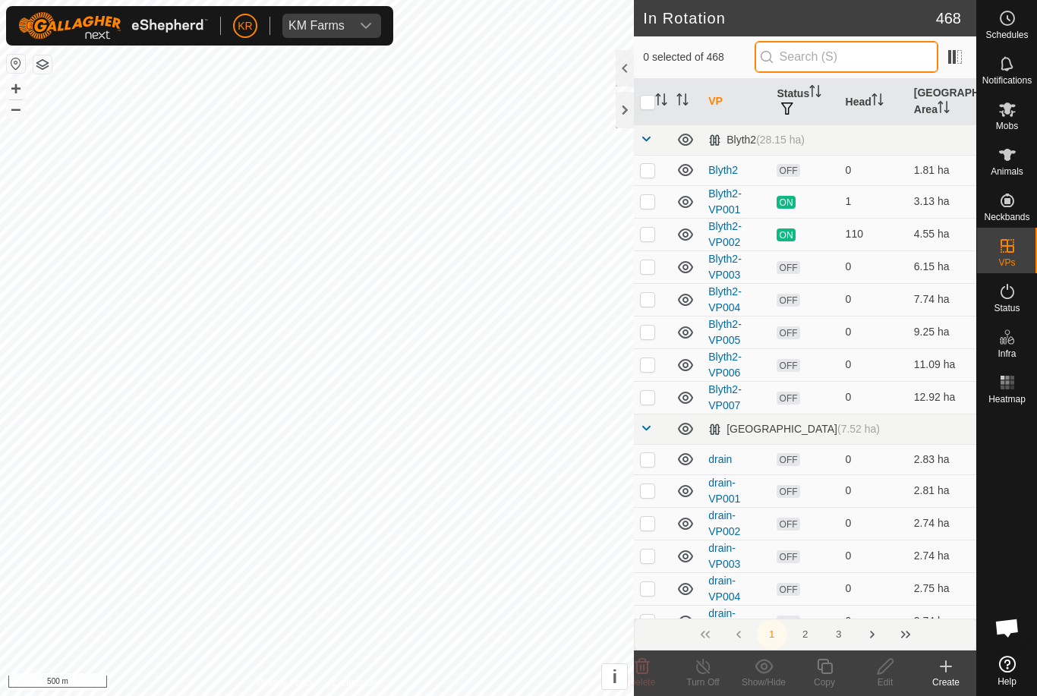
click at [856, 70] on input "text" at bounding box center [847, 57] width 184 height 32
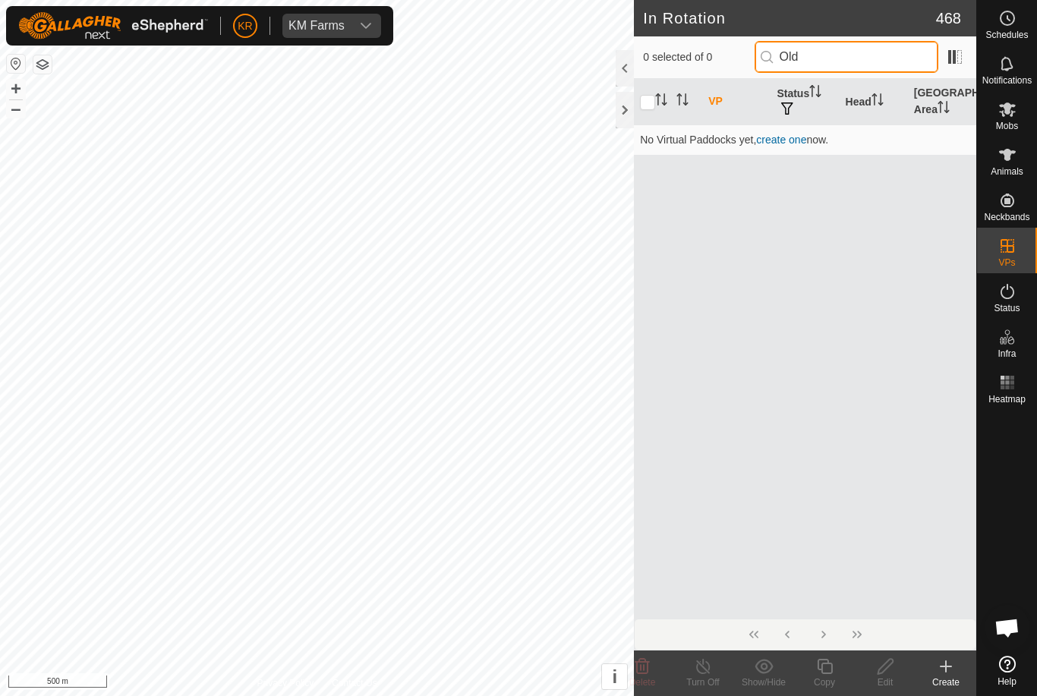
click at [866, 55] on input "Old" at bounding box center [847, 57] width 184 height 32
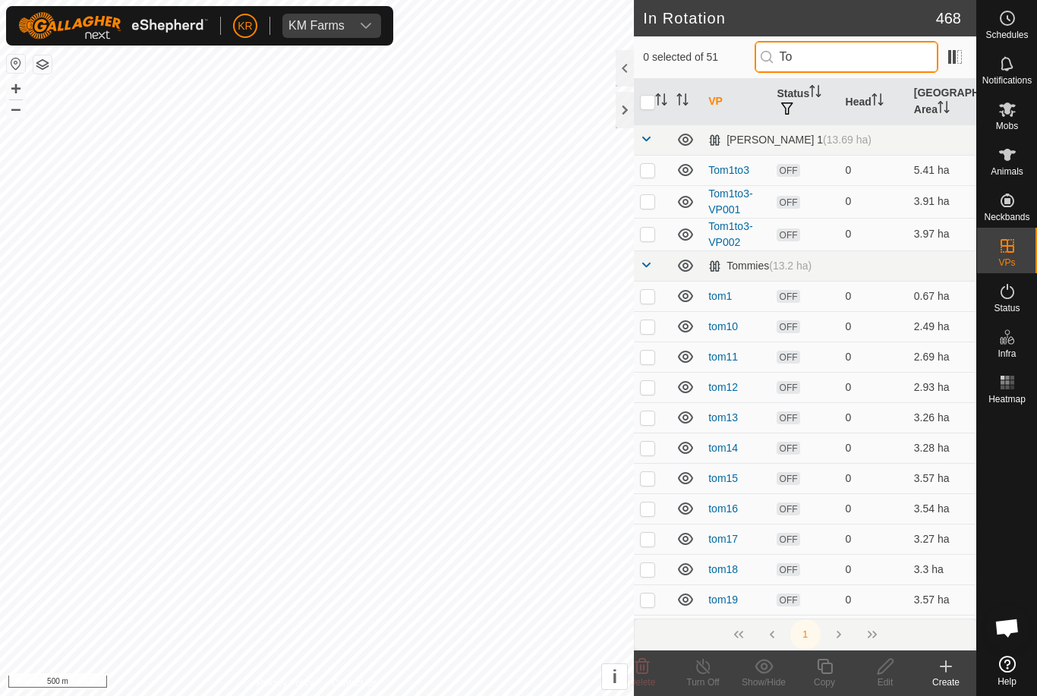
click at [860, 63] on input "To" at bounding box center [847, 57] width 184 height 32
click at [646, 172] on p-checkbox at bounding box center [647, 170] width 15 height 12
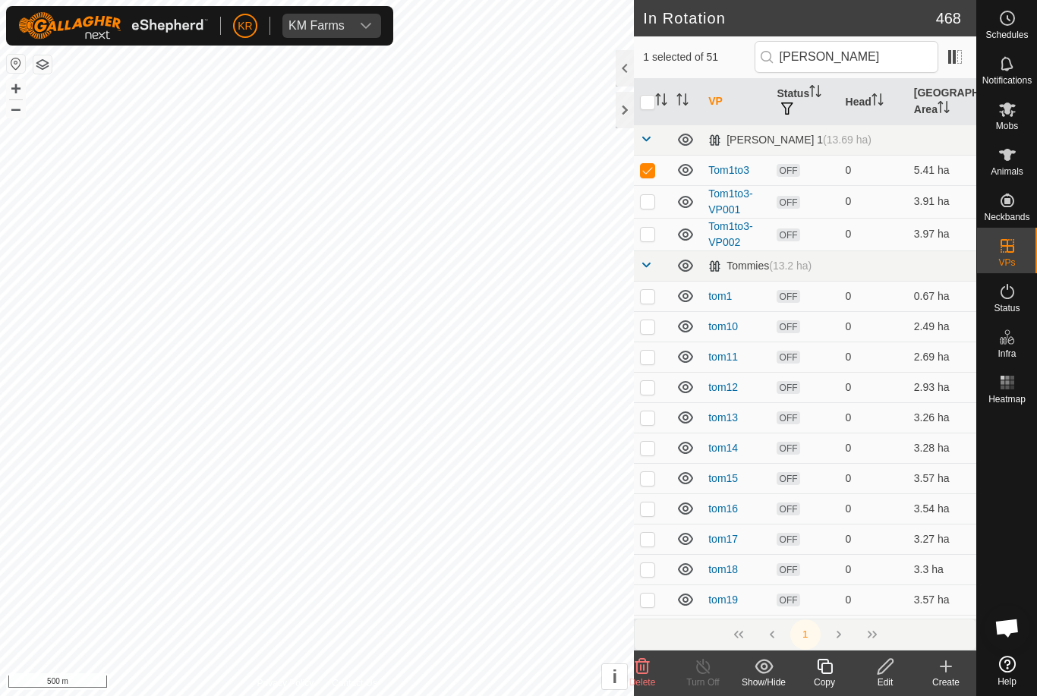
click at [649, 207] on p-checkbox at bounding box center [647, 201] width 15 height 12
click at [650, 238] on p-checkbox at bounding box center [647, 234] width 15 height 12
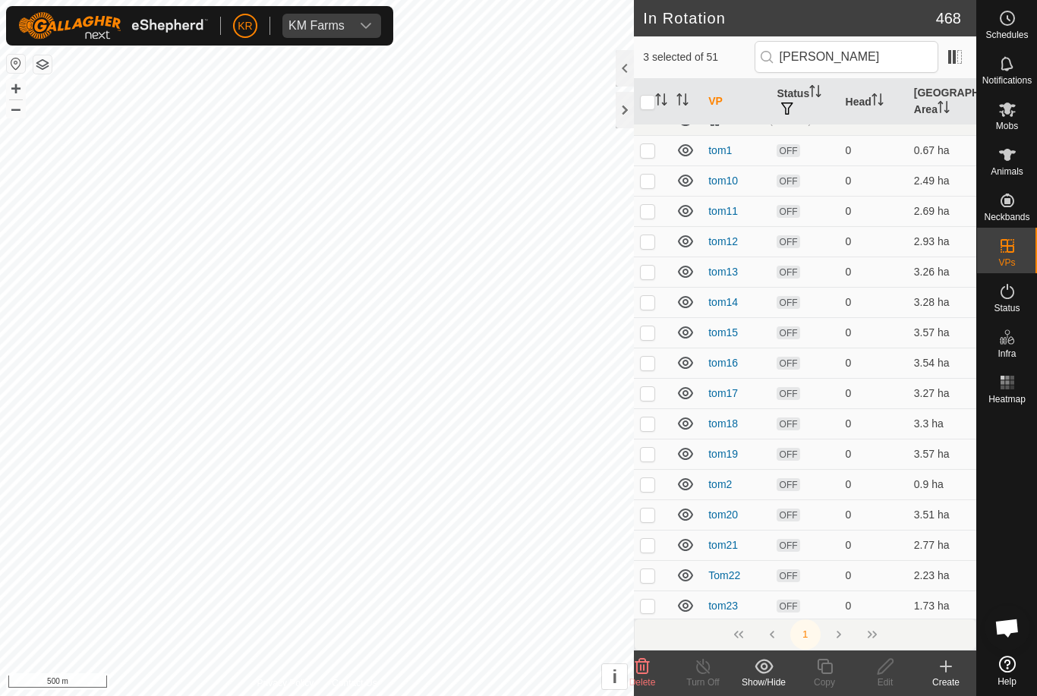
scroll to position [124, 0]
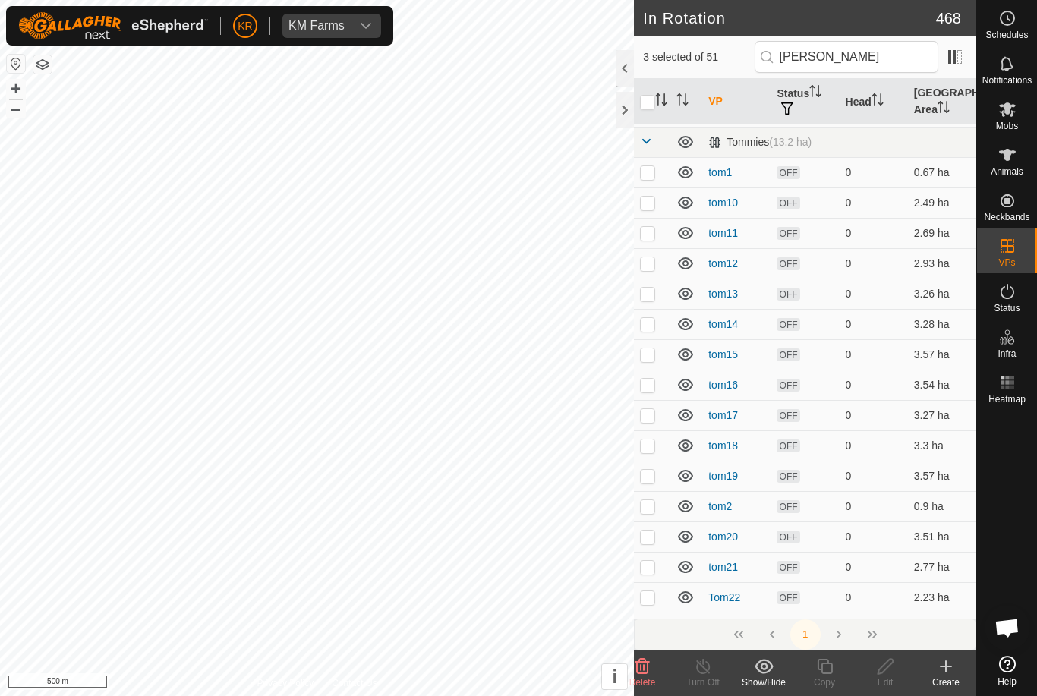
click at [642, 109] on input "checkbox" at bounding box center [647, 102] width 15 height 15
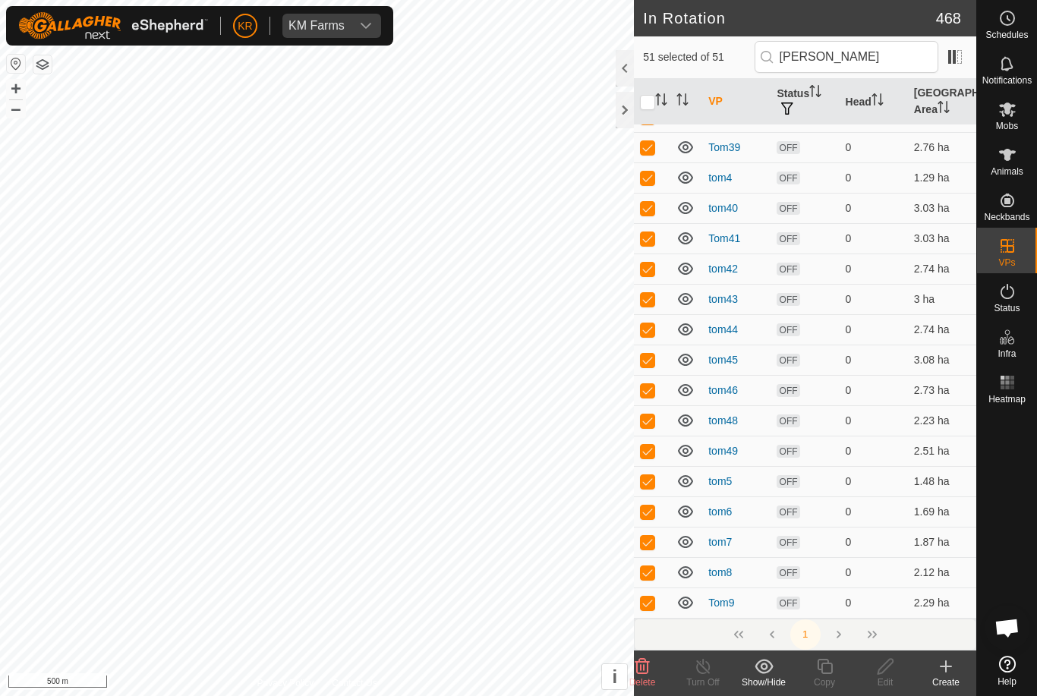
scroll to position [1120, 0]
click at [642, 671] on icon at bounding box center [642, 667] width 18 height 18
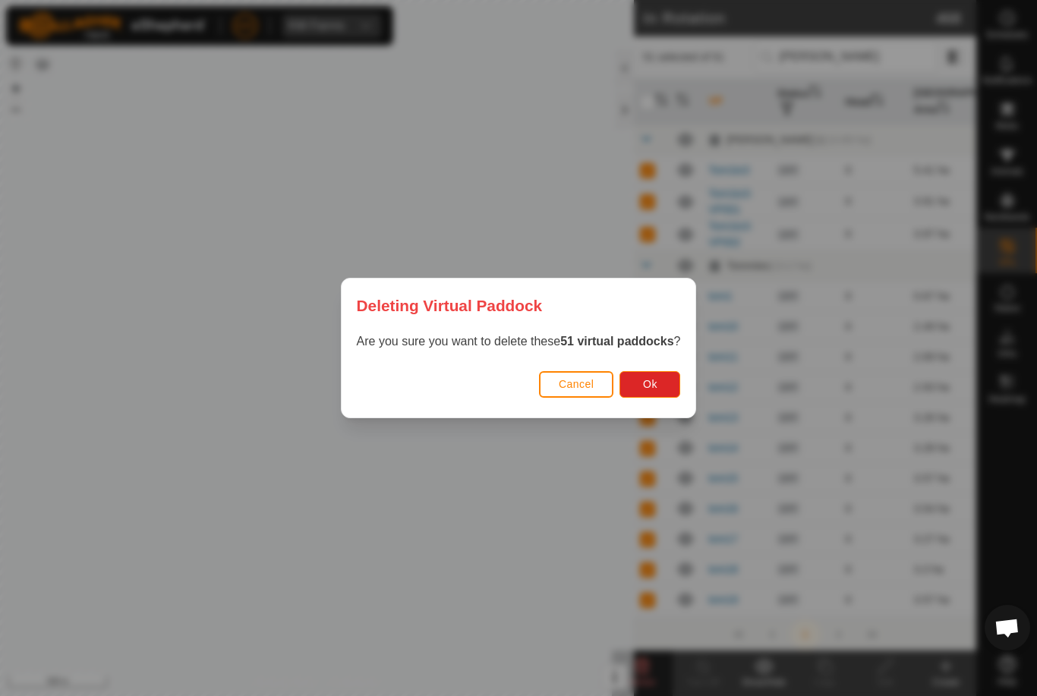
click at [663, 383] on button "Ok" at bounding box center [650, 384] width 61 height 27
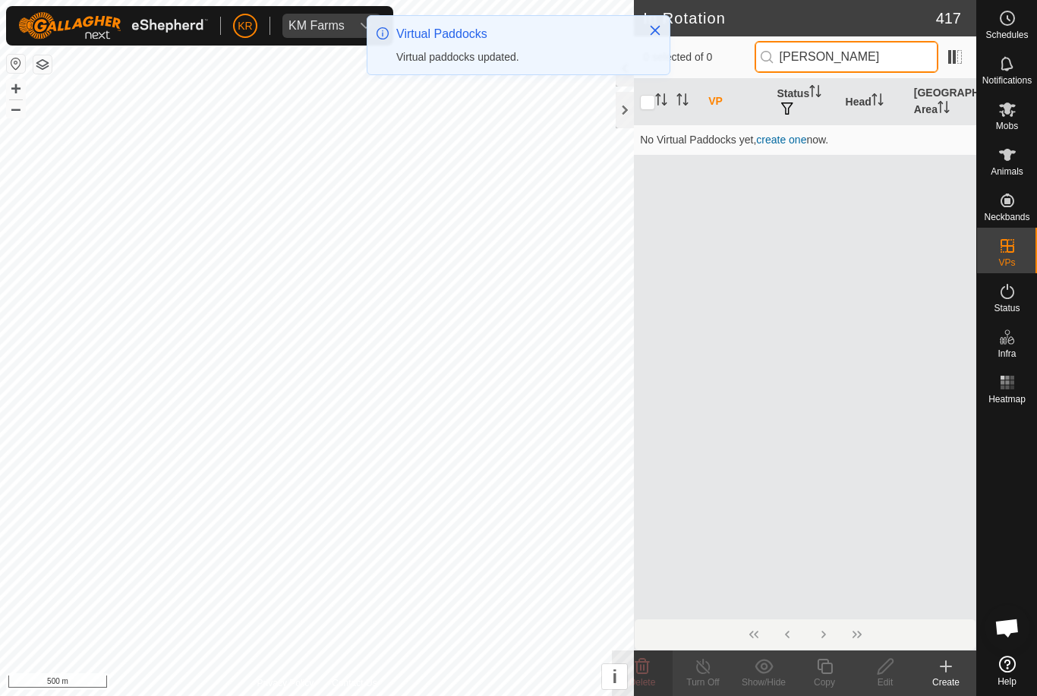
click at [898, 73] on input "Tom" at bounding box center [847, 57] width 184 height 32
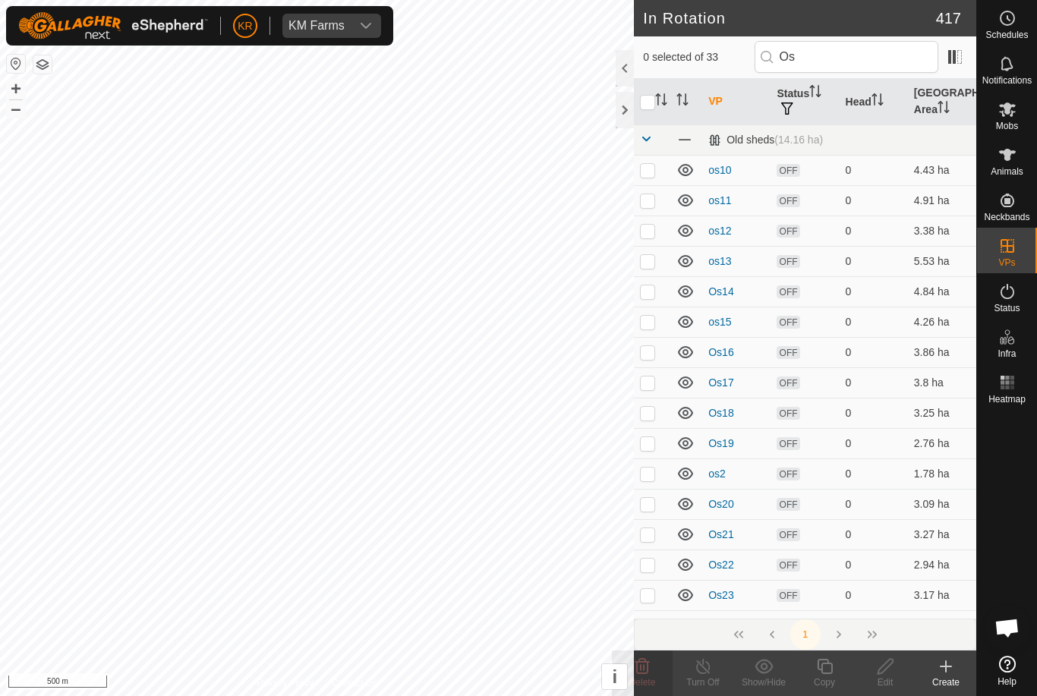
click at [643, 100] on input "checkbox" at bounding box center [647, 102] width 15 height 15
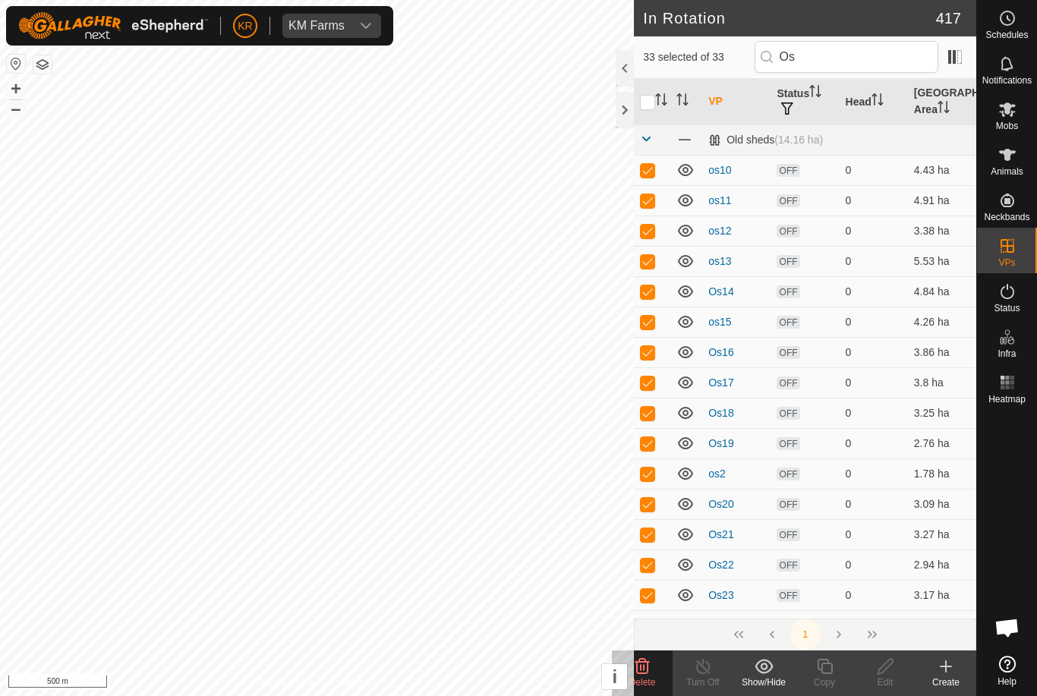
click at [651, 674] on icon at bounding box center [642, 667] width 18 height 18
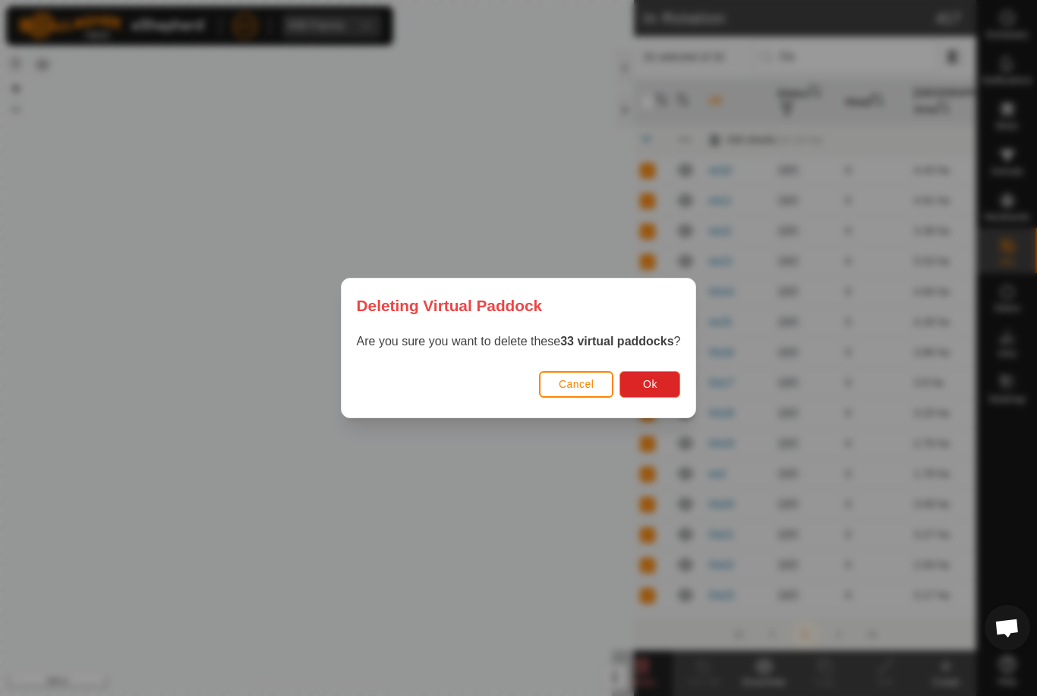
click at [660, 386] on button "Ok" at bounding box center [650, 384] width 61 height 27
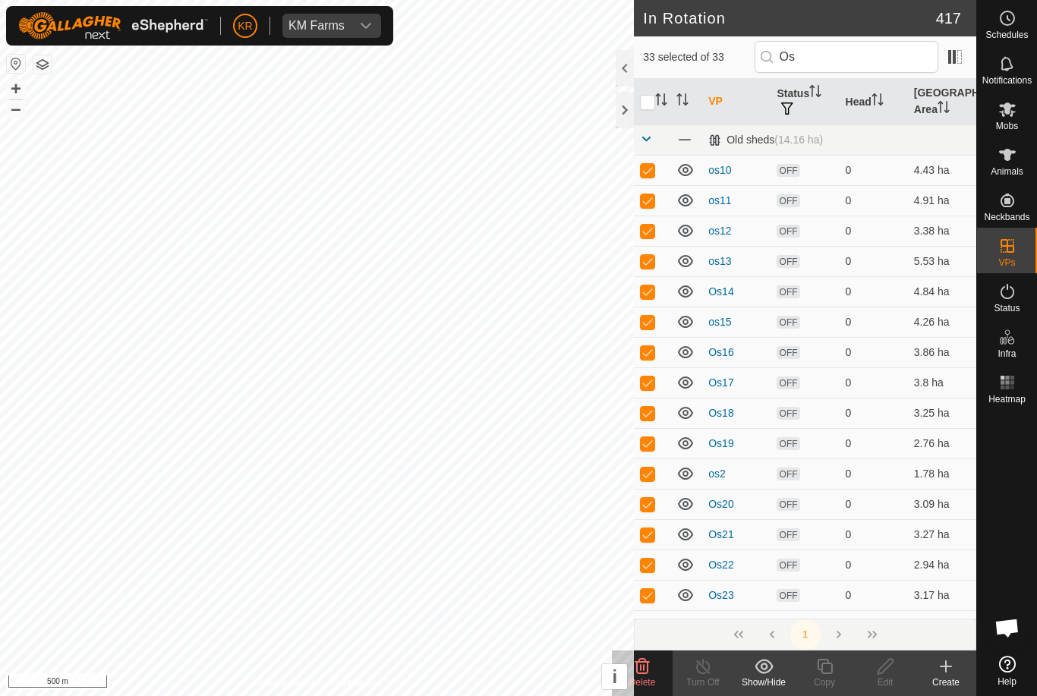
click at [656, 105] on icon "Activate to sort" at bounding box center [661, 99] width 12 height 12
click at [651, 101] on input "checkbox" at bounding box center [647, 102] width 15 height 15
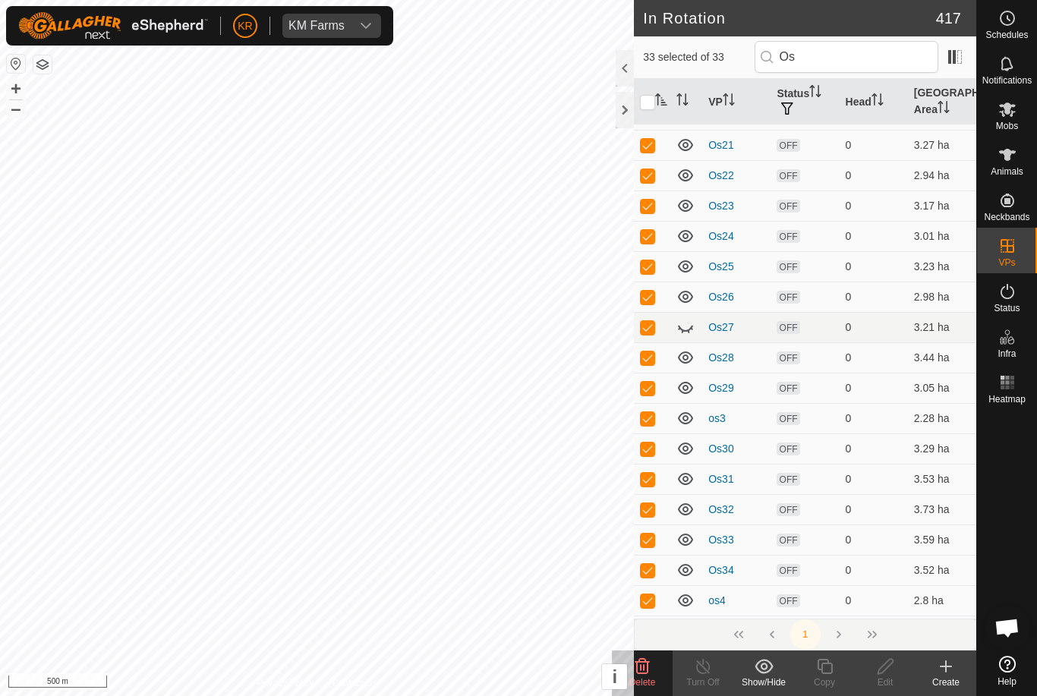
scroll to position [396, 0]
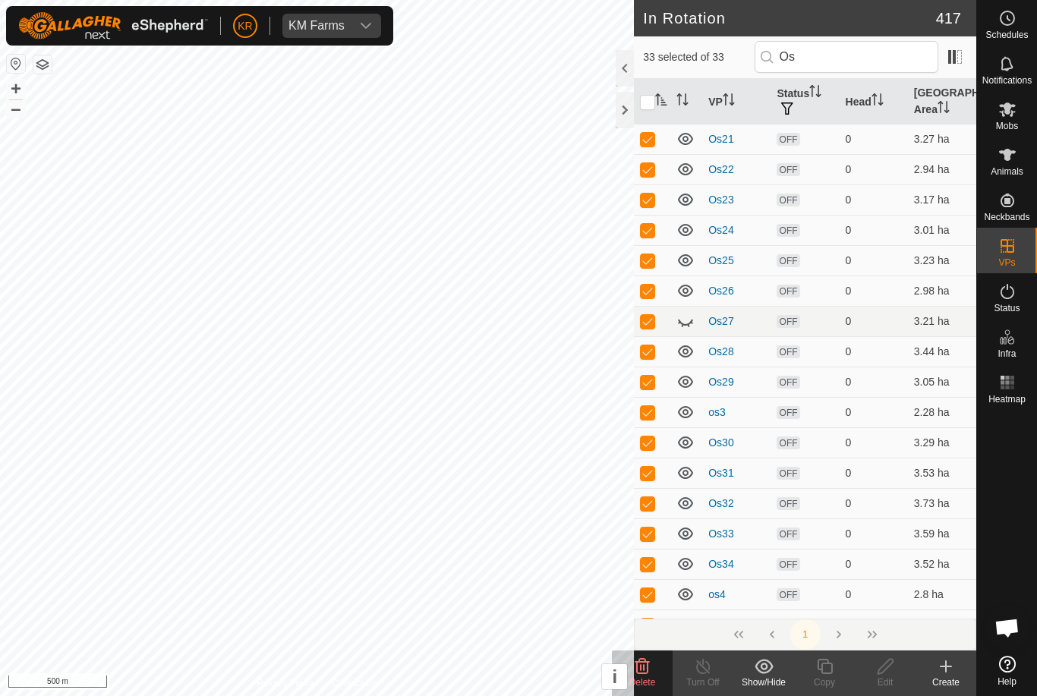
click at [685, 321] on icon at bounding box center [685, 321] width 18 height 18
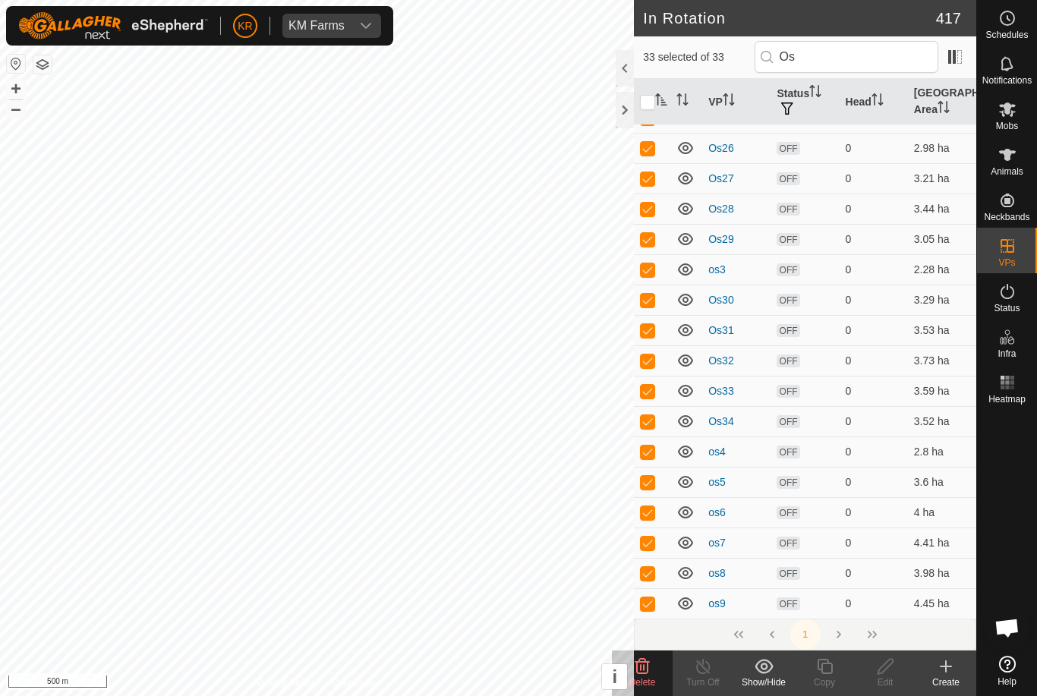
scroll to position [538, 0]
click at [648, 670] on icon at bounding box center [642, 666] width 14 height 15
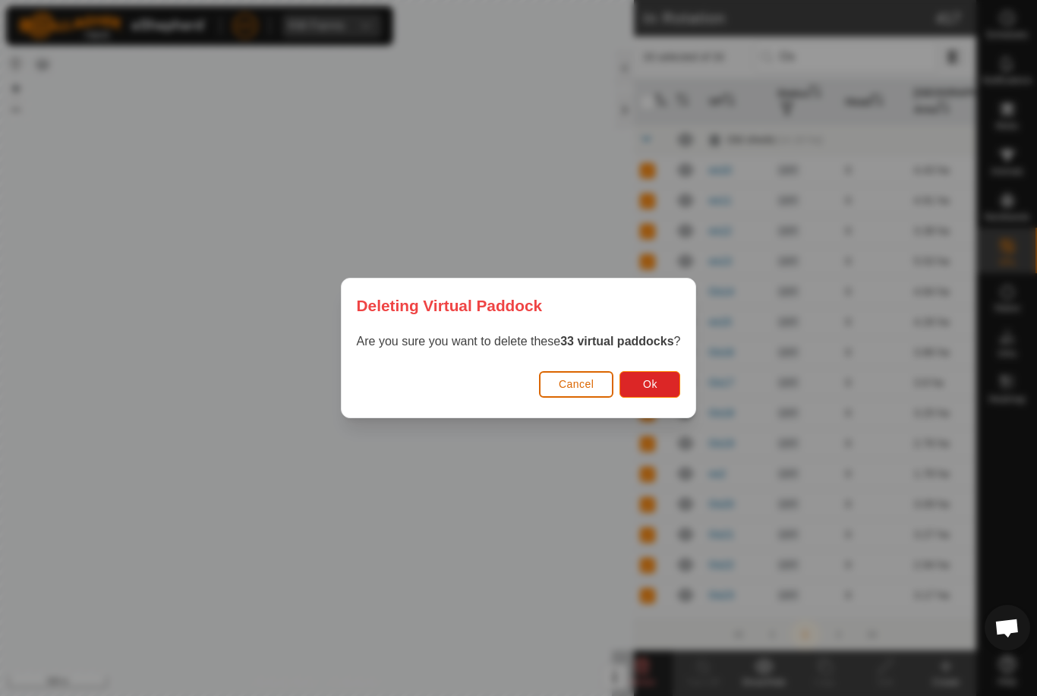
click at [657, 379] on span "Ok" at bounding box center [650, 384] width 14 height 12
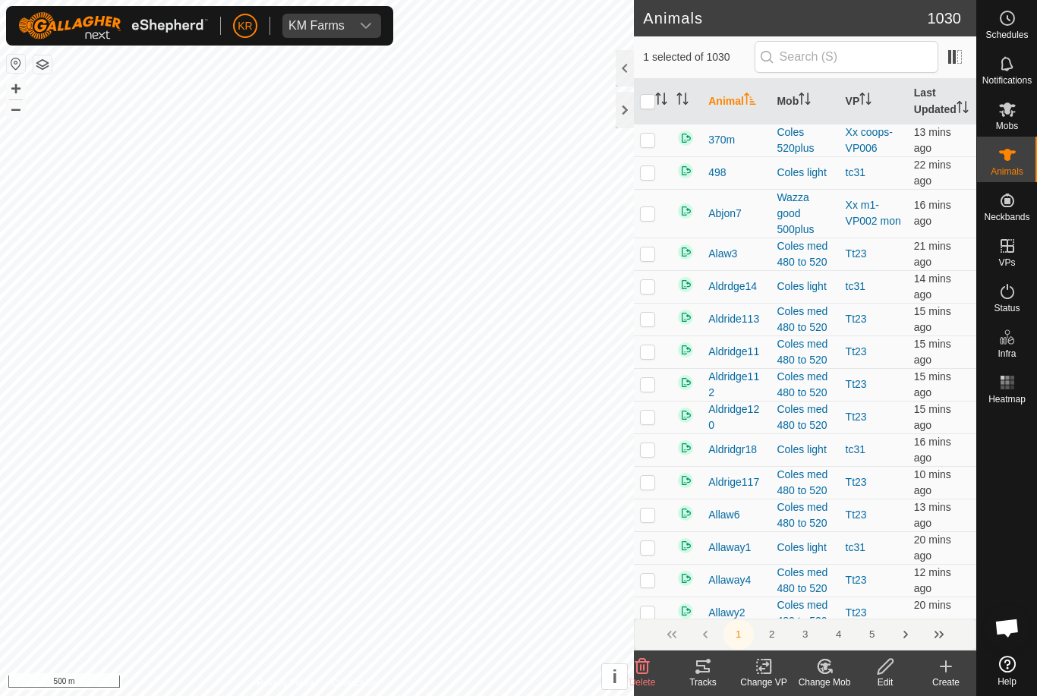
click at [654, 672] on delete-svg-icon at bounding box center [642, 667] width 61 height 18
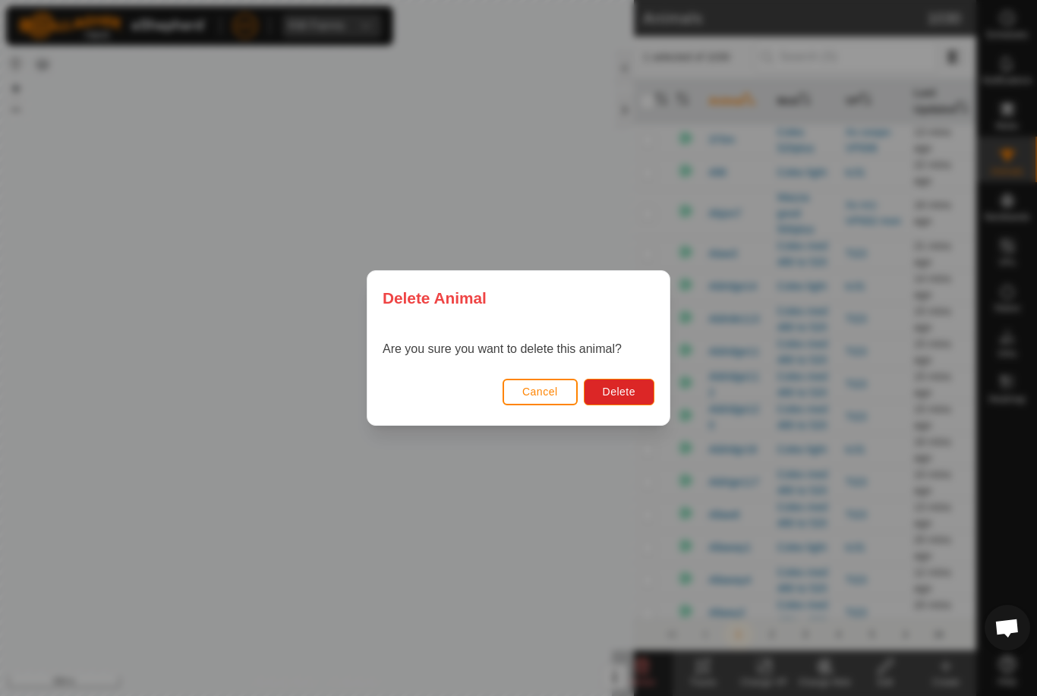
click at [601, 402] on button "Delete" at bounding box center [619, 392] width 71 height 27
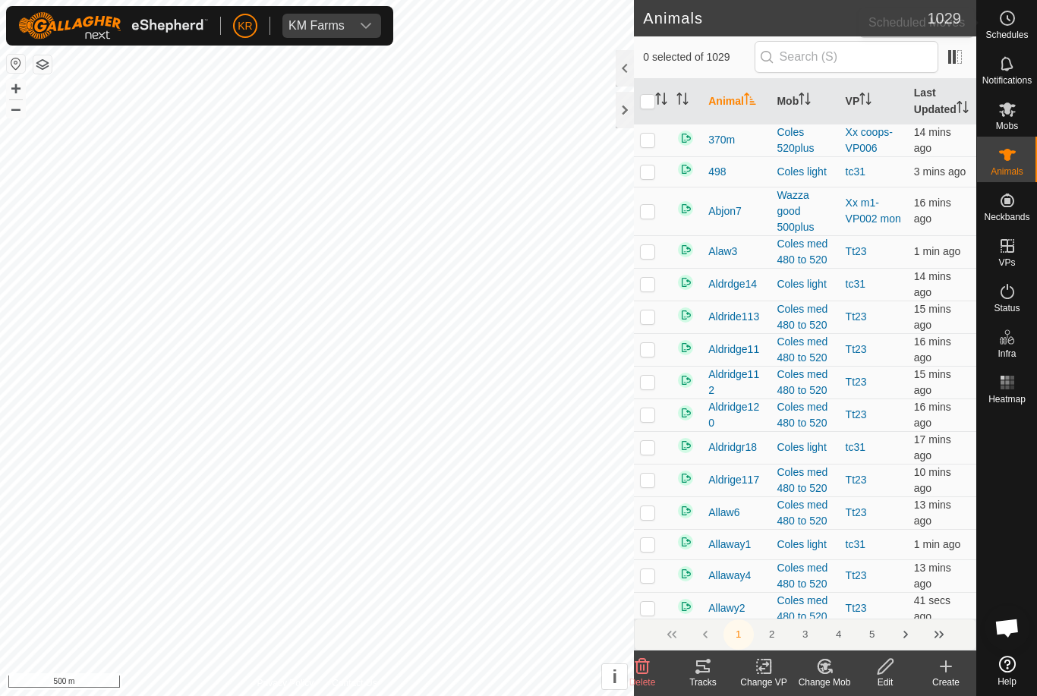
click at [1011, 30] on span "Schedules" at bounding box center [1007, 34] width 43 height 9
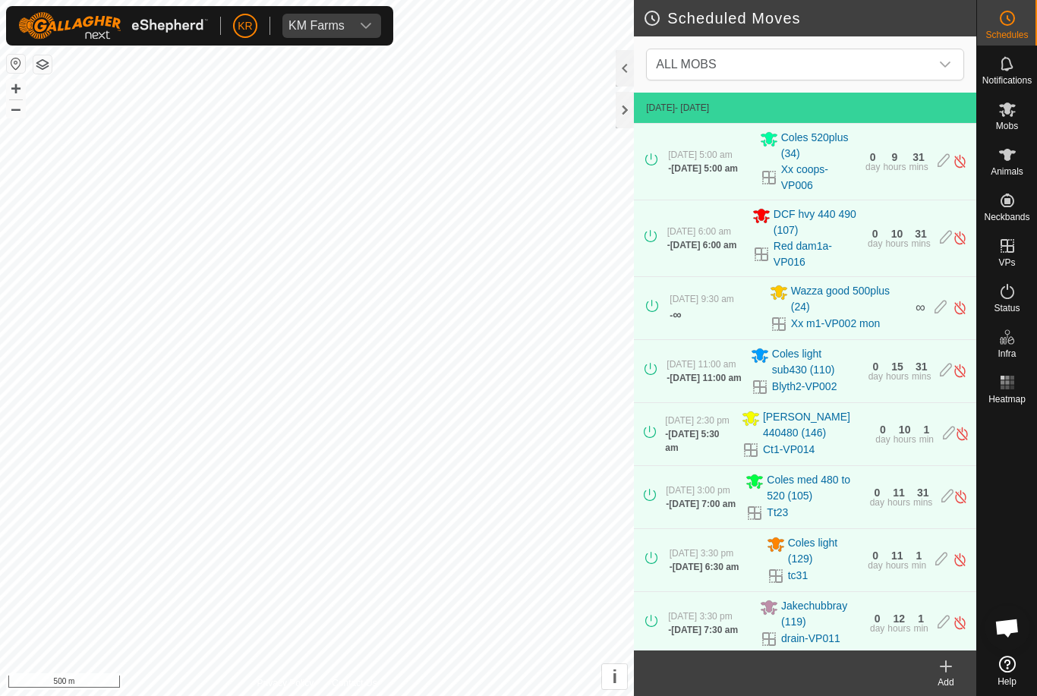
click at [929, 61] on span "ALL MOBS" at bounding box center [790, 64] width 280 height 30
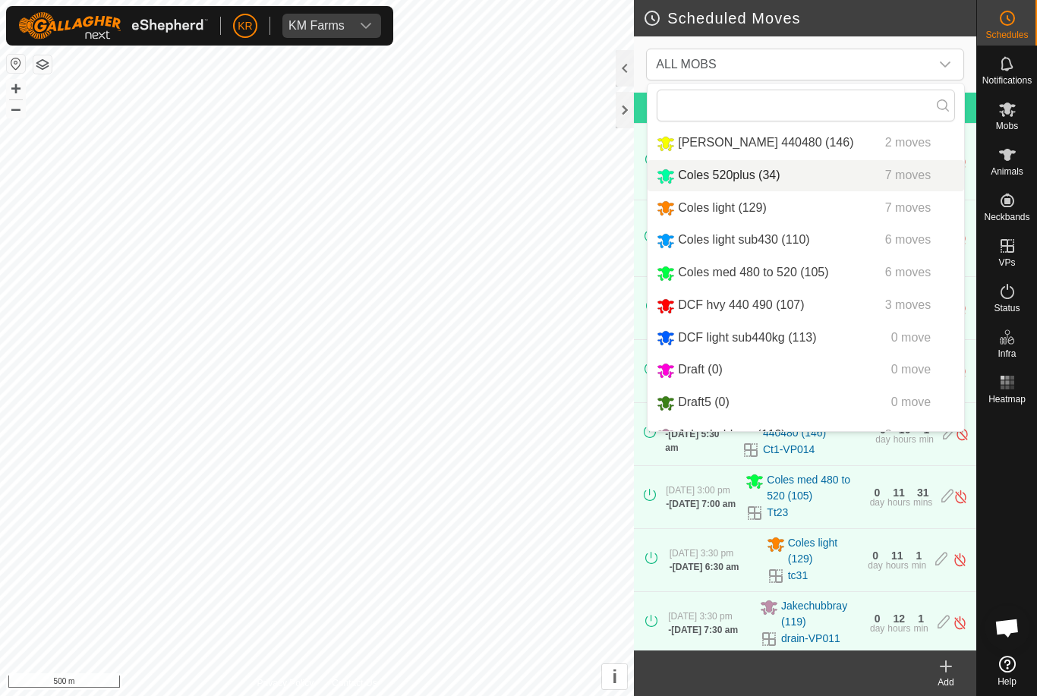
click at [733, 170] on span "Coles 520plus (34)" at bounding box center [729, 175] width 102 height 13
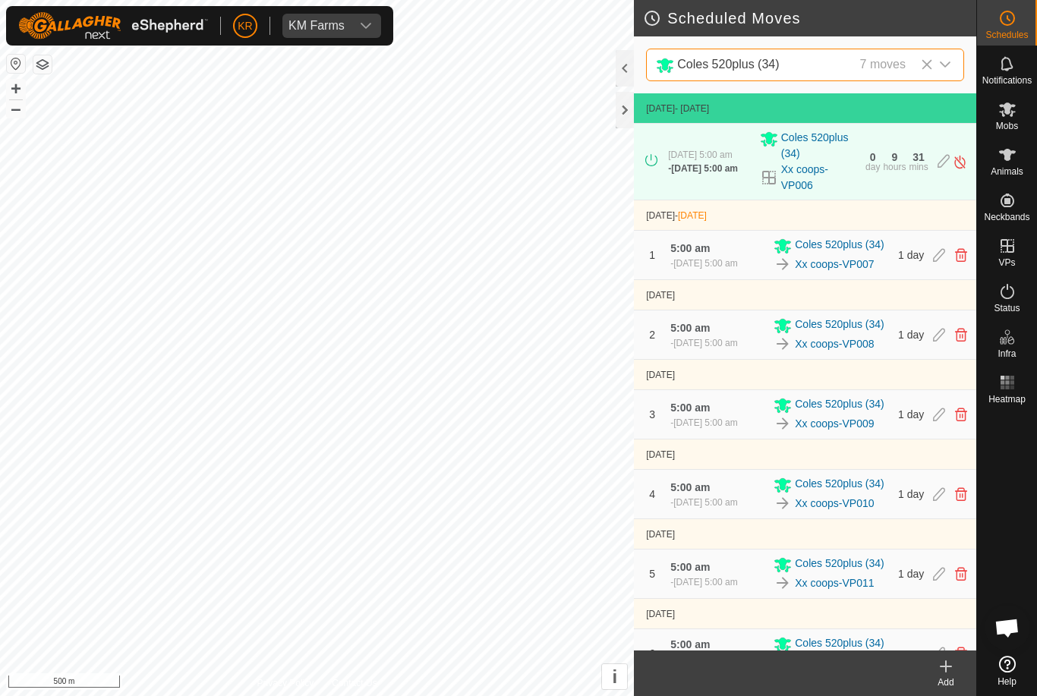
click at [852, 268] on link "Xx coops-VP007" at bounding box center [834, 265] width 79 height 16
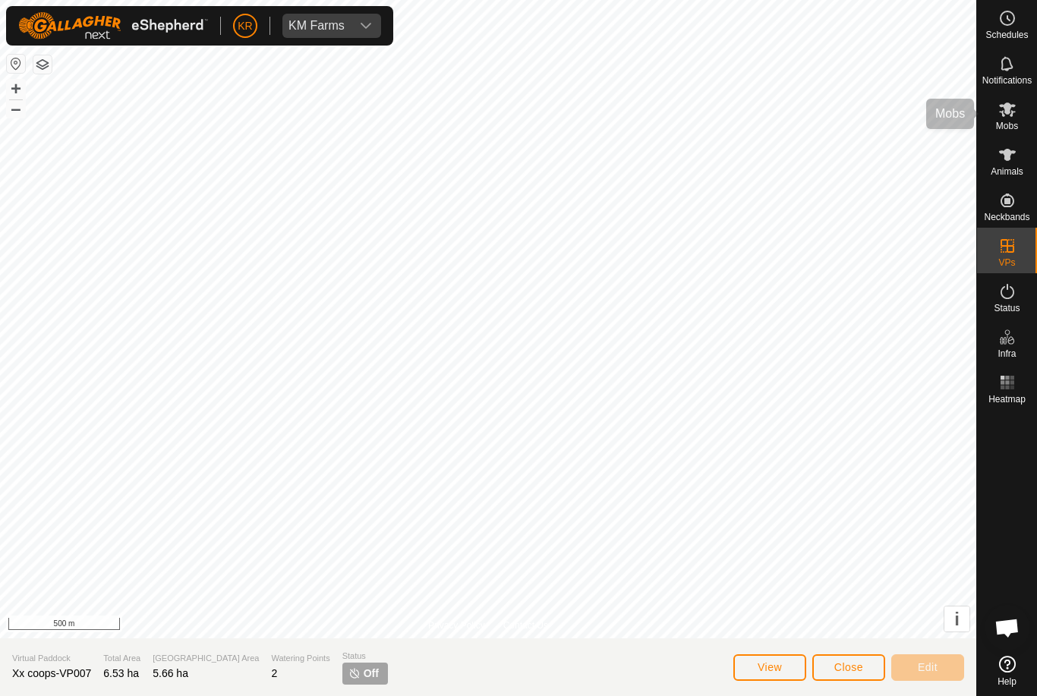
click at [1017, 116] on es-mob-svg-icon at bounding box center [1007, 109] width 27 height 24
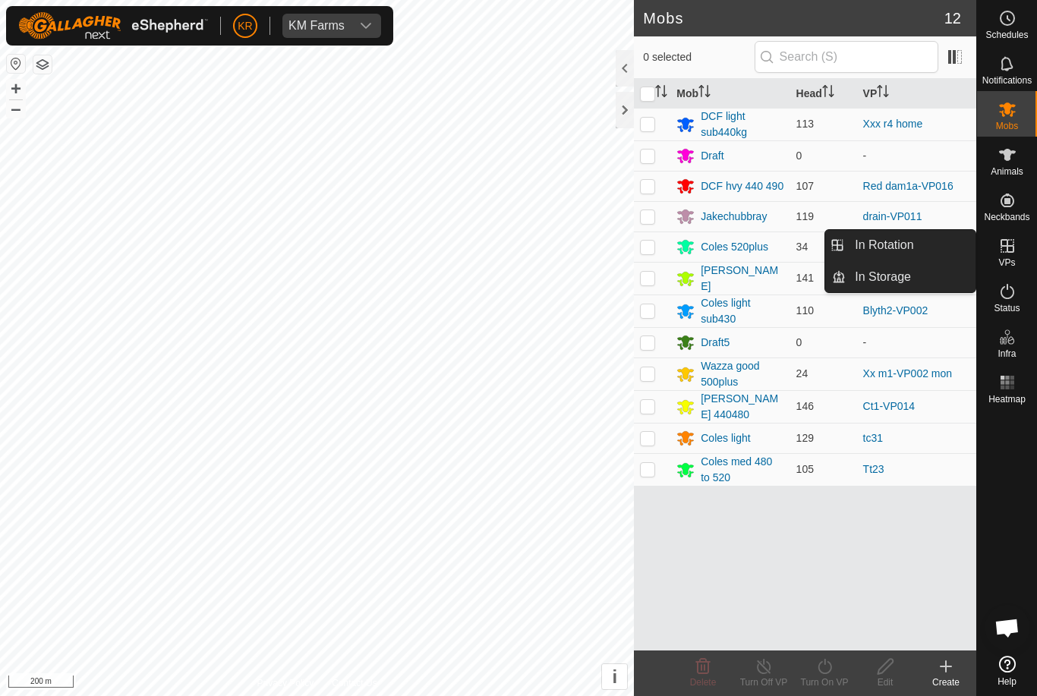
click at [937, 246] on link "In Rotation" at bounding box center [911, 245] width 130 height 30
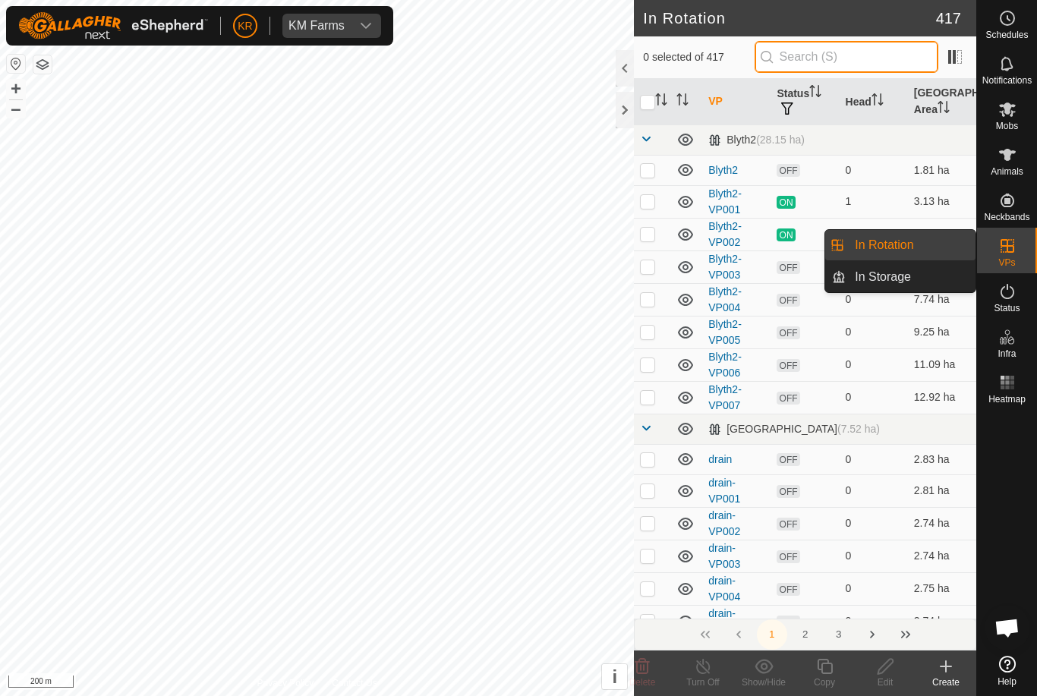
click at [860, 63] on input "text" at bounding box center [847, 57] width 184 height 32
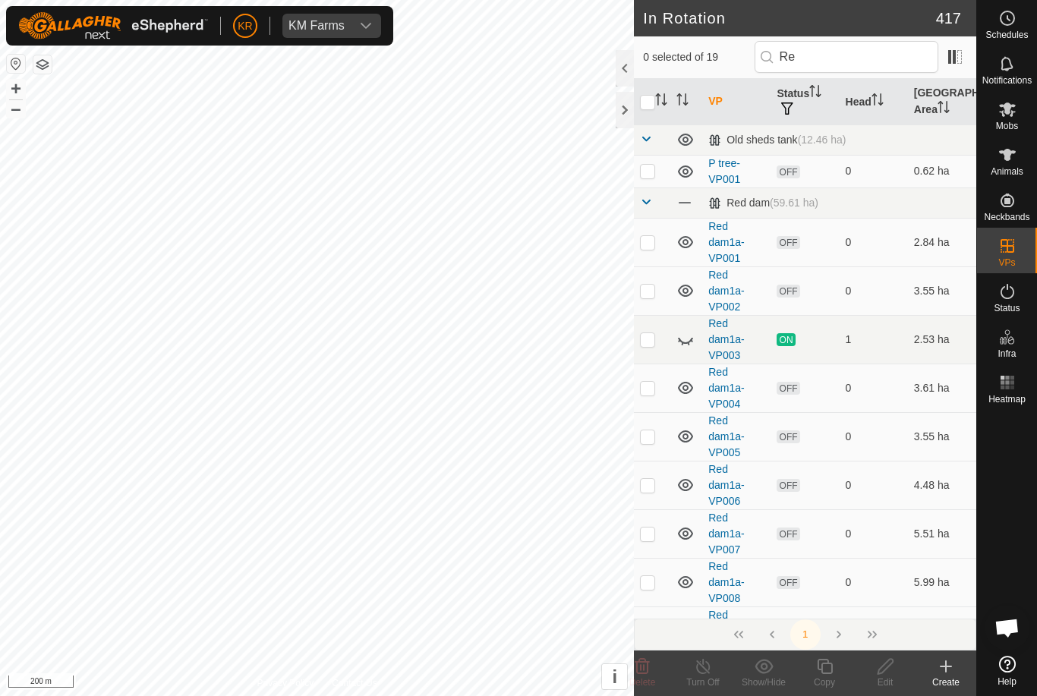
click at [688, 334] on icon at bounding box center [685, 339] width 18 height 18
click at [649, 238] on p-checkbox at bounding box center [647, 242] width 15 height 12
click at [647, 298] on td at bounding box center [652, 290] width 36 height 49
click at [648, 387] on p-checkbox at bounding box center [647, 388] width 15 height 12
click at [648, 436] on p-checkbox at bounding box center [647, 436] width 15 height 12
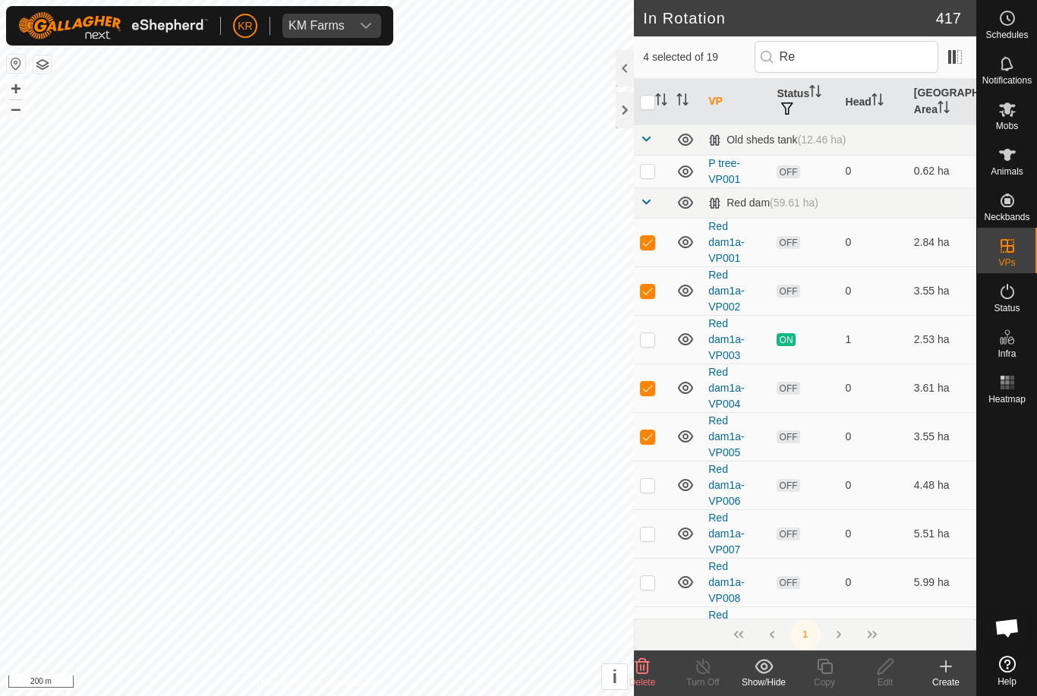
click at [650, 483] on p-checkbox at bounding box center [647, 485] width 15 height 12
click at [649, 529] on p-checkbox at bounding box center [647, 534] width 15 height 12
click at [659, 336] on td at bounding box center [652, 339] width 36 height 49
click at [651, 351] on td at bounding box center [652, 339] width 36 height 49
click at [650, 664] on icon at bounding box center [642, 667] width 18 height 18
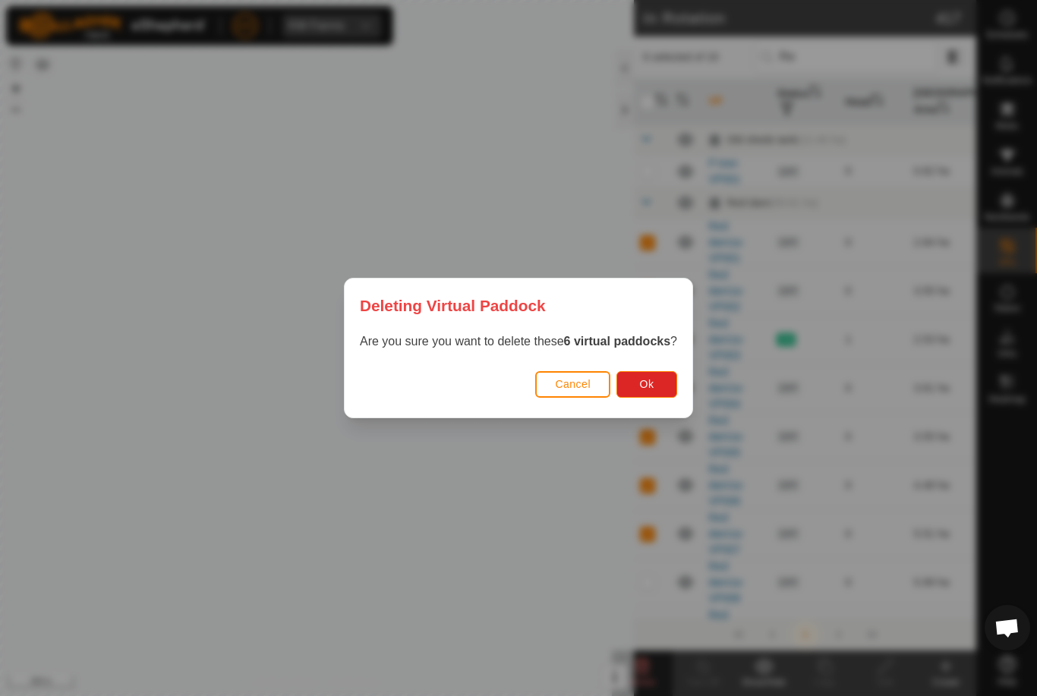
click at [585, 387] on span "Cancel" at bounding box center [573, 384] width 36 height 12
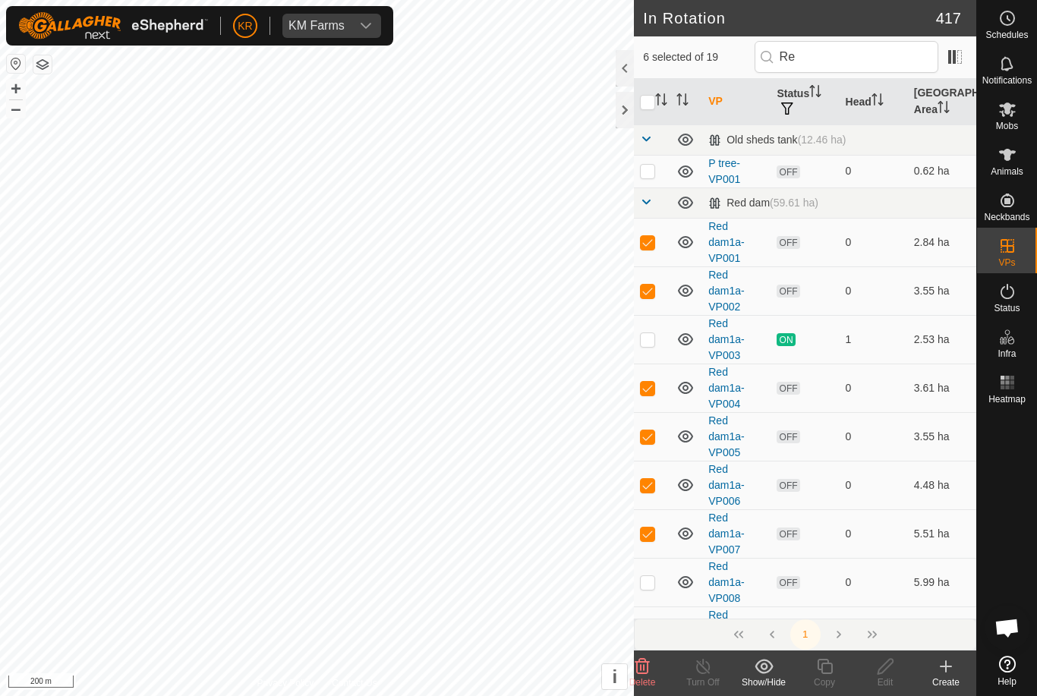
click at [657, 100] on icon "Activate to sort" at bounding box center [661, 99] width 12 height 12
click at [652, 103] on input "checkbox" at bounding box center [647, 102] width 15 height 15
click at [645, 106] on input "checkbox" at bounding box center [647, 102] width 15 height 15
click at [649, 99] on input "checkbox" at bounding box center [647, 102] width 15 height 15
click at [650, 101] on input "checkbox" at bounding box center [647, 102] width 15 height 15
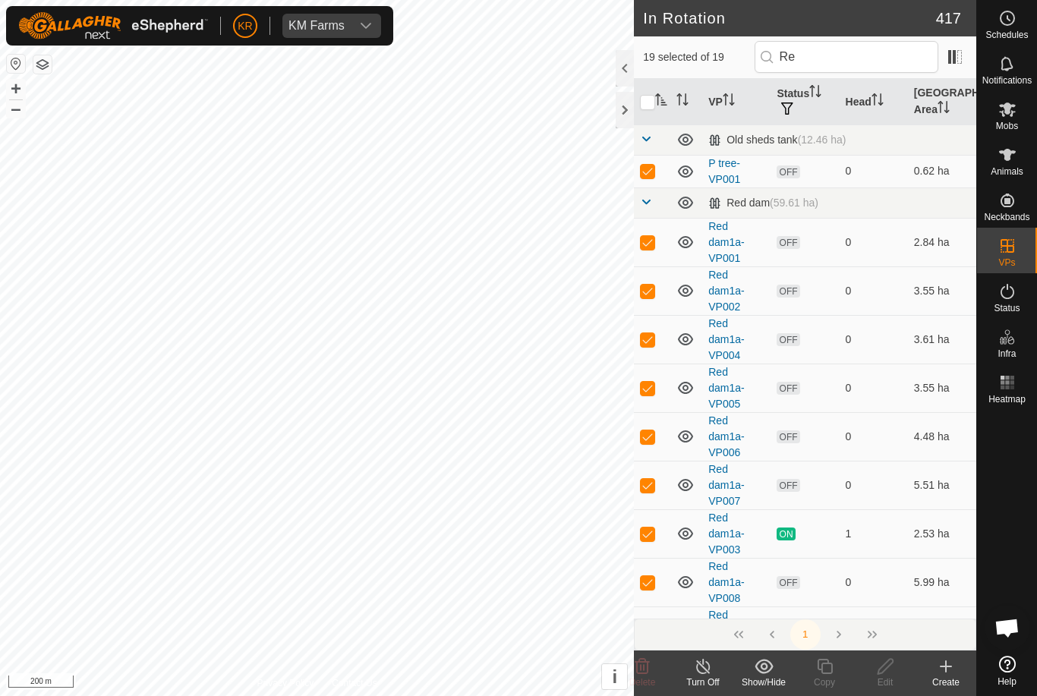
click at [650, 100] on input "checkbox" at bounding box center [647, 102] width 15 height 15
click at [650, 102] on input "checkbox" at bounding box center [647, 102] width 15 height 15
click at [650, 101] on input "checkbox" at bounding box center [647, 102] width 15 height 15
click at [650, 102] on input "checkbox" at bounding box center [647, 102] width 15 height 15
click at [650, 101] on input "checkbox" at bounding box center [647, 102] width 15 height 15
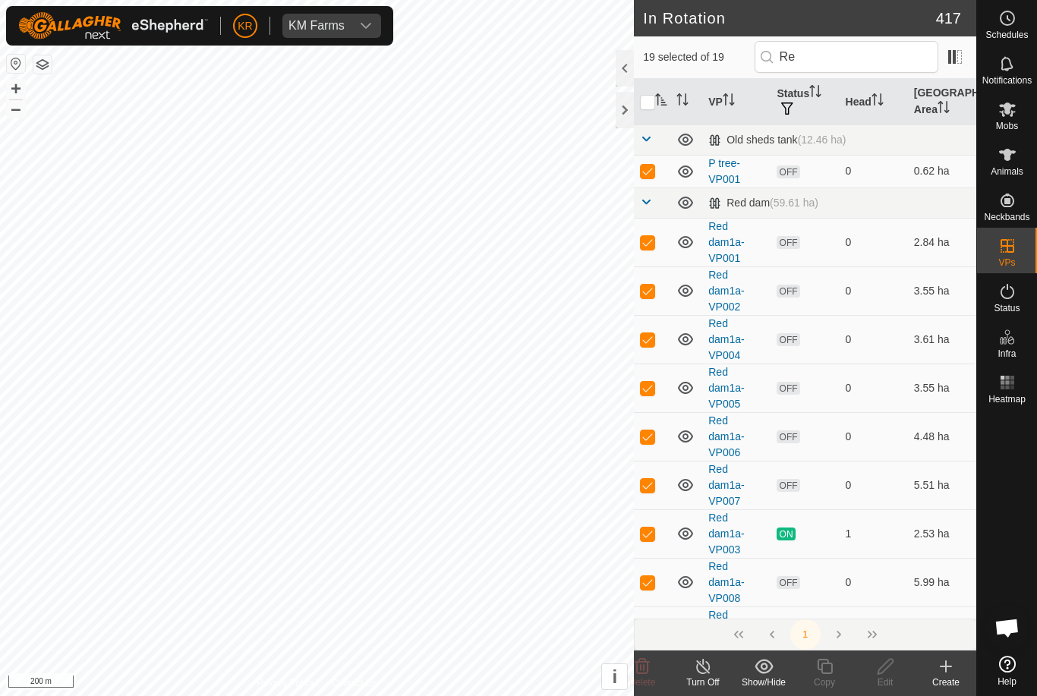
click at [652, 99] on input "checkbox" at bounding box center [647, 102] width 15 height 15
click at [649, 102] on input "checkbox" at bounding box center [647, 102] width 15 height 15
click at [649, 101] on input "checkbox" at bounding box center [647, 102] width 15 height 15
click at [648, 104] on input "checkbox" at bounding box center [647, 102] width 15 height 15
click at [648, 103] on input "checkbox" at bounding box center [647, 102] width 15 height 15
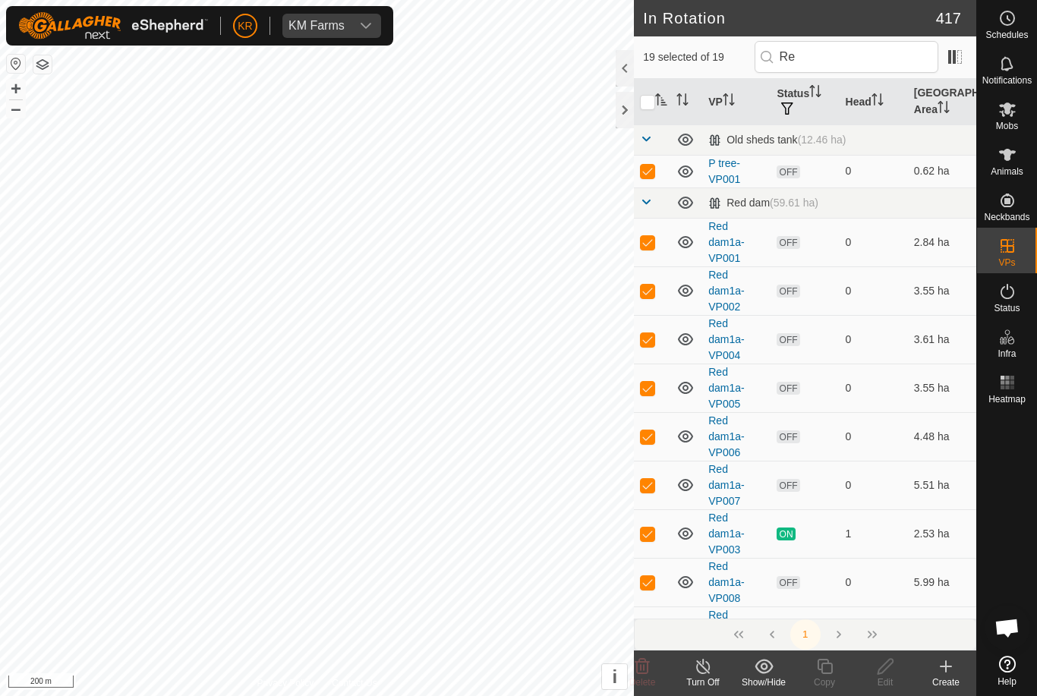
click at [650, 103] on input "checkbox" at bounding box center [647, 102] width 15 height 15
click at [649, 103] on input "checkbox" at bounding box center [647, 102] width 15 height 15
click at [654, 170] on p-checkbox at bounding box center [647, 171] width 15 height 12
click at [656, 176] on td at bounding box center [652, 171] width 36 height 33
click at [654, 232] on td at bounding box center [652, 242] width 36 height 49
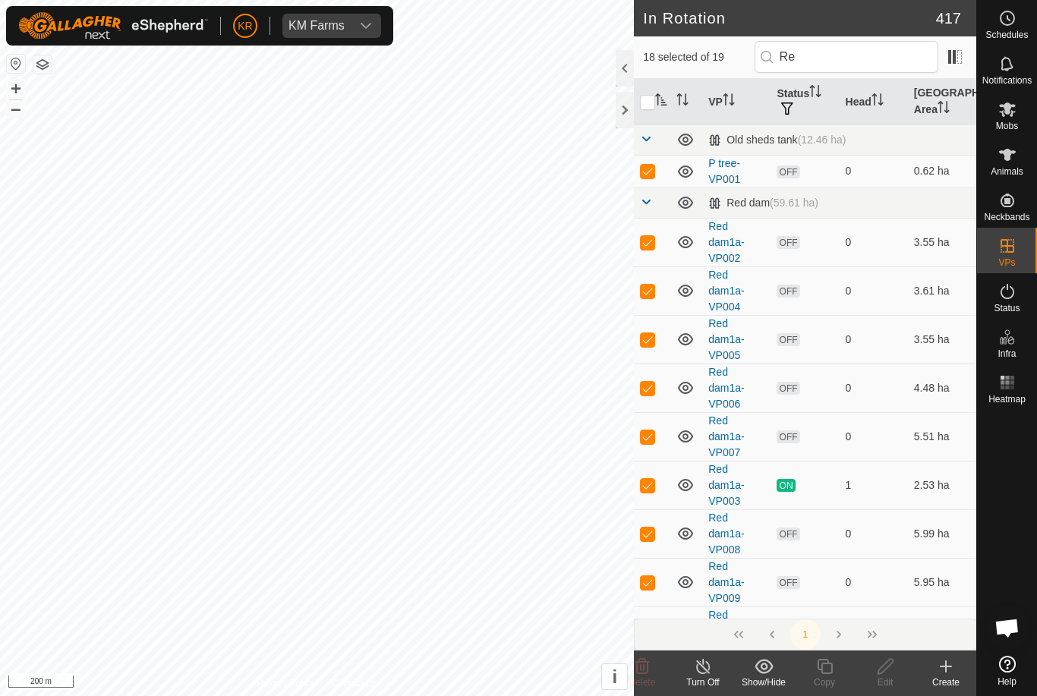
click at [646, 109] on input "checkbox" at bounding box center [647, 102] width 15 height 15
click at [649, 108] on input "checkbox" at bounding box center [647, 102] width 15 height 15
click at [652, 103] on input "checkbox" at bounding box center [647, 102] width 15 height 15
click at [651, 103] on input "checkbox" at bounding box center [647, 102] width 15 height 15
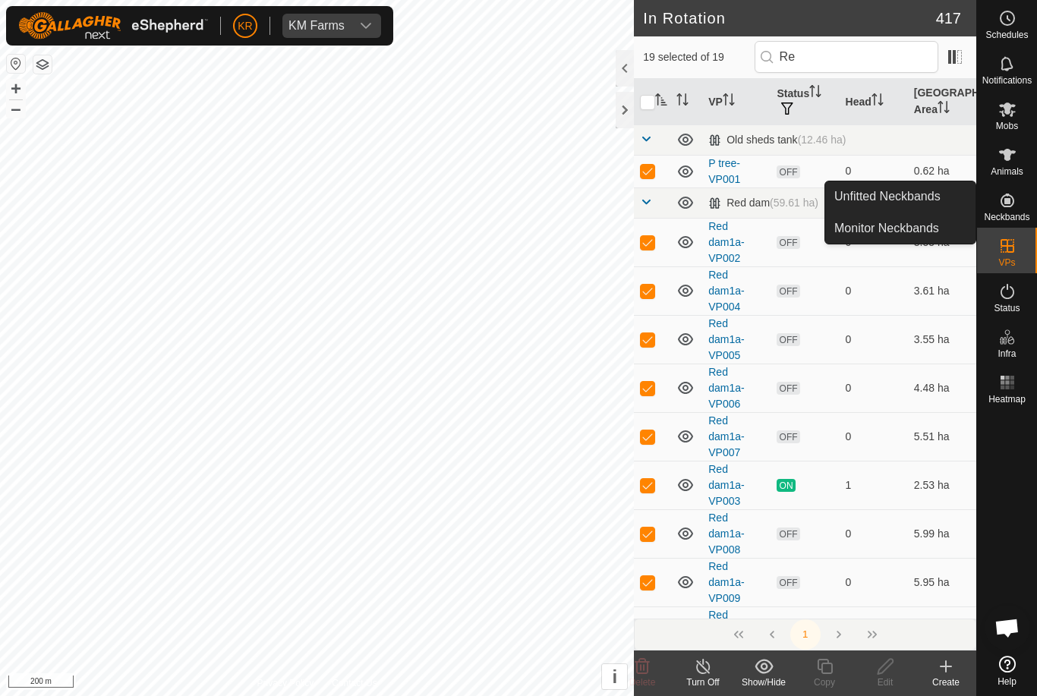
click at [941, 233] on link "Monitor Neckbands" at bounding box center [900, 228] width 150 height 30
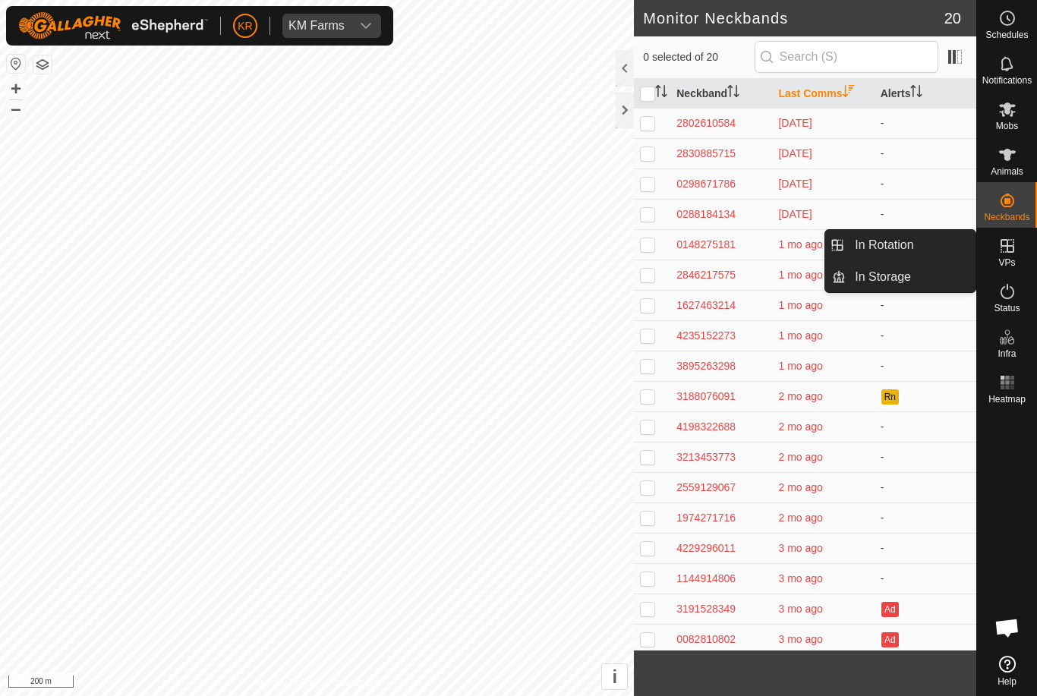
click at [1011, 244] on icon at bounding box center [1007, 246] width 18 height 18
click at [886, 244] on span "In Rotation" at bounding box center [884, 245] width 58 height 18
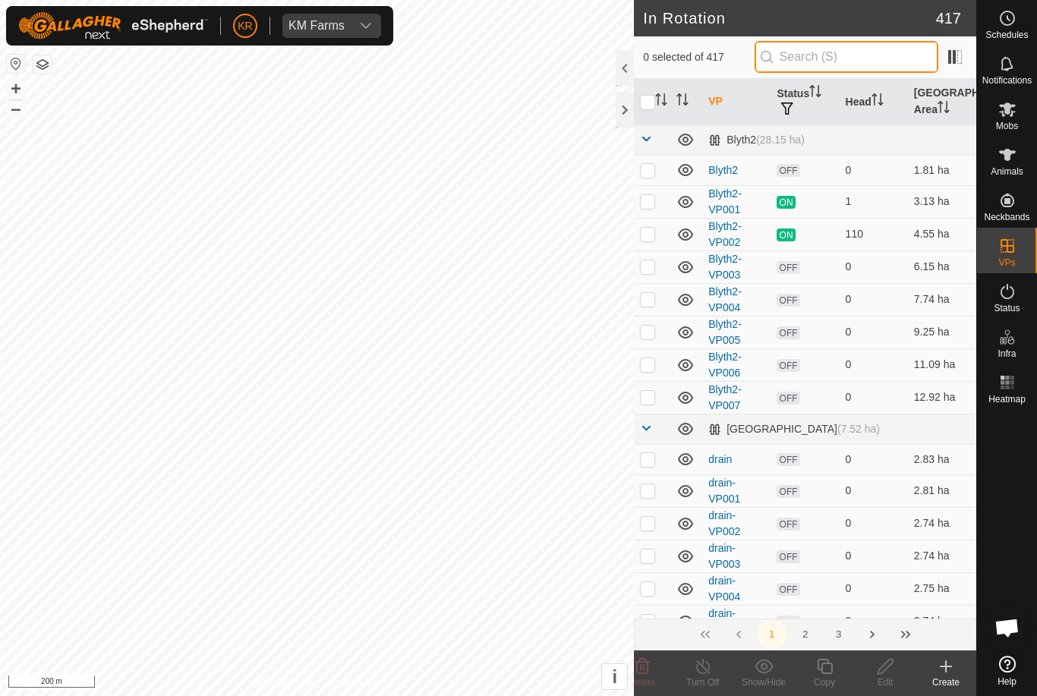
click at [859, 52] on input "text" at bounding box center [847, 57] width 184 height 32
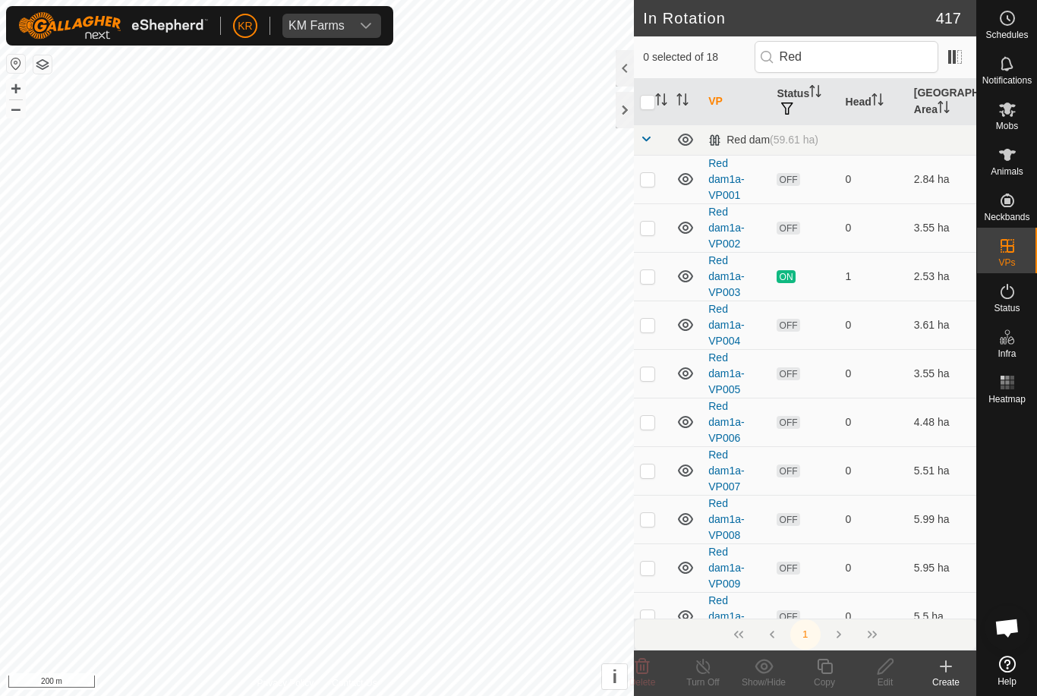
click at [651, 598] on td at bounding box center [652, 616] width 36 height 49
click at [647, 492] on td at bounding box center [652, 470] width 36 height 49
click at [645, 472] on p-checkbox at bounding box center [647, 471] width 15 height 12
click at [648, 344] on td at bounding box center [652, 325] width 36 height 49
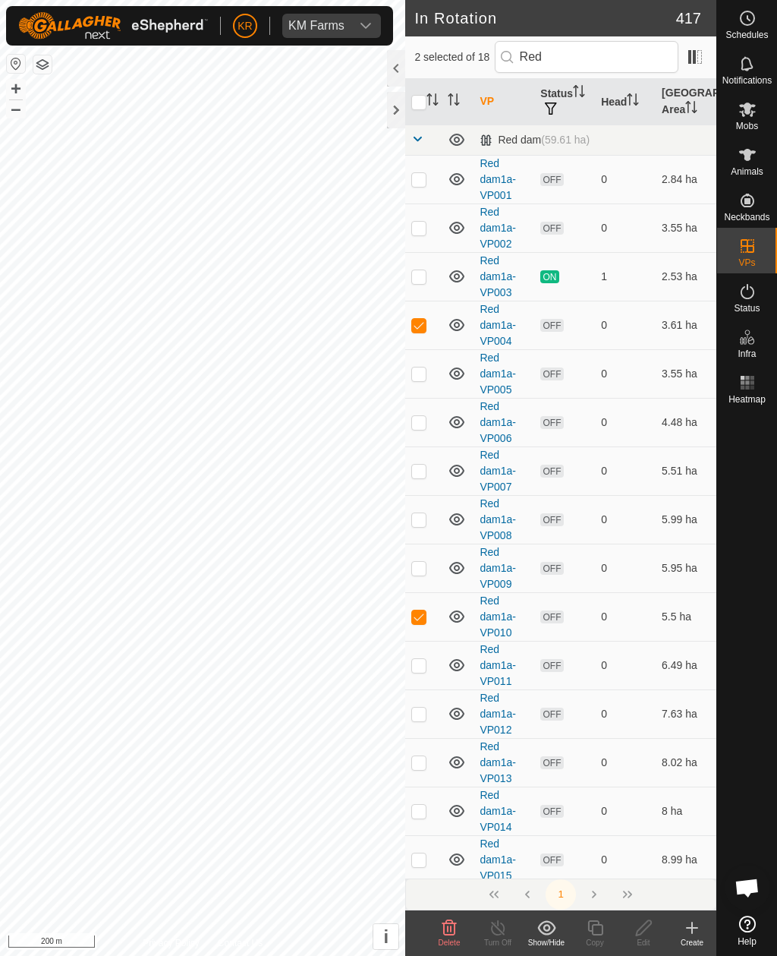
click at [407, 618] on td at bounding box center [423, 616] width 36 height 49
click at [415, 323] on p-checkbox at bounding box center [419, 325] width 15 height 12
click at [416, 695] on p-checkbox at bounding box center [419, 859] width 15 height 12
click at [412, 695] on p-checkbox at bounding box center [419, 859] width 15 height 12
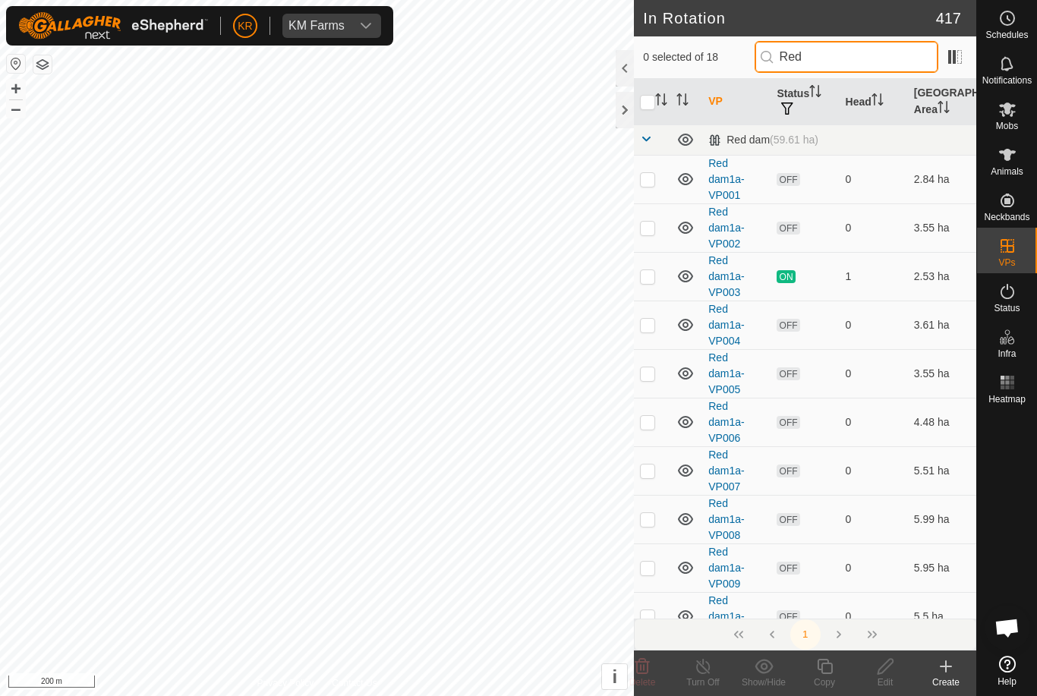
click at [885, 64] on input "Red" at bounding box center [847, 57] width 184 height 32
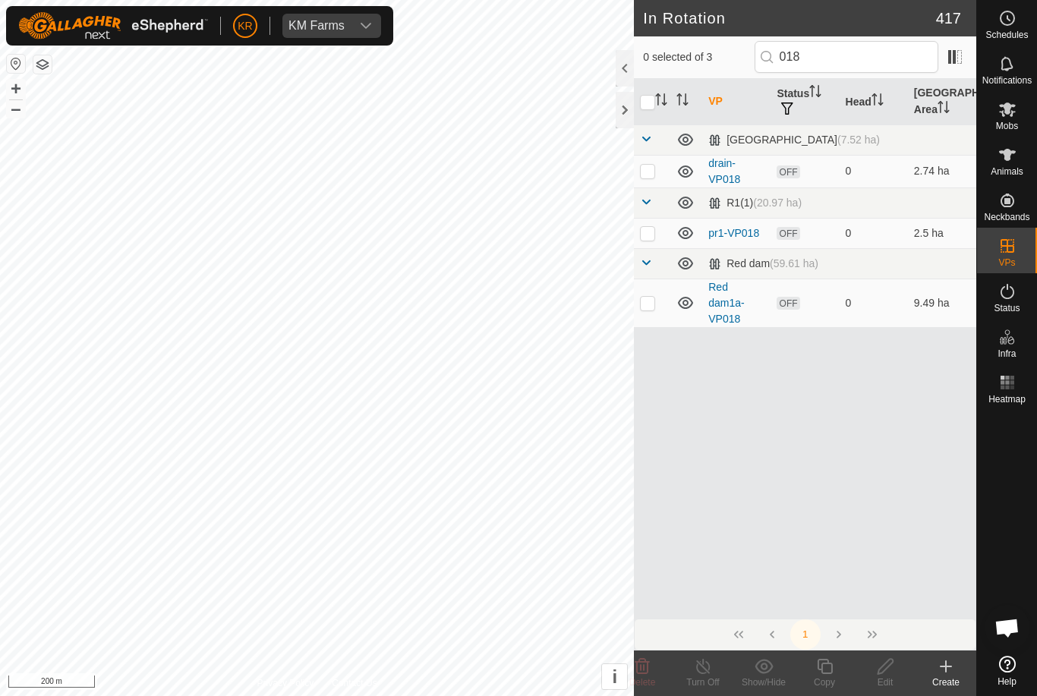
click at [659, 306] on td at bounding box center [652, 303] width 36 height 49
click at [823, 670] on icon at bounding box center [824, 667] width 19 height 18
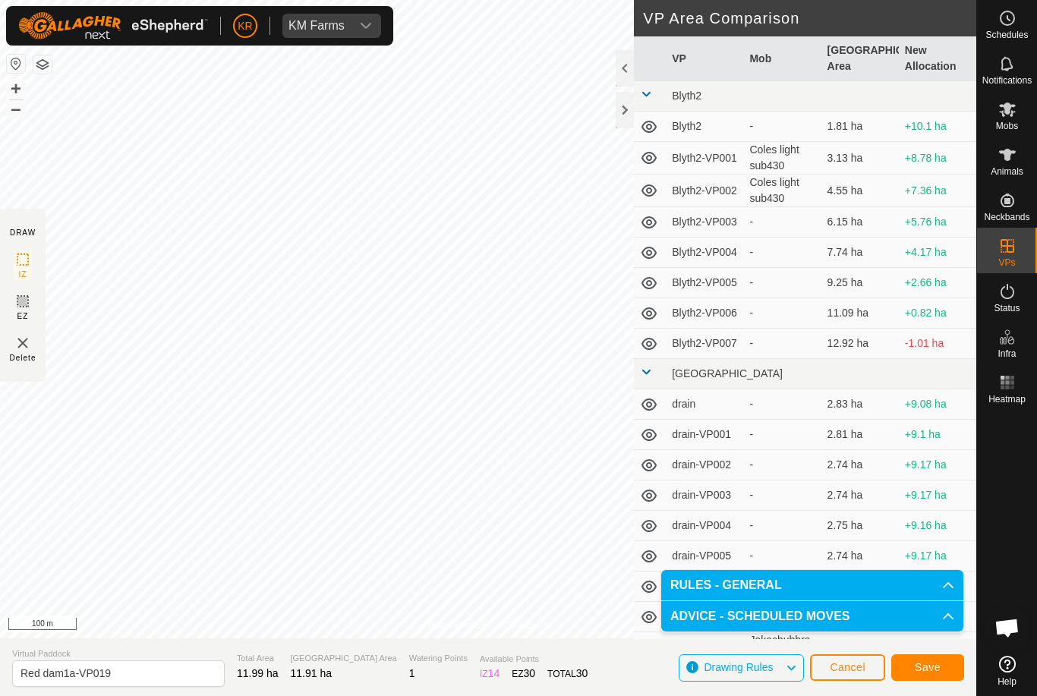
click at [935, 668] on span "Save" at bounding box center [928, 667] width 26 height 12
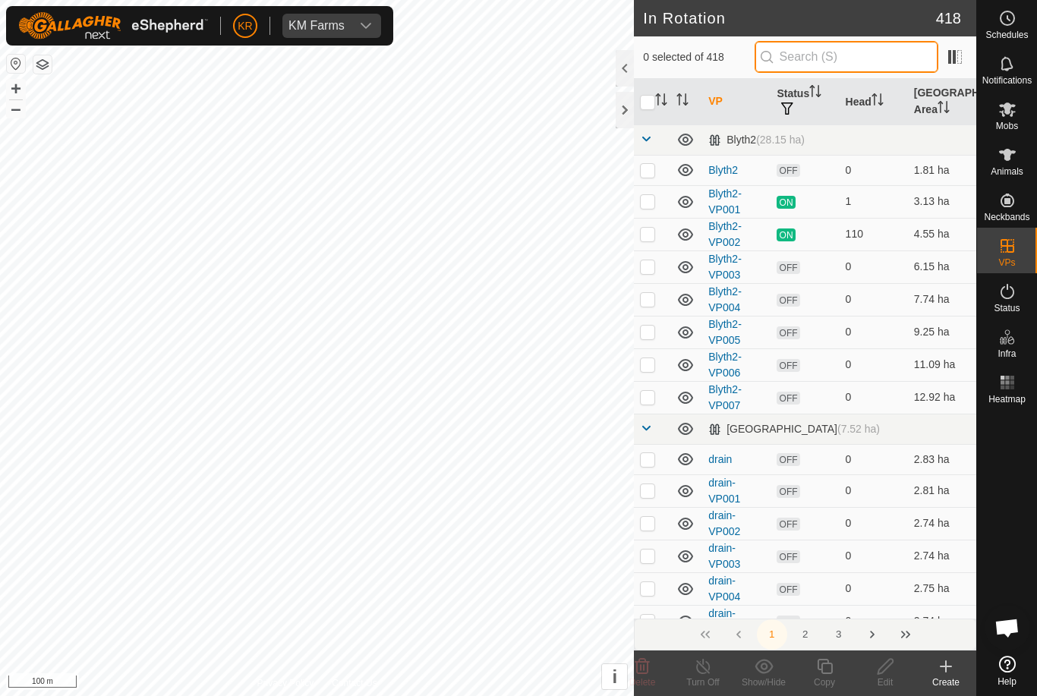
click at [875, 60] on input "text" at bounding box center [847, 57] width 184 height 32
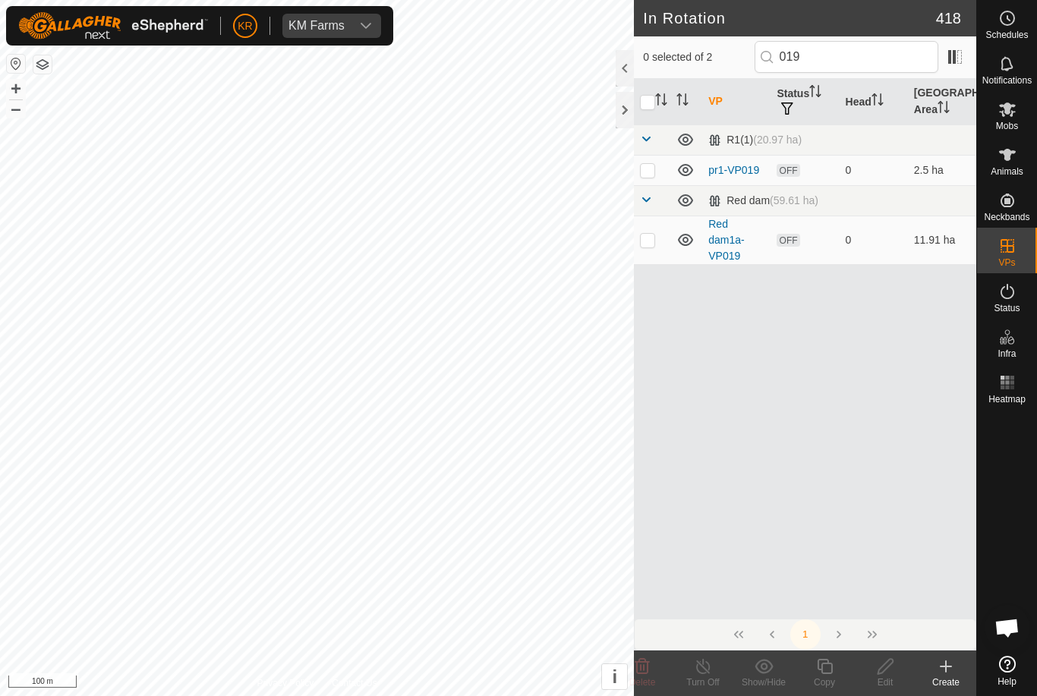
click at [650, 241] on p-checkbox at bounding box center [647, 240] width 15 height 12
click at [828, 664] on icon at bounding box center [824, 666] width 15 height 15
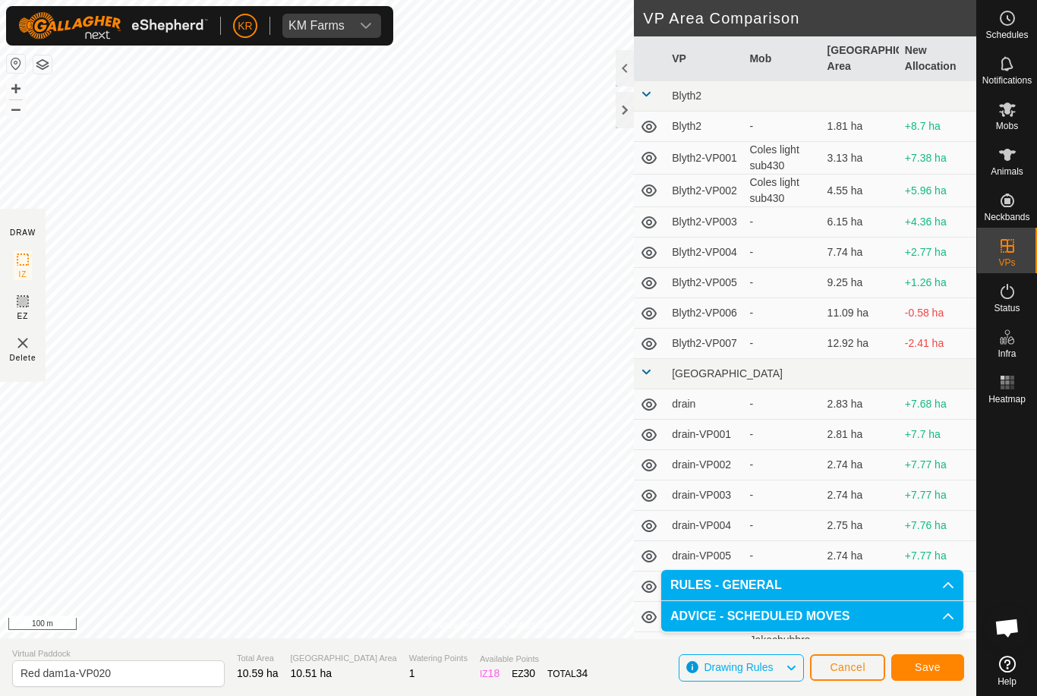
click at [935, 665] on span "Save" at bounding box center [928, 667] width 26 height 12
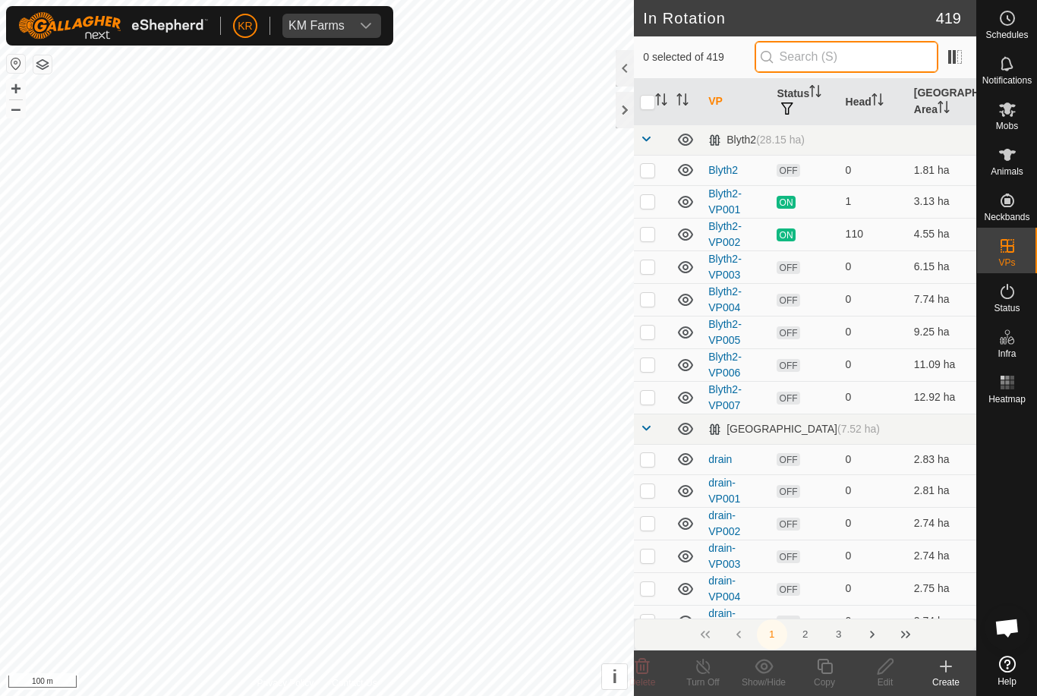
click at [871, 60] on input "text" at bounding box center [847, 57] width 184 height 32
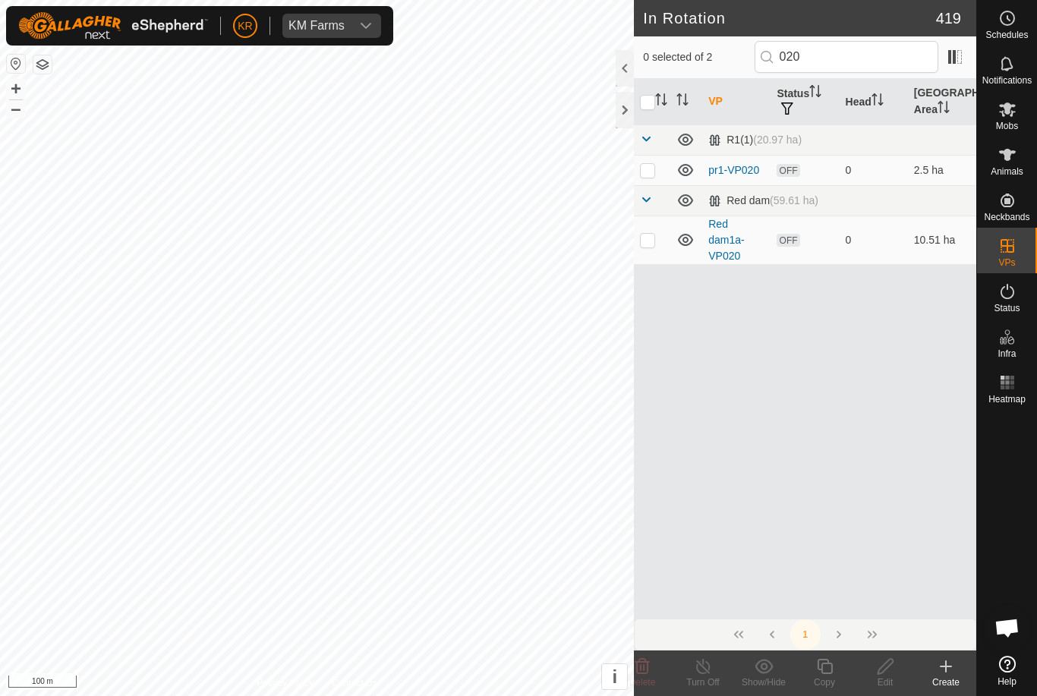
click at [650, 244] on p-checkbox at bounding box center [647, 240] width 15 height 12
click at [834, 674] on copy-svg-icon at bounding box center [824, 667] width 61 height 18
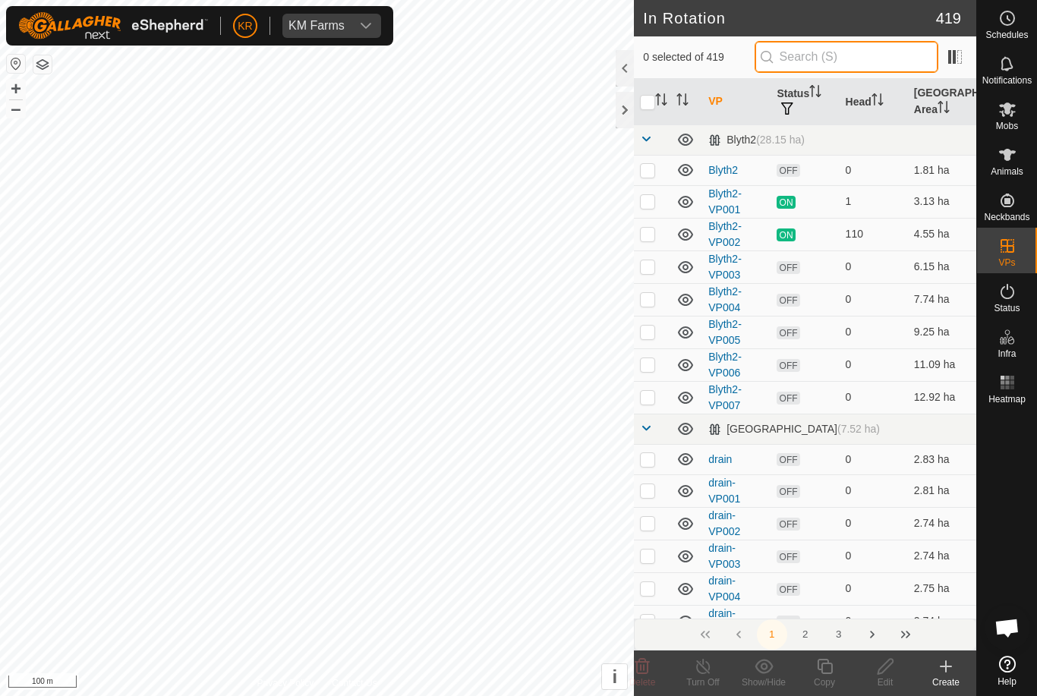
click at [872, 52] on input "text" at bounding box center [847, 57] width 184 height 32
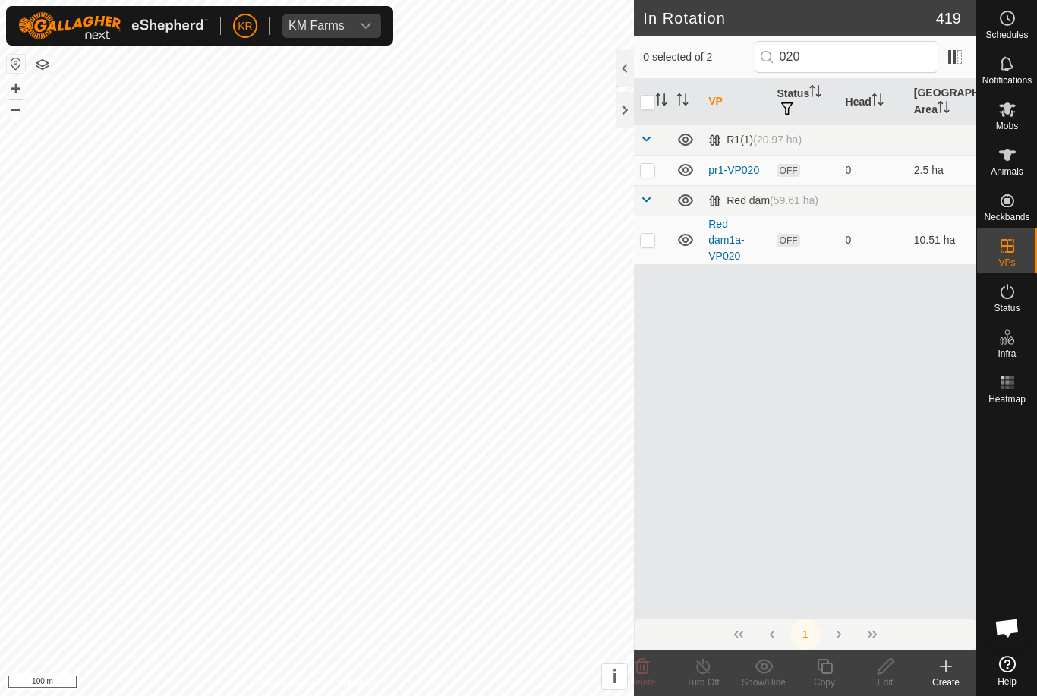
click at [647, 238] on p-checkbox at bounding box center [647, 240] width 15 height 12
click at [828, 670] on icon at bounding box center [824, 667] width 19 height 18
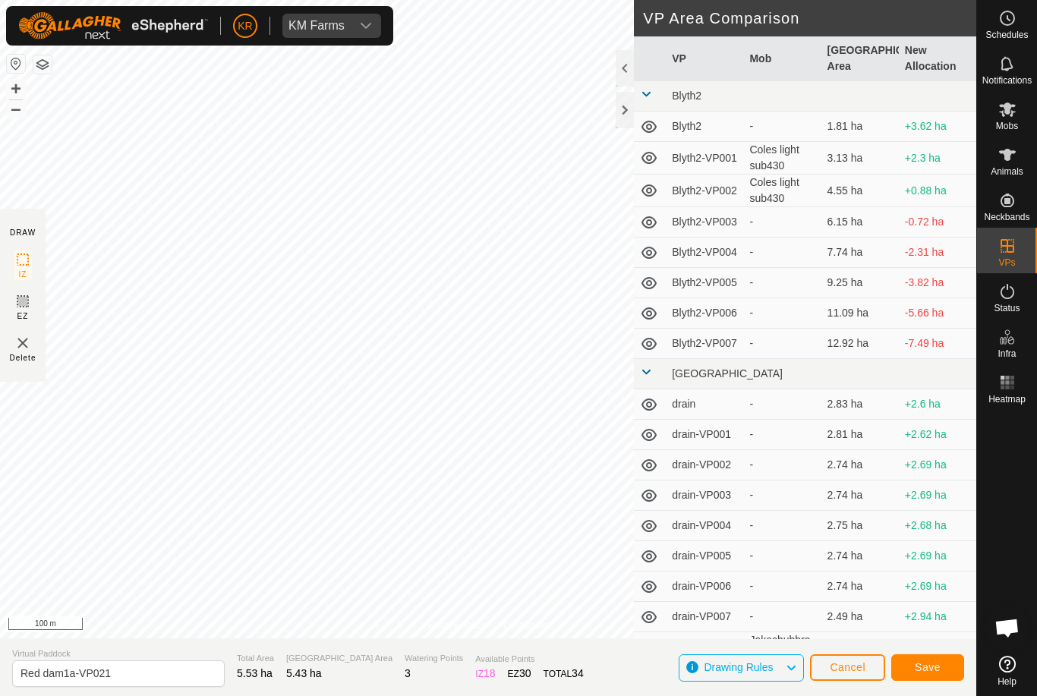
click at [854, 669] on span "Cancel" at bounding box center [848, 667] width 36 height 12
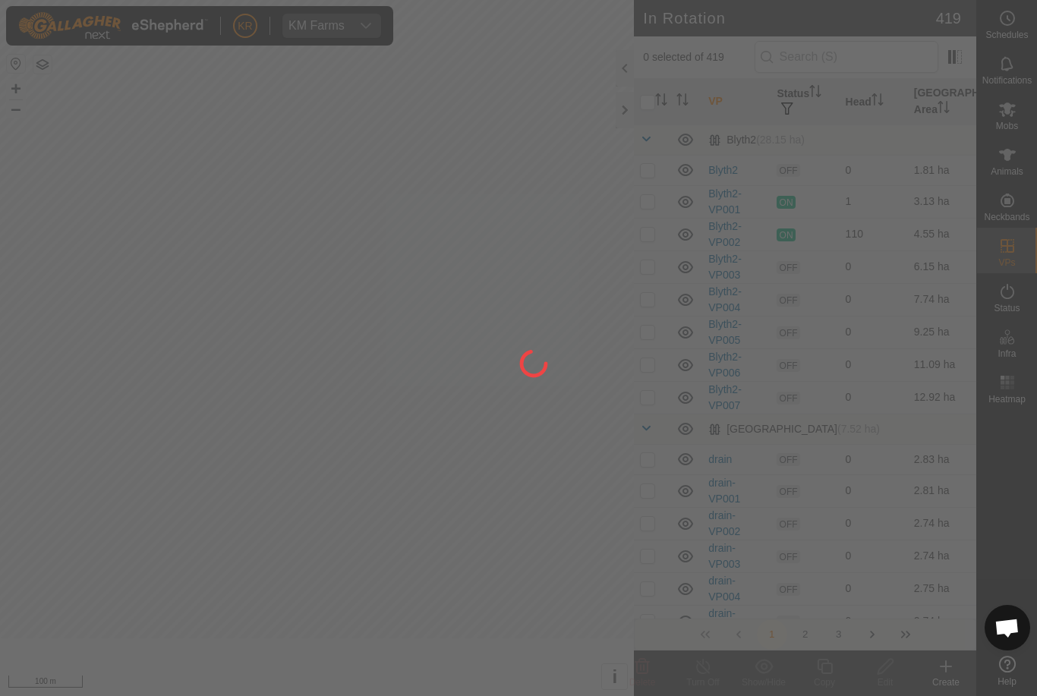
click at [846, 667] on div at bounding box center [518, 348] width 1037 height 696
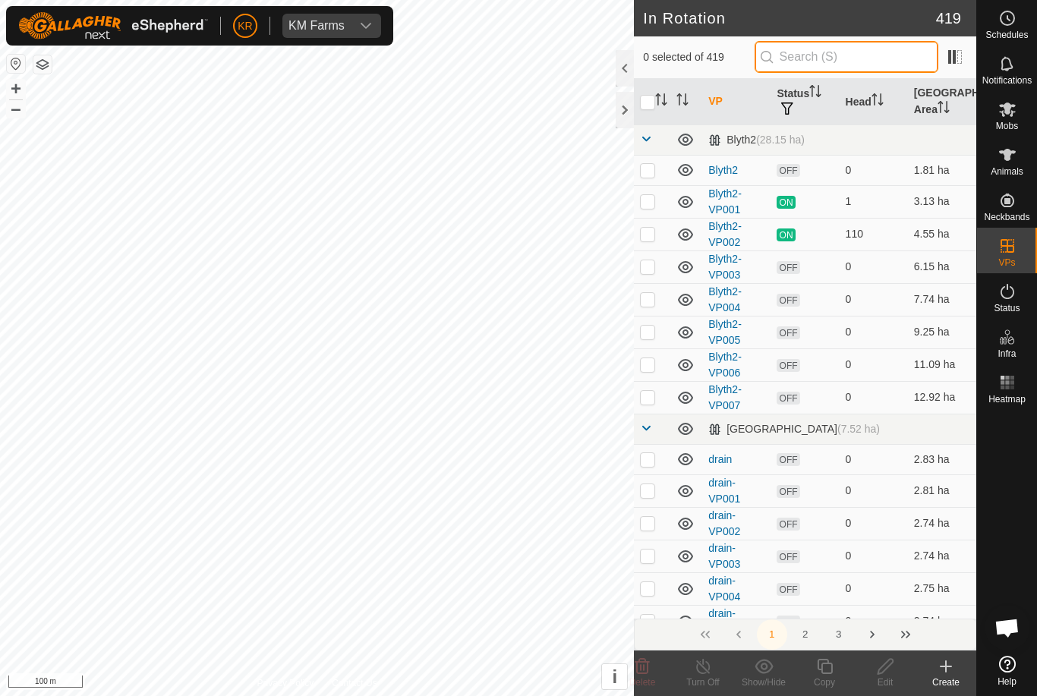
click at [900, 72] on input "text" at bounding box center [847, 57] width 184 height 32
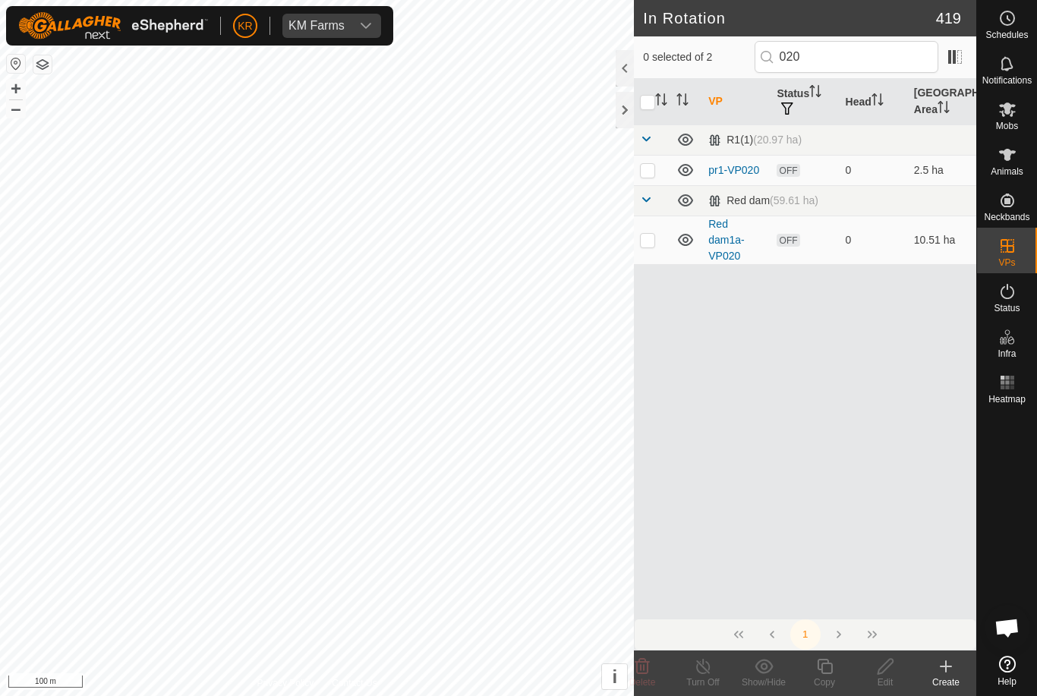
click at [647, 244] on p-checkbox at bounding box center [647, 240] width 15 height 12
click at [828, 668] on icon at bounding box center [824, 667] width 19 height 18
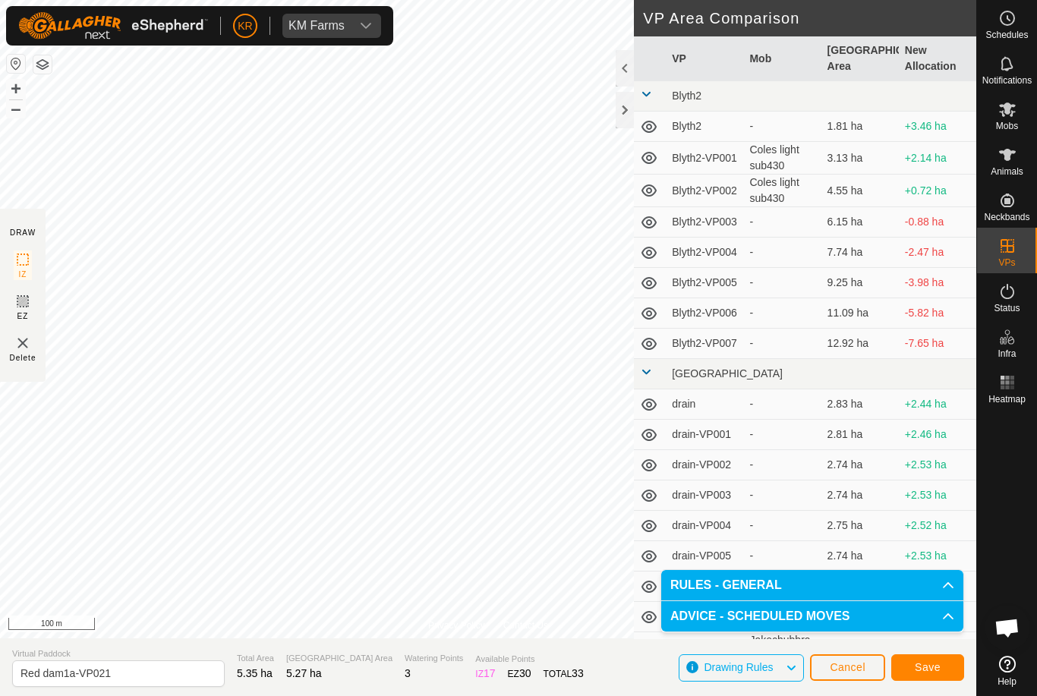
click at [906, 658] on button "Save" at bounding box center [927, 667] width 73 height 27
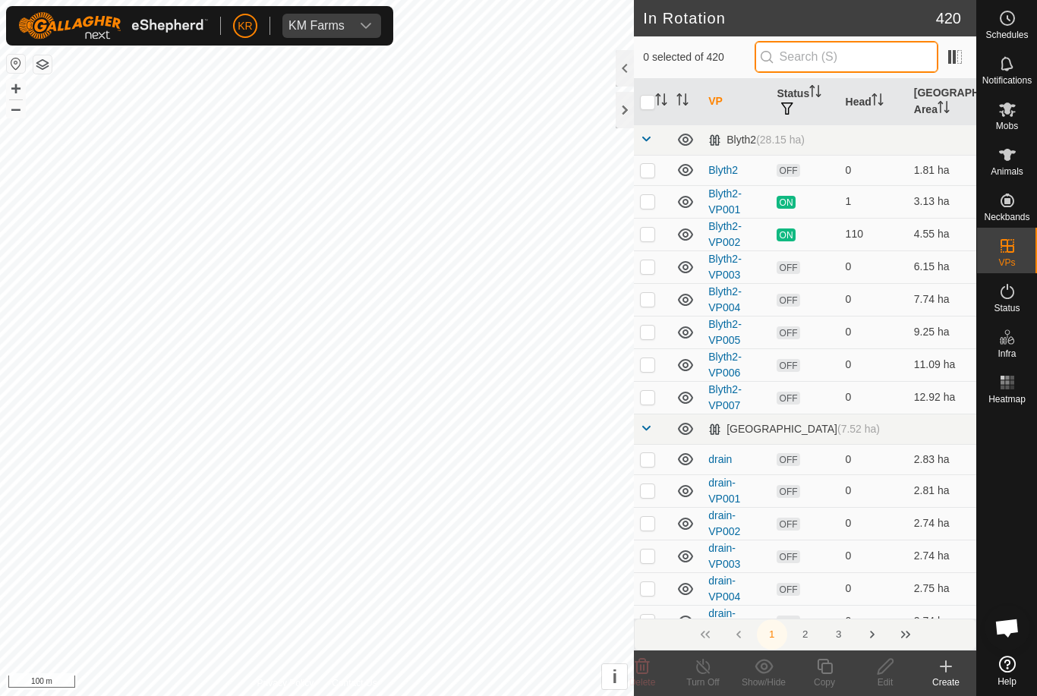
click at [863, 46] on input "text" at bounding box center [847, 57] width 184 height 32
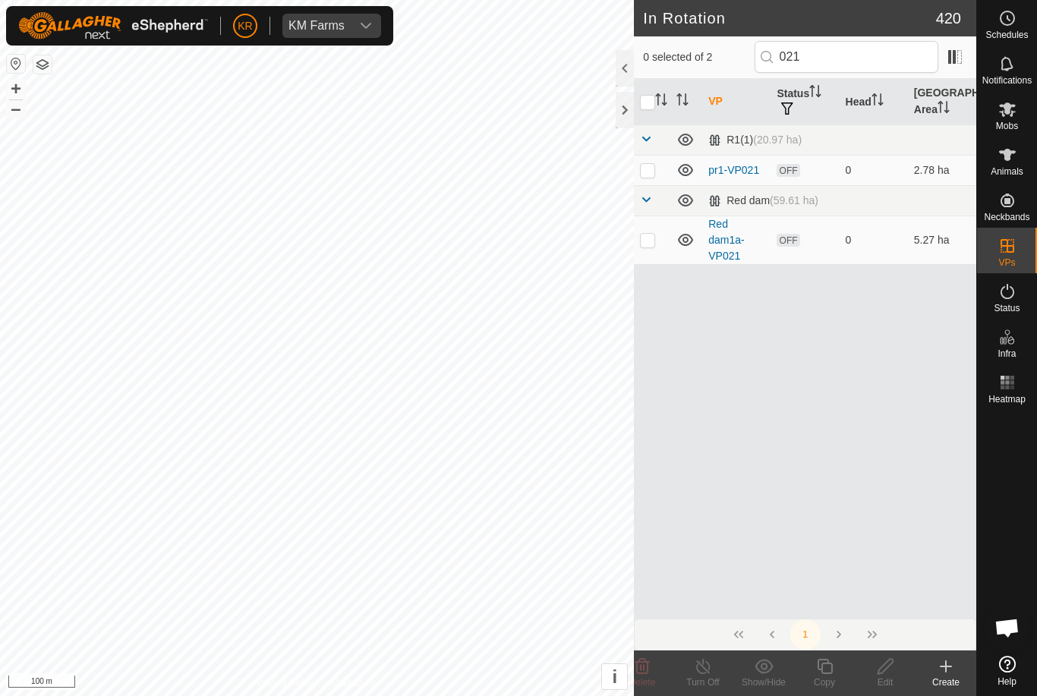
click at [649, 239] on p-checkbox at bounding box center [647, 240] width 15 height 12
click at [823, 673] on icon at bounding box center [824, 666] width 15 height 15
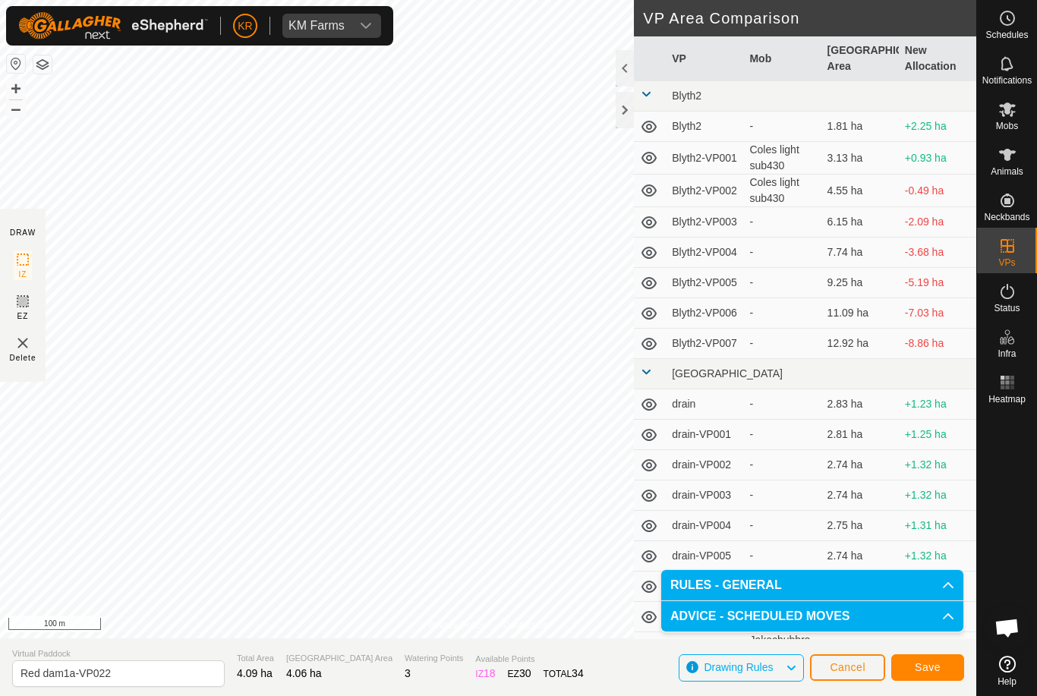
click at [942, 665] on button "Save" at bounding box center [927, 667] width 73 height 27
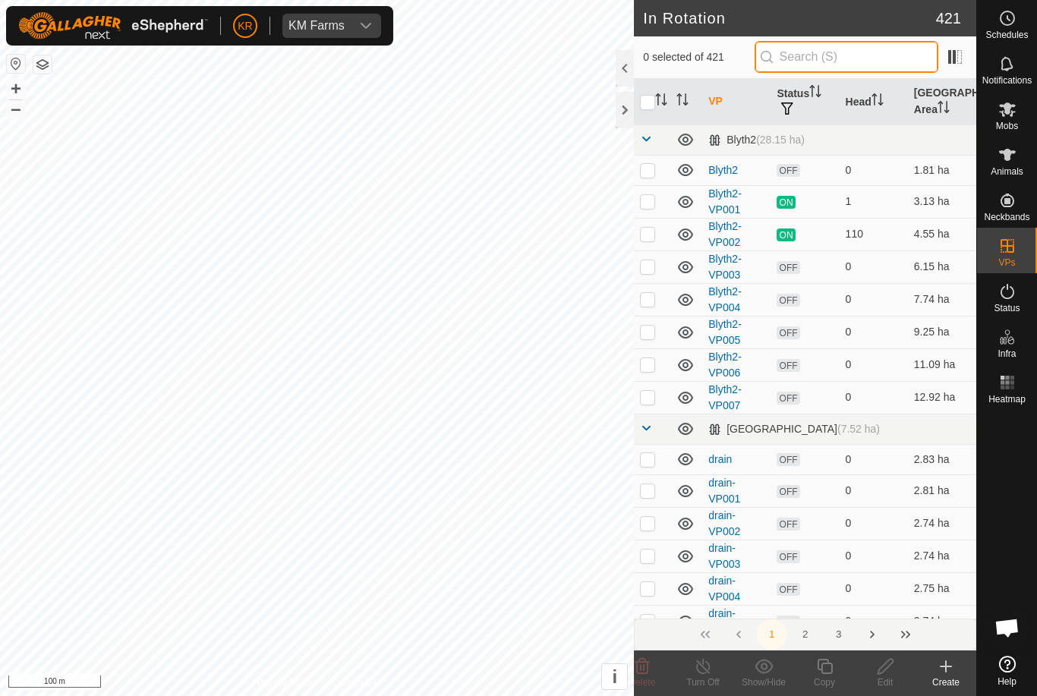
click at [874, 59] on input "text" at bounding box center [847, 57] width 184 height 32
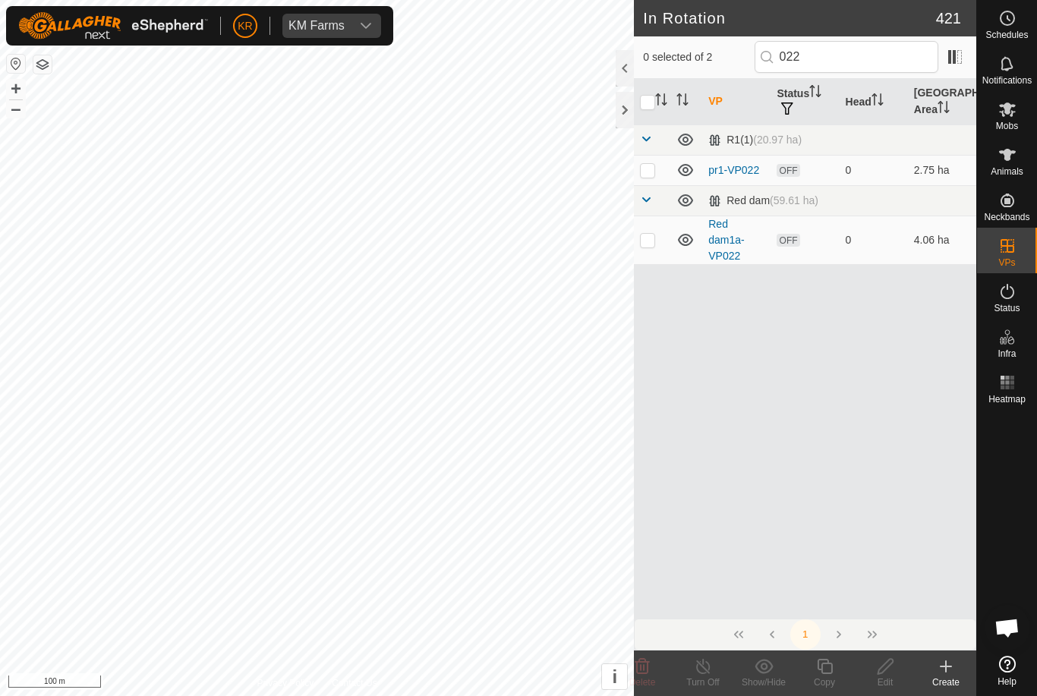
click at [648, 239] on p-checkbox at bounding box center [647, 240] width 15 height 12
click at [829, 669] on icon at bounding box center [824, 667] width 19 height 18
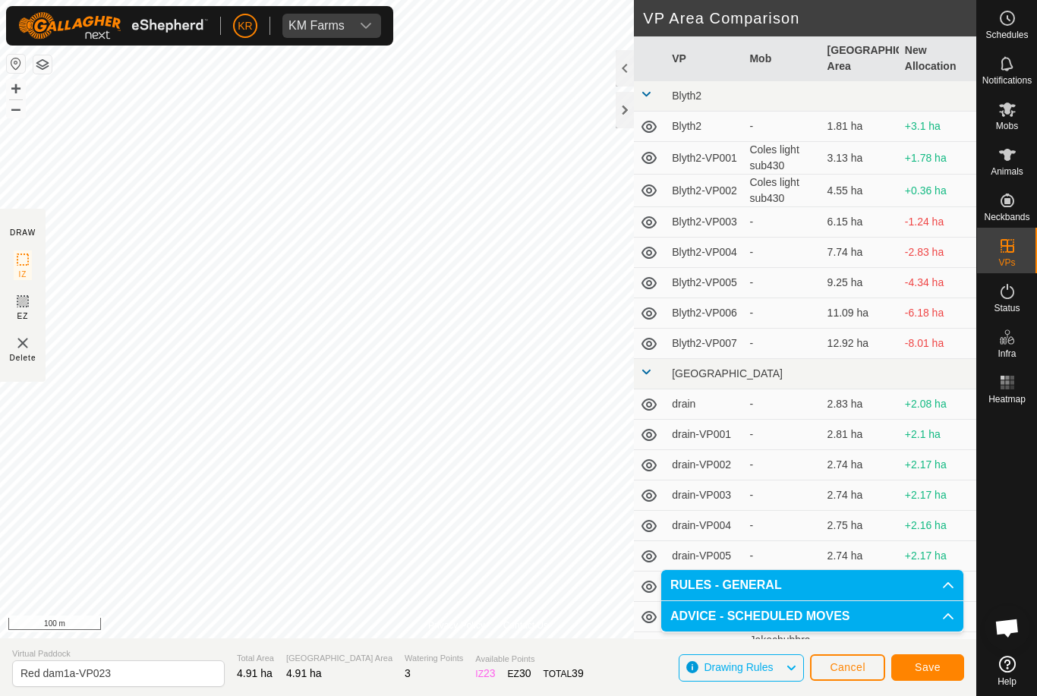
click at [924, 672] on span "Save" at bounding box center [928, 667] width 26 height 12
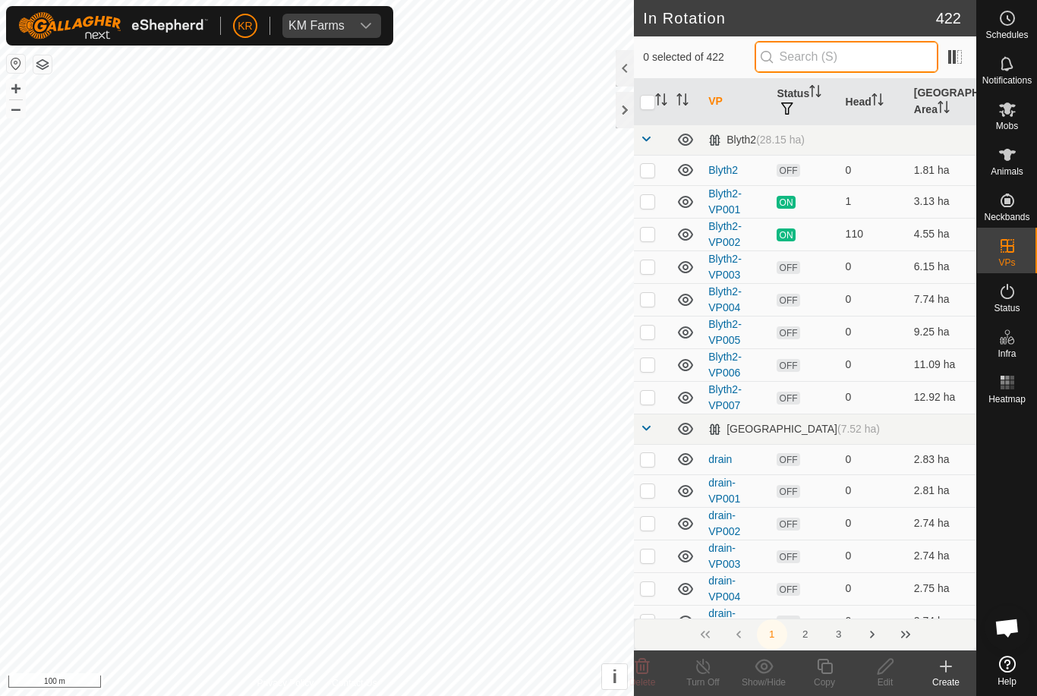
click at [867, 53] on input "text" at bounding box center [847, 57] width 184 height 32
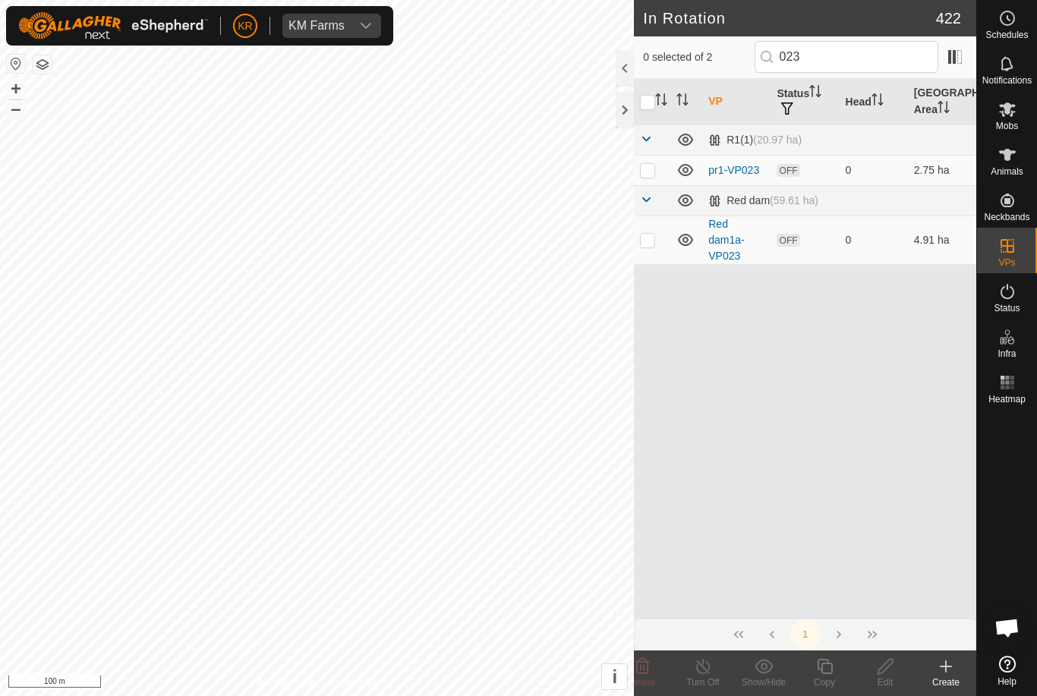
click at [652, 244] on p-checkbox at bounding box center [647, 240] width 15 height 12
click at [827, 673] on icon at bounding box center [824, 666] width 15 height 15
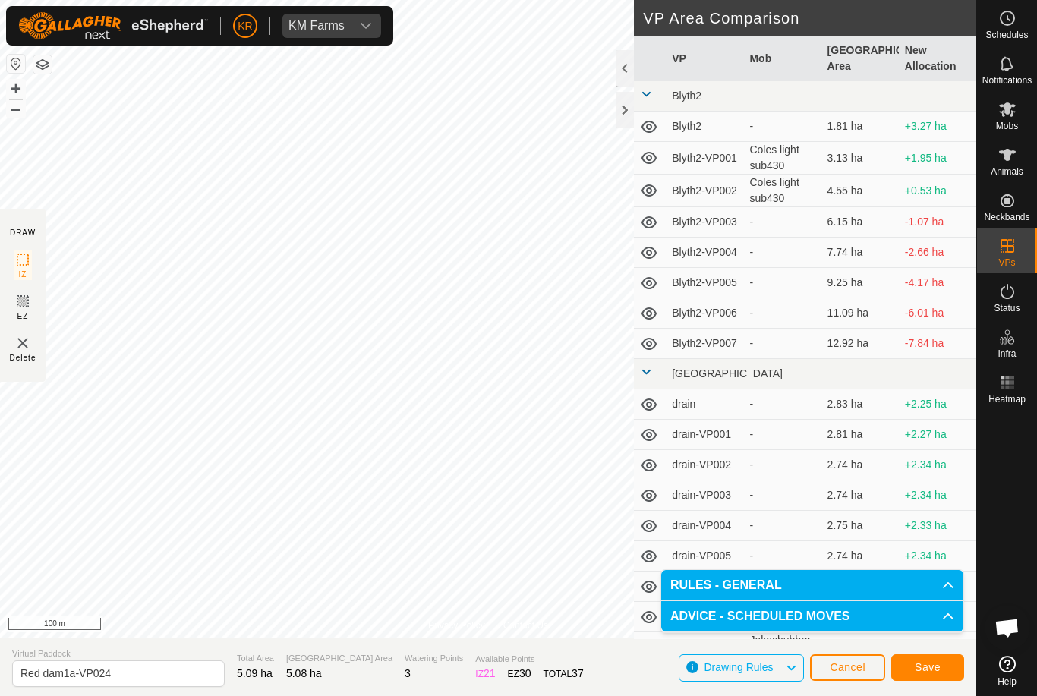
click at [917, 673] on span "Save" at bounding box center [928, 667] width 26 height 12
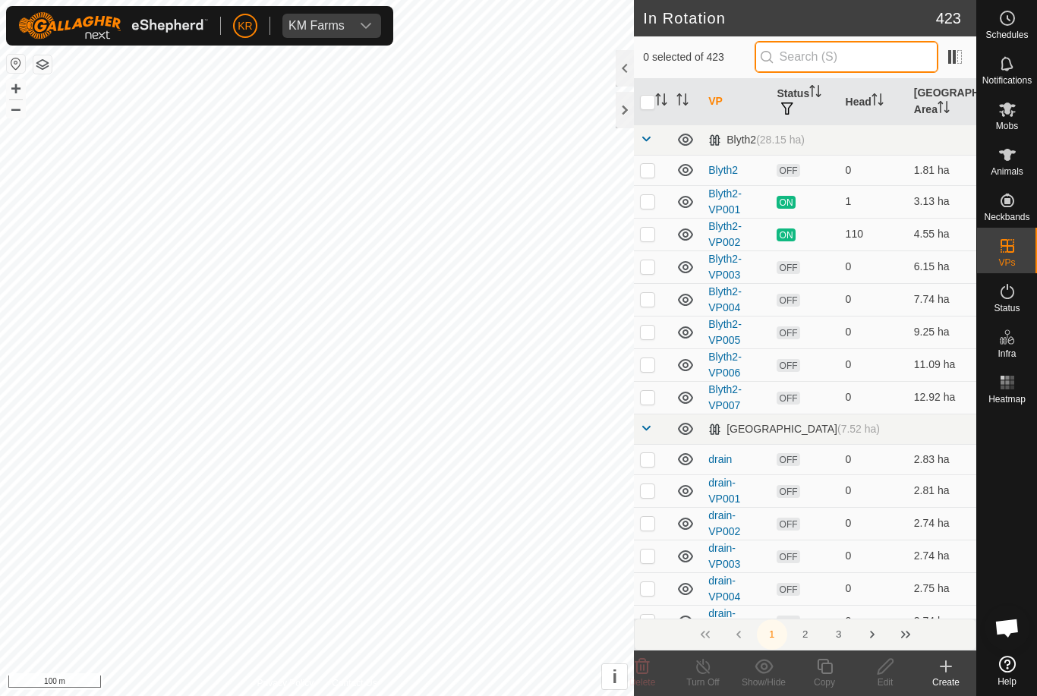
click at [862, 59] on input "text" at bounding box center [847, 57] width 184 height 32
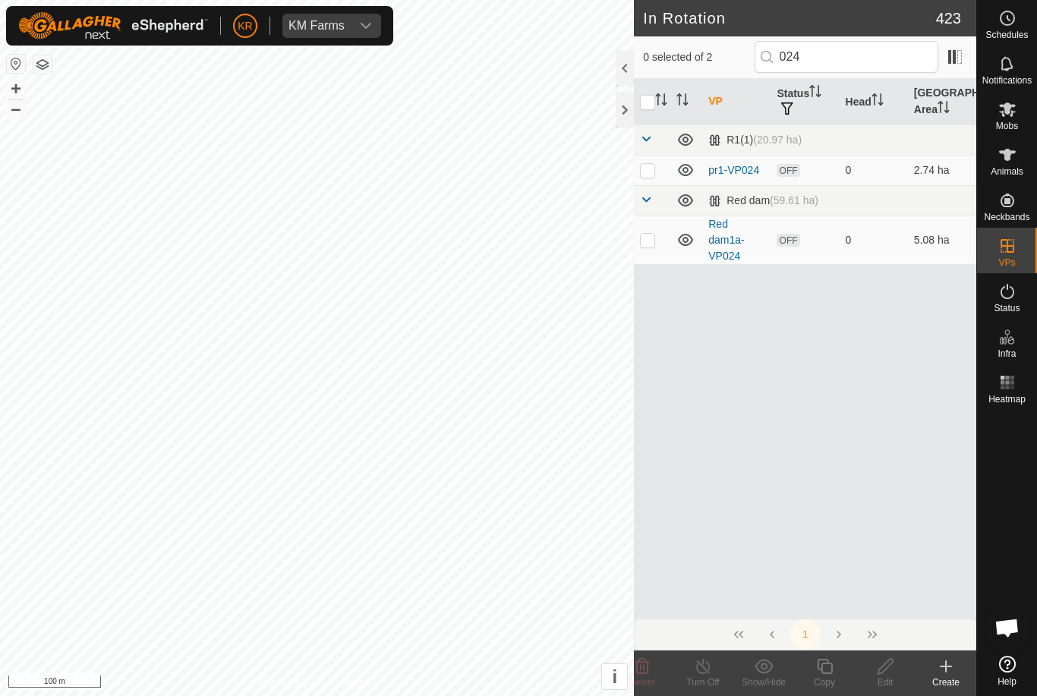
click at [648, 234] on p-checkbox at bounding box center [647, 240] width 15 height 12
click at [825, 665] on icon at bounding box center [824, 667] width 19 height 18
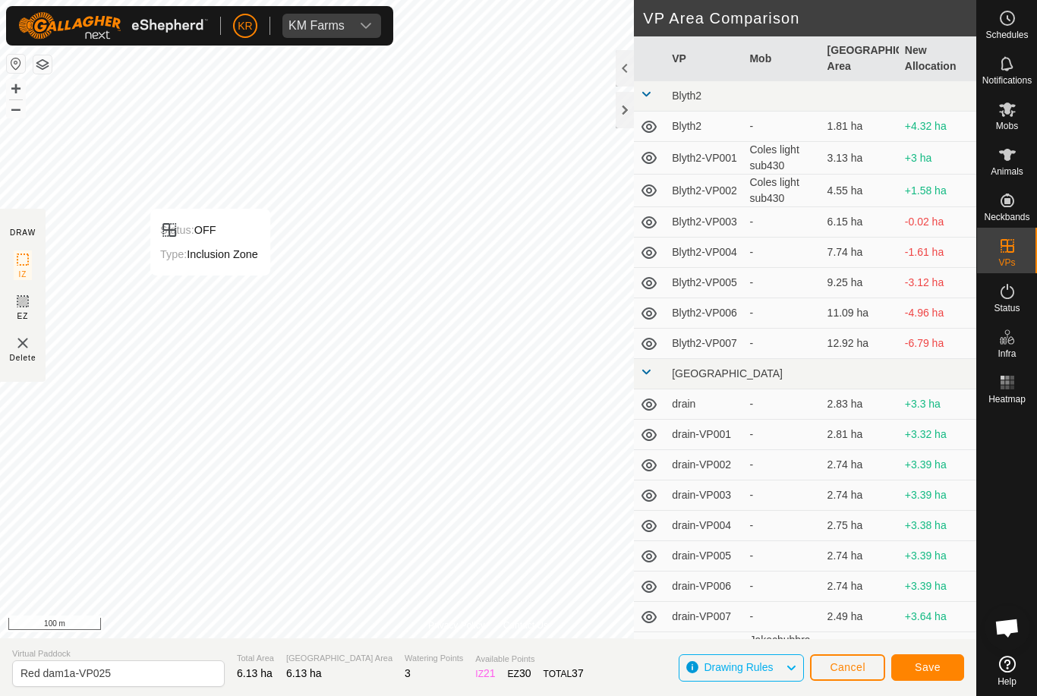
click at [924, 669] on span "Save" at bounding box center [928, 667] width 26 height 12
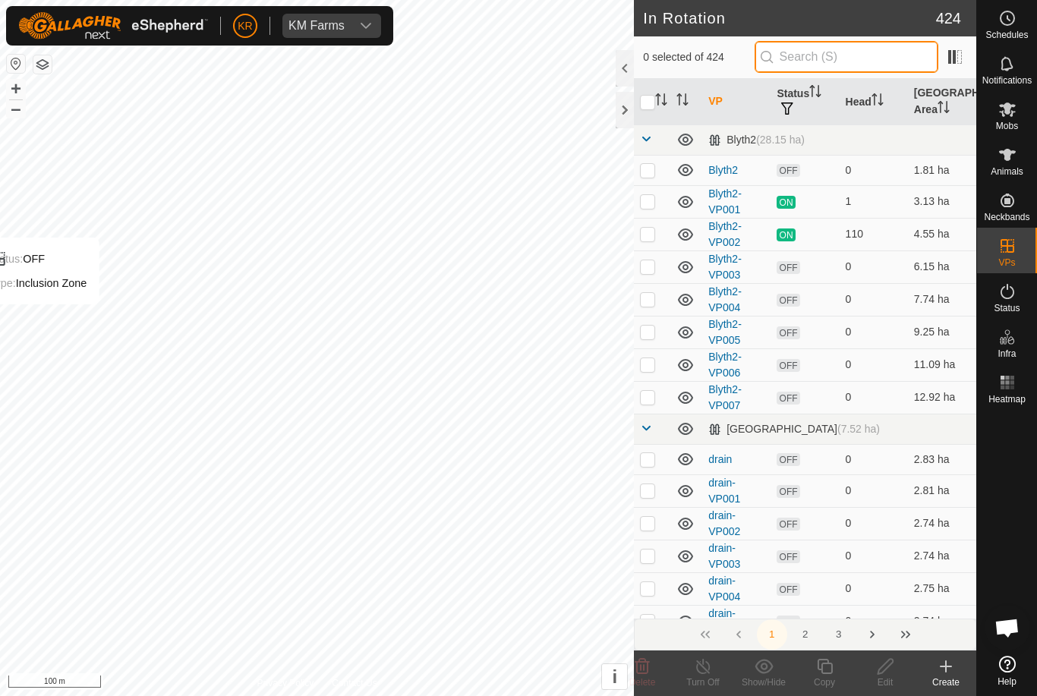
click at [855, 54] on input "text" at bounding box center [847, 57] width 184 height 32
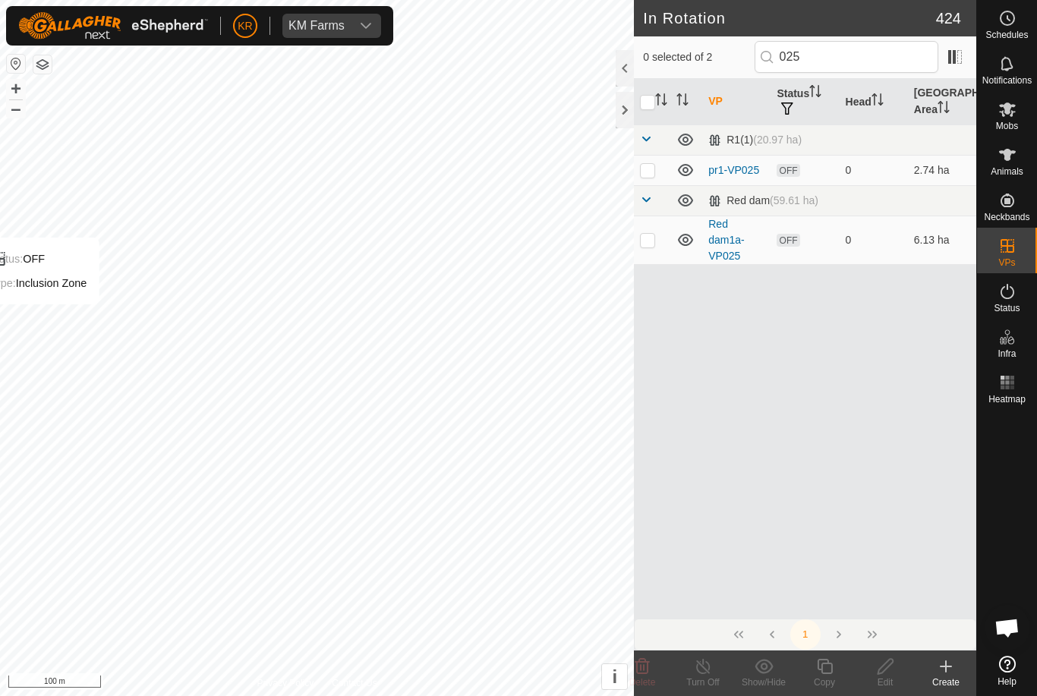
click at [648, 241] on p-checkbox at bounding box center [647, 240] width 15 height 12
click at [822, 672] on icon at bounding box center [824, 666] width 15 height 15
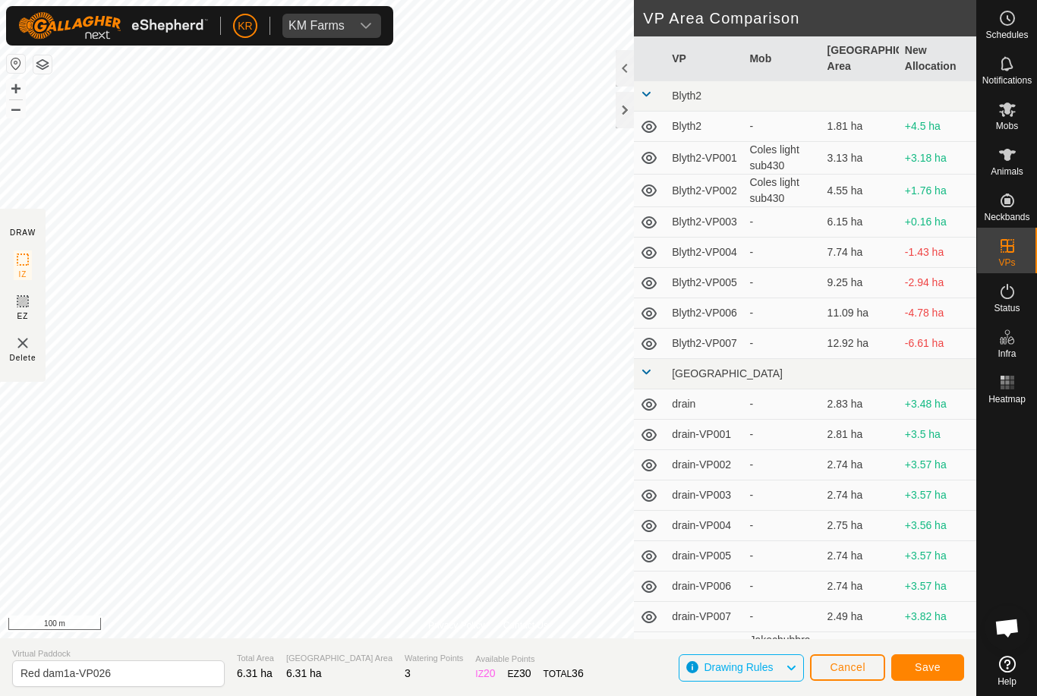
click at [928, 663] on span "Save" at bounding box center [928, 667] width 26 height 12
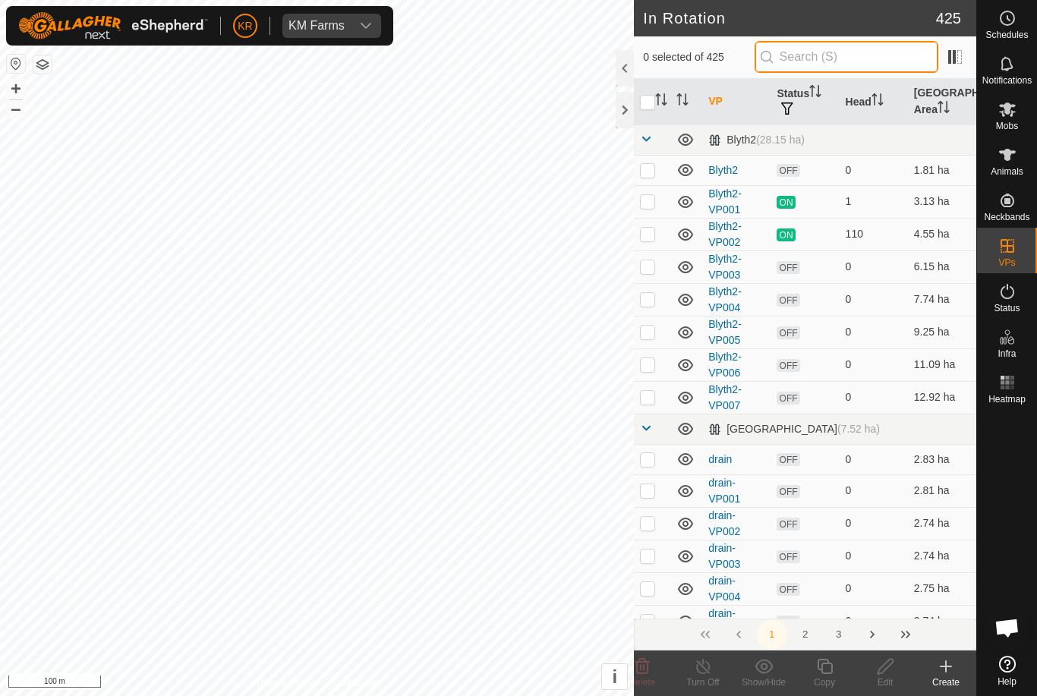
click at [865, 64] on input "text" at bounding box center [847, 57] width 184 height 32
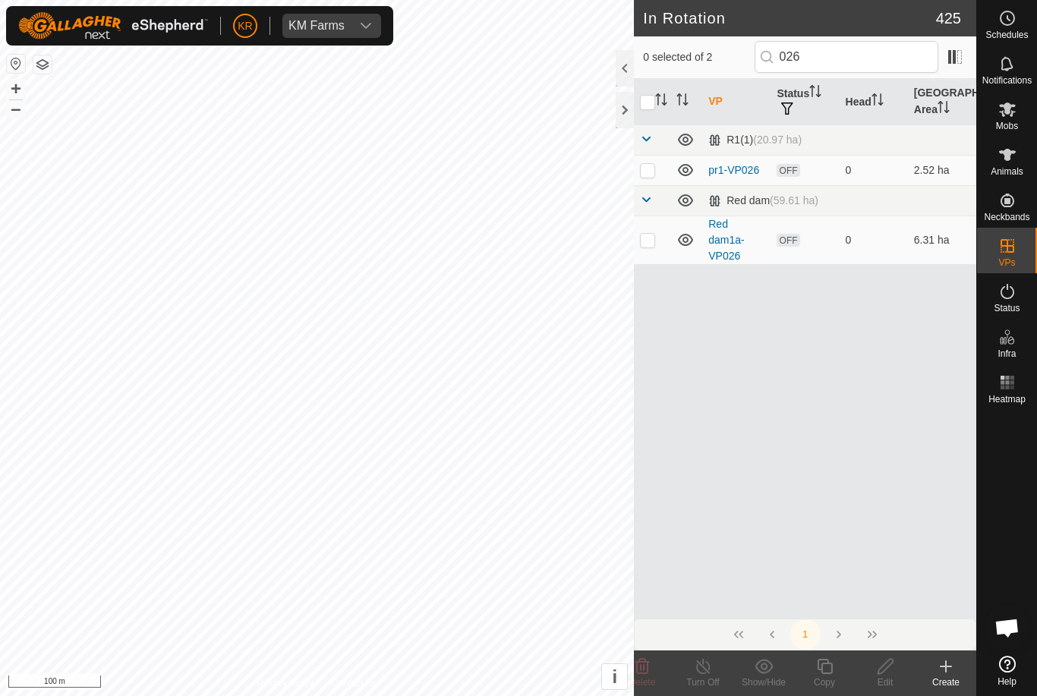
click at [649, 237] on p-checkbox at bounding box center [647, 240] width 15 height 12
click at [829, 673] on icon at bounding box center [824, 666] width 15 height 15
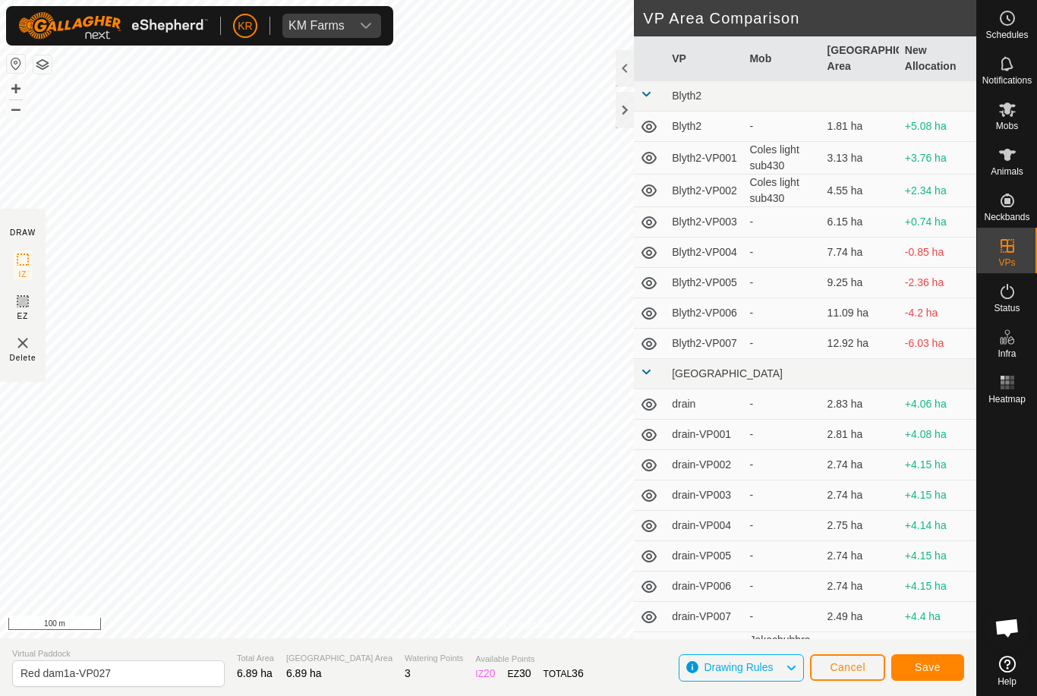
click at [929, 667] on span "Save" at bounding box center [928, 667] width 26 height 12
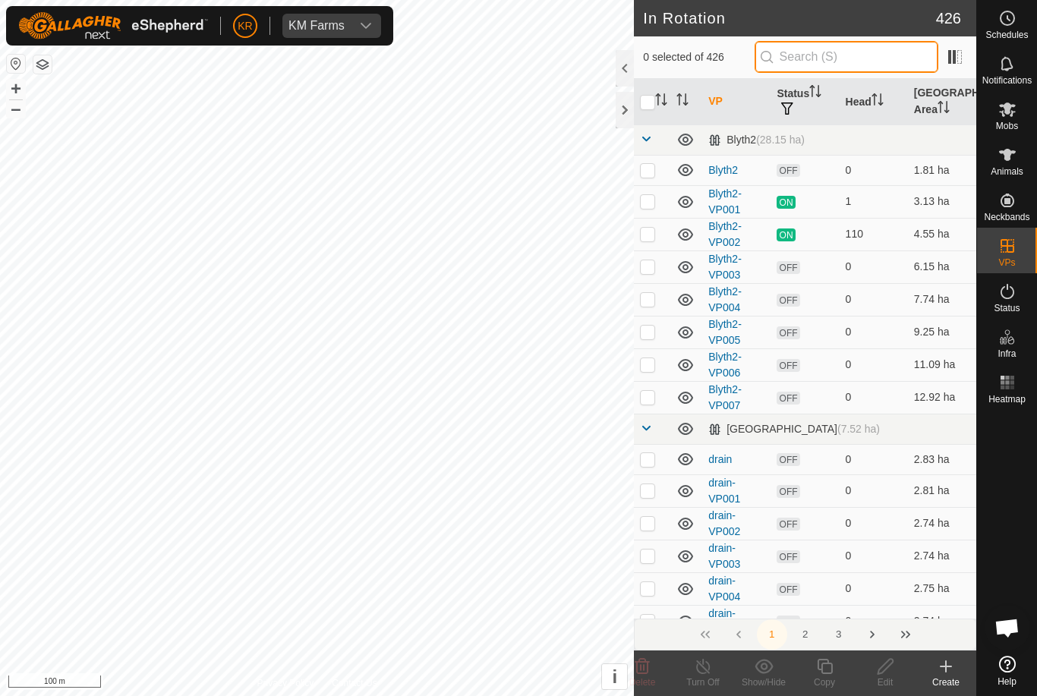
click at [860, 58] on input "text" at bounding box center [847, 57] width 184 height 32
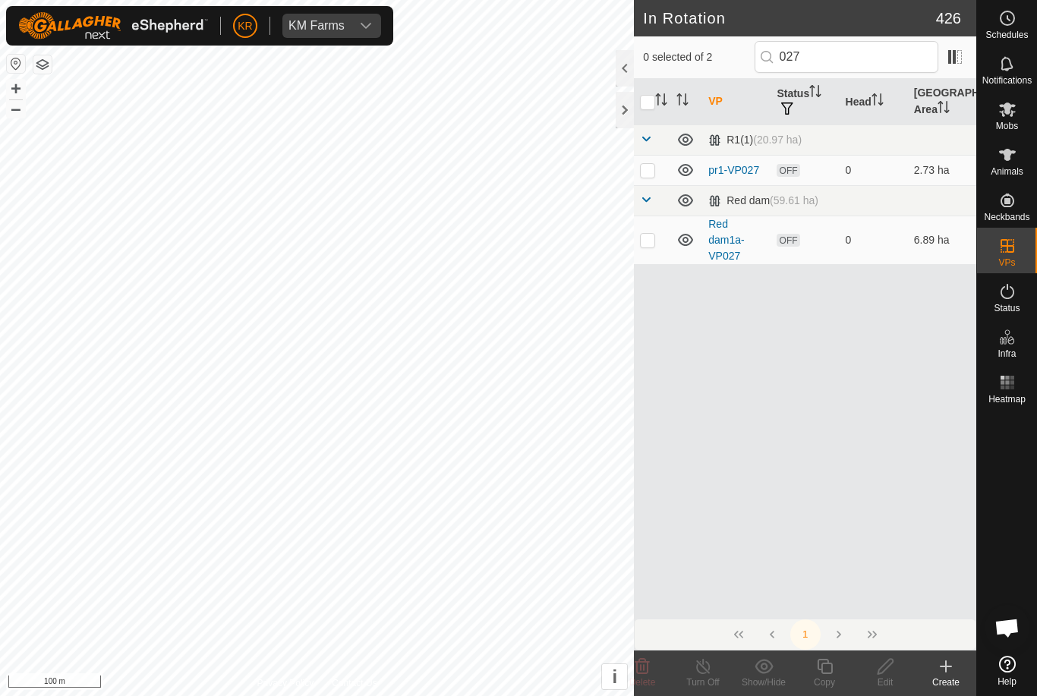
click at [648, 243] on p-checkbox at bounding box center [647, 240] width 15 height 12
click at [827, 683] on div "Copy" at bounding box center [824, 683] width 61 height 14
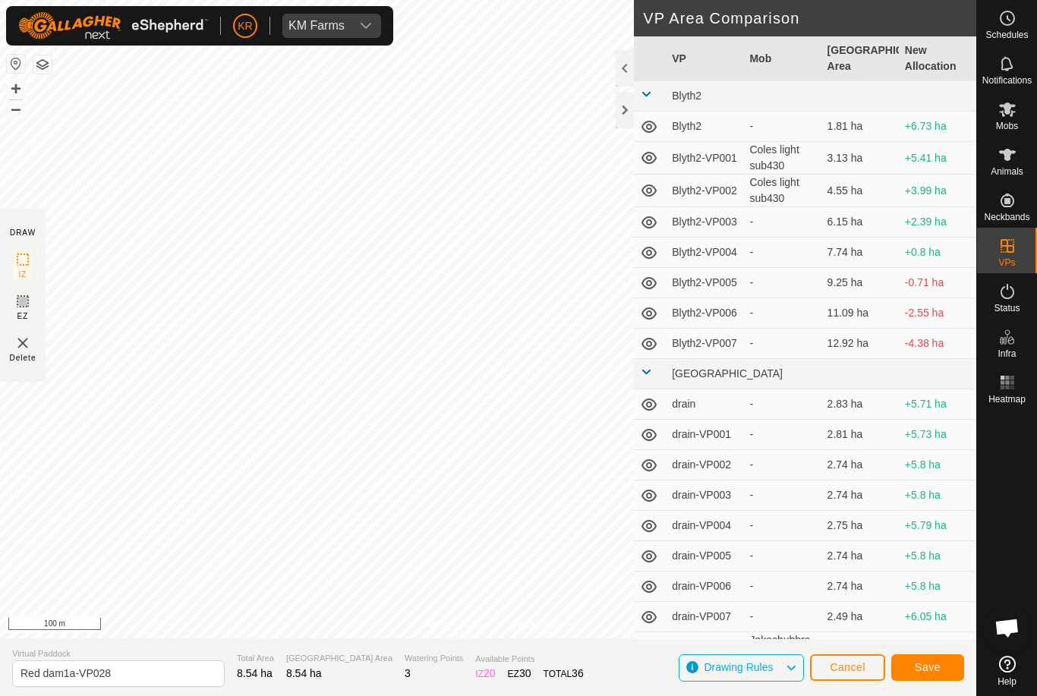
click at [927, 667] on span "Save" at bounding box center [928, 667] width 26 height 12
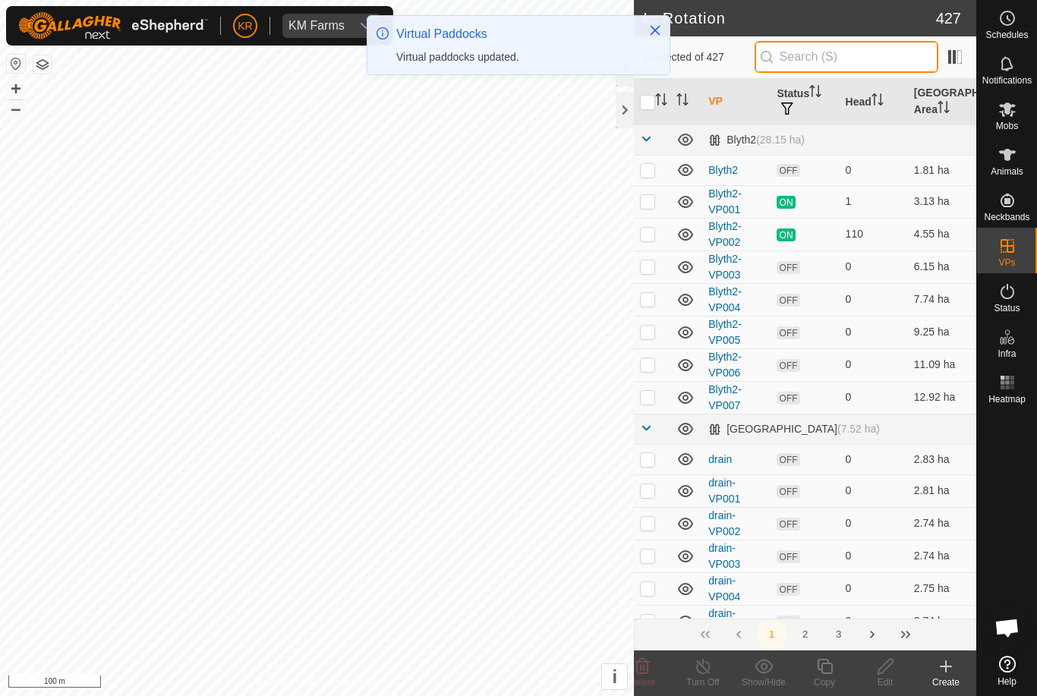
click at [838, 58] on input "text" at bounding box center [847, 57] width 184 height 32
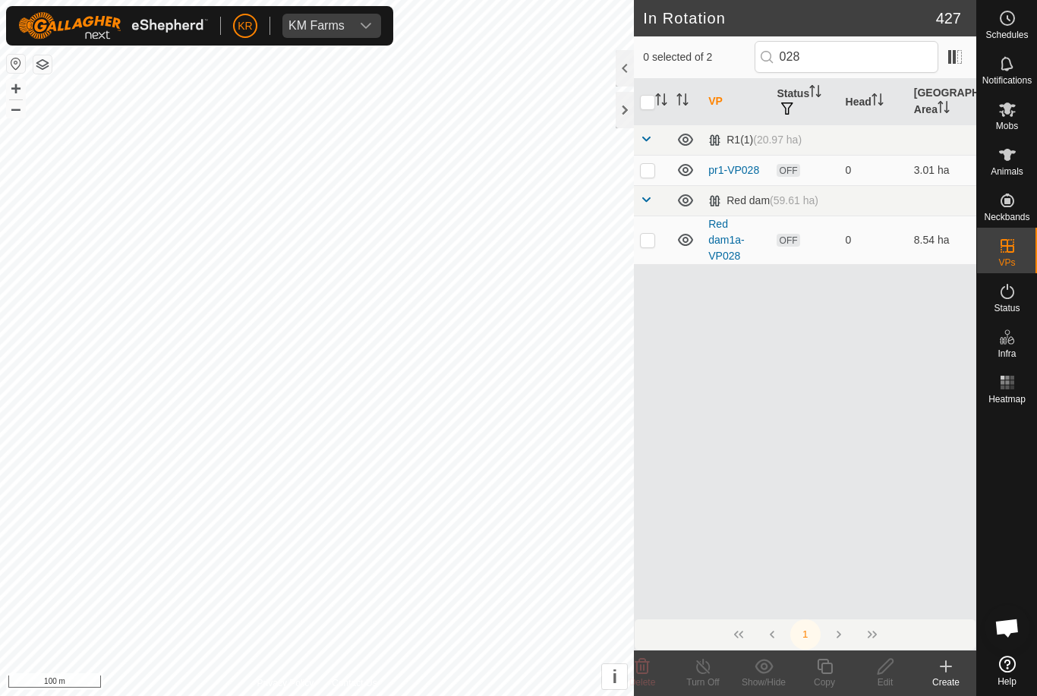
click at [645, 239] on p-checkbox at bounding box center [647, 240] width 15 height 12
click at [826, 670] on icon at bounding box center [824, 667] width 19 height 18
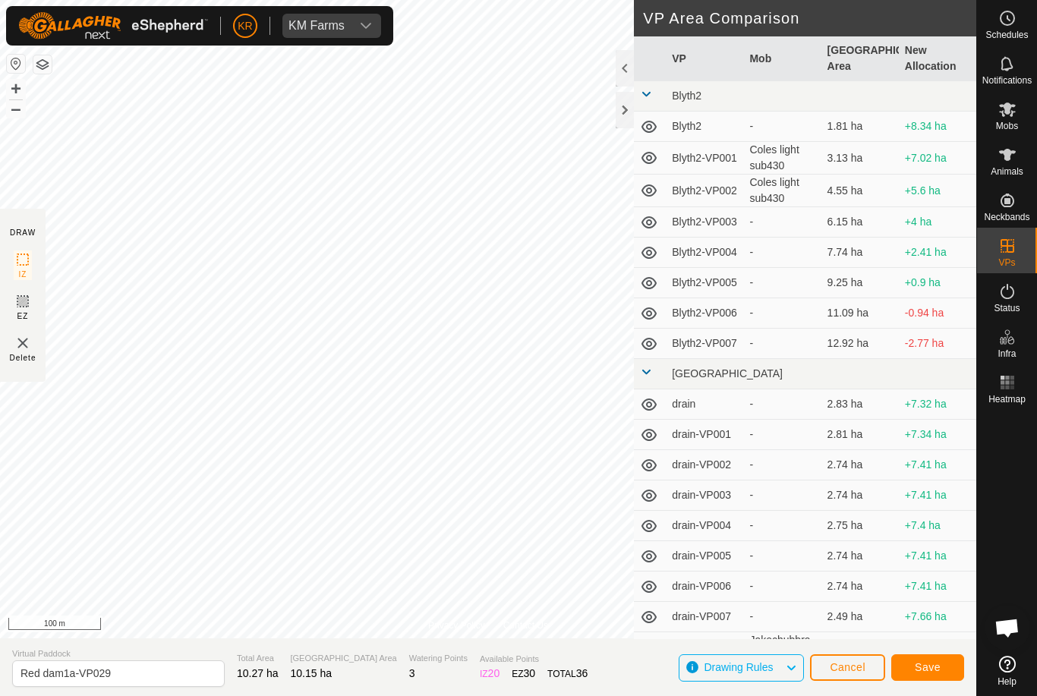
click at [931, 665] on span "Save" at bounding box center [928, 667] width 26 height 12
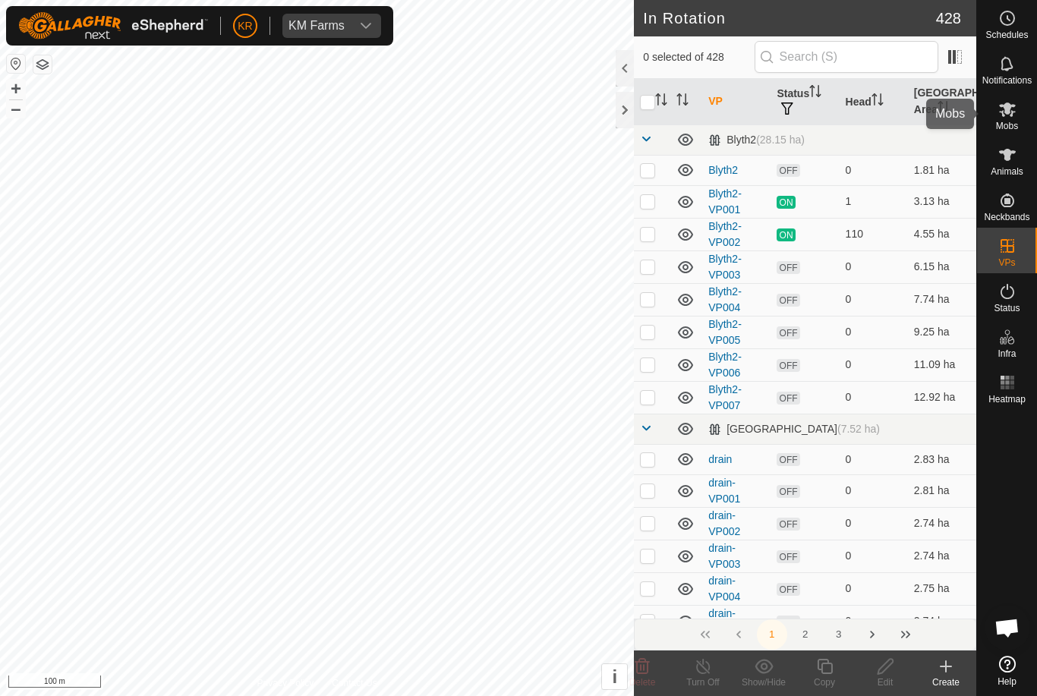
click at [998, 104] on icon at bounding box center [1007, 109] width 18 height 18
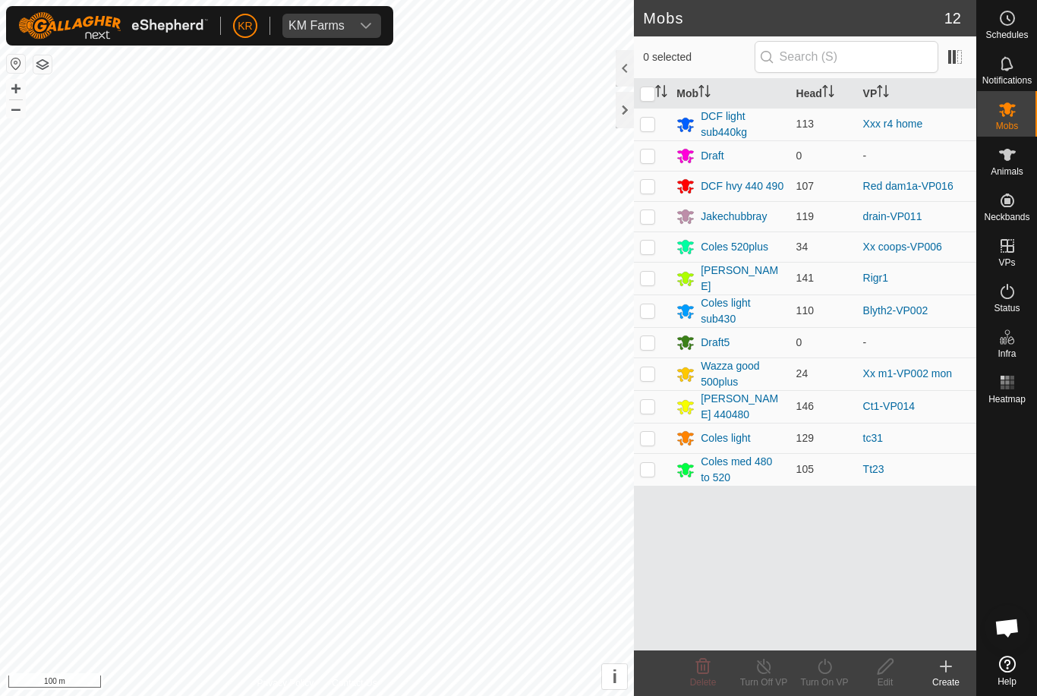
click at [652, 189] on p-checkbox at bounding box center [647, 186] width 15 height 12
click at [831, 678] on div "Turn On VP" at bounding box center [824, 683] width 61 height 14
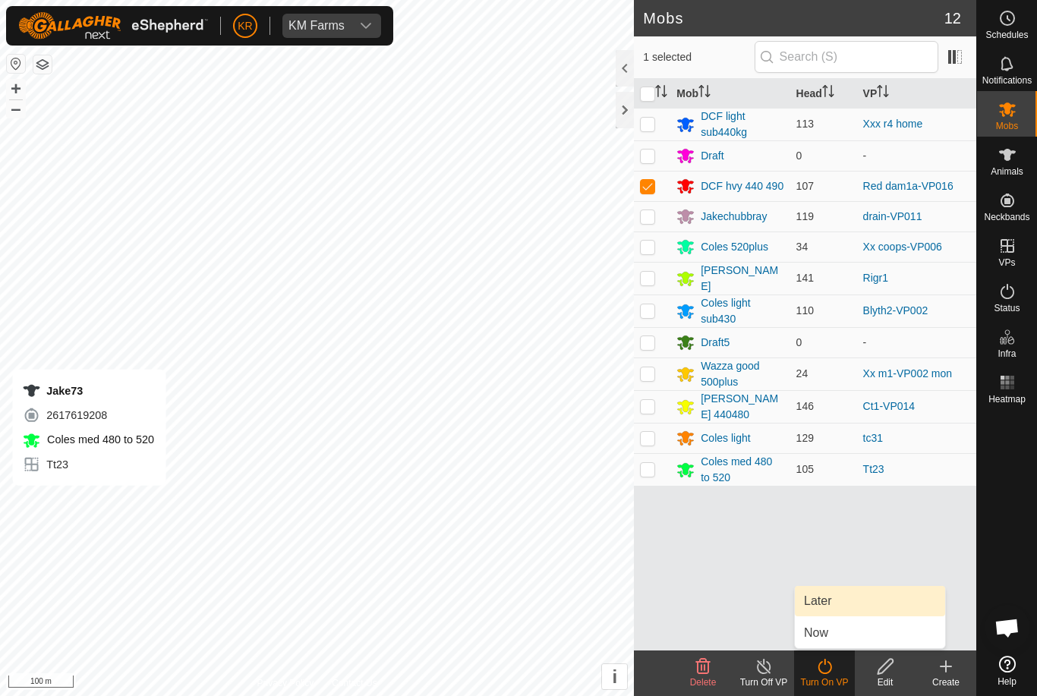
click at [831, 600] on span "Later" at bounding box center [817, 601] width 27 height 18
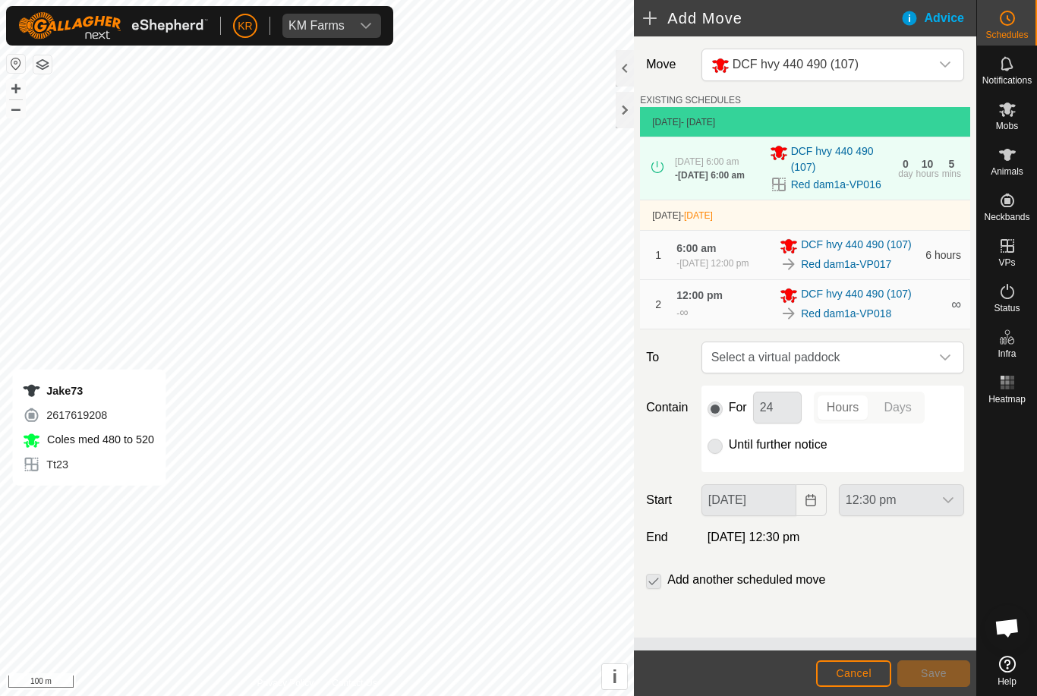
click at [939, 364] on icon "dropdown trigger" at bounding box center [945, 358] width 12 height 12
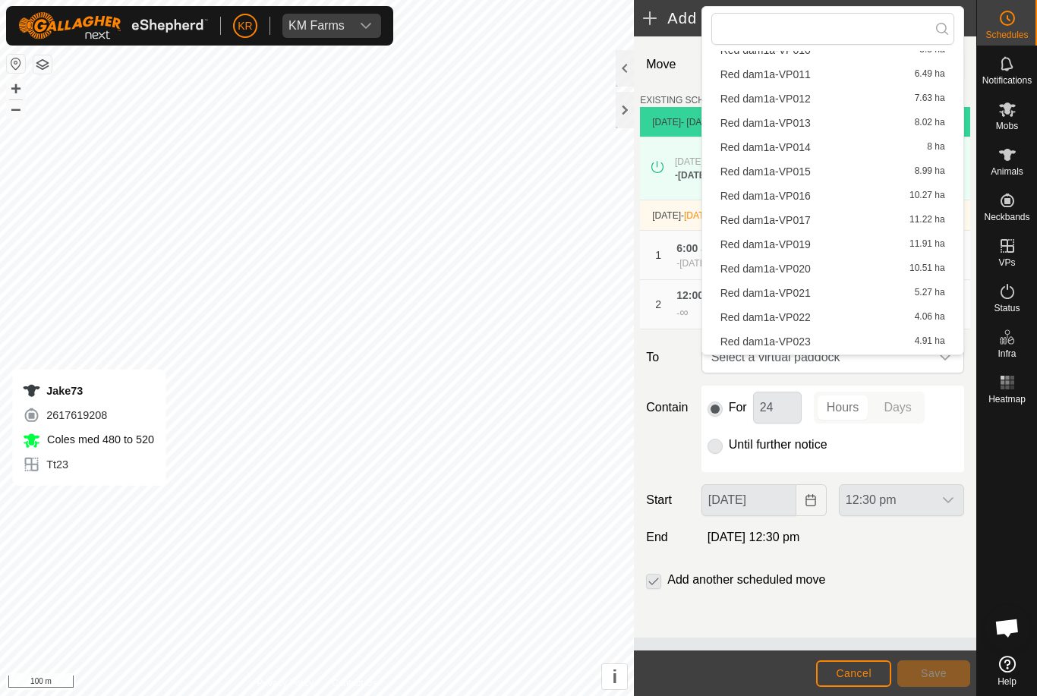
scroll to position [311, 0]
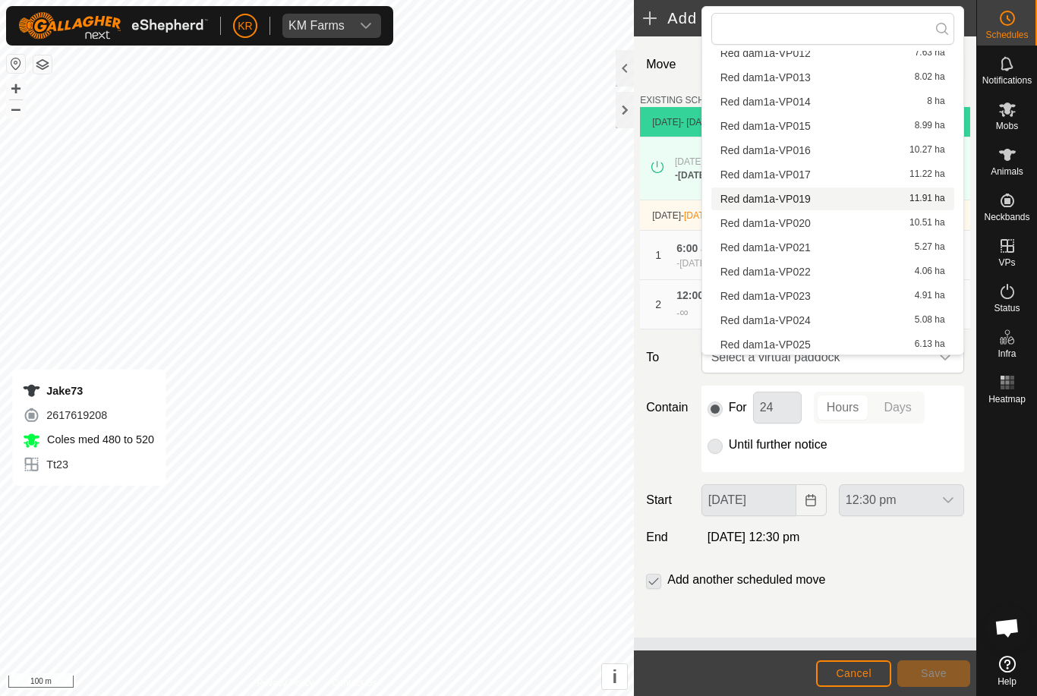
click at [750, 203] on span "Red dam1a-VP019" at bounding box center [766, 199] width 90 height 11
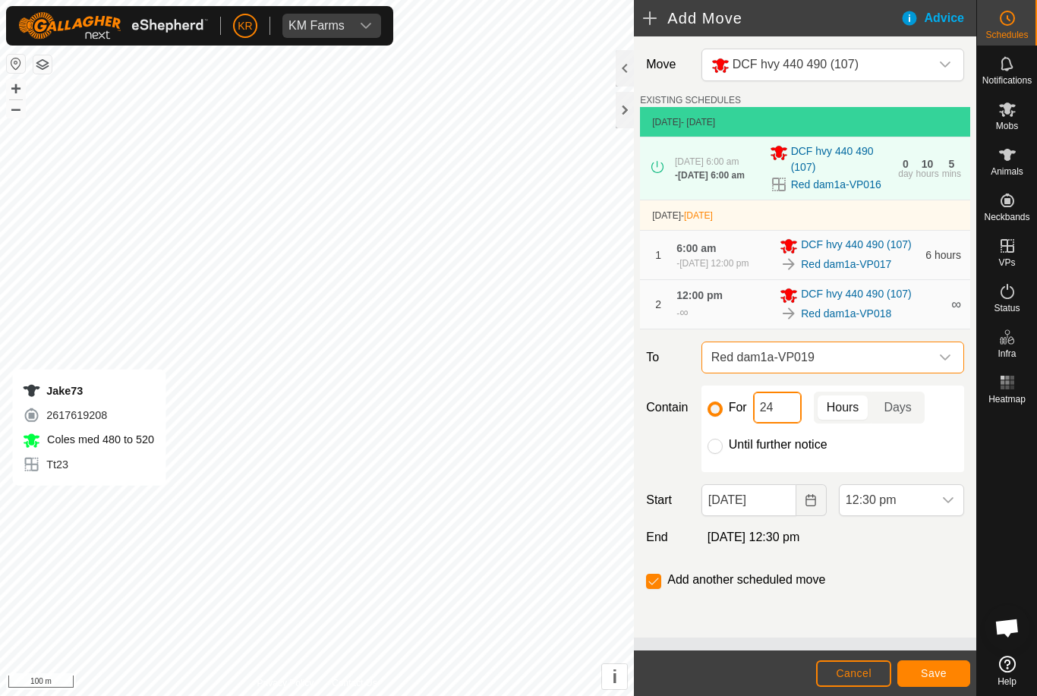
click at [784, 419] on input "24" at bounding box center [777, 408] width 49 height 32
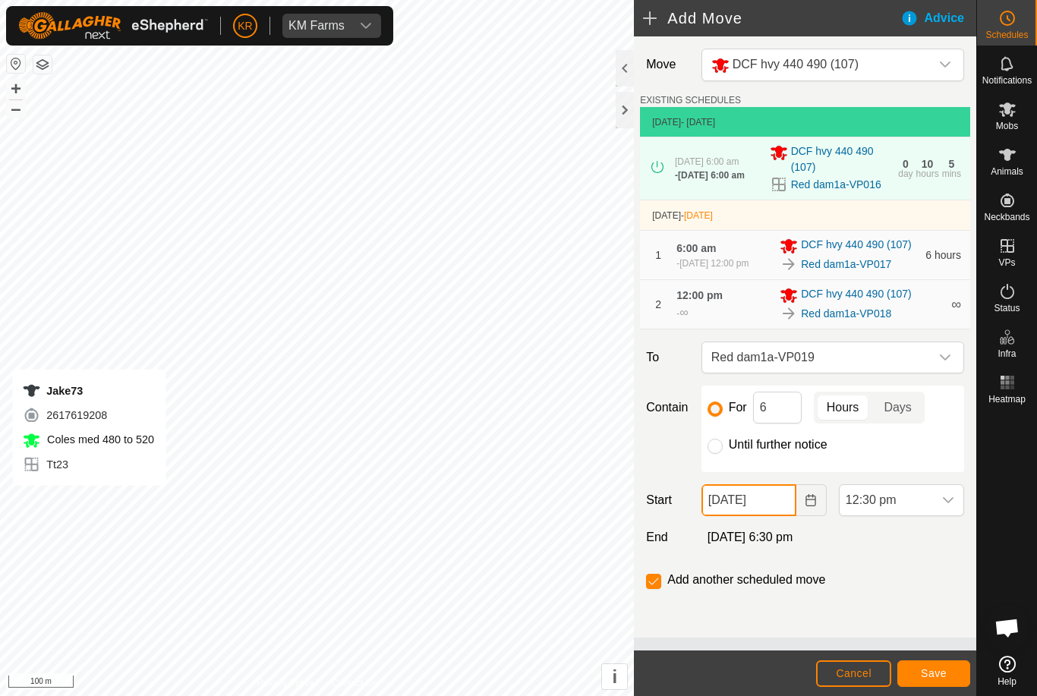
click at [767, 516] on input "30 Sep, 2025" at bounding box center [749, 500] width 95 height 32
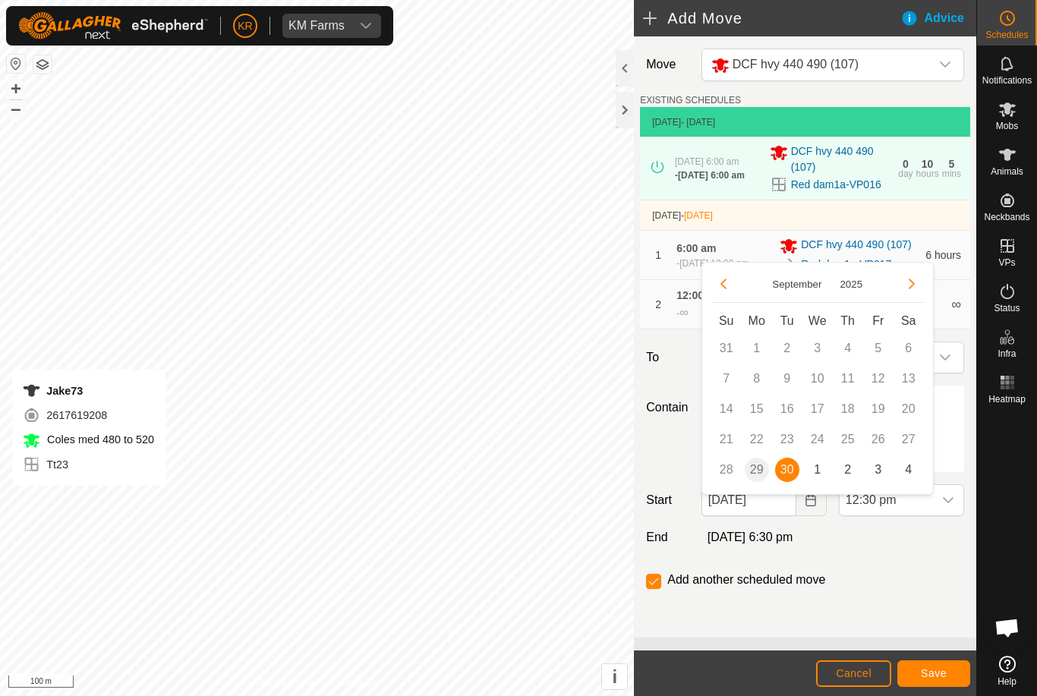
click at [816, 471] on span "1" at bounding box center [818, 470] width 24 height 24
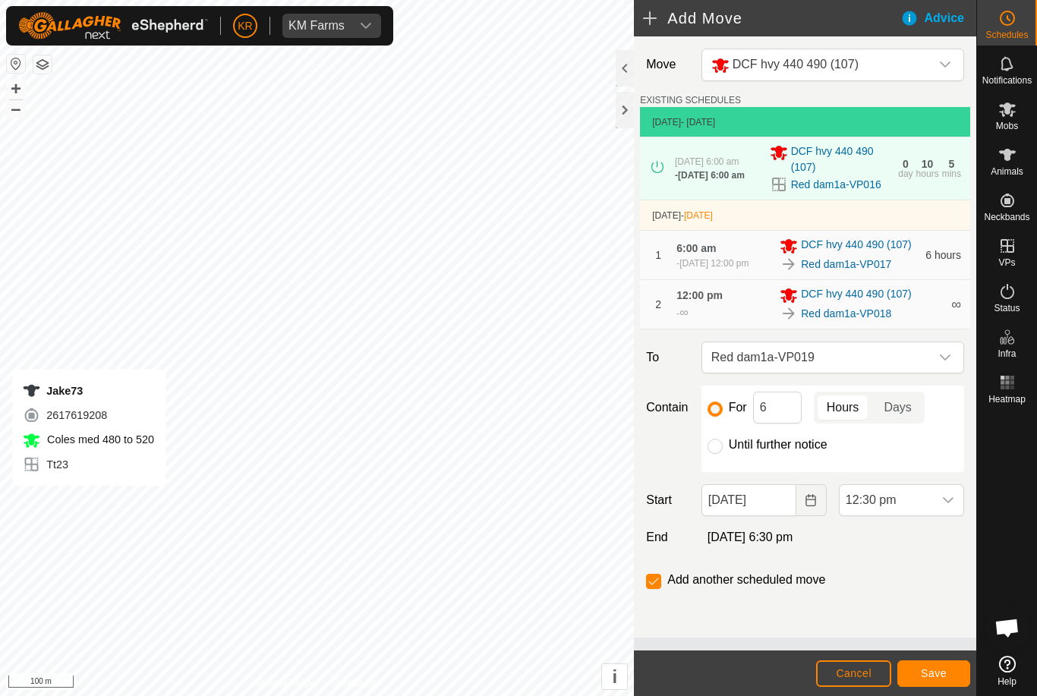
click at [932, 516] on span "12:30 pm" at bounding box center [886, 500] width 93 height 30
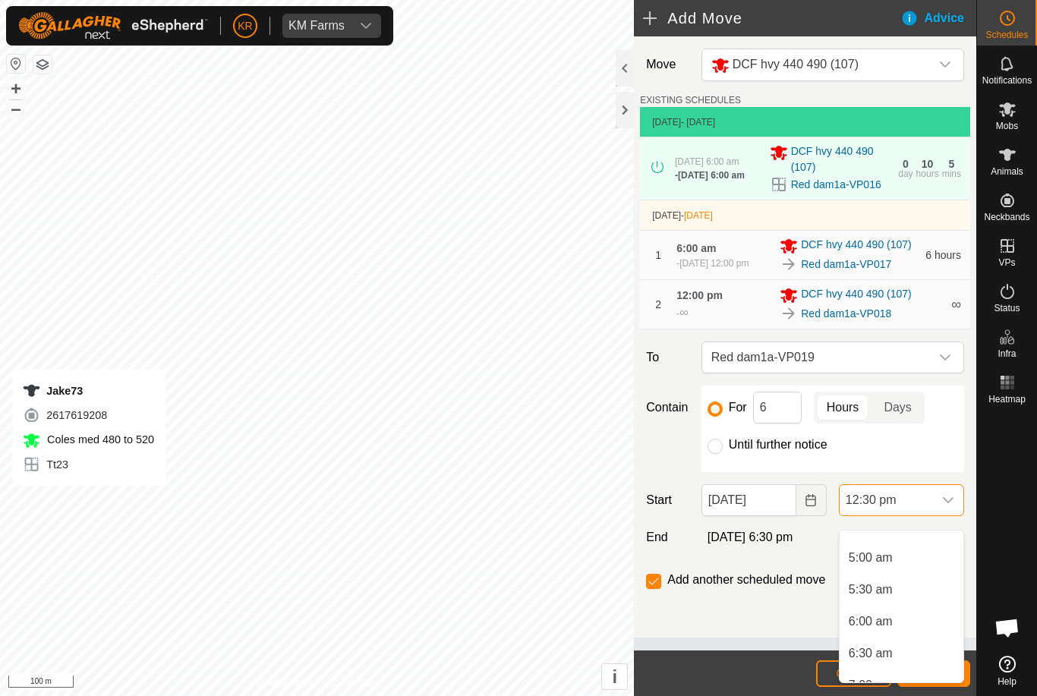
click at [897, 627] on li "6:00 am" at bounding box center [902, 622] width 124 height 30
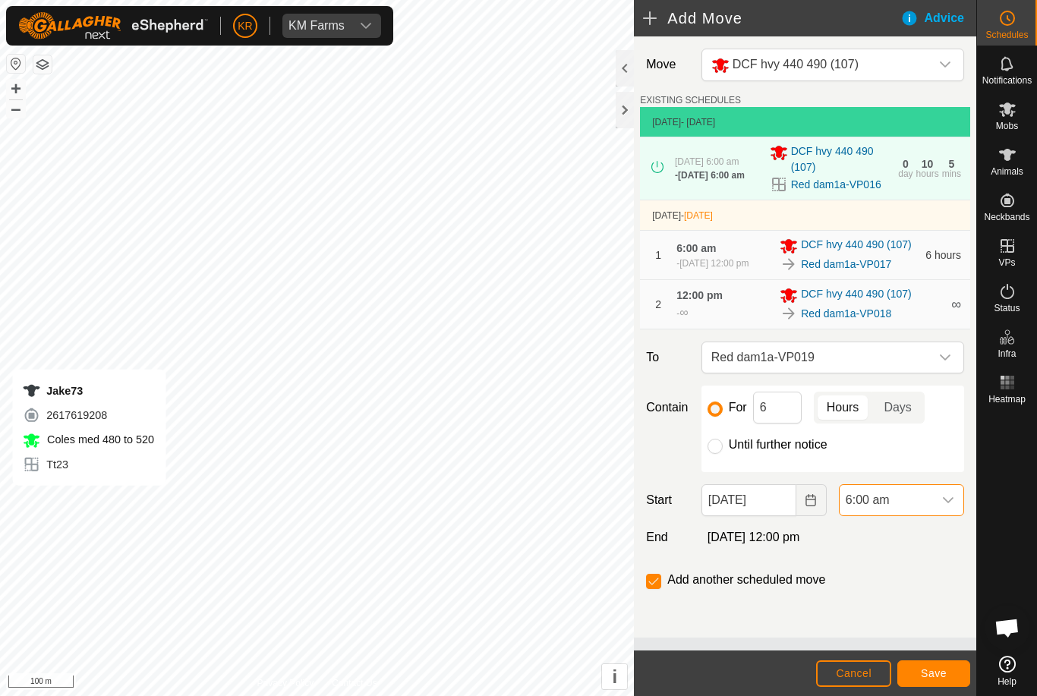
scroll to position [676, 0]
click at [929, 664] on button "Save" at bounding box center [933, 674] width 73 height 27
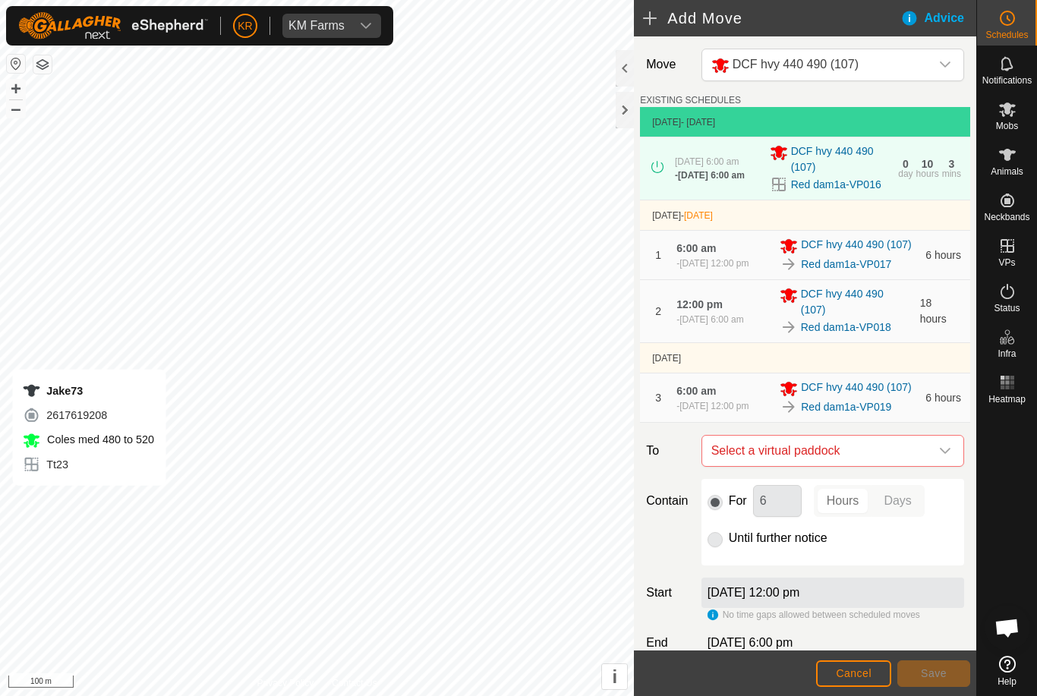
click at [945, 457] on icon "dropdown trigger" at bounding box center [945, 451] width 12 height 12
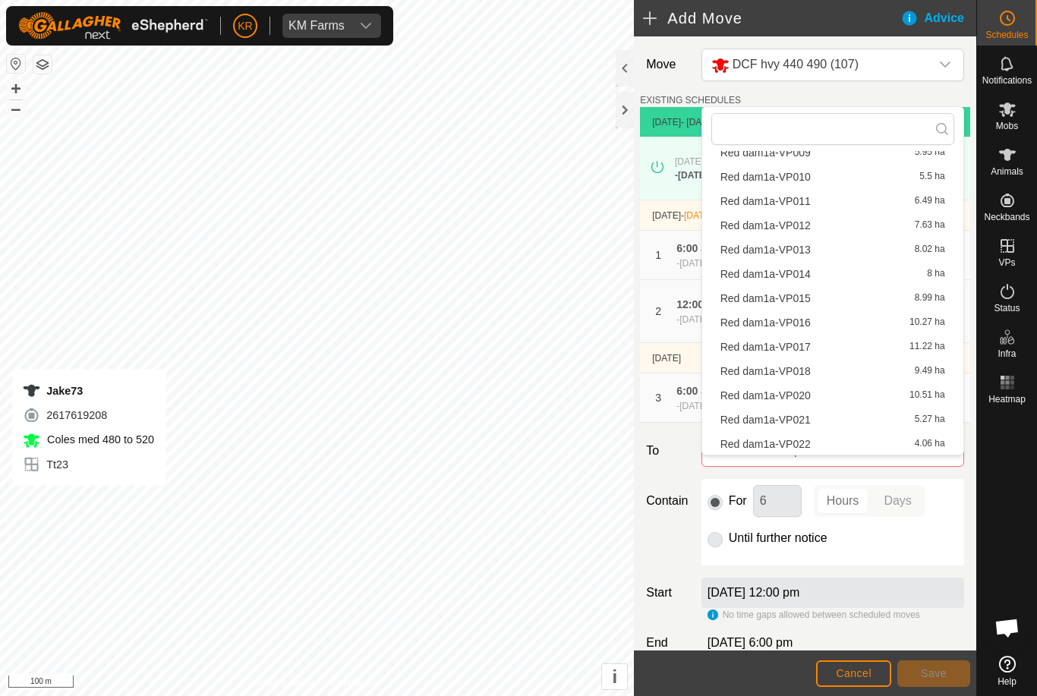
scroll to position [251, 0]
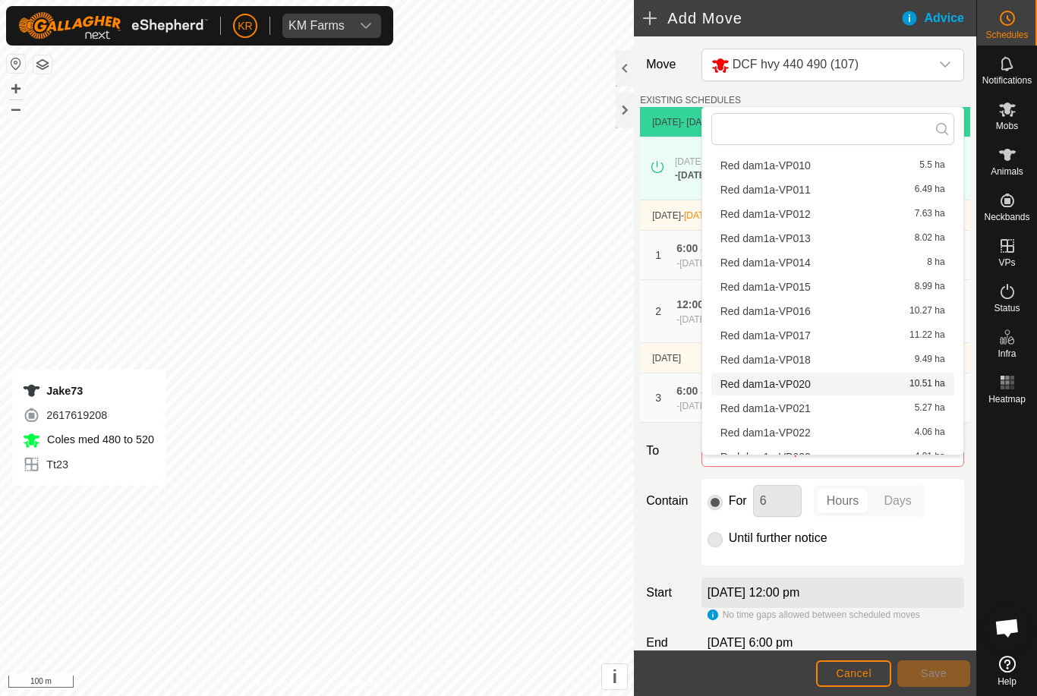
click at [803, 387] on span "Red dam1a-VP020" at bounding box center [766, 384] width 90 height 11
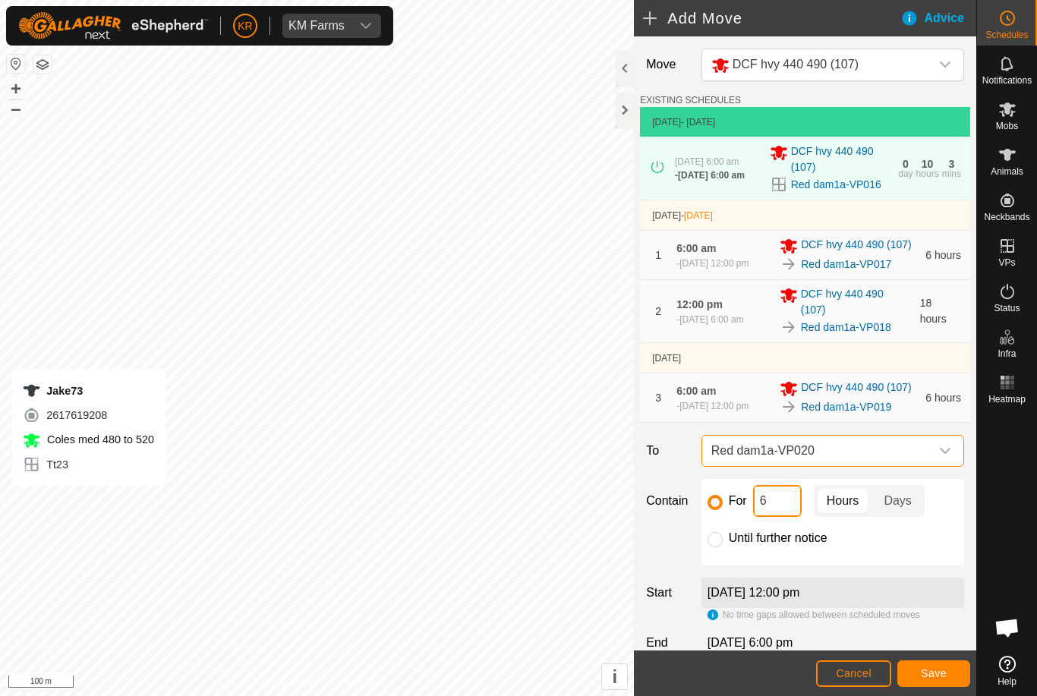
click at [778, 517] on input "6" at bounding box center [777, 501] width 49 height 32
click at [949, 668] on button "Save" at bounding box center [933, 674] width 73 height 27
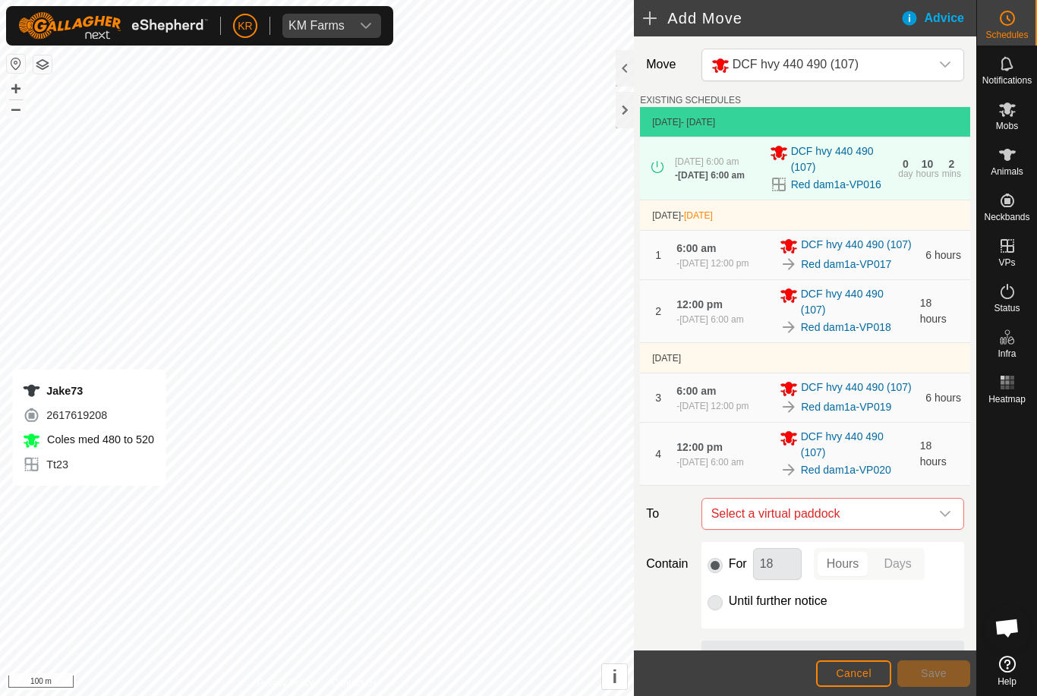
click at [941, 526] on div "dropdown trigger" at bounding box center [945, 514] width 30 height 30
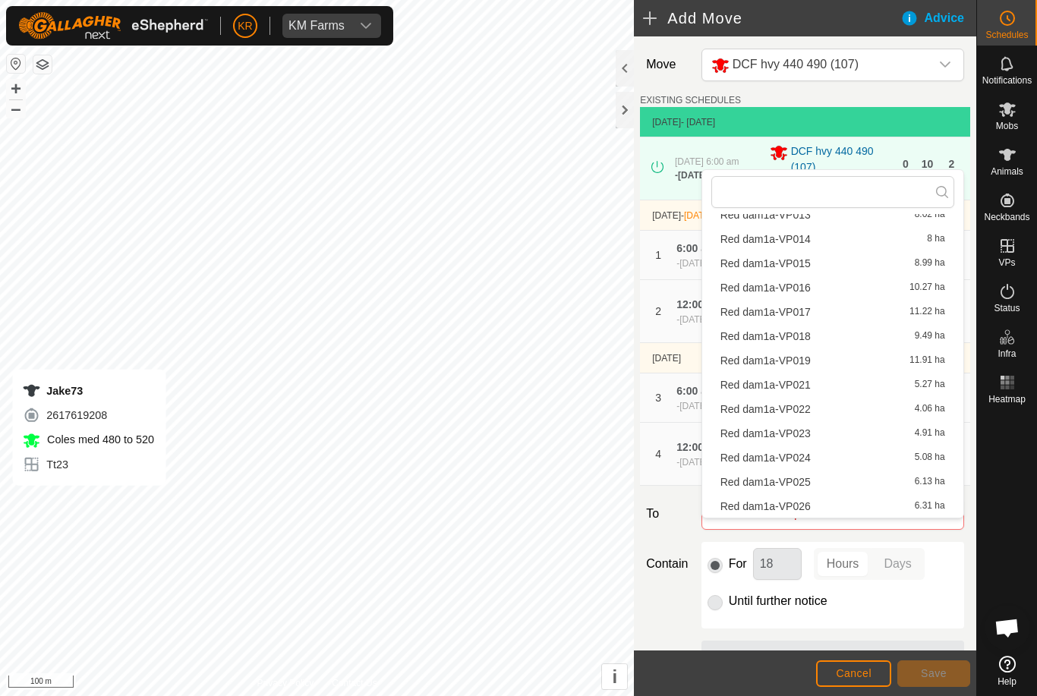
scroll to position [363, 0]
click at [767, 358] on span "Red dam1a-VP021" at bounding box center [766, 359] width 90 height 11
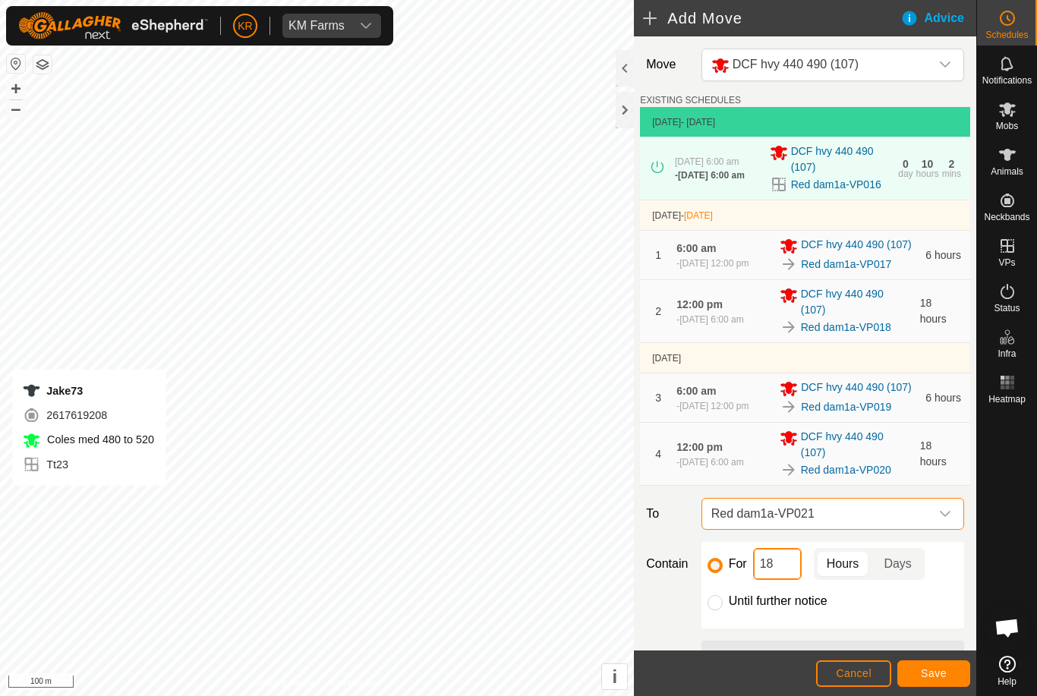
click at [792, 580] on input "18" at bounding box center [777, 564] width 49 height 32
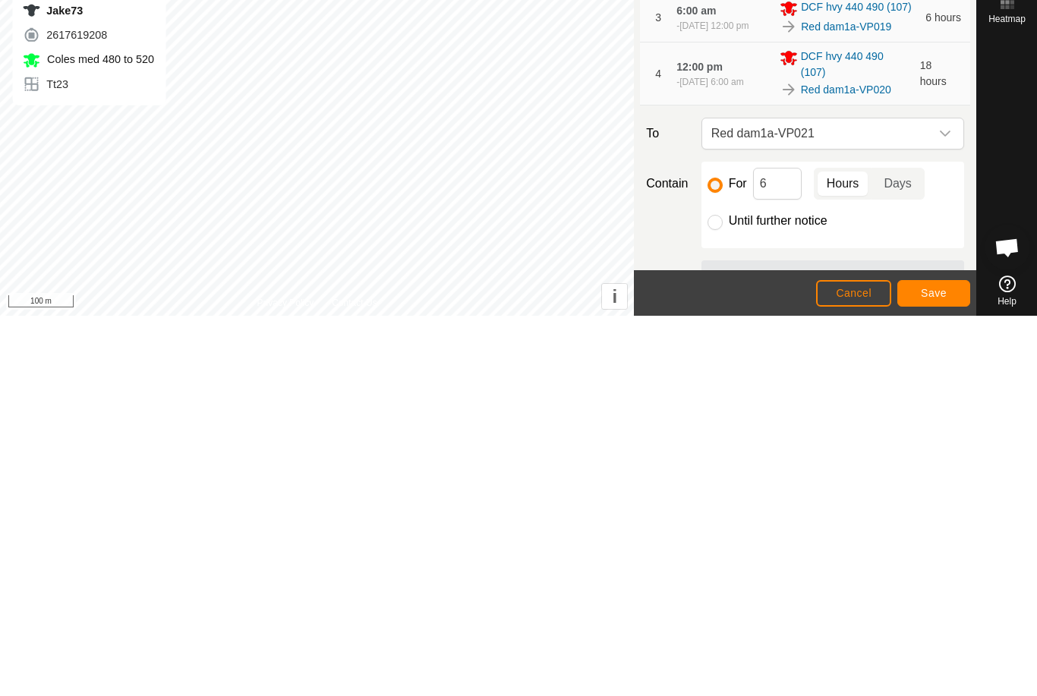
click at [936, 667] on span "Save" at bounding box center [934, 673] width 26 height 12
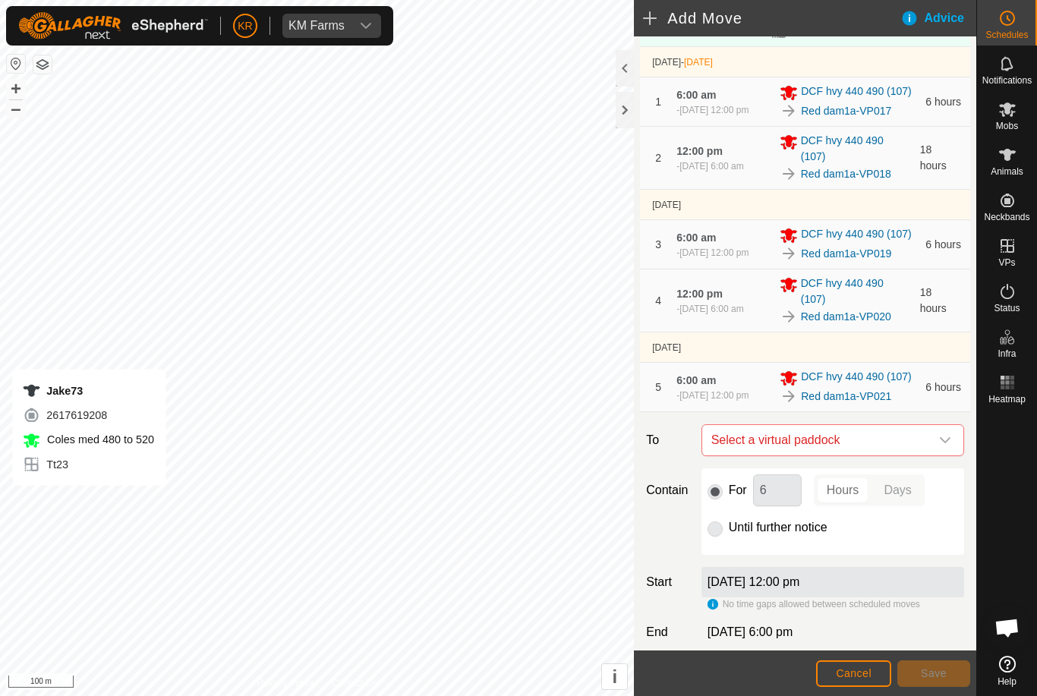
scroll to position [186, 0]
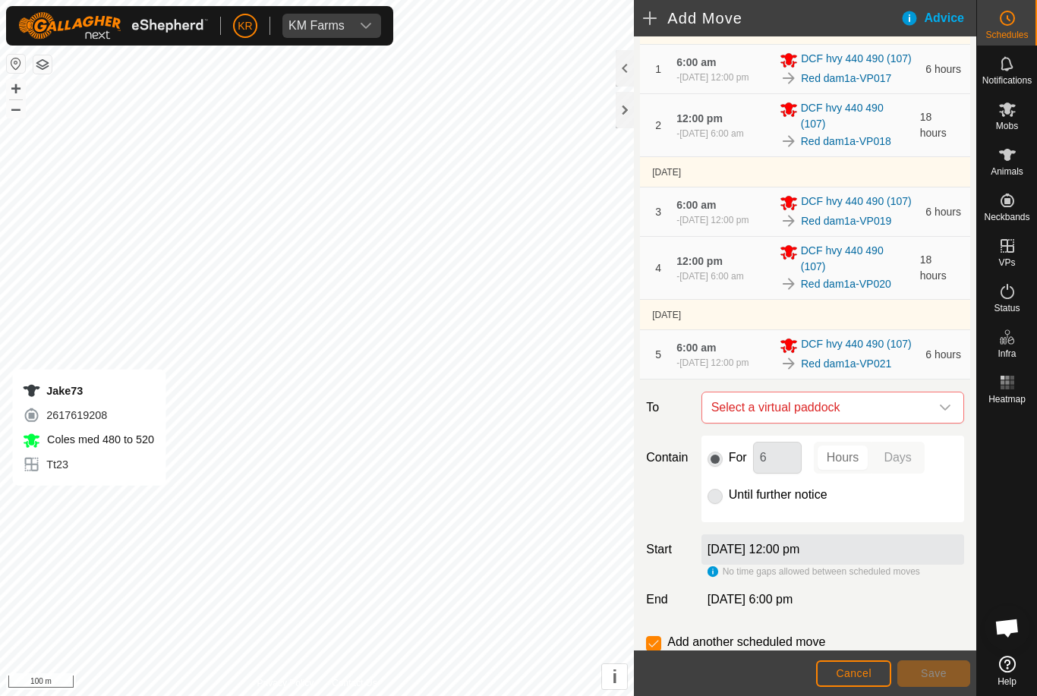
click at [943, 414] on icon "dropdown trigger" at bounding box center [945, 408] width 12 height 12
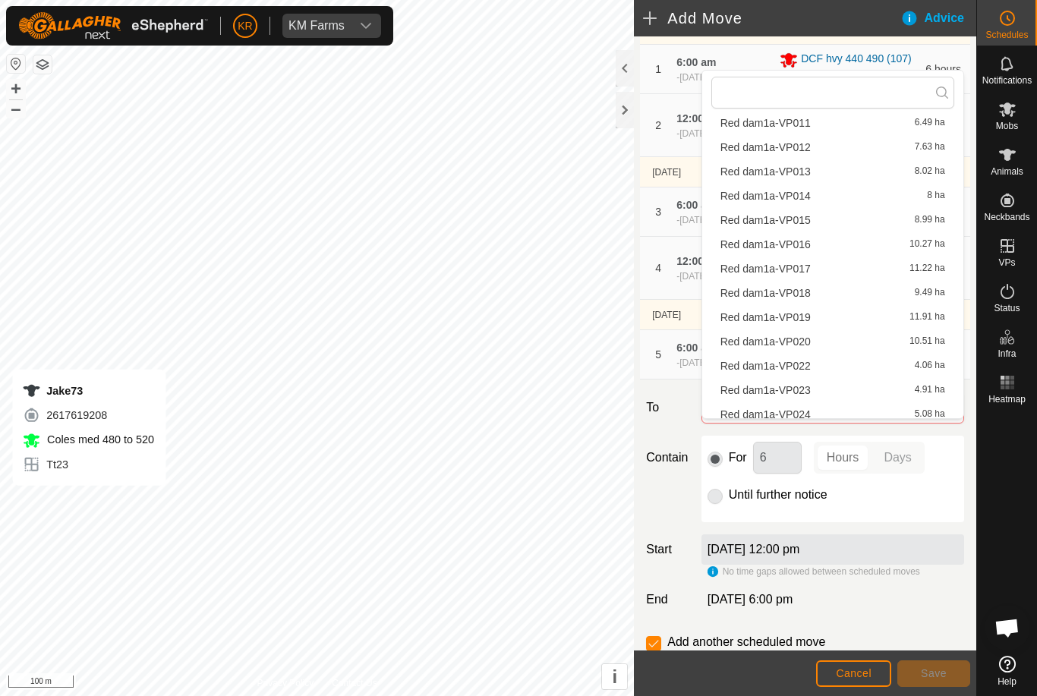
scroll to position [281, 0]
click at [800, 363] on span "Red dam1a-VP022" at bounding box center [766, 366] width 90 height 11
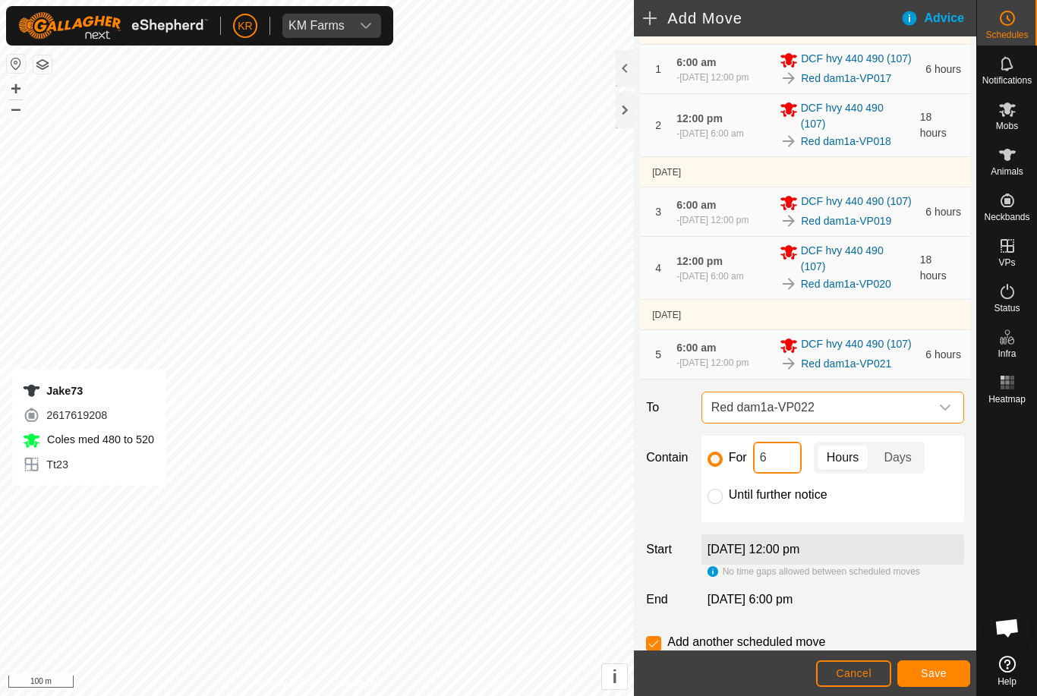
click at [785, 474] on input "6" at bounding box center [777, 458] width 49 height 32
click at [935, 667] on span "Save" at bounding box center [934, 673] width 26 height 12
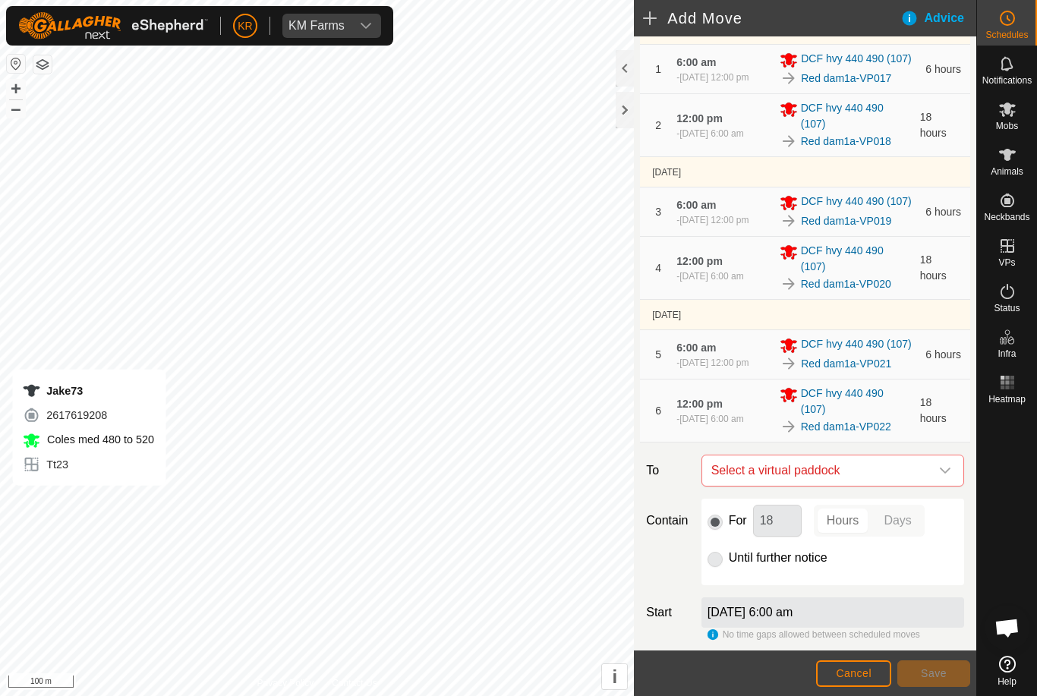
click at [941, 477] on icon "dropdown trigger" at bounding box center [945, 471] width 12 height 12
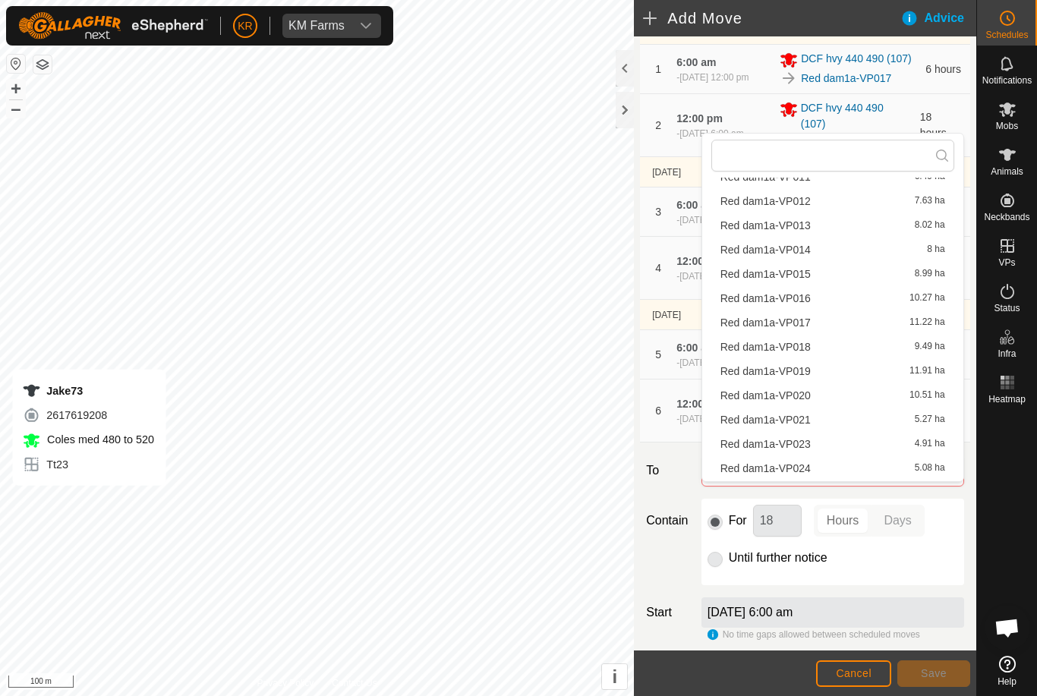
scroll to position [295, 0]
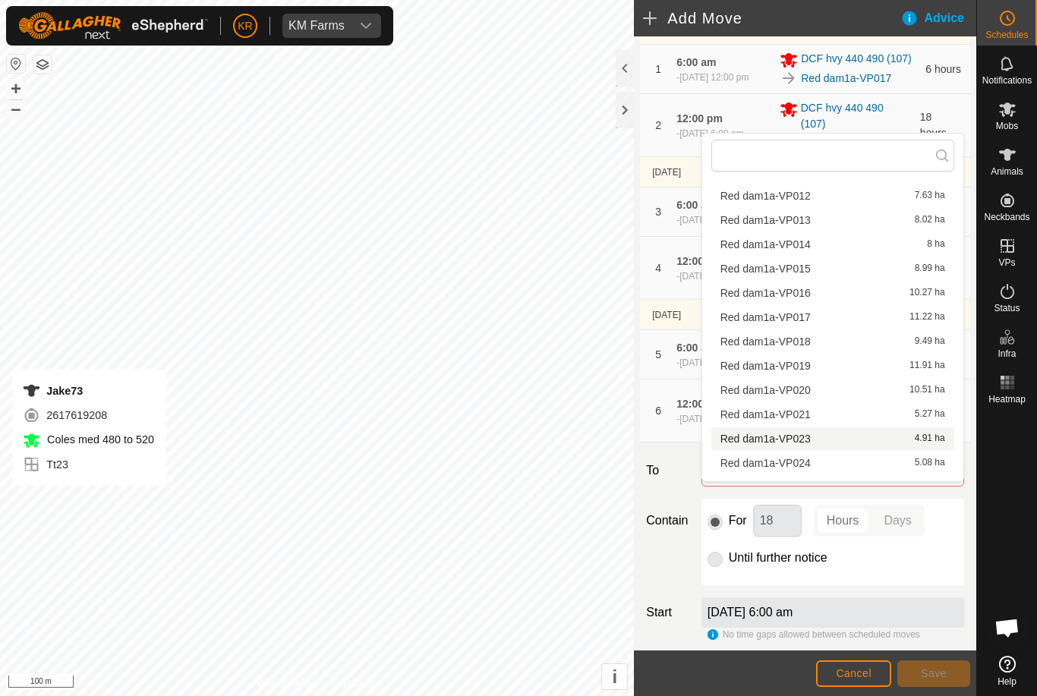
click at [811, 438] on div "Red dam1a-VP023 4.91 ha" at bounding box center [833, 439] width 225 height 11
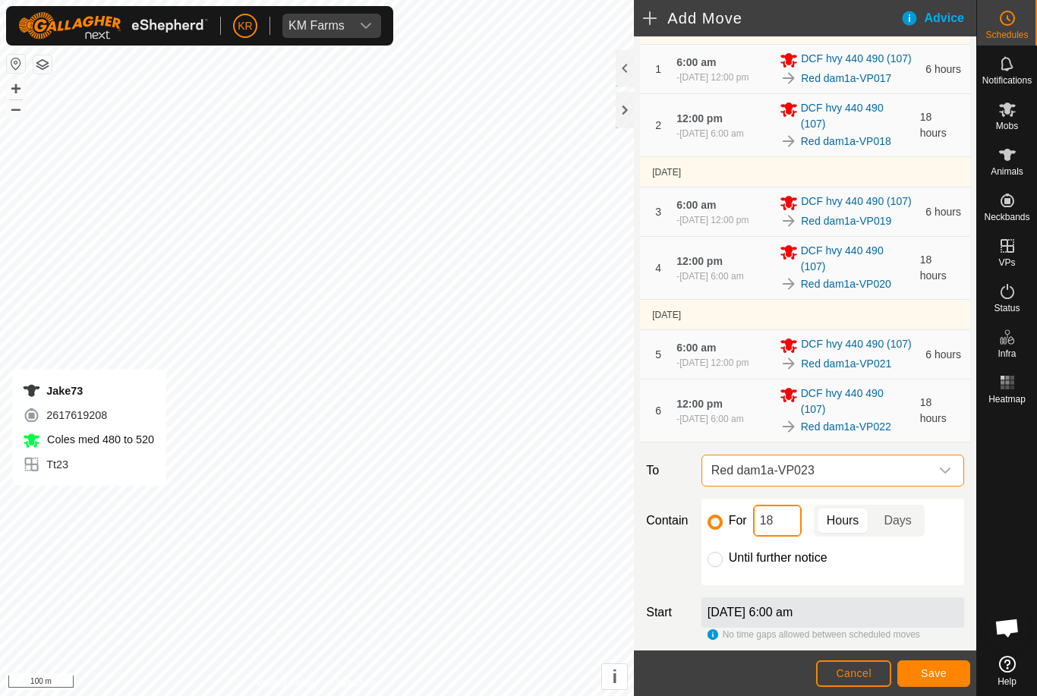
click at [785, 537] on input "18" at bounding box center [777, 521] width 49 height 32
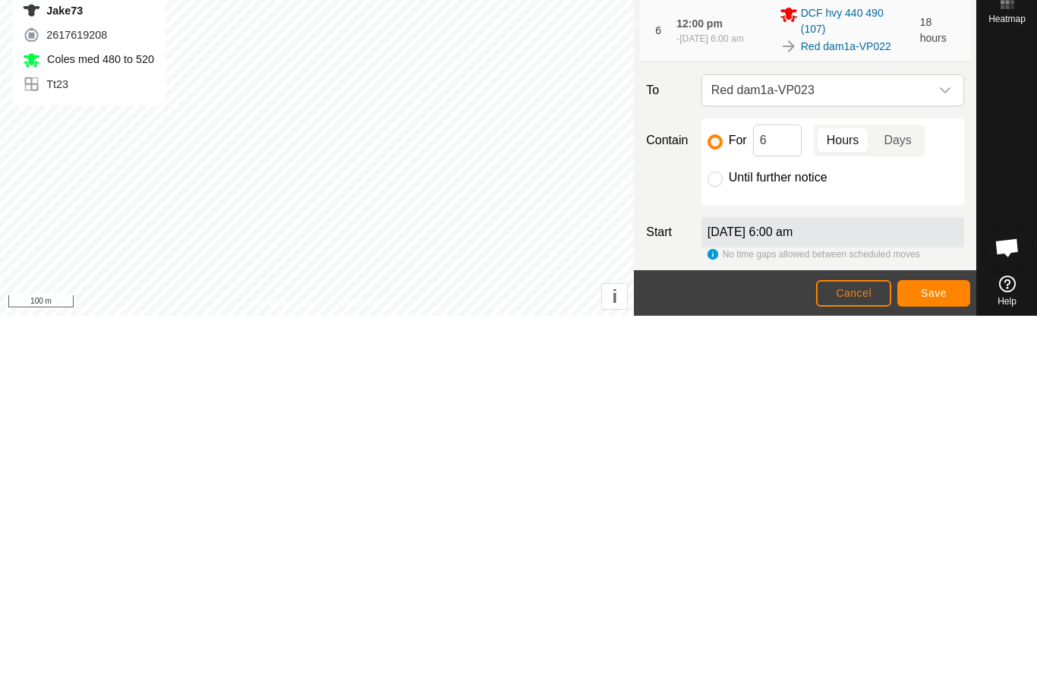
click at [933, 667] on span "Save" at bounding box center [934, 673] width 26 height 12
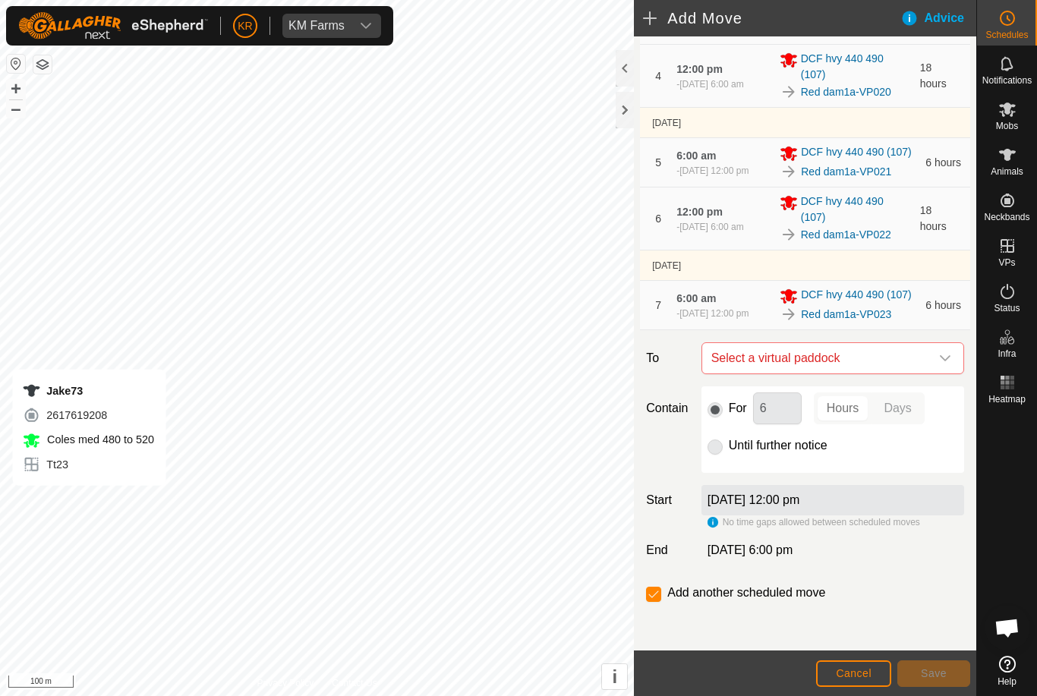
scroll to position [411, 0]
click at [928, 352] on span "Select a virtual paddock" at bounding box center [817, 358] width 225 height 30
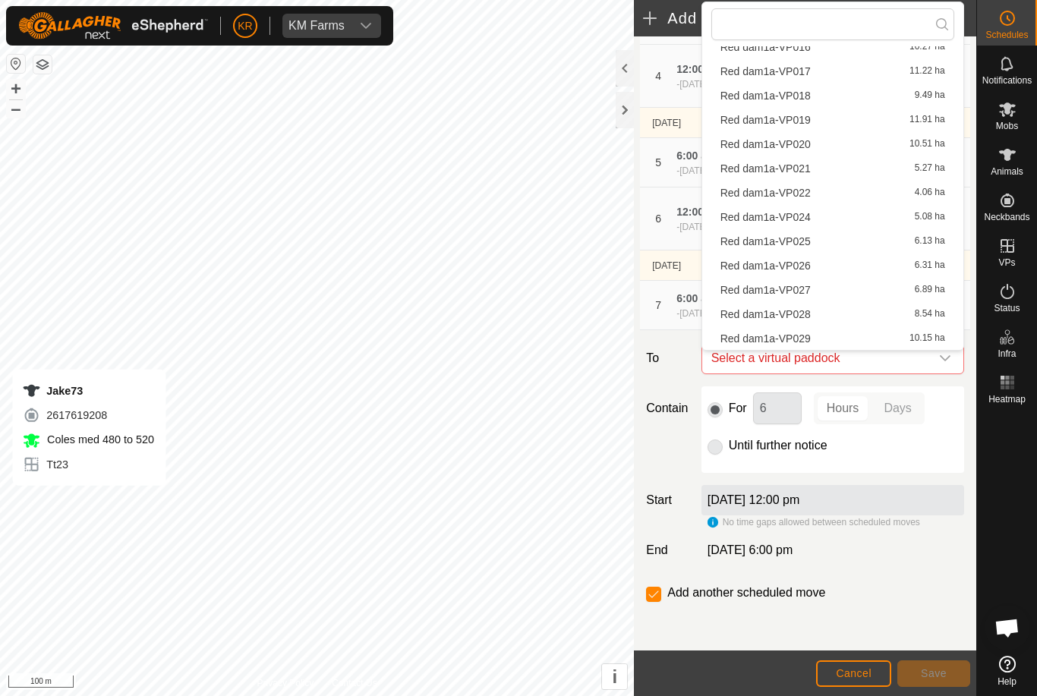
scroll to position [410, 0]
click at [800, 219] on span "Red dam1a-VP024" at bounding box center [766, 217] width 90 height 11
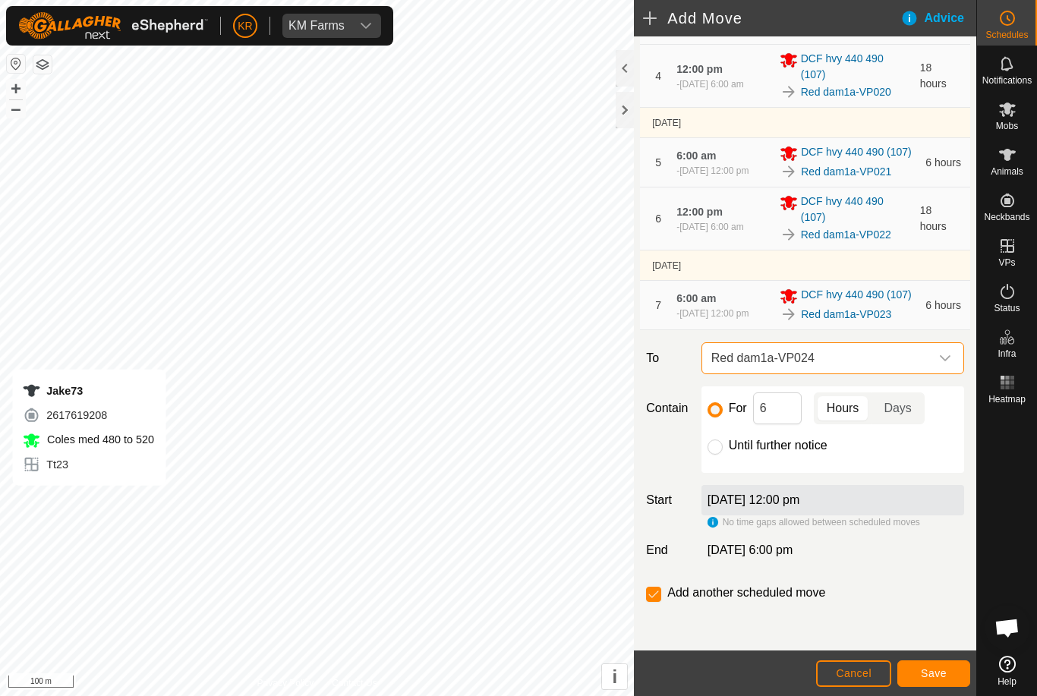
click at [960, 686] on button "Save" at bounding box center [933, 674] width 73 height 27
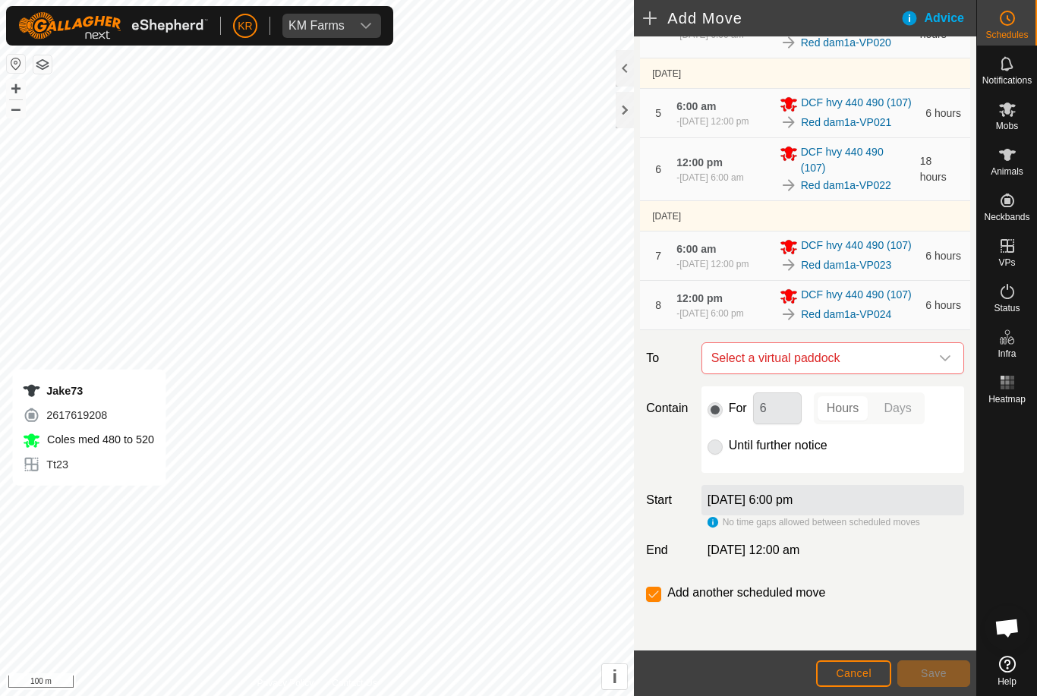
scroll to position [462, 0]
click at [939, 361] on icon "dropdown trigger" at bounding box center [945, 358] width 12 height 12
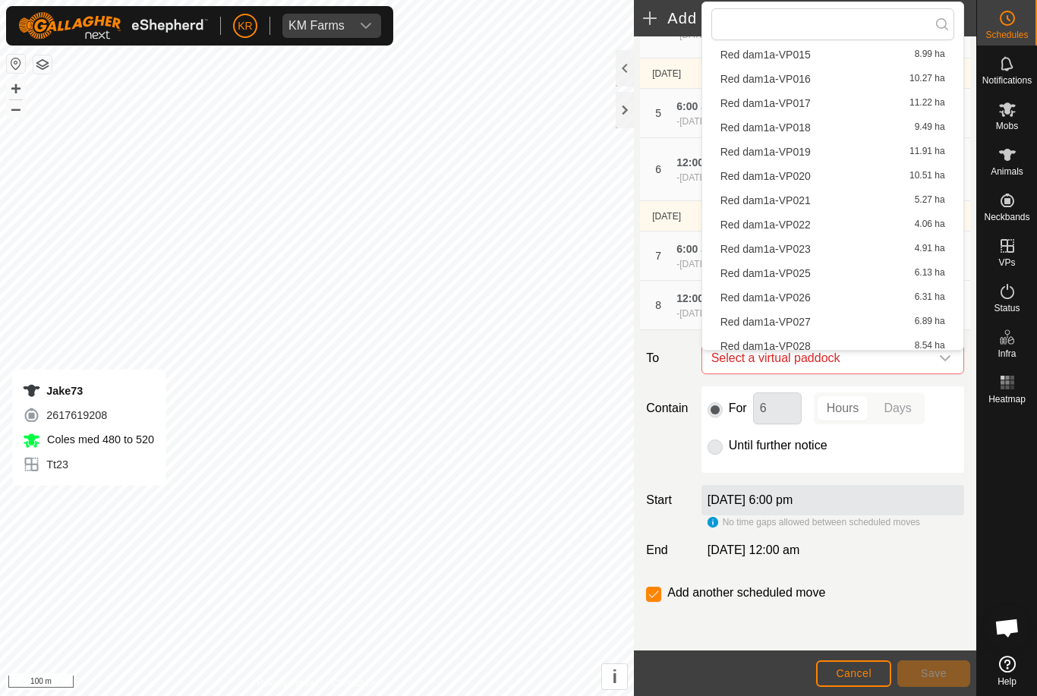
scroll to position [385, 0]
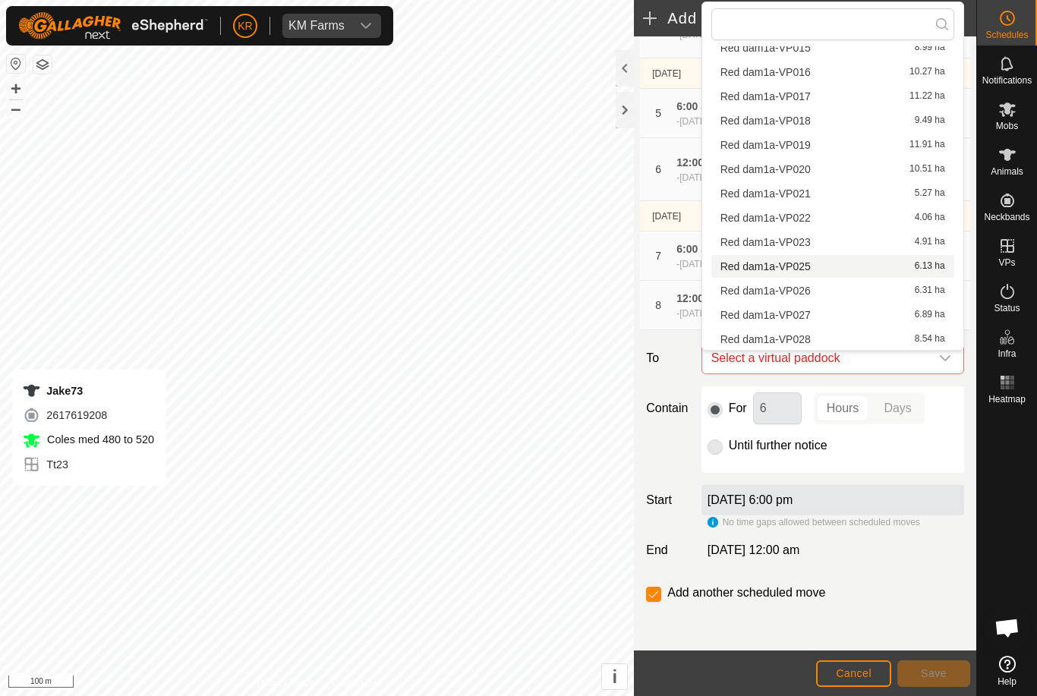
click at [802, 269] on span "Red dam1a-VP025" at bounding box center [766, 266] width 90 height 11
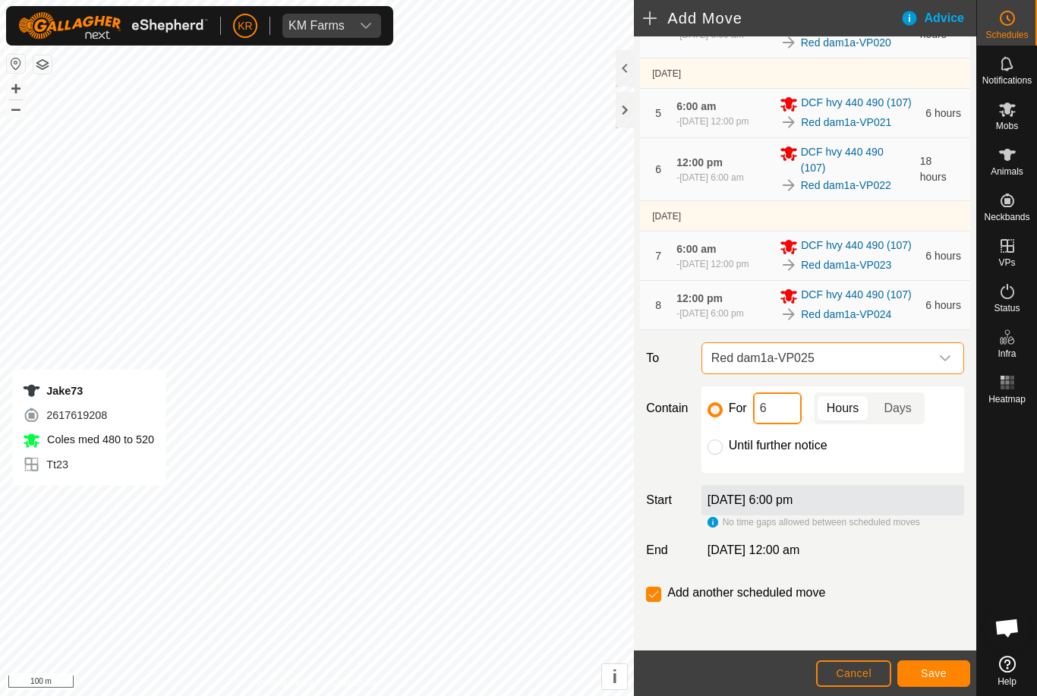
click at [784, 412] on input "6" at bounding box center [777, 409] width 49 height 32
click at [929, 670] on span "Save" at bounding box center [934, 673] width 26 height 12
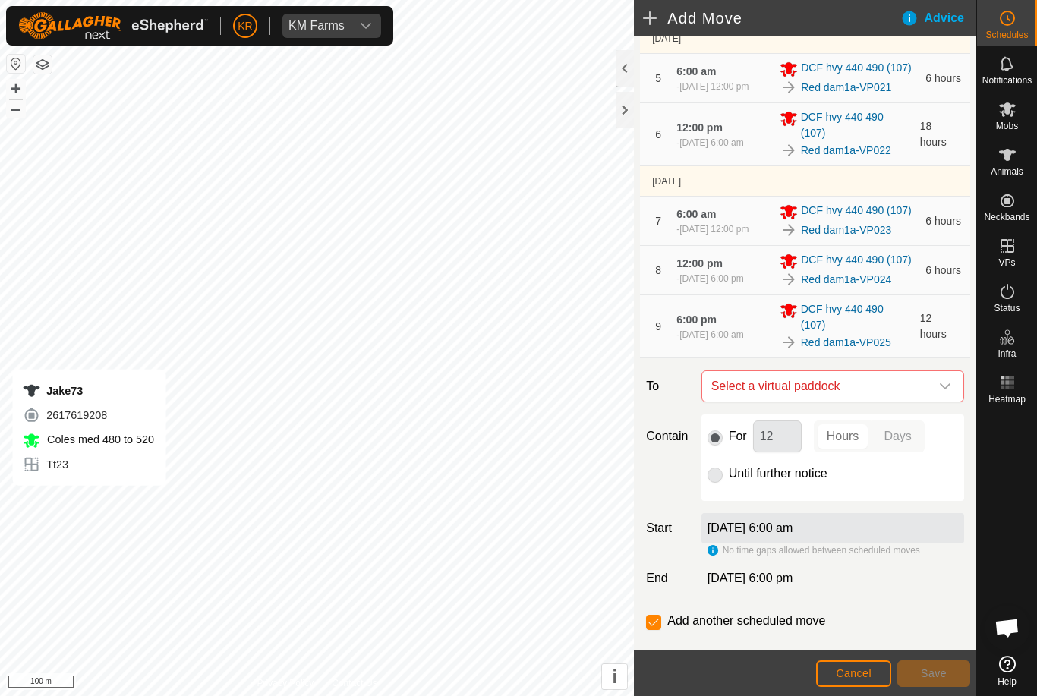
click at [949, 393] on icon "dropdown trigger" at bounding box center [945, 386] width 12 height 12
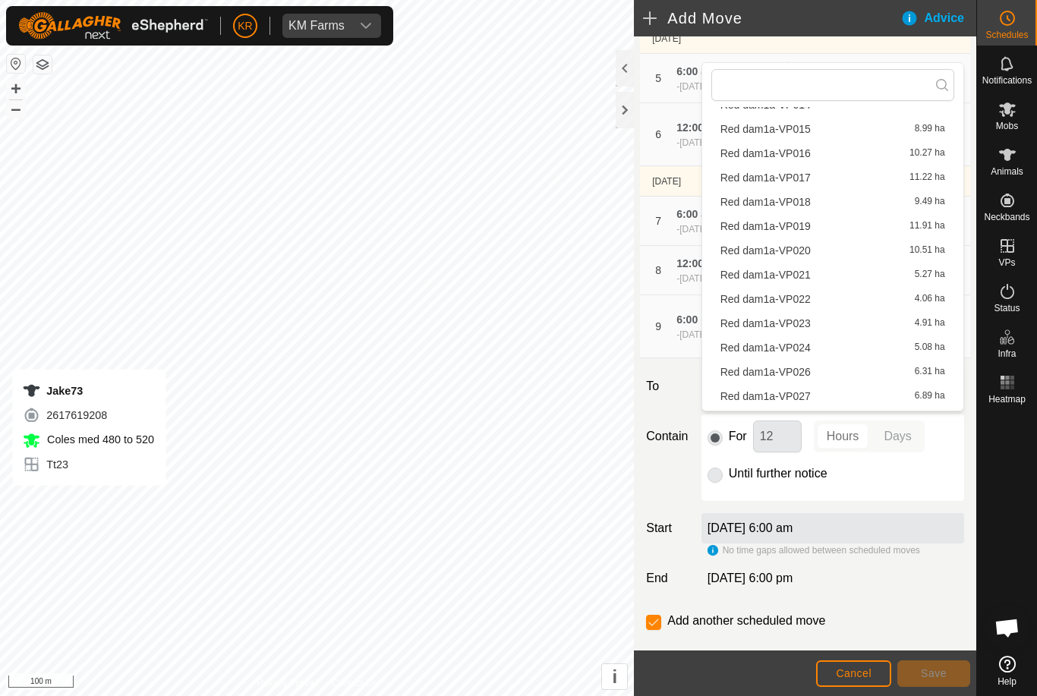
scroll to position [371, 0]
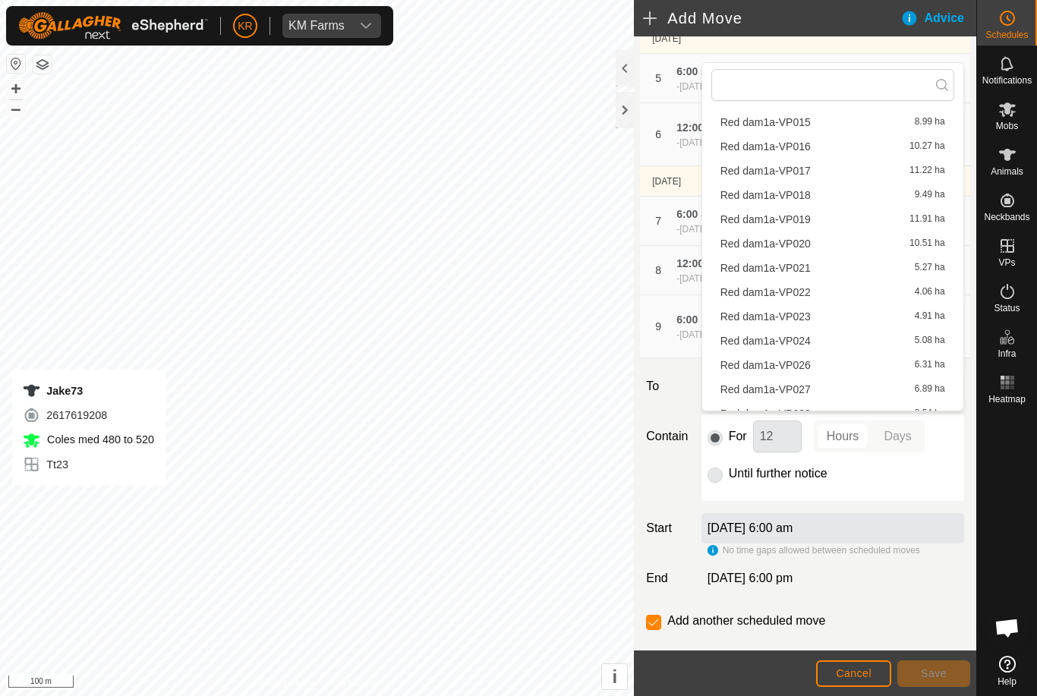
click at [804, 366] on span "Red dam1a-VP026" at bounding box center [766, 365] width 90 height 11
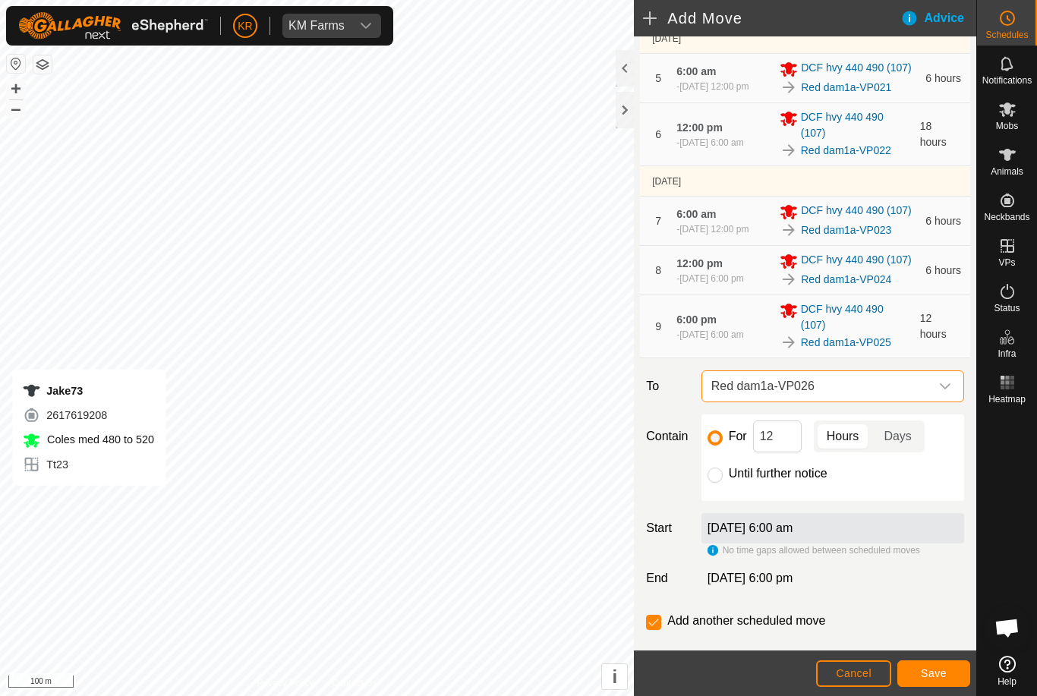
click at [919, 682] on button "Save" at bounding box center [933, 674] width 73 height 27
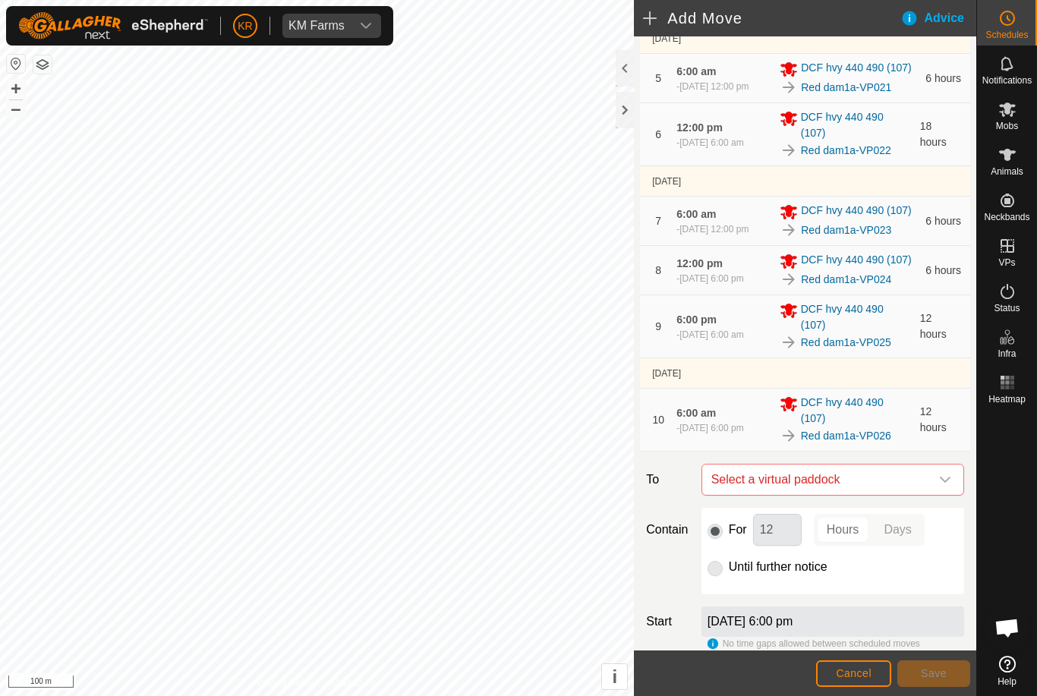
click at [928, 495] on span "Select a virtual paddock" at bounding box center [817, 480] width 225 height 30
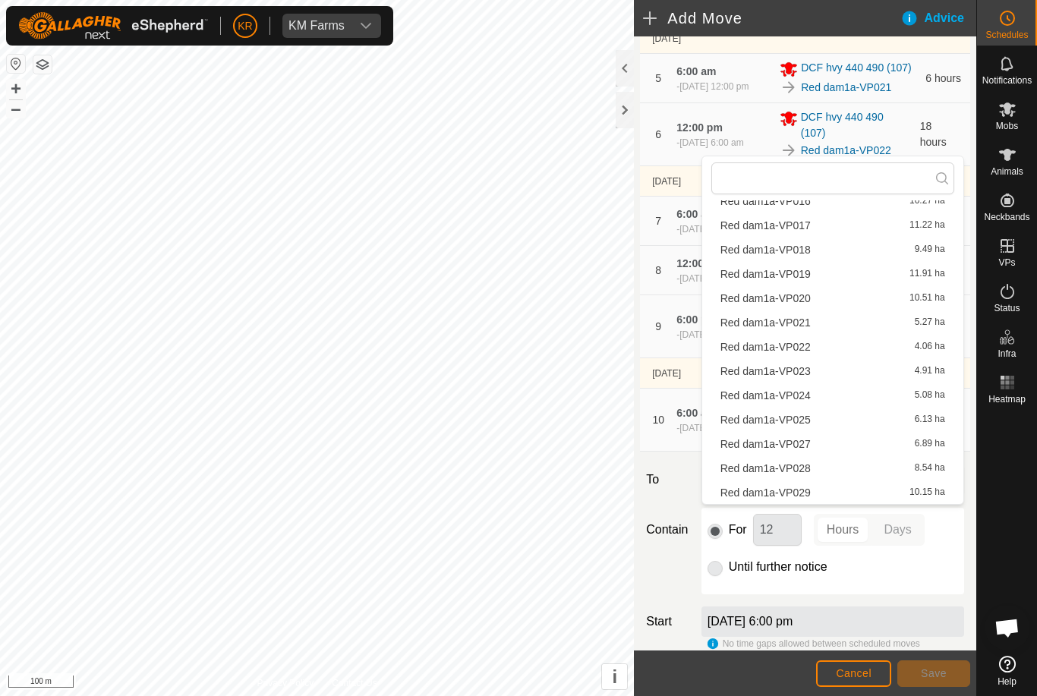
scroll to position [410, 0]
click at [796, 446] on span "Red dam1a-VP027" at bounding box center [766, 444] width 90 height 11
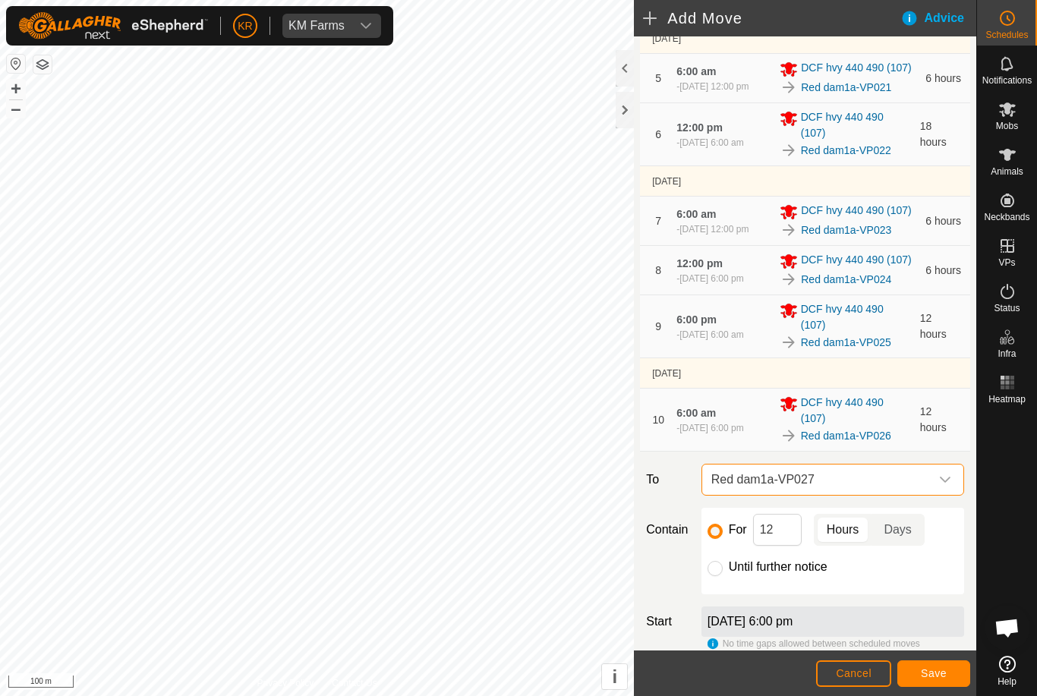
click at [929, 674] on span "Save" at bounding box center [934, 673] width 26 height 12
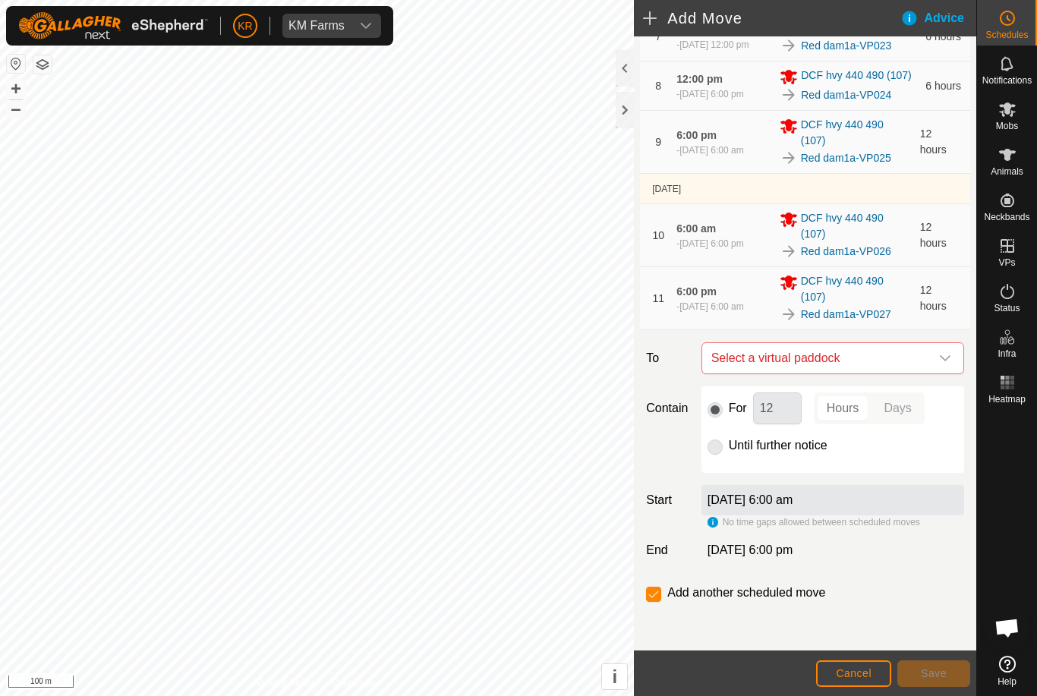
scroll to position [686, 0]
click at [943, 356] on icon "dropdown trigger" at bounding box center [945, 358] width 12 height 12
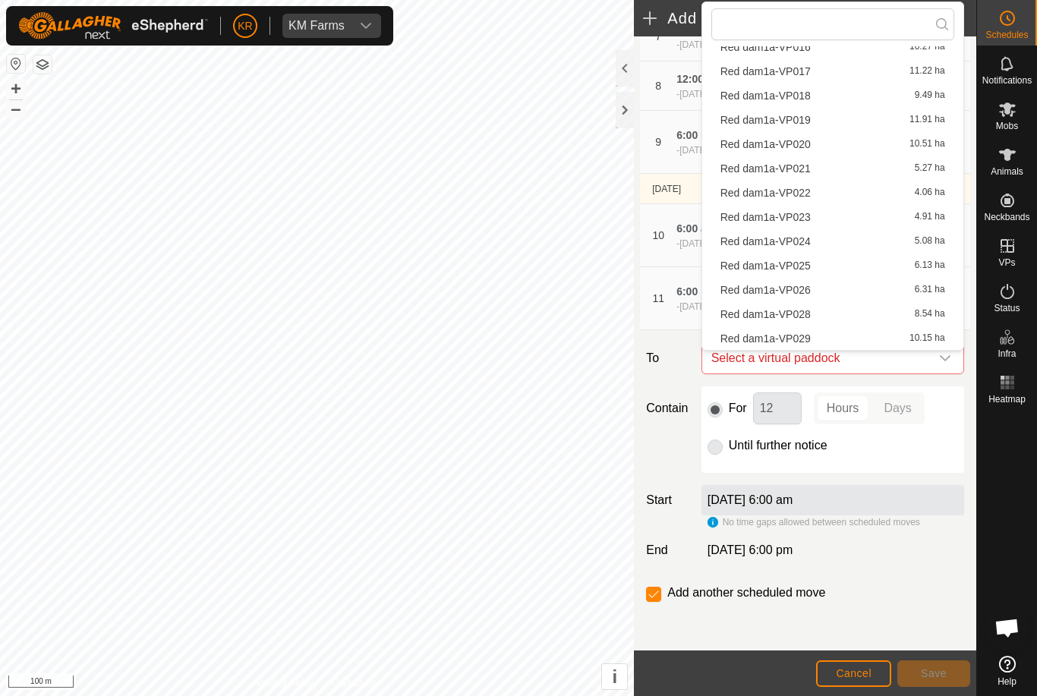
scroll to position [410, 0]
click at [810, 314] on span "Red dam1a-VP028" at bounding box center [766, 314] width 90 height 11
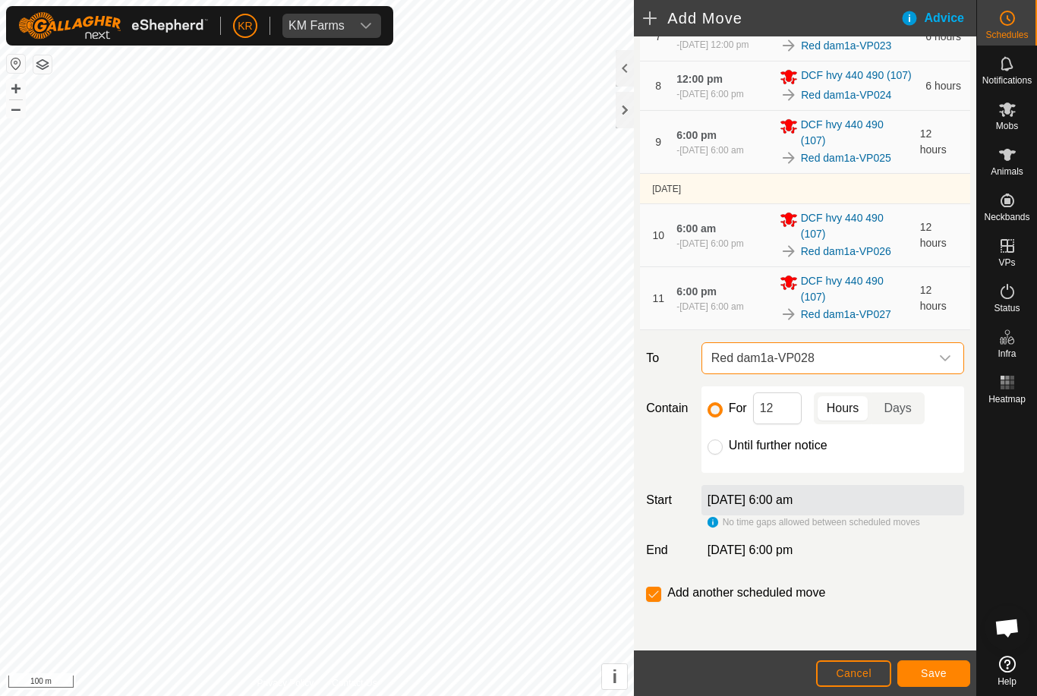
click at [937, 672] on span "Save" at bounding box center [934, 673] width 26 height 12
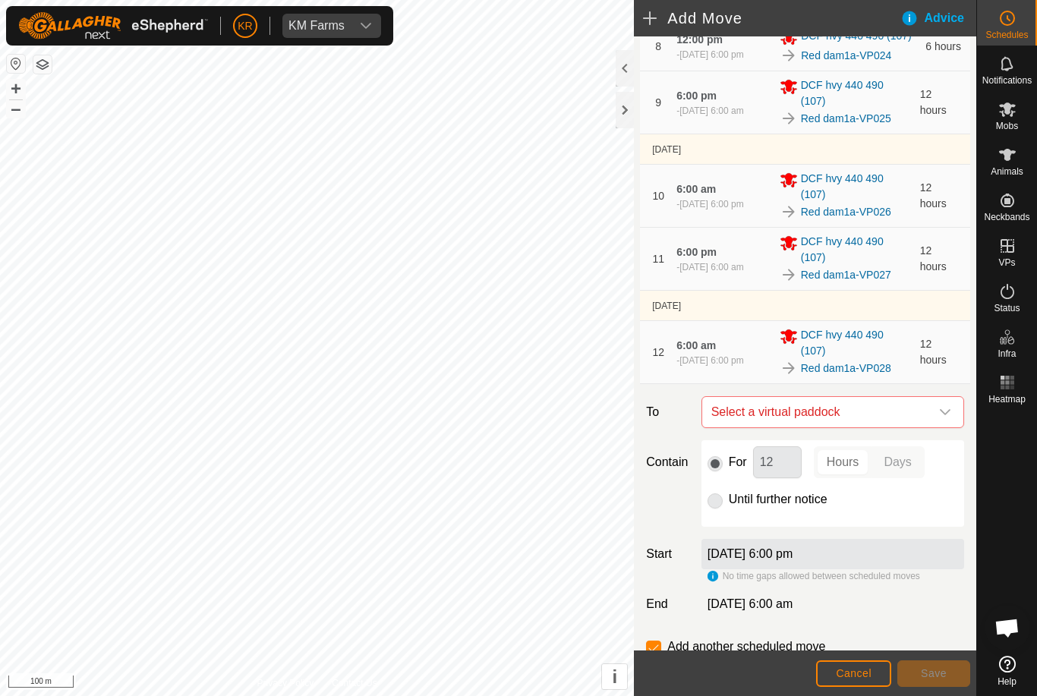
click at [929, 427] on span "Select a virtual paddock" at bounding box center [817, 412] width 225 height 30
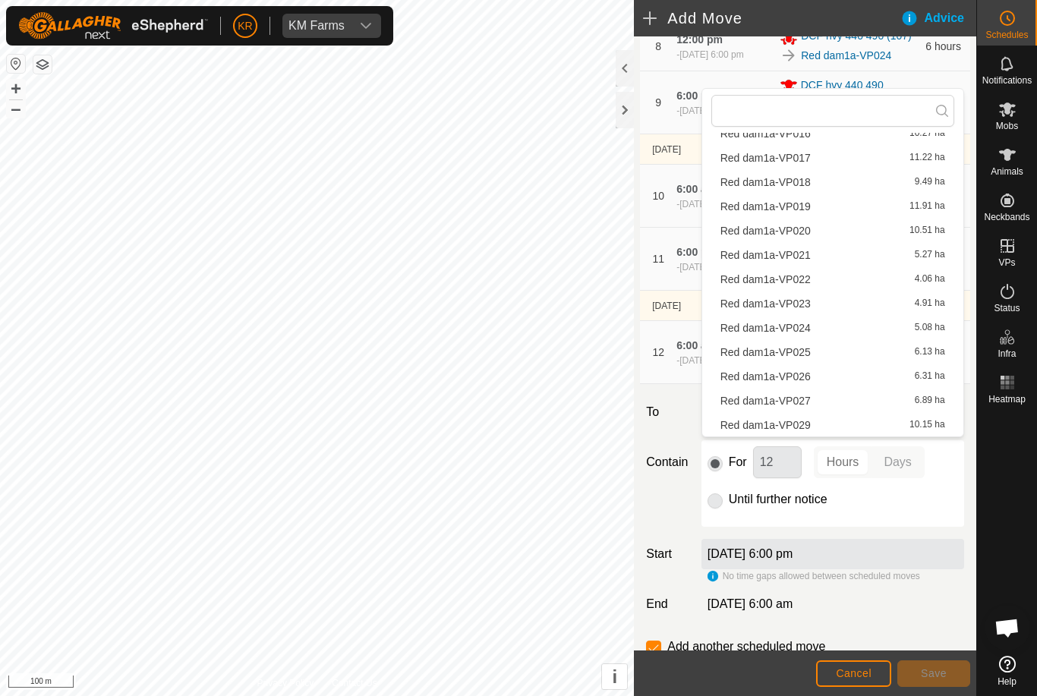
click at [802, 422] on span "Red dam1a-VP029" at bounding box center [766, 425] width 90 height 11
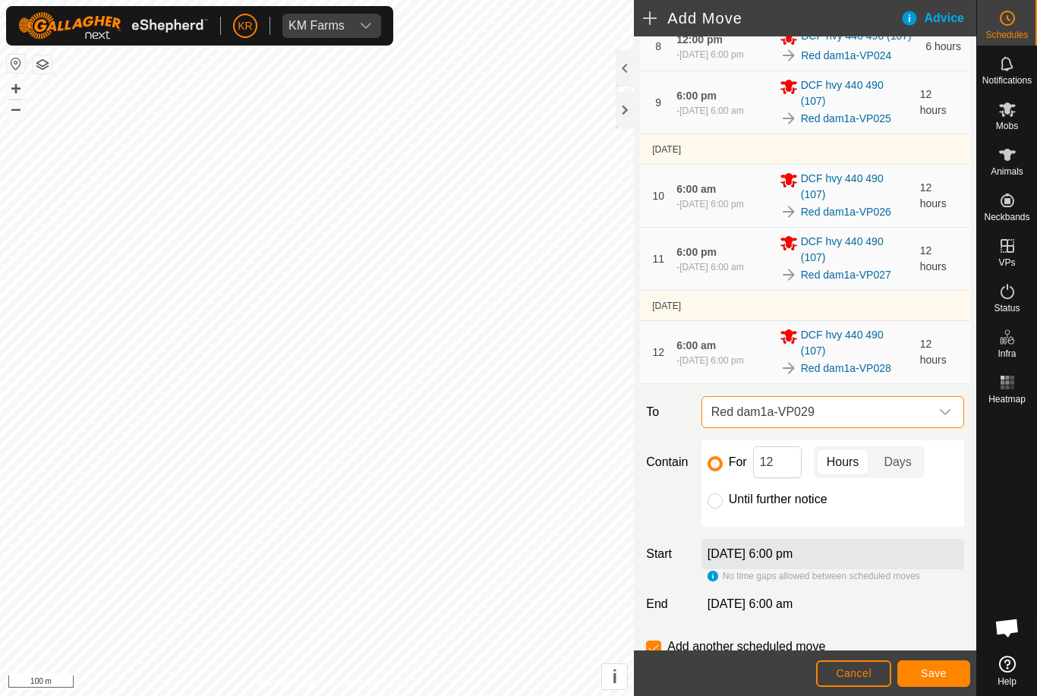
click at [715, 509] on input "Until further notice" at bounding box center [715, 501] width 15 height 15
click at [949, 664] on button "Save" at bounding box center [933, 674] width 73 height 27
